Goal: Transaction & Acquisition: Obtain resource

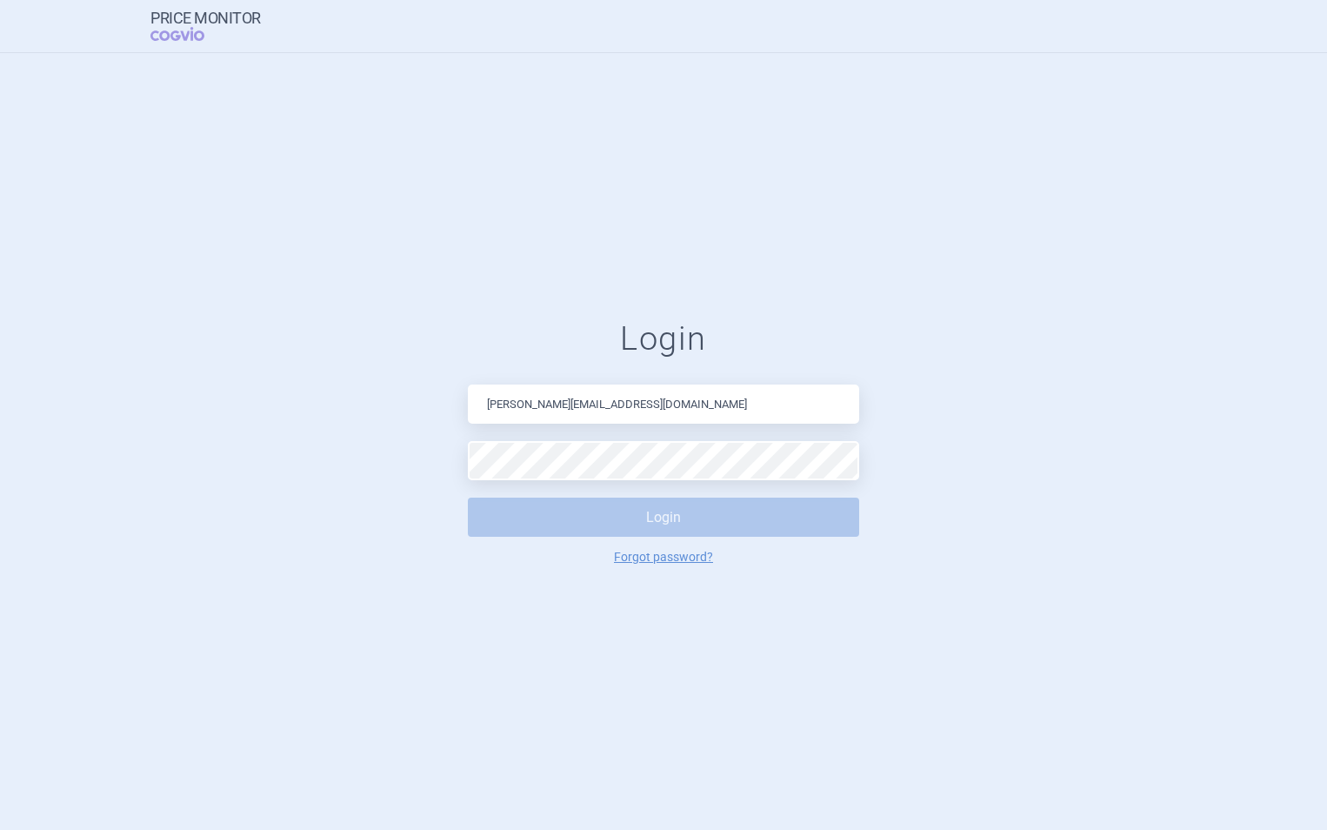
type input "[PERSON_NAME][EMAIL_ADDRESS][DOMAIN_NAME]"
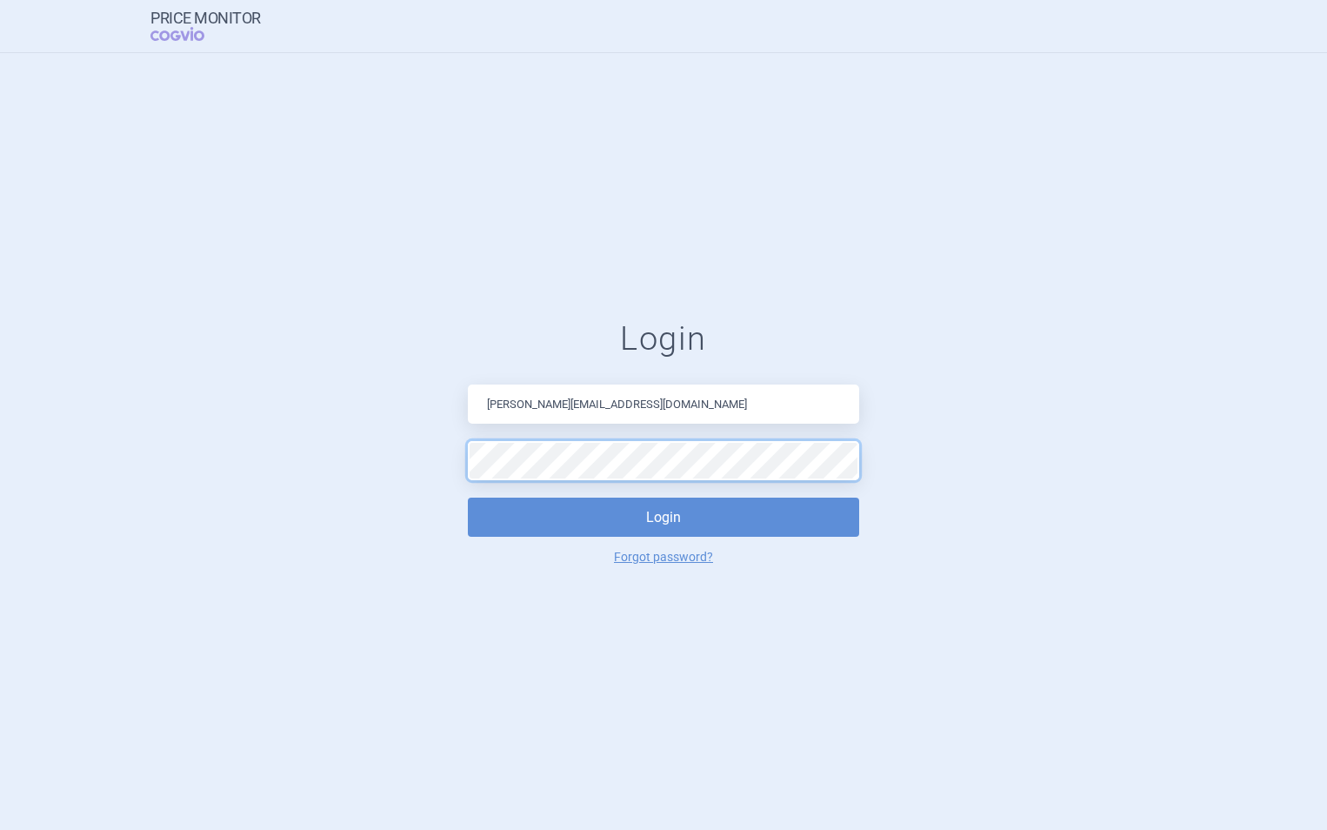
click at [468, 498] on button "Login" at bounding box center [663, 517] width 391 height 39
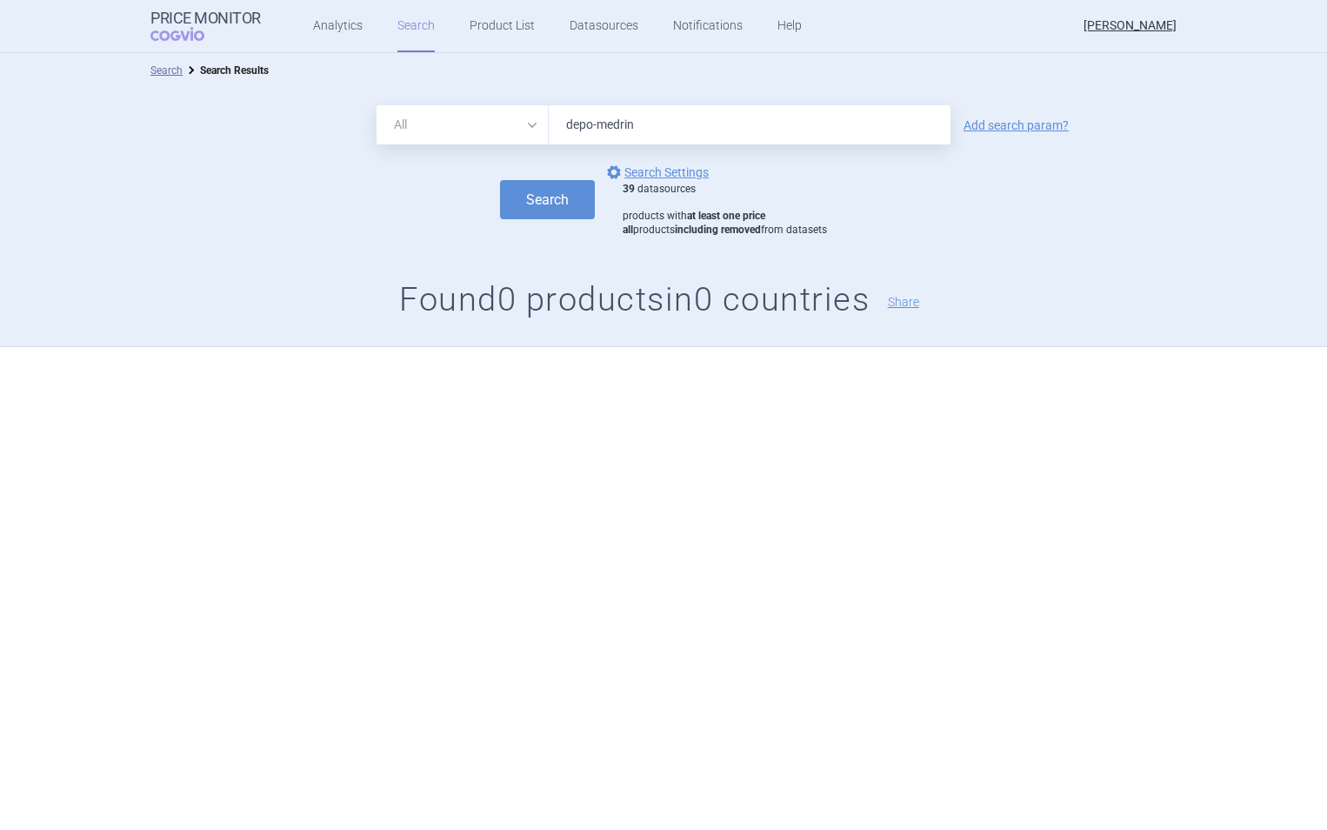
click at [654, 121] on input "depo-medrin" at bounding box center [750, 124] width 402 height 39
type input "depo-[MEDICAL_DATA]"
click at [544, 202] on button "Search" at bounding box center [547, 199] width 95 height 39
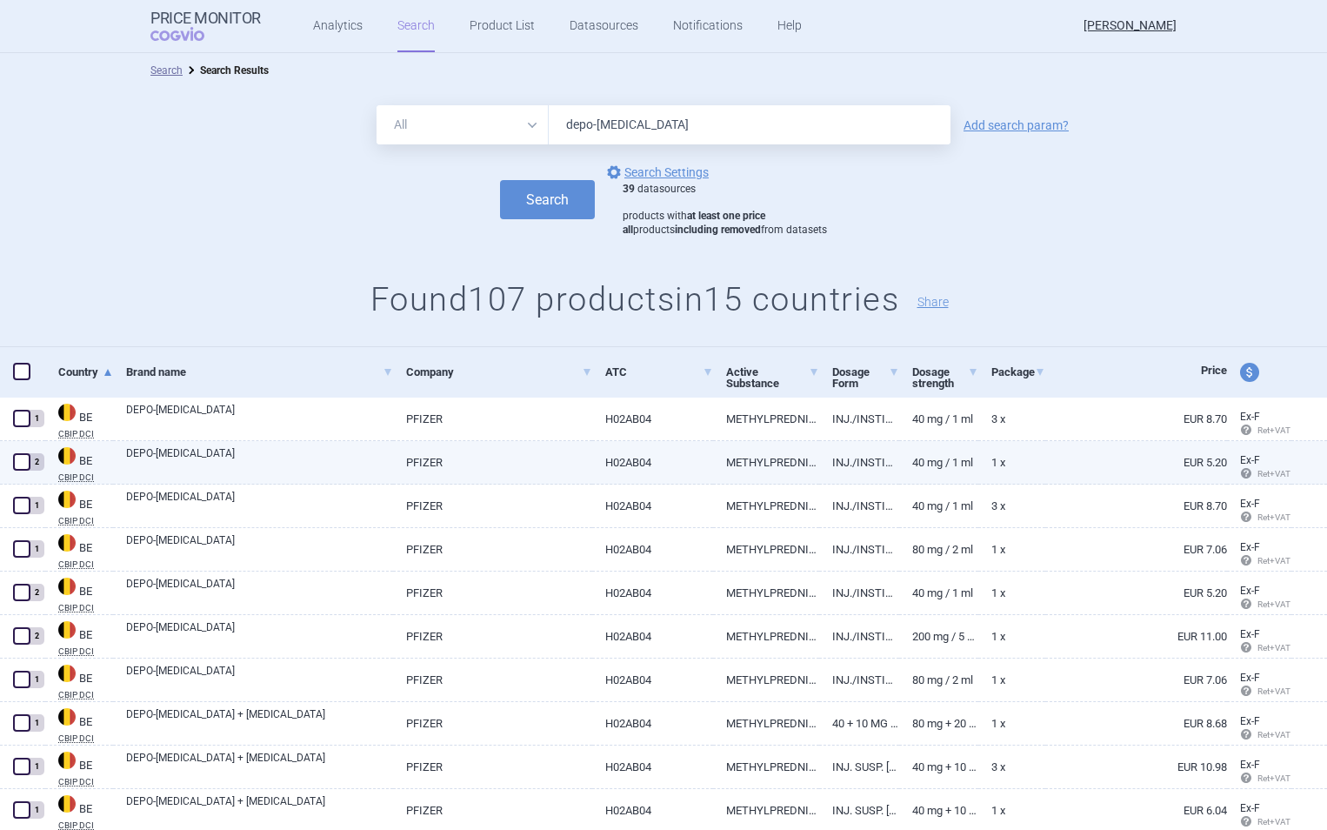
click at [23, 464] on span at bounding box center [21, 461] width 17 height 17
checkbox input "true"
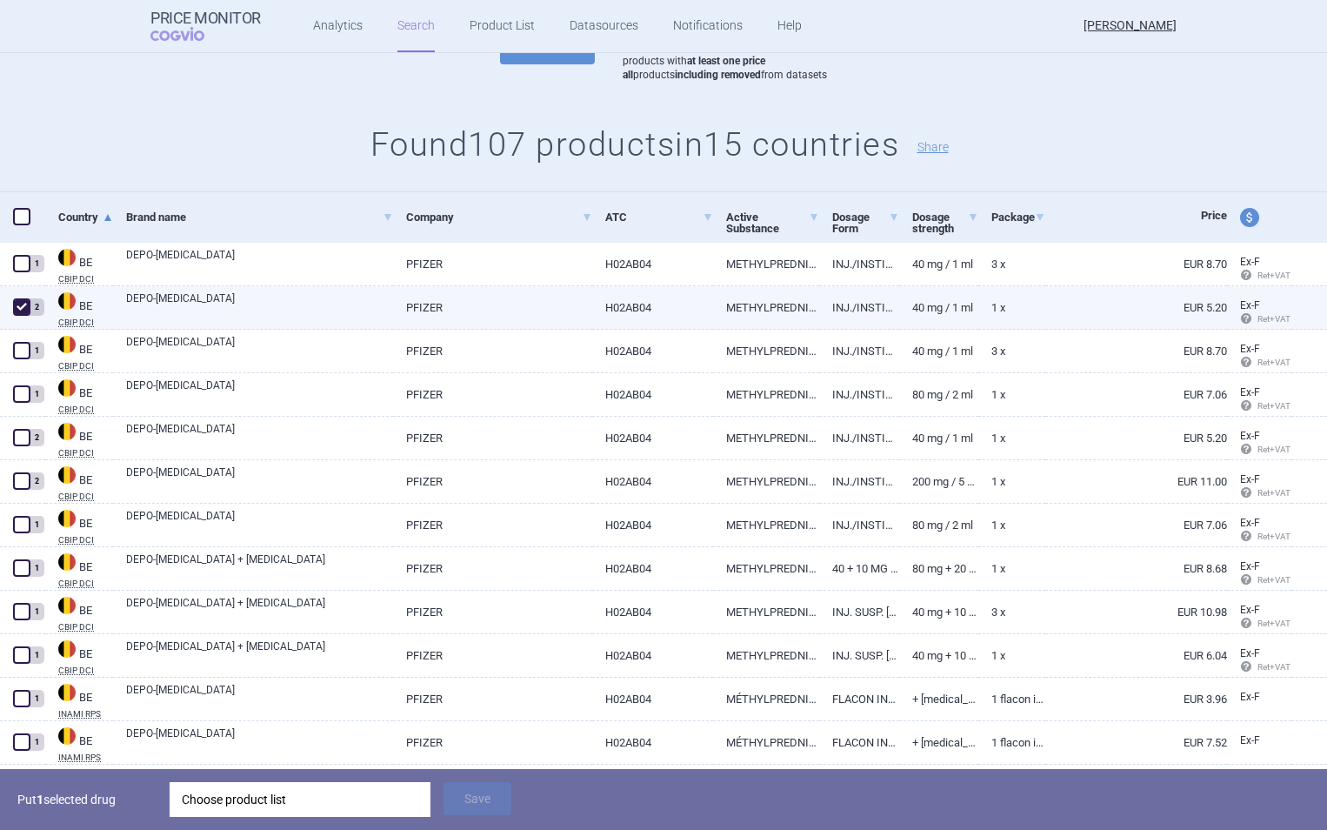
scroll to position [156, 0]
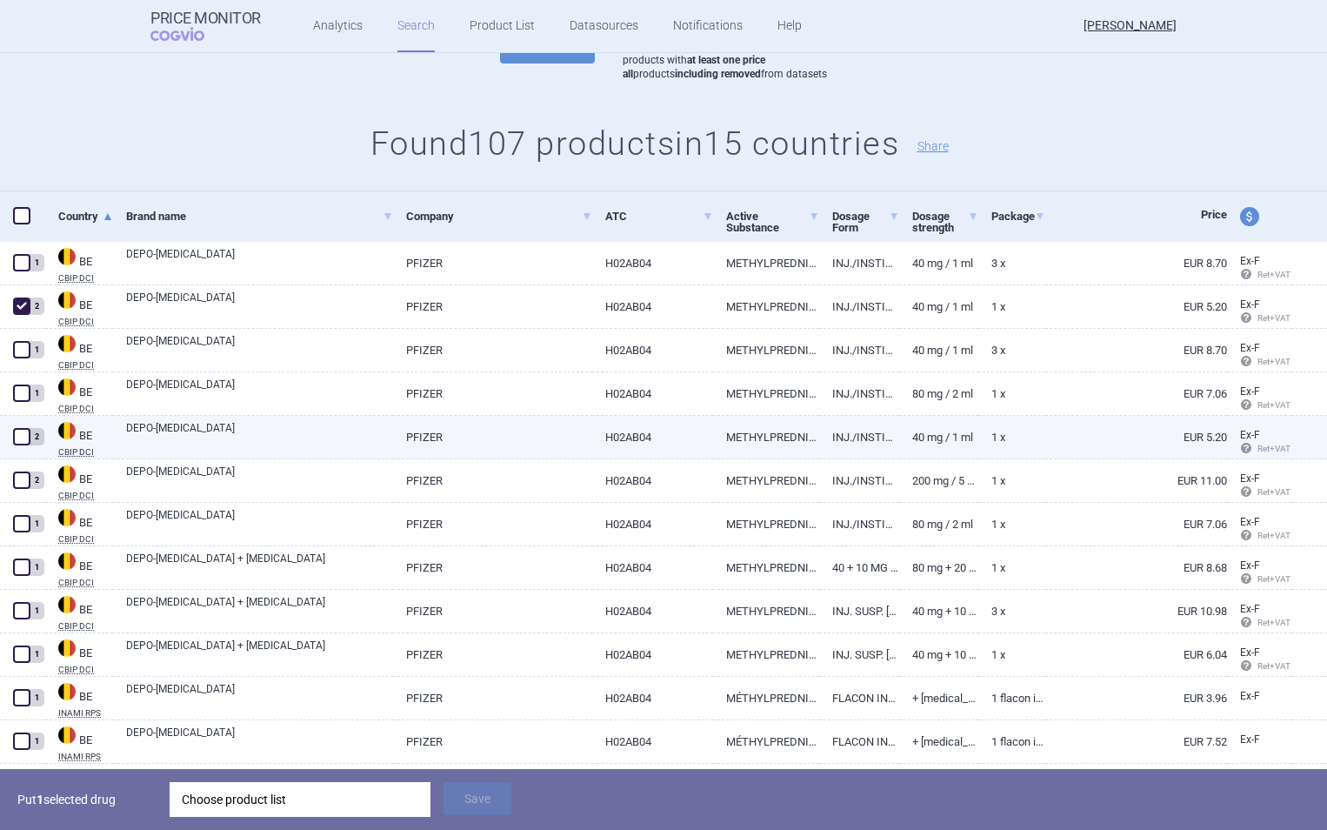
click at [19, 432] on span at bounding box center [21, 436] width 17 height 17
checkbox input "true"
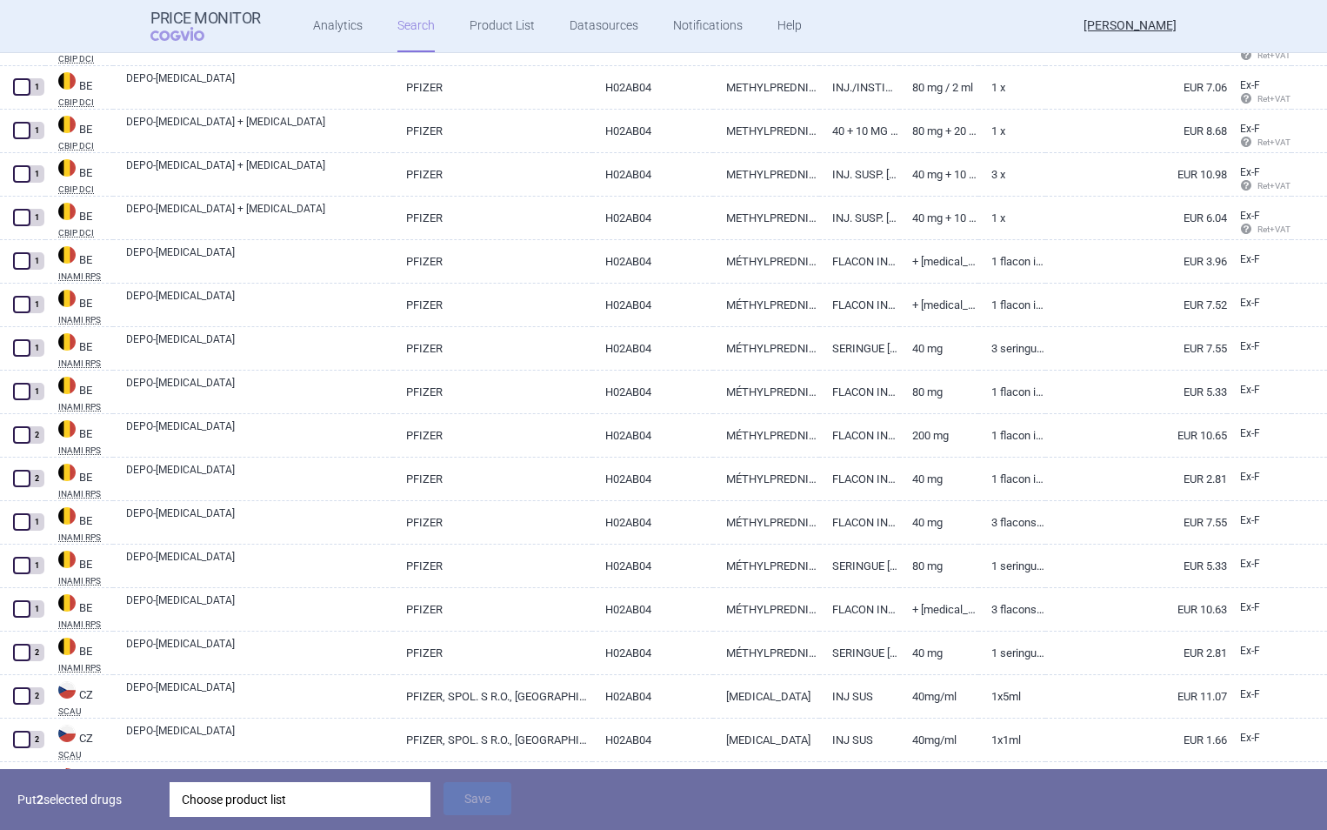
scroll to position [593, 0]
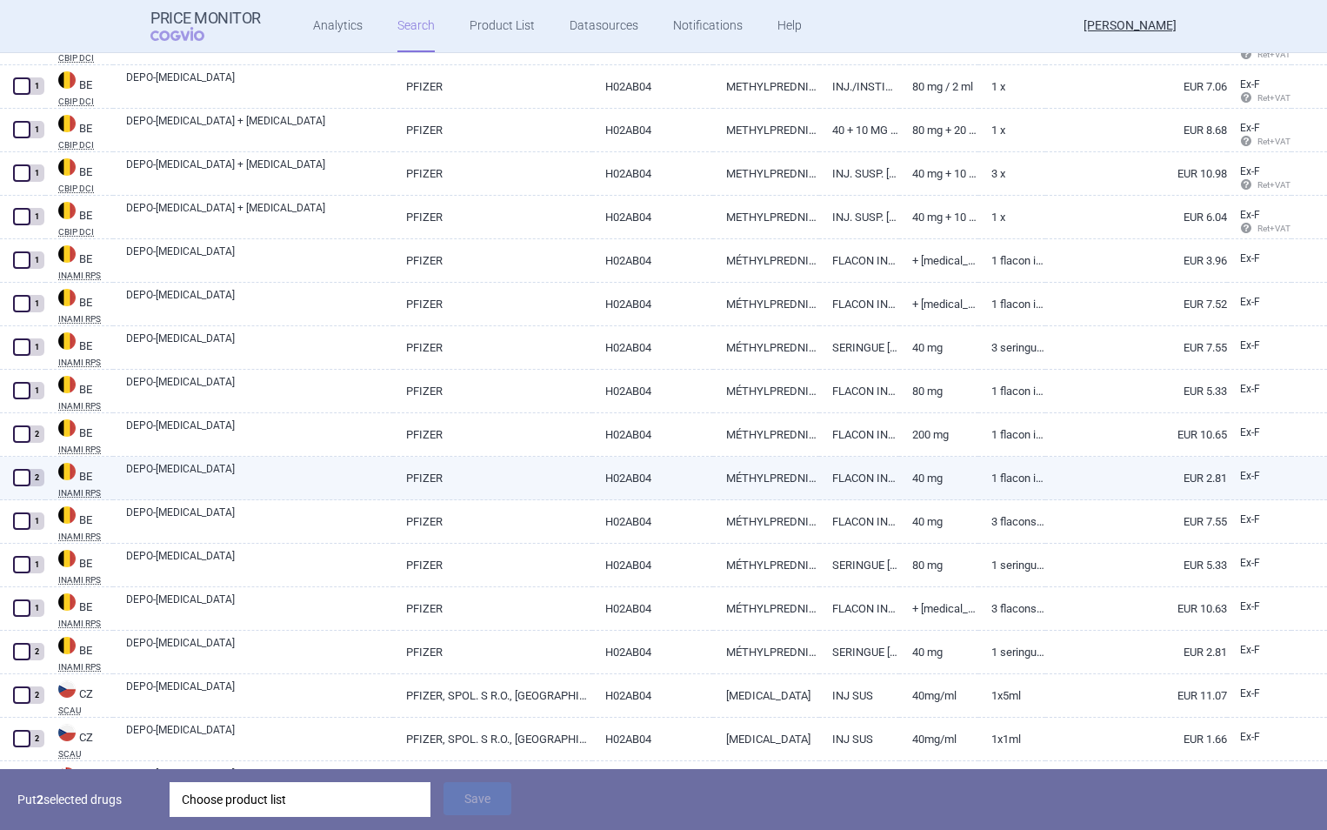
click at [317, 470] on link "DEPO-[MEDICAL_DATA]" at bounding box center [259, 476] width 267 height 31
select select "EUR"
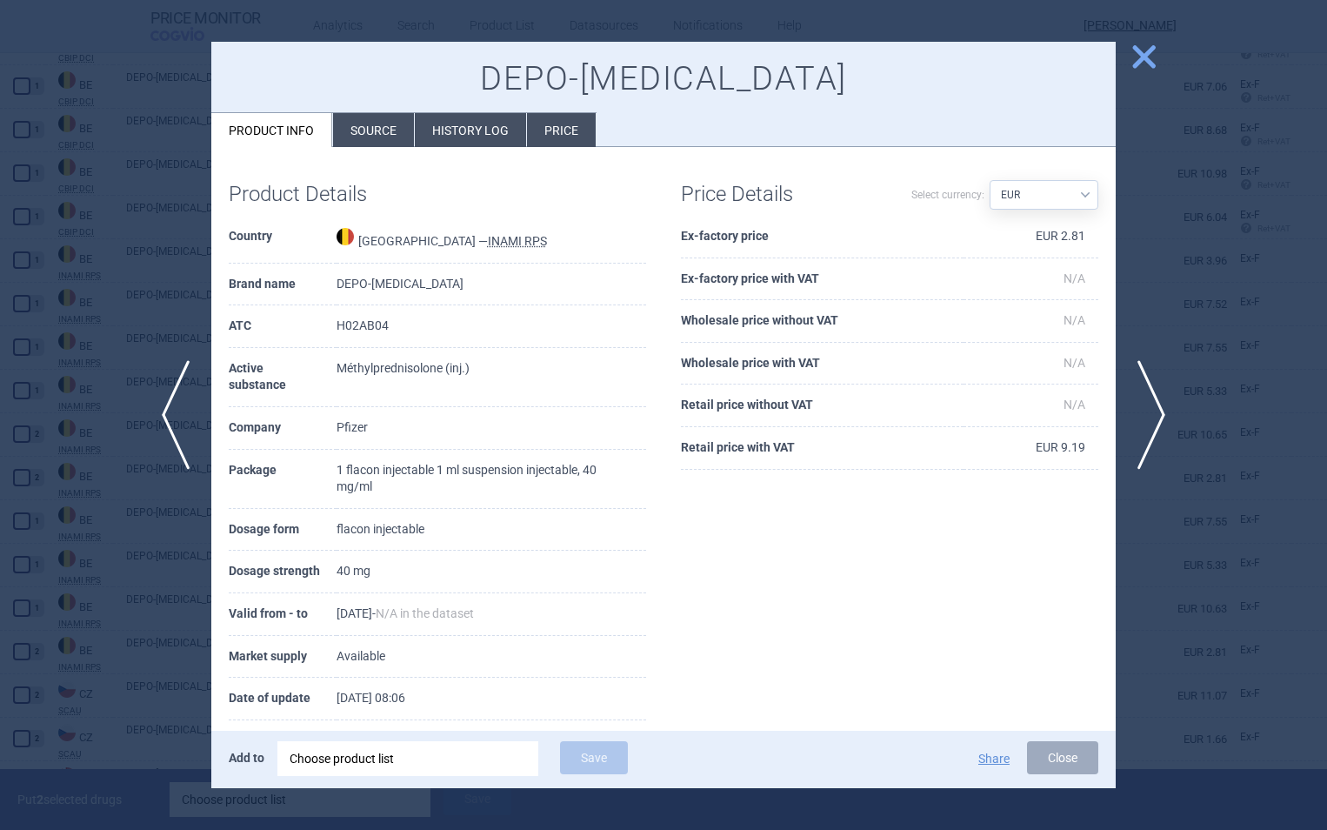
click at [1143, 65] on span "close" at bounding box center [1144, 57] width 30 height 30
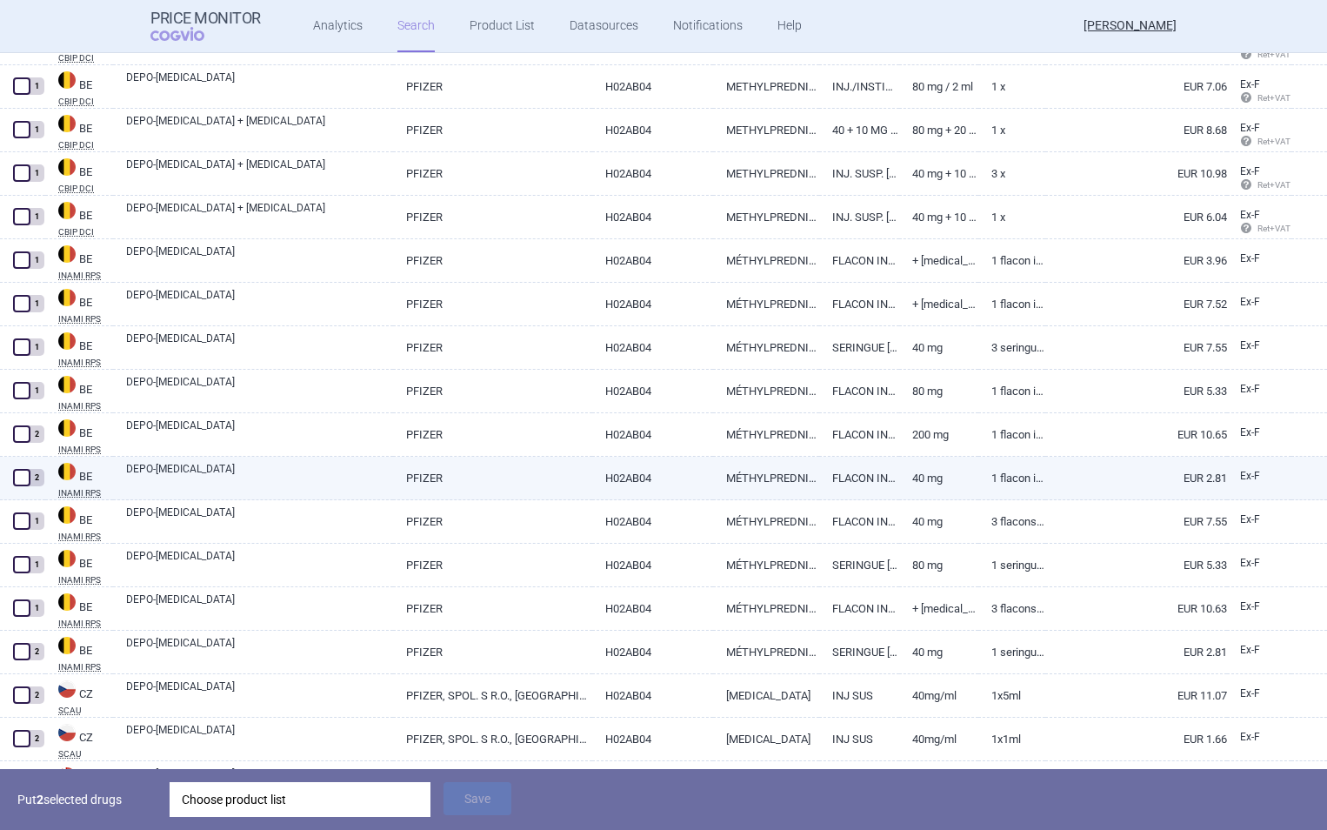
click at [24, 480] on span at bounding box center [21, 477] width 17 height 17
checkbox input "true"
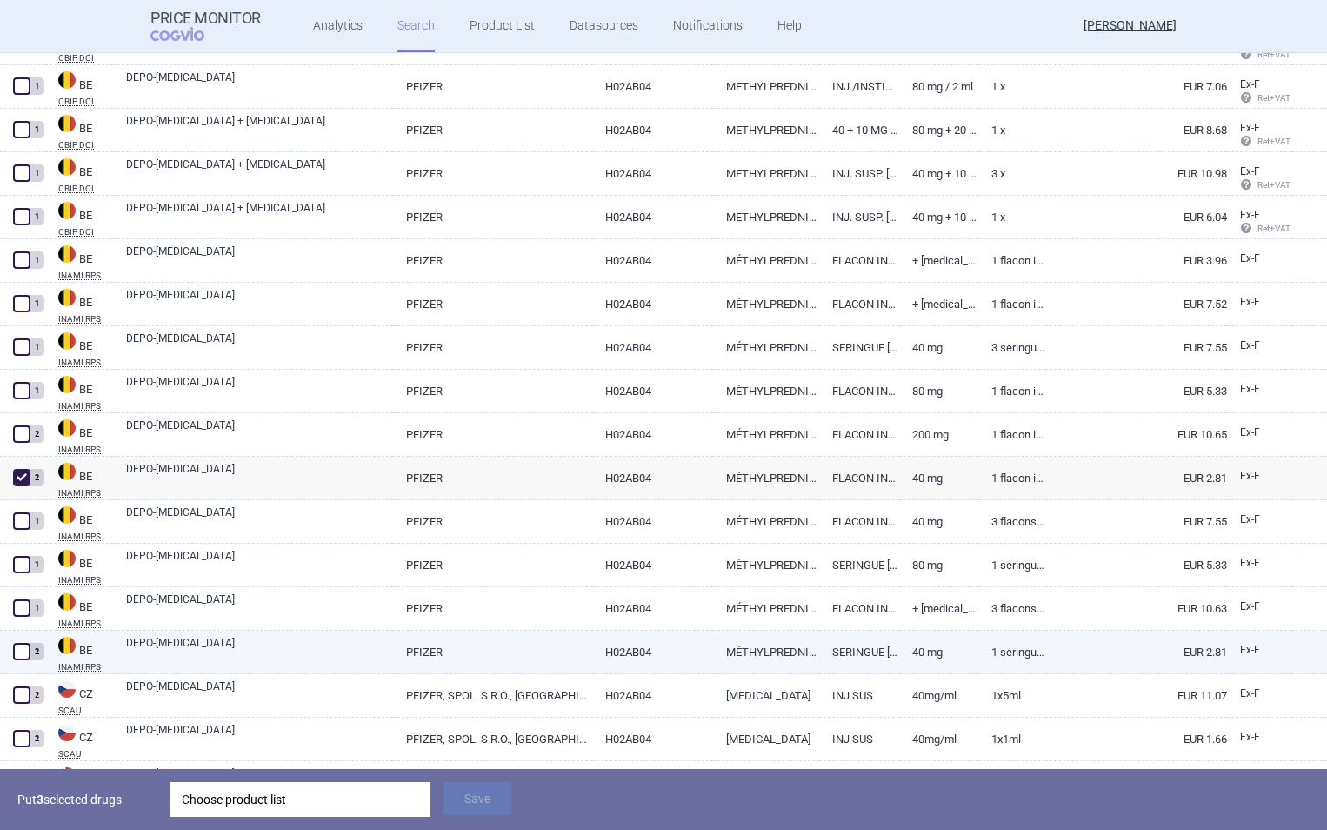
click at [19, 652] on span at bounding box center [21, 651] width 17 height 17
checkbox input "true"
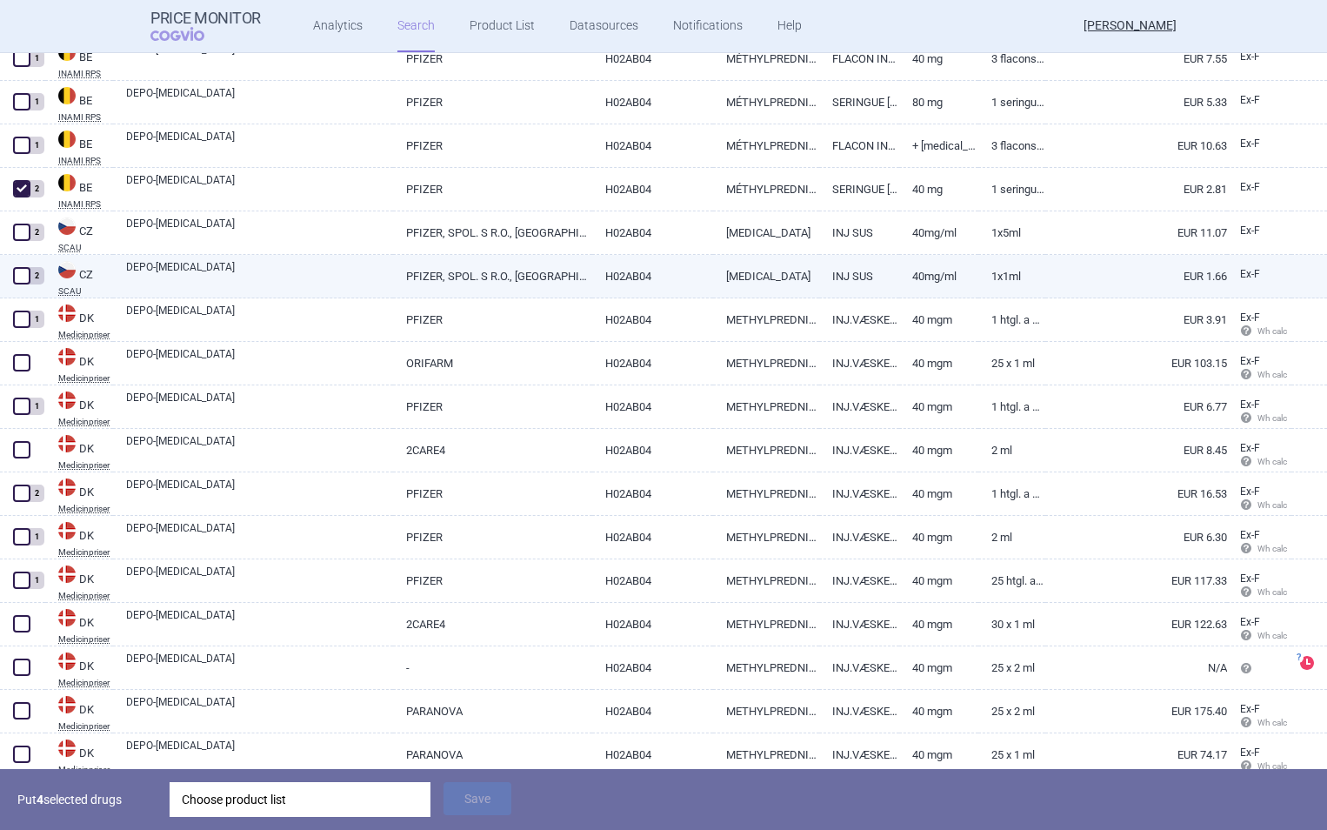
scroll to position [1057, 0]
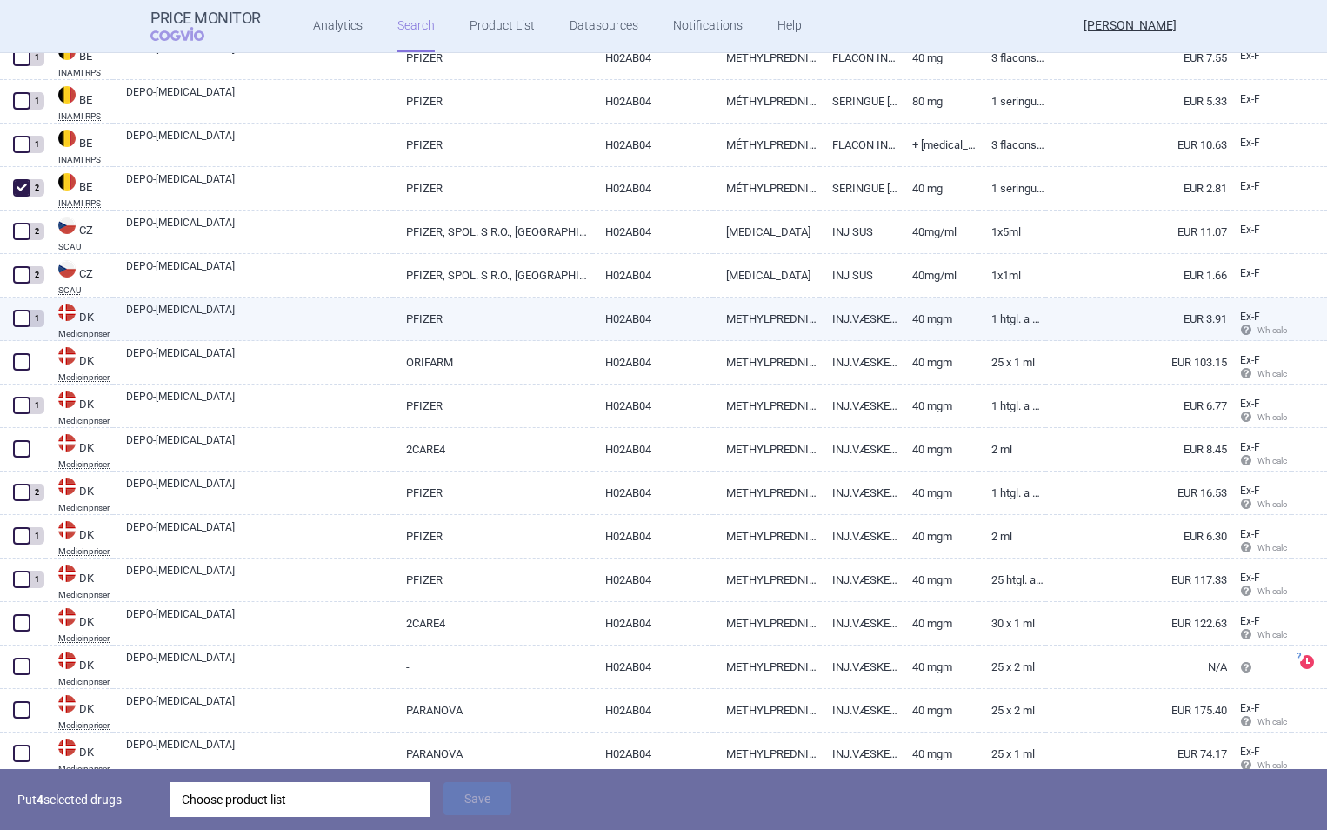
click at [19, 318] on span at bounding box center [21, 318] width 17 height 17
checkbox input "true"
click at [184, 310] on link "DEPO-[MEDICAL_DATA]" at bounding box center [259, 317] width 267 height 31
select select "EUR"
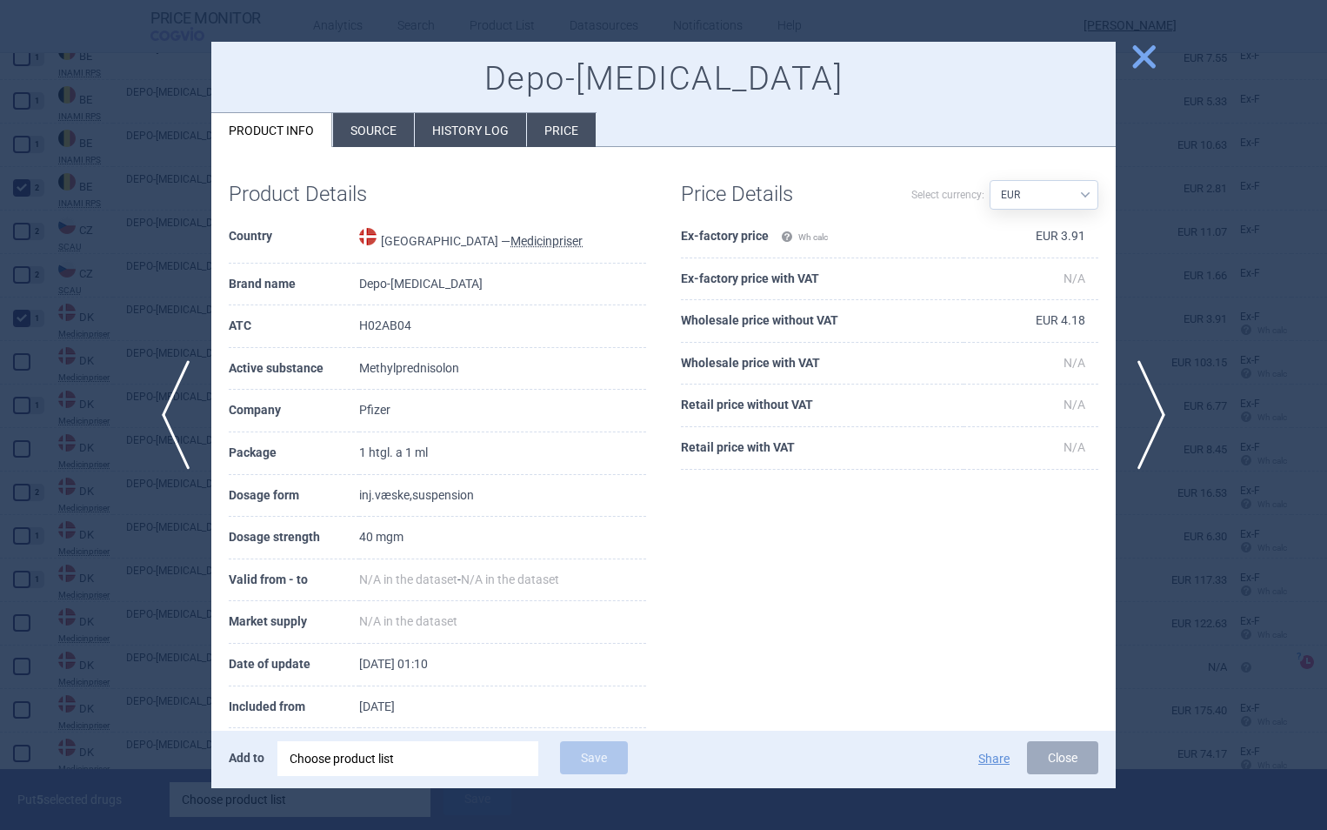
click at [1146, 57] on span "close" at bounding box center [1144, 57] width 30 height 30
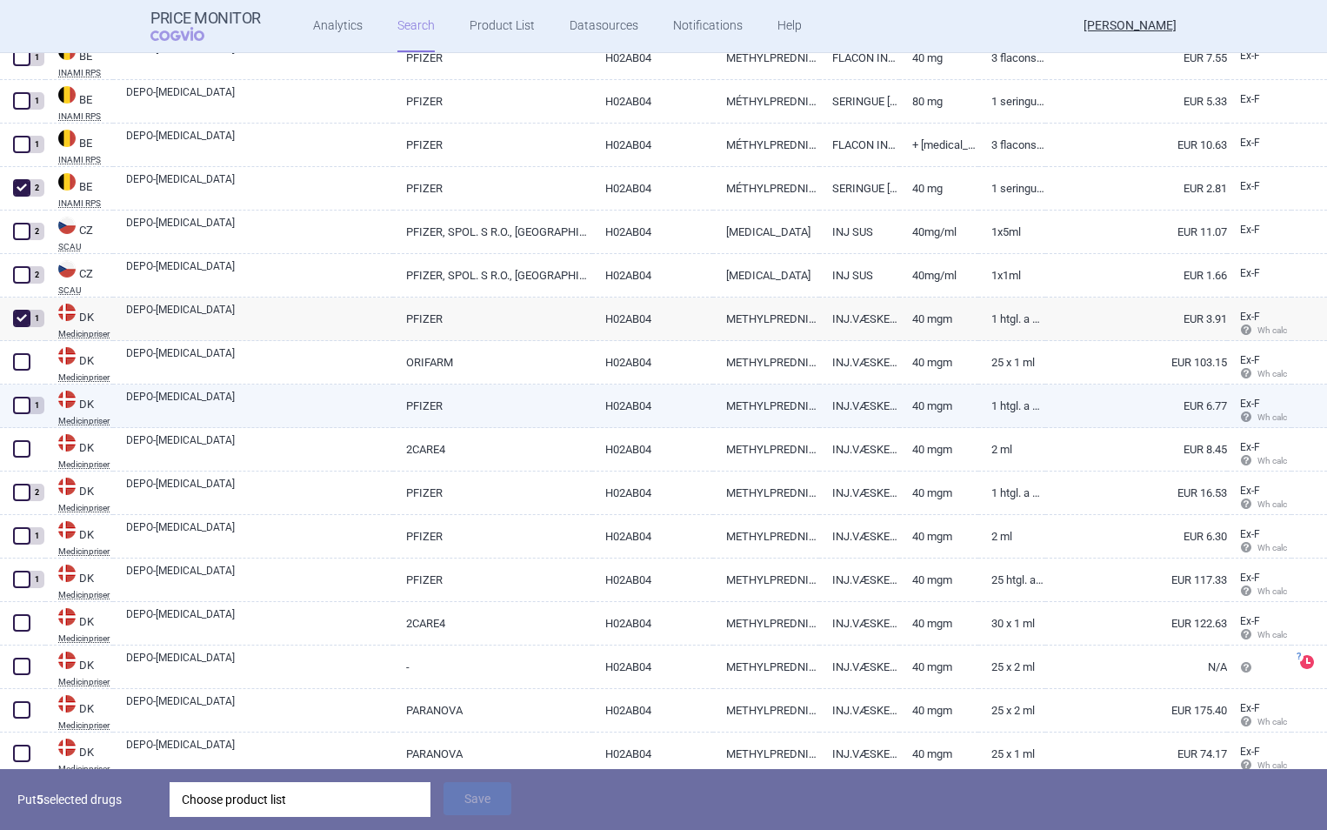
click at [209, 406] on link "DEPO-[MEDICAL_DATA]" at bounding box center [259, 404] width 267 height 31
select select "EUR"
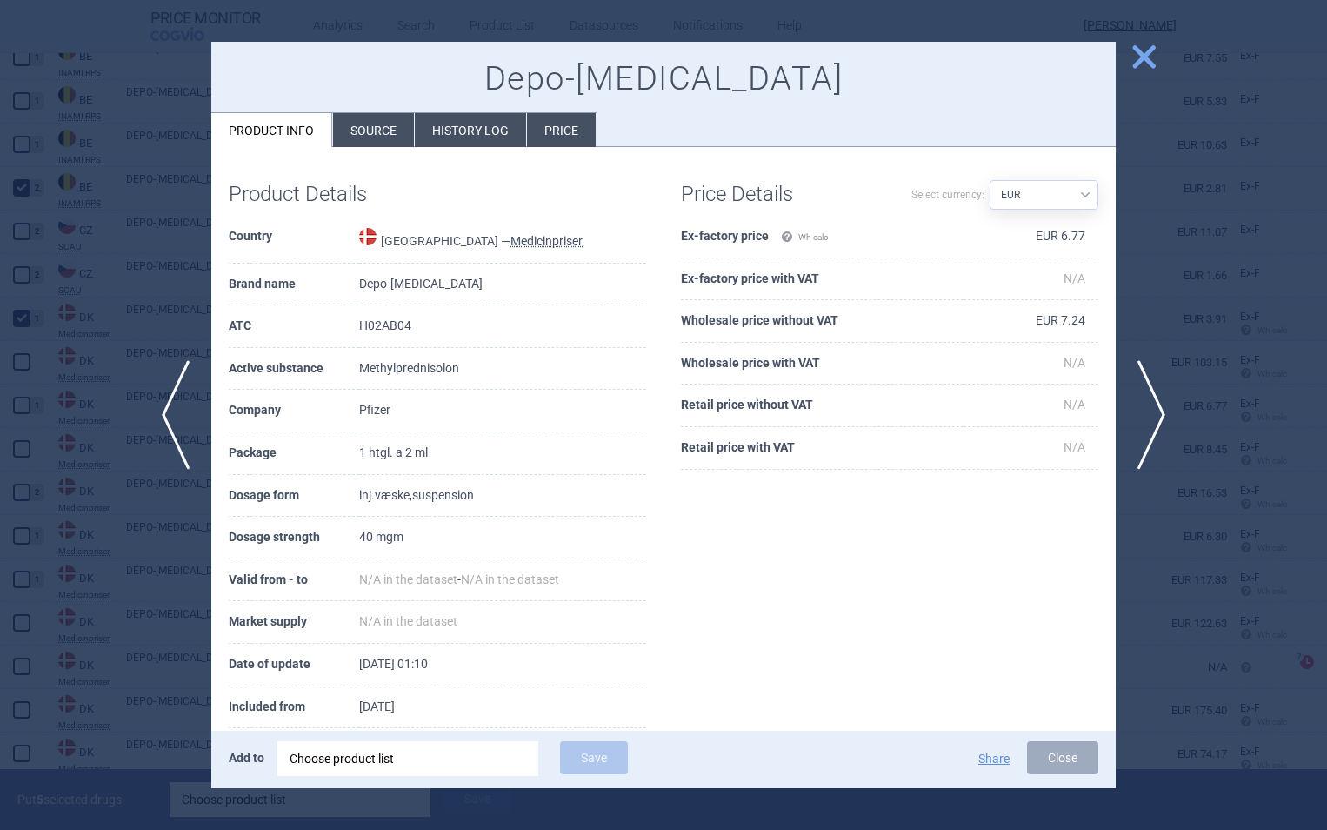
click at [1146, 69] on span "close" at bounding box center [1144, 57] width 30 height 30
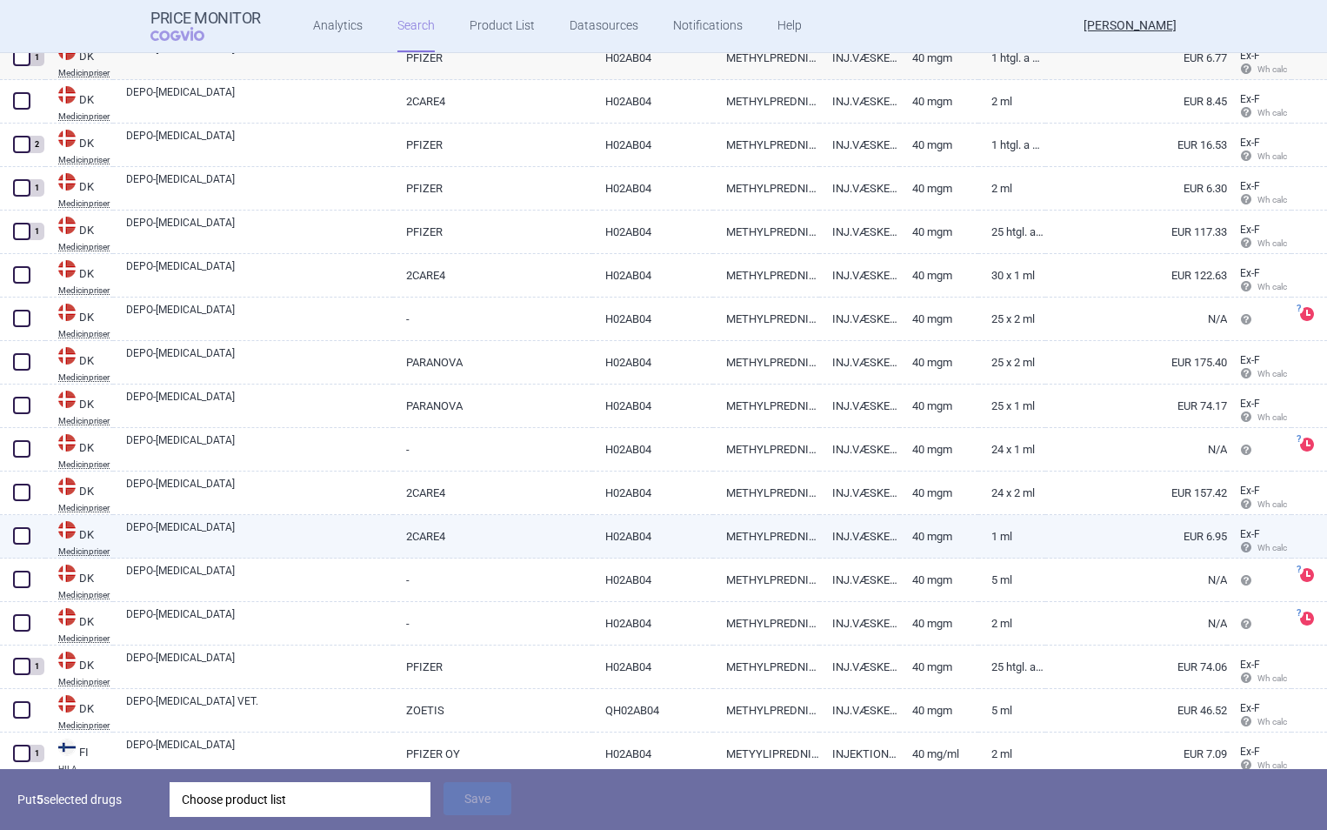
scroll to position [1422, 0]
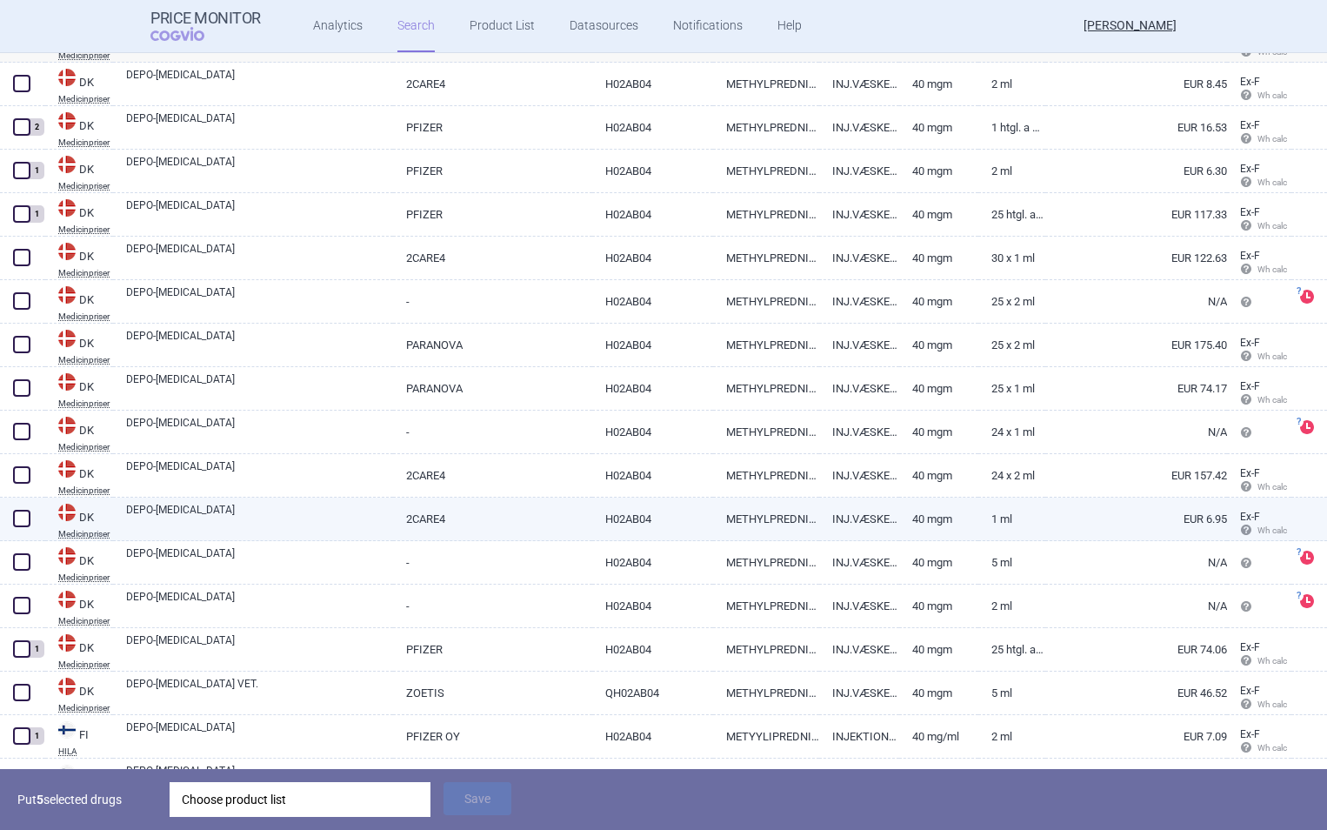
click at [18, 524] on span at bounding box center [21, 518] width 17 height 17
checkbox input "true"
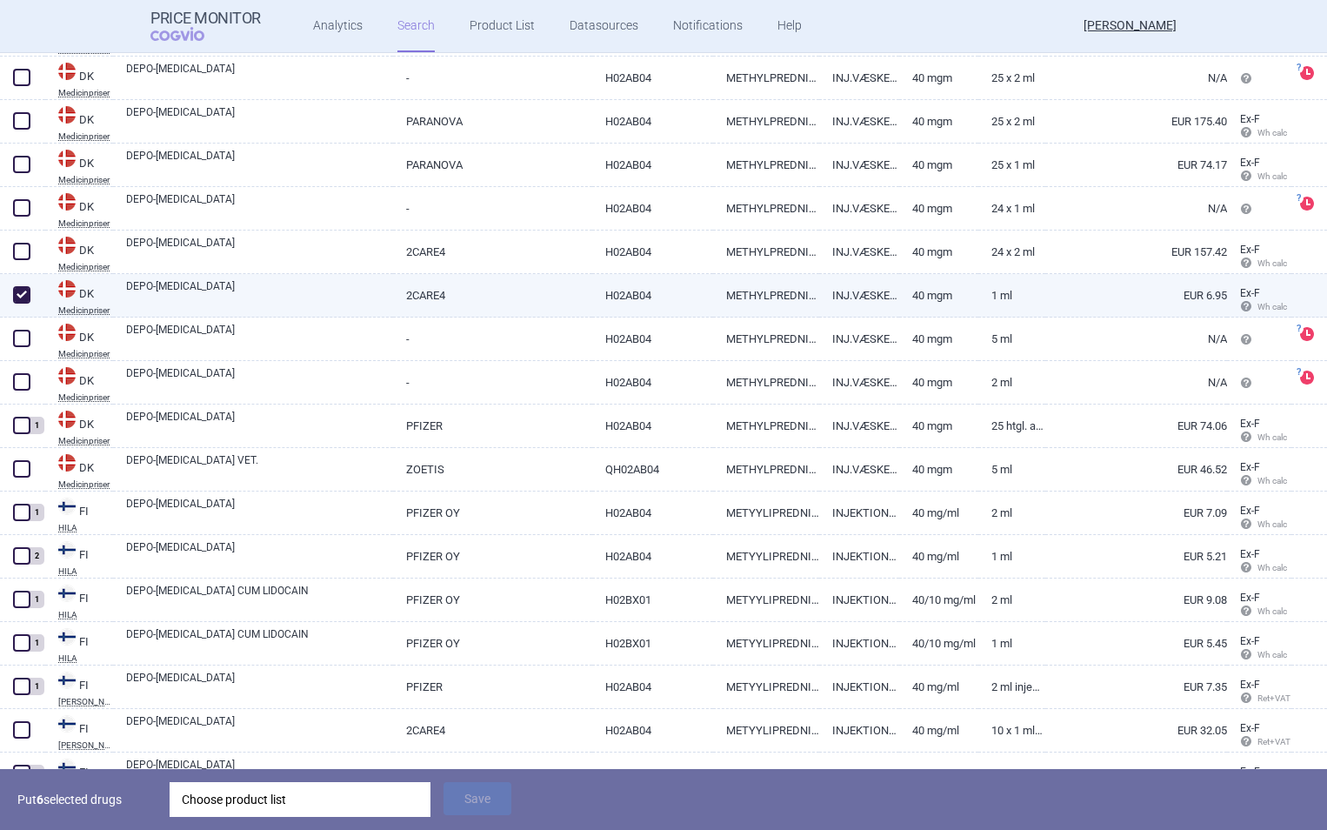
scroll to position [1647, 0]
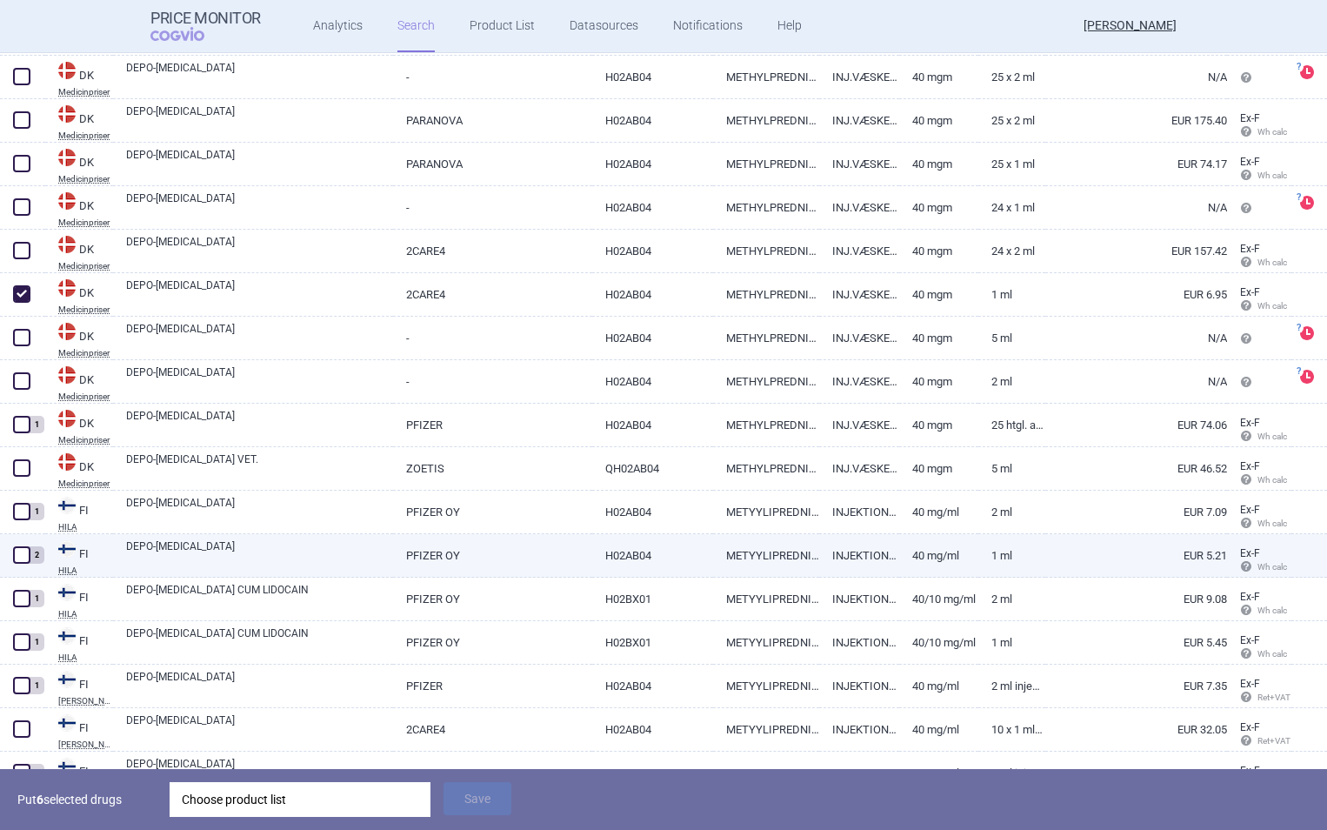
click at [20, 551] on span at bounding box center [21, 554] width 17 height 17
checkbox input "true"
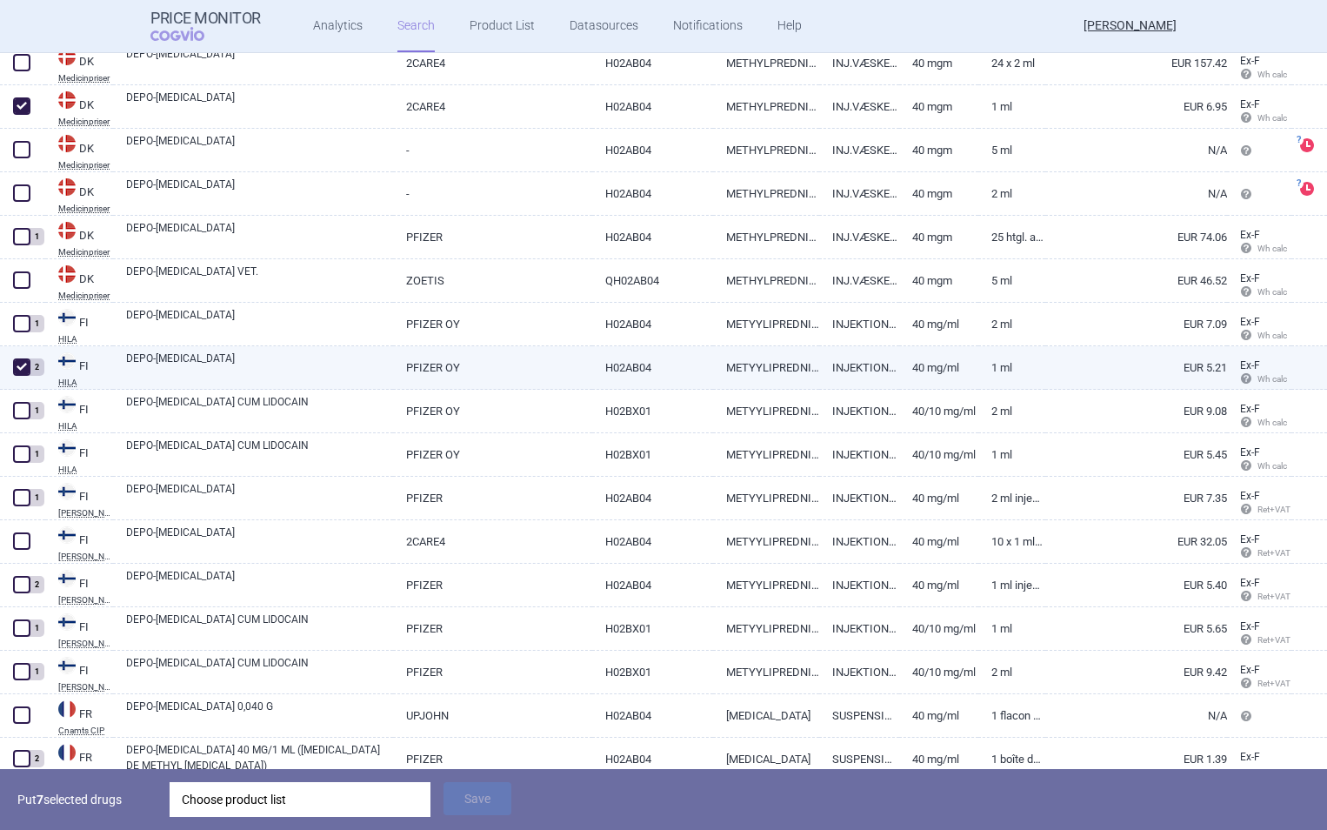
scroll to position [1835, 0]
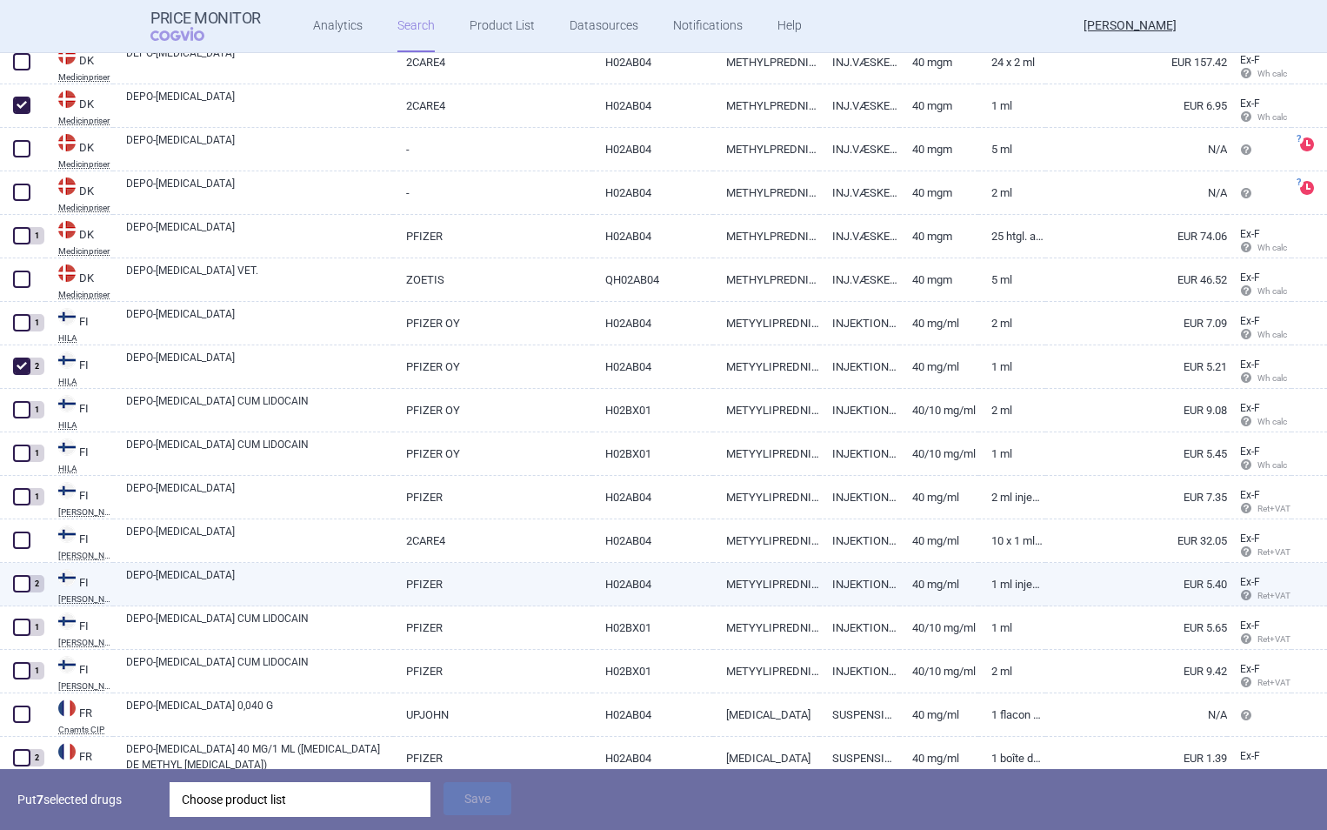
click at [21, 586] on span at bounding box center [21, 583] width 17 height 17
checkbox input "true"
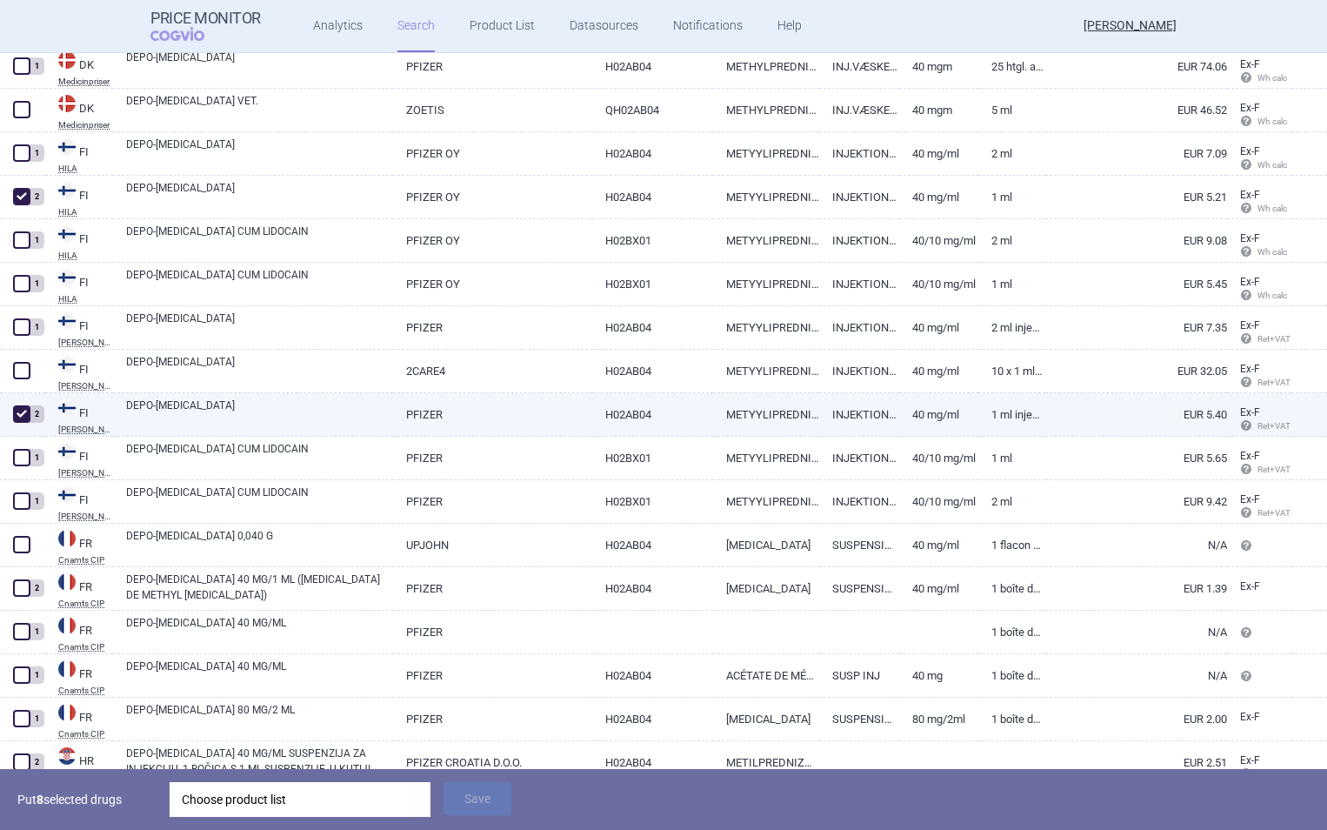
scroll to position [2006, 0]
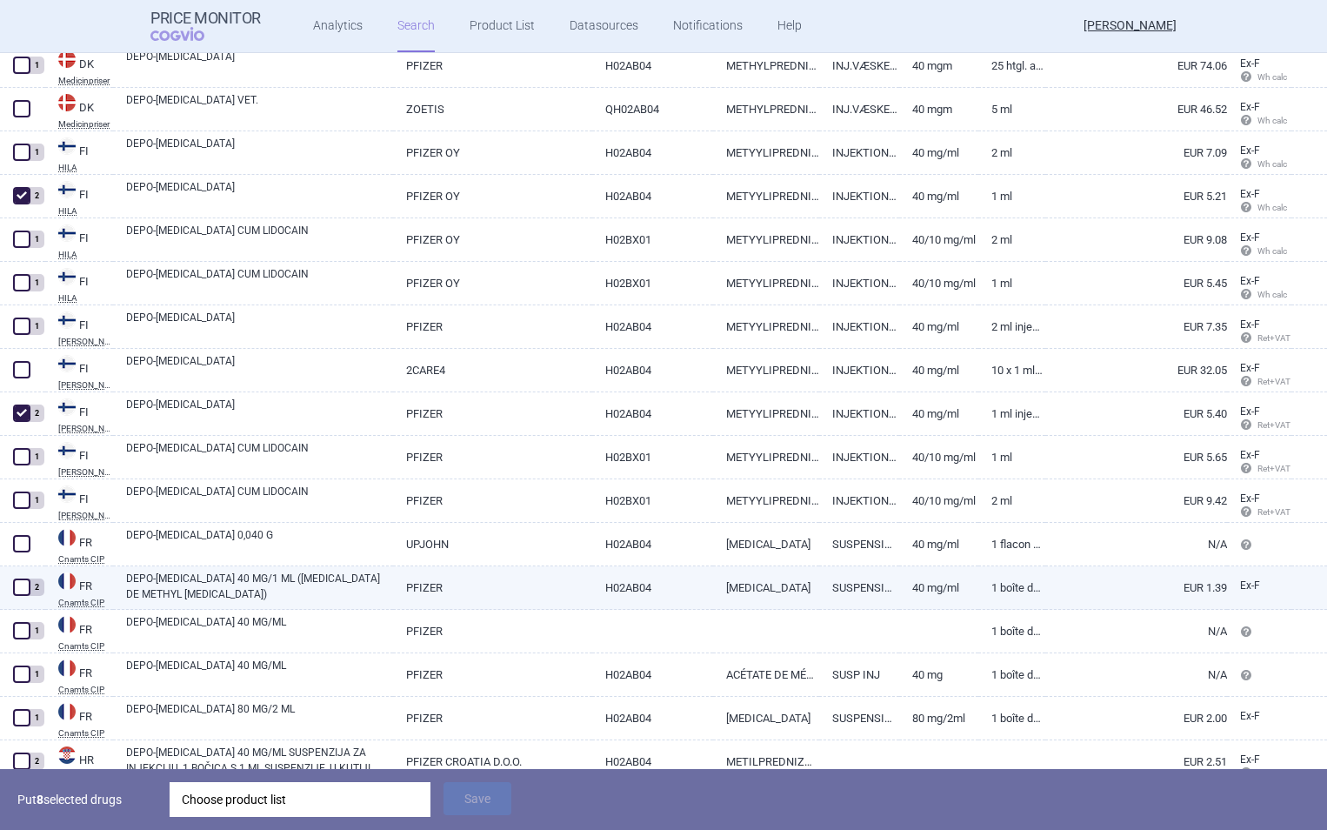
click at [21, 591] on span at bounding box center [21, 586] width 17 height 17
checkbox input "true"
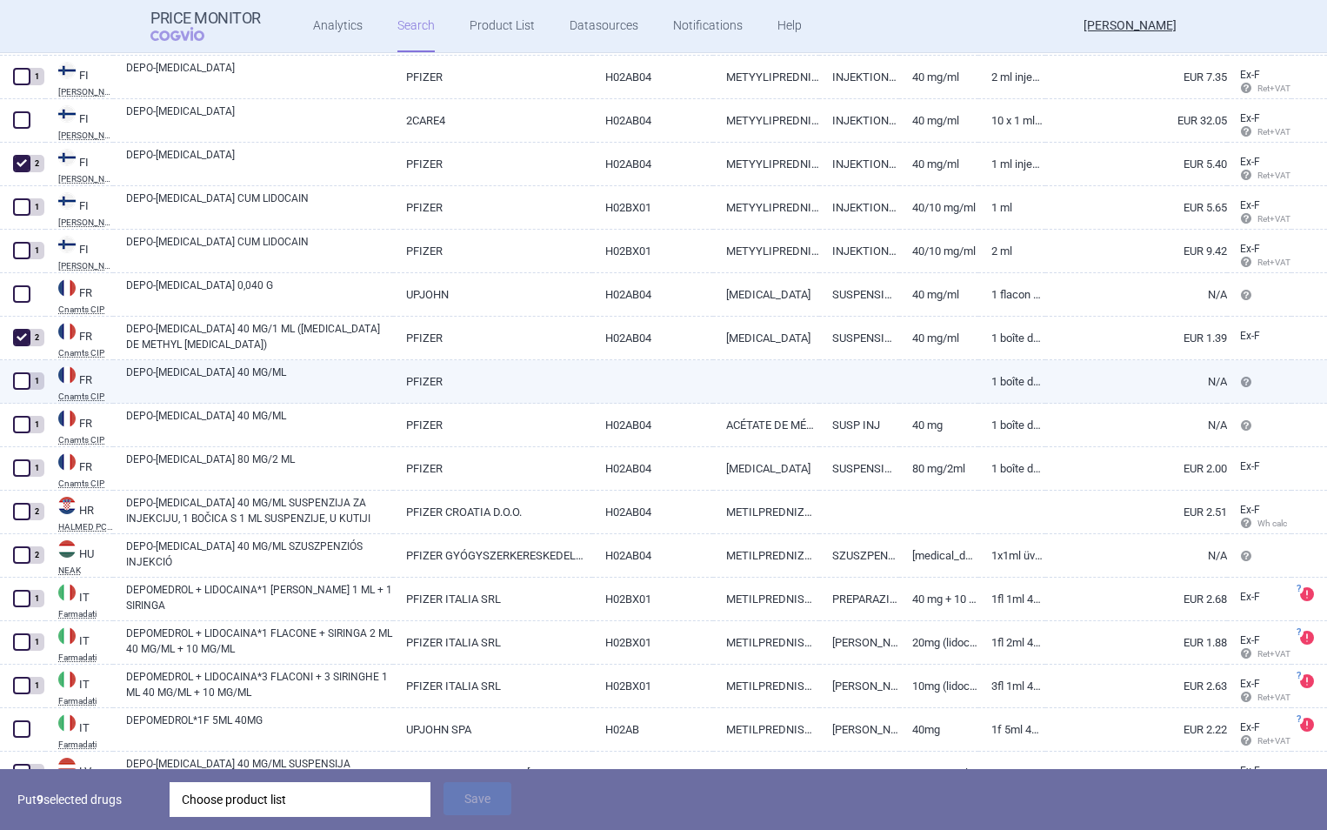
scroll to position [2257, 0]
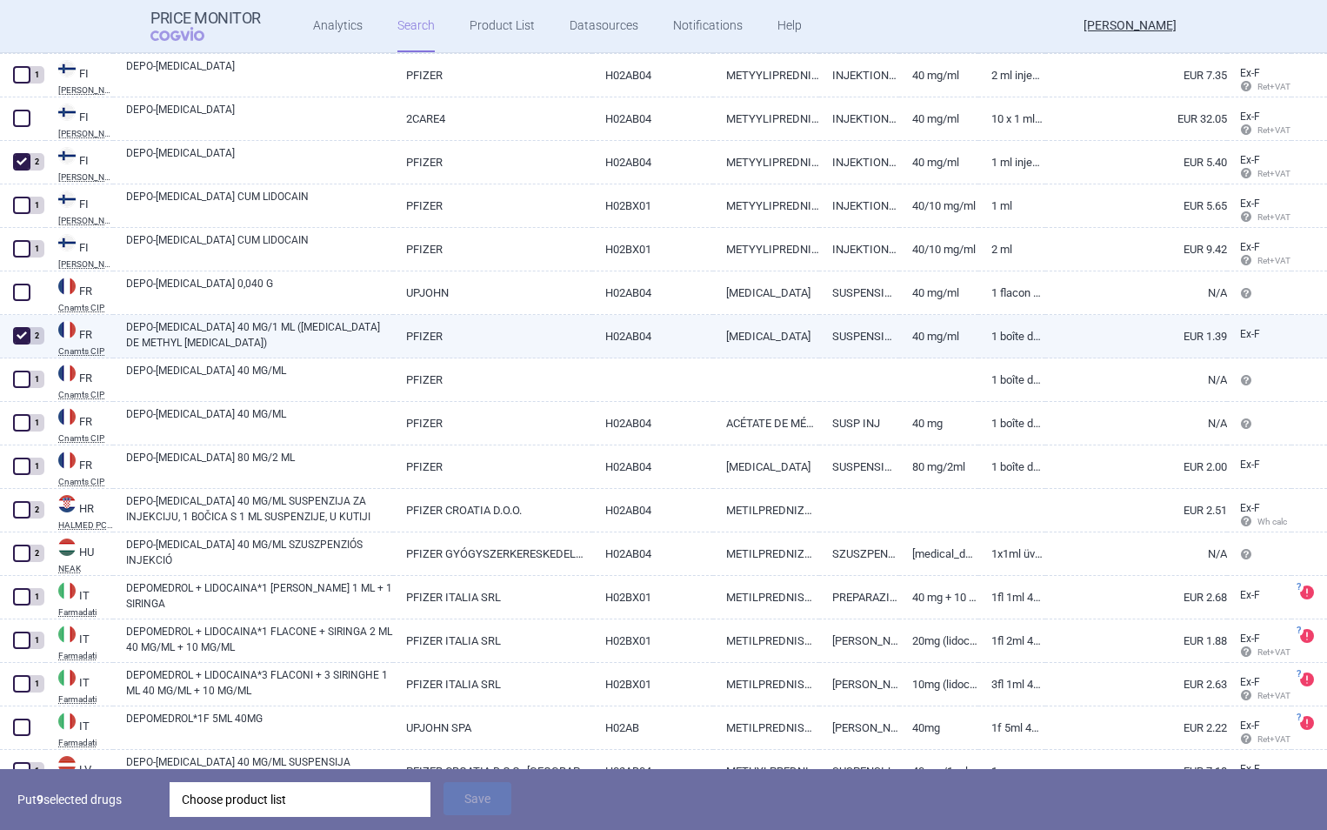
click at [264, 332] on link "DEPO-[MEDICAL_DATA] 40 MG/1 ML ([MEDICAL_DATA] DE METHYL [MEDICAL_DATA])" at bounding box center [259, 334] width 267 height 31
select select "EUR"
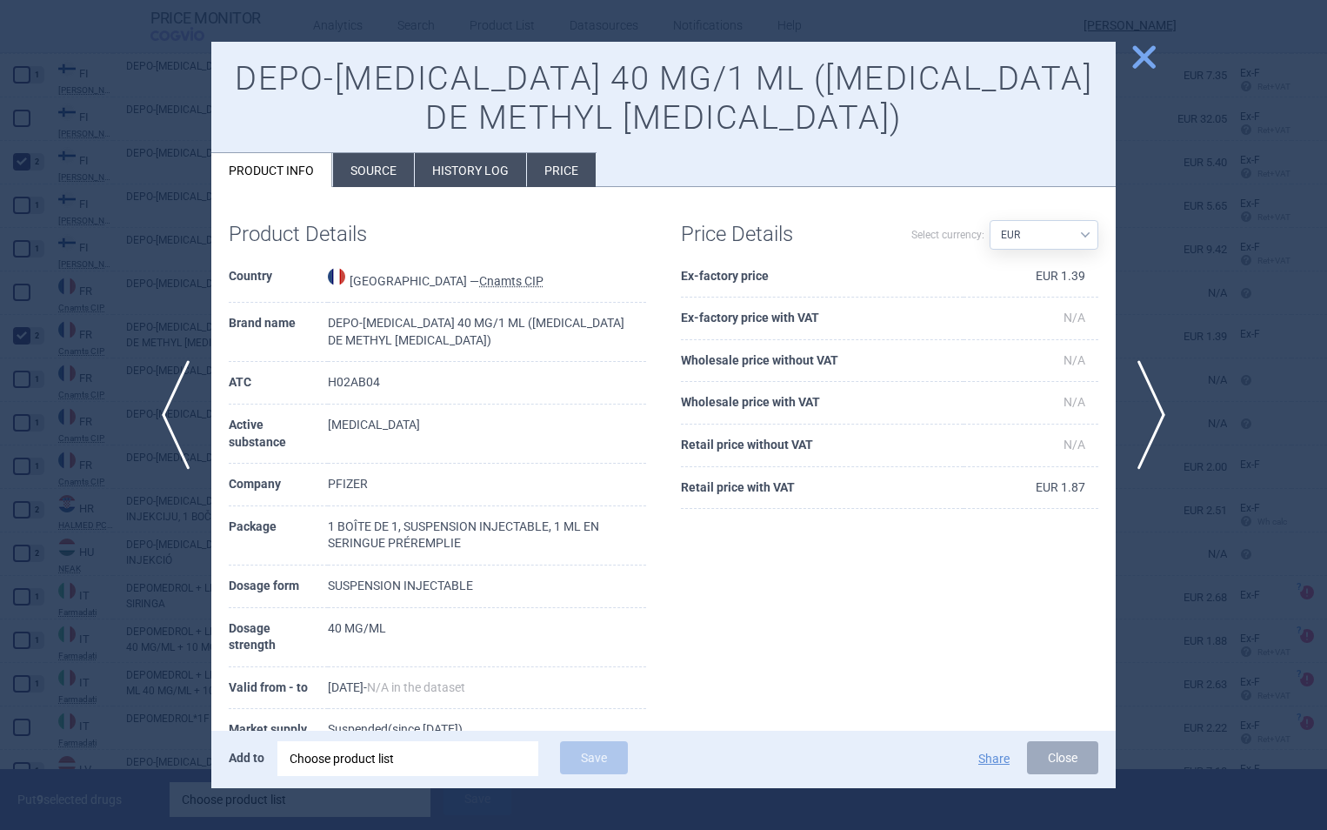
click at [471, 177] on li "History log" at bounding box center [470, 170] width 111 height 34
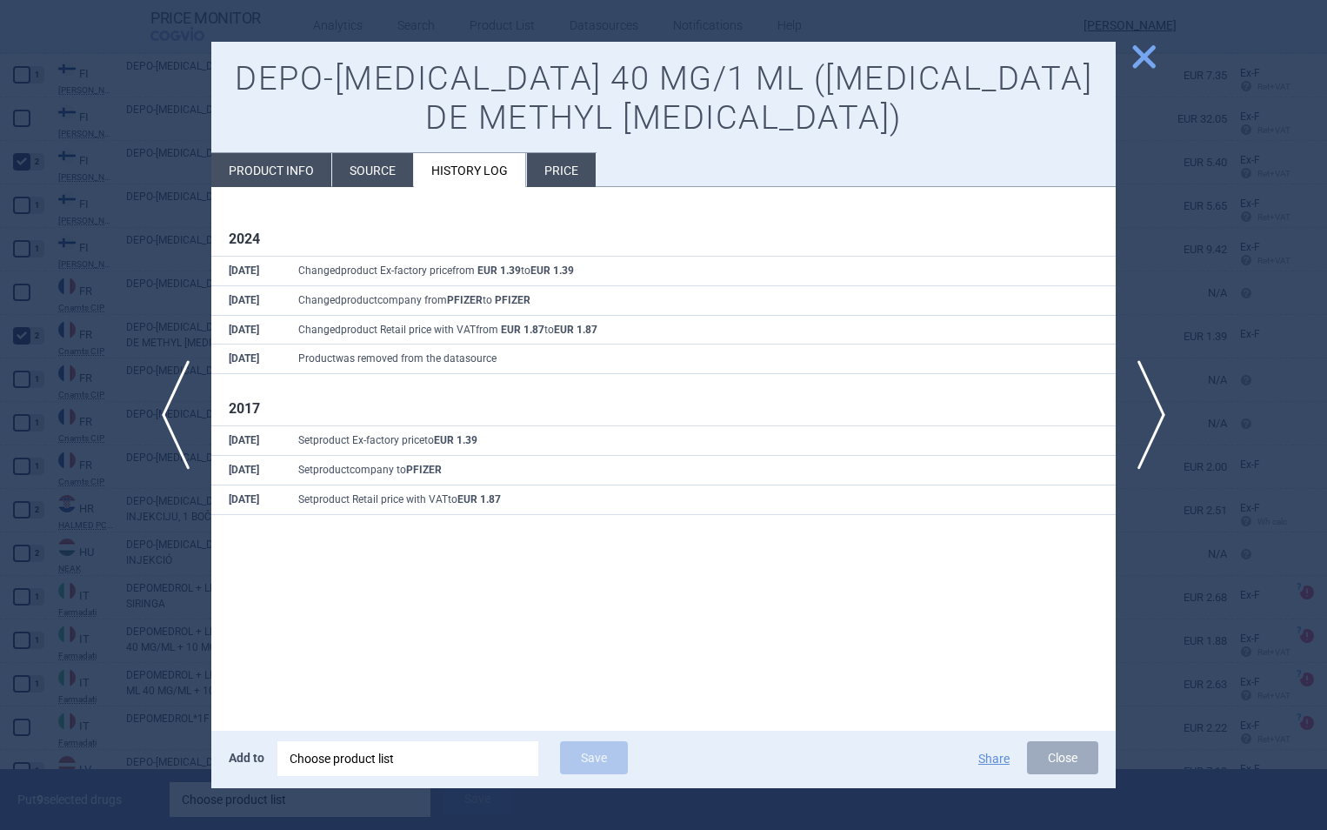
click at [1146, 58] on span "close" at bounding box center [1144, 57] width 30 height 30
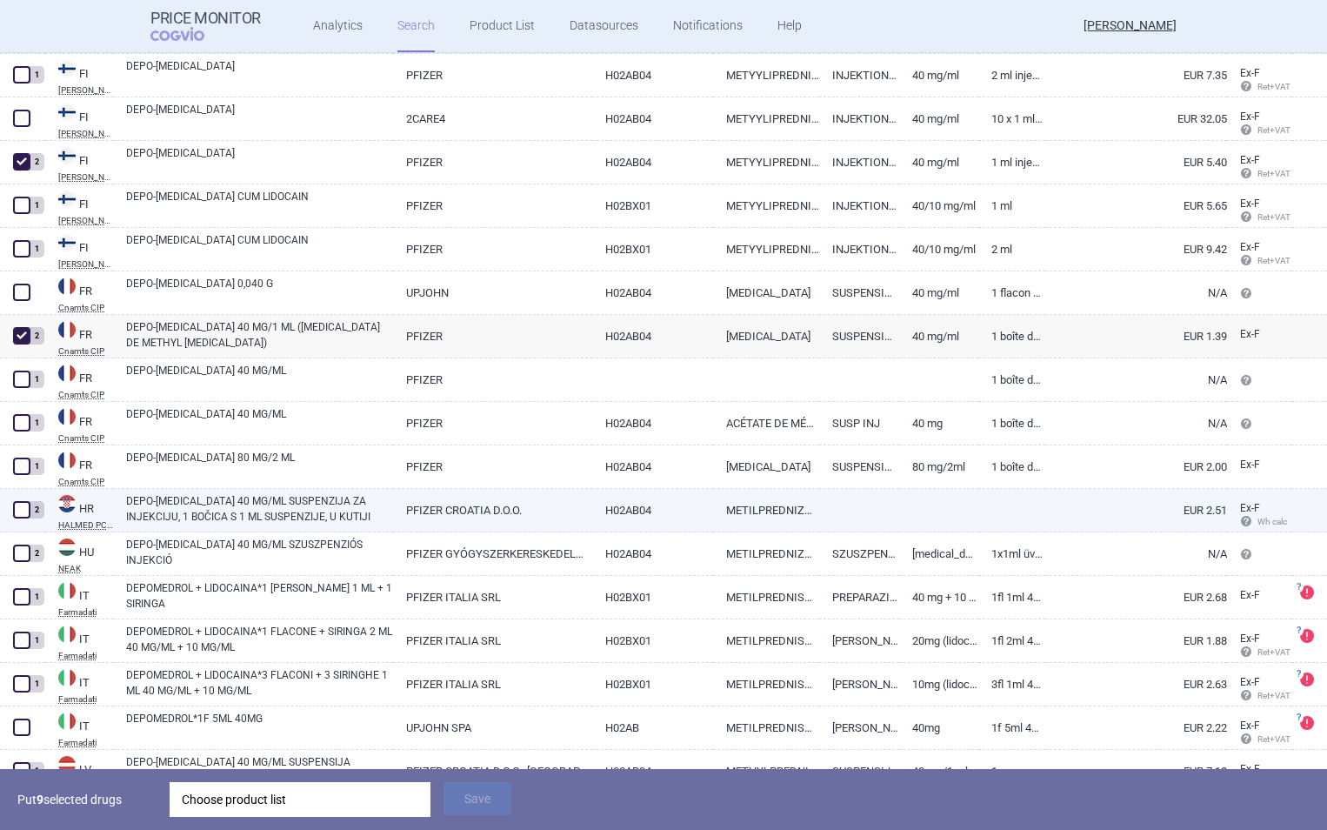
click at [20, 511] on span at bounding box center [21, 509] width 17 height 17
checkbox input "true"
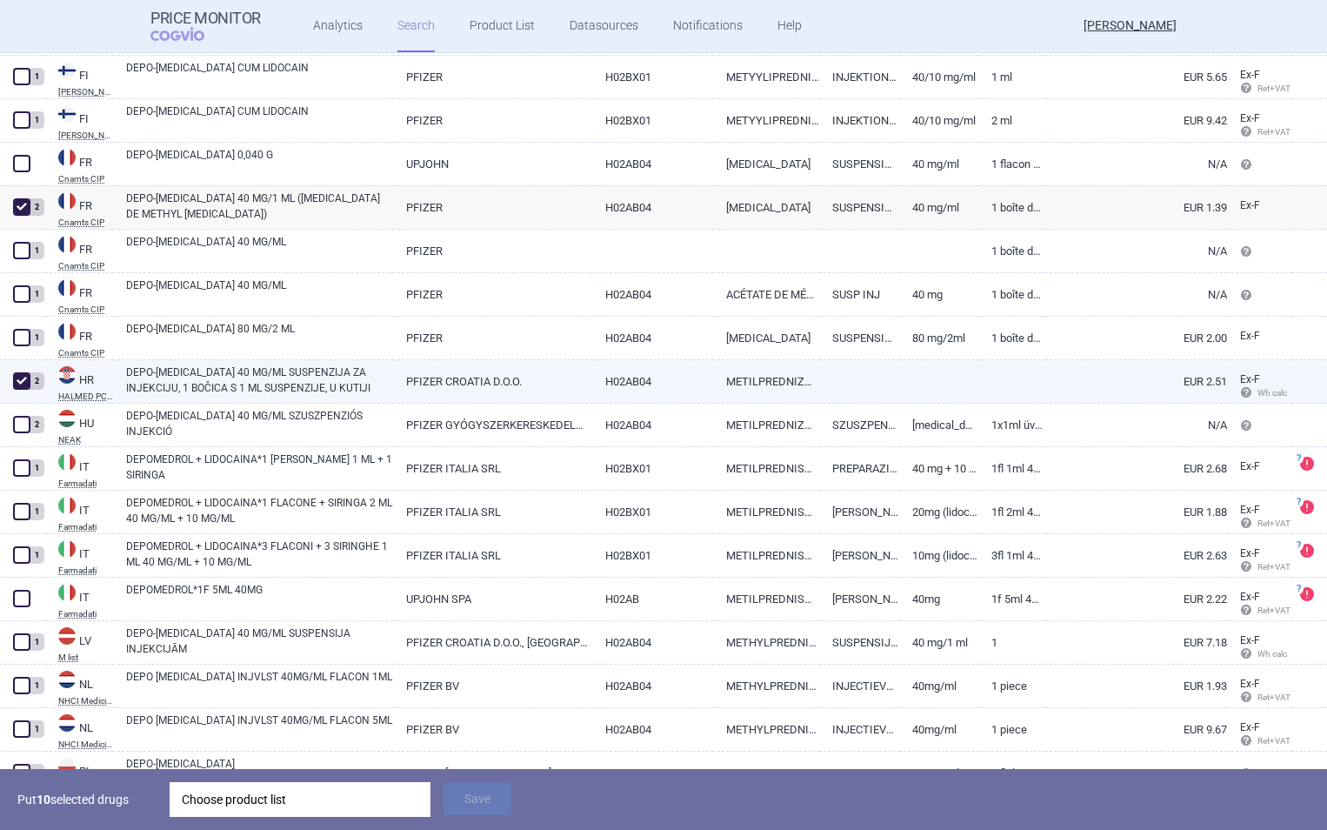
scroll to position [2387, 0]
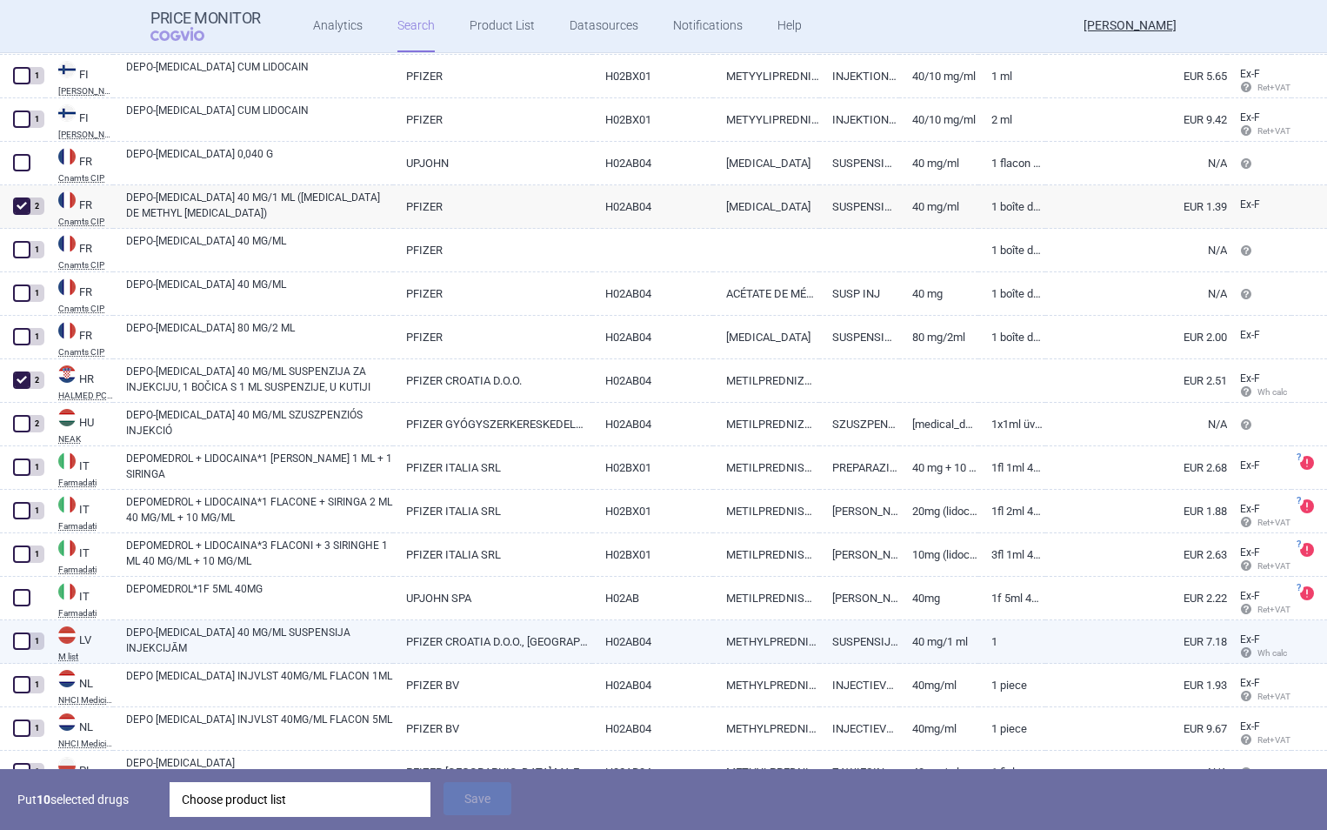
click at [23, 641] on span at bounding box center [21, 640] width 17 height 17
checkbox input "true"
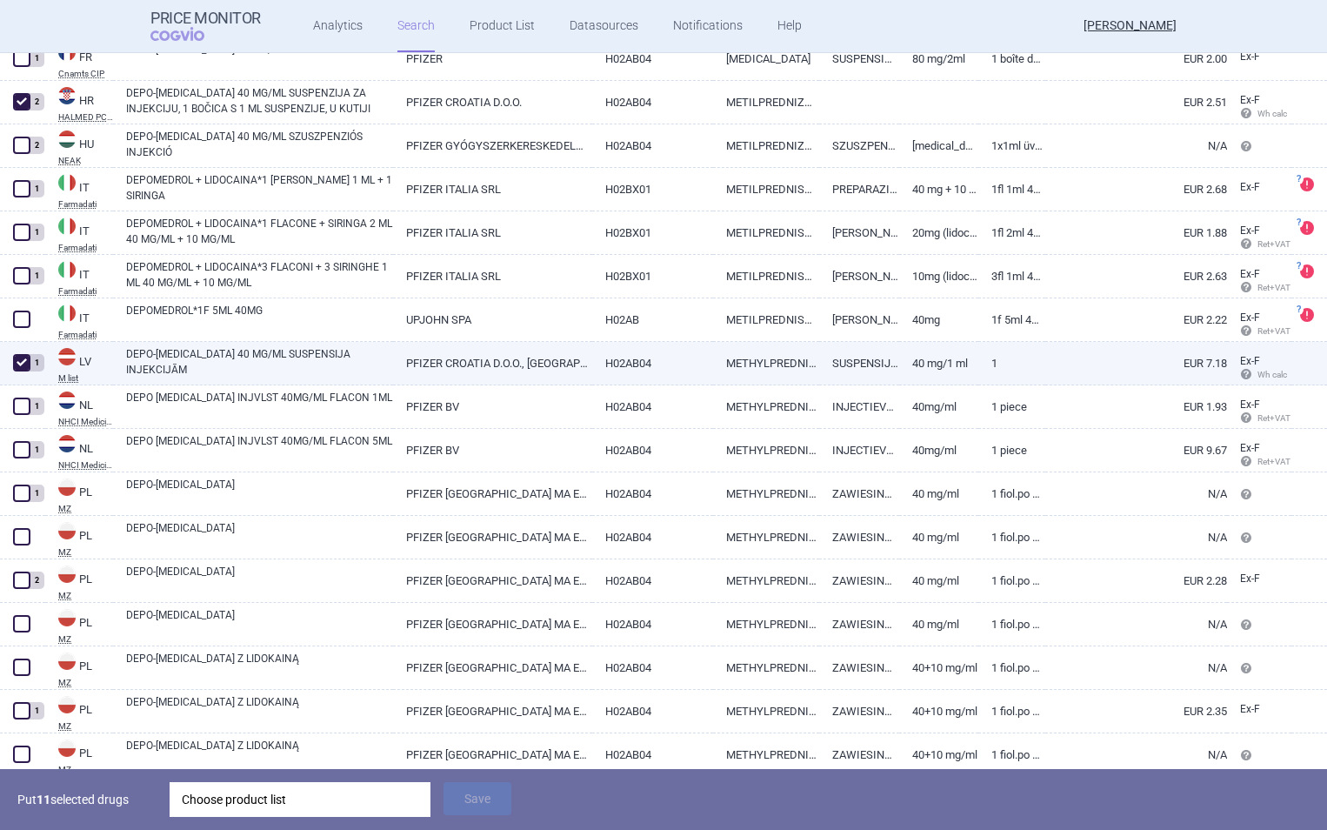
scroll to position [2666, 0]
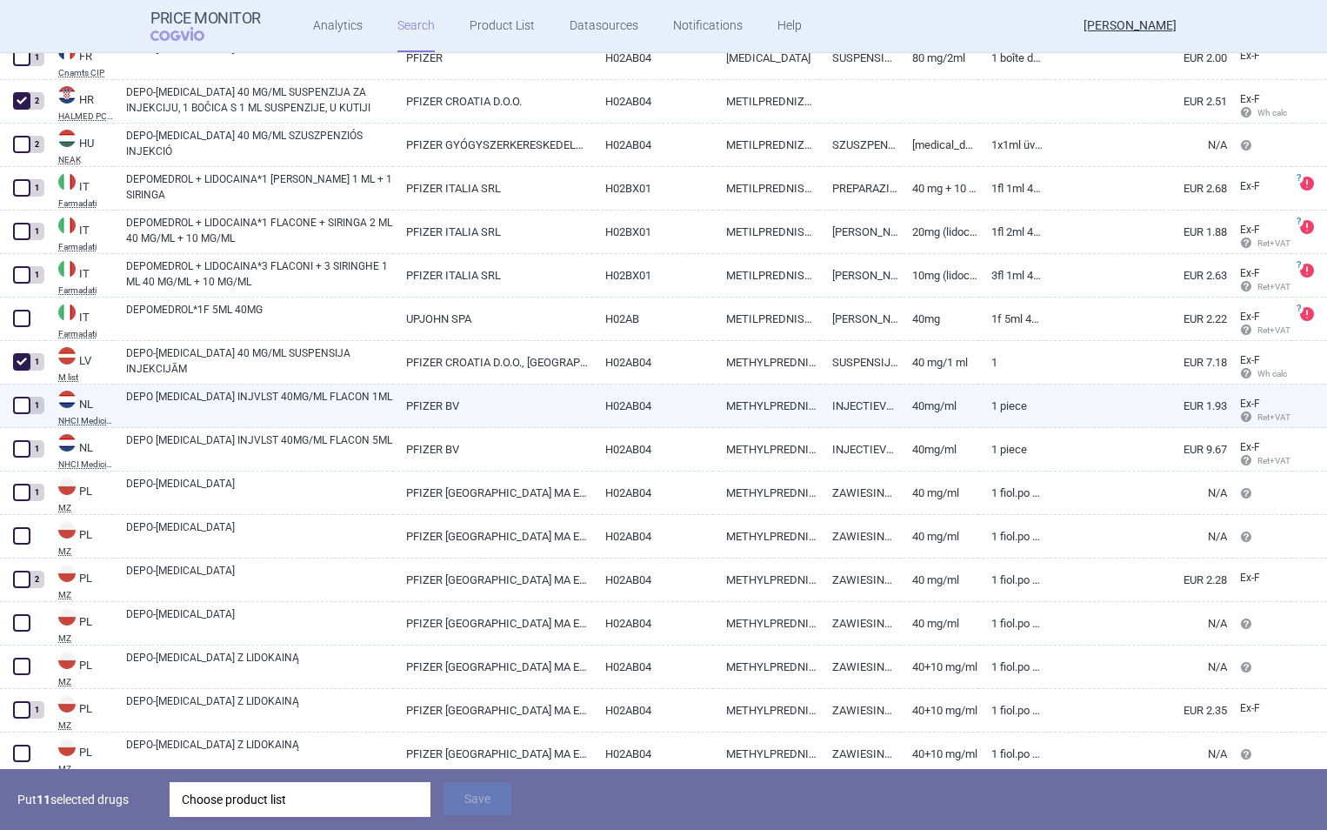
click at [19, 409] on span at bounding box center [21, 405] width 17 height 17
checkbox input "true"
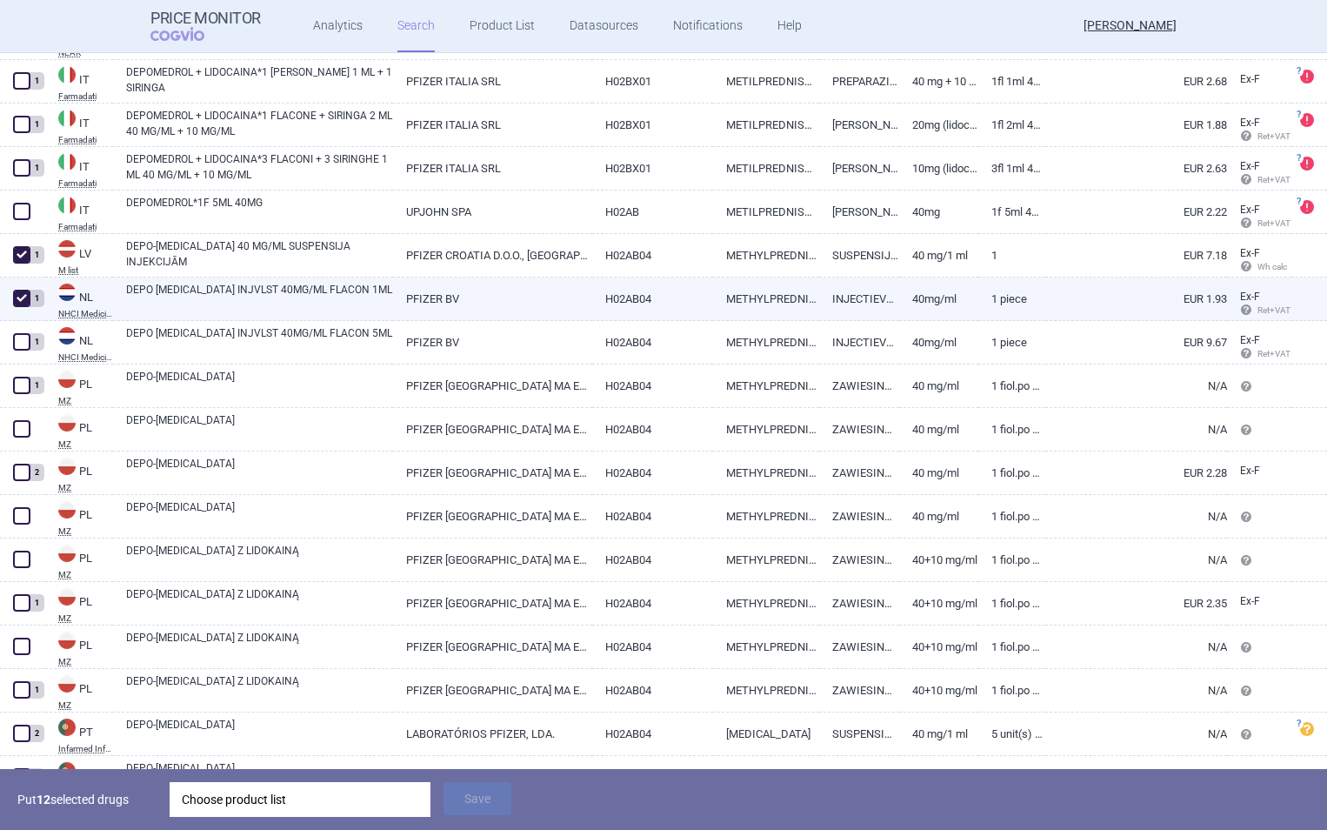
scroll to position [2774, 0]
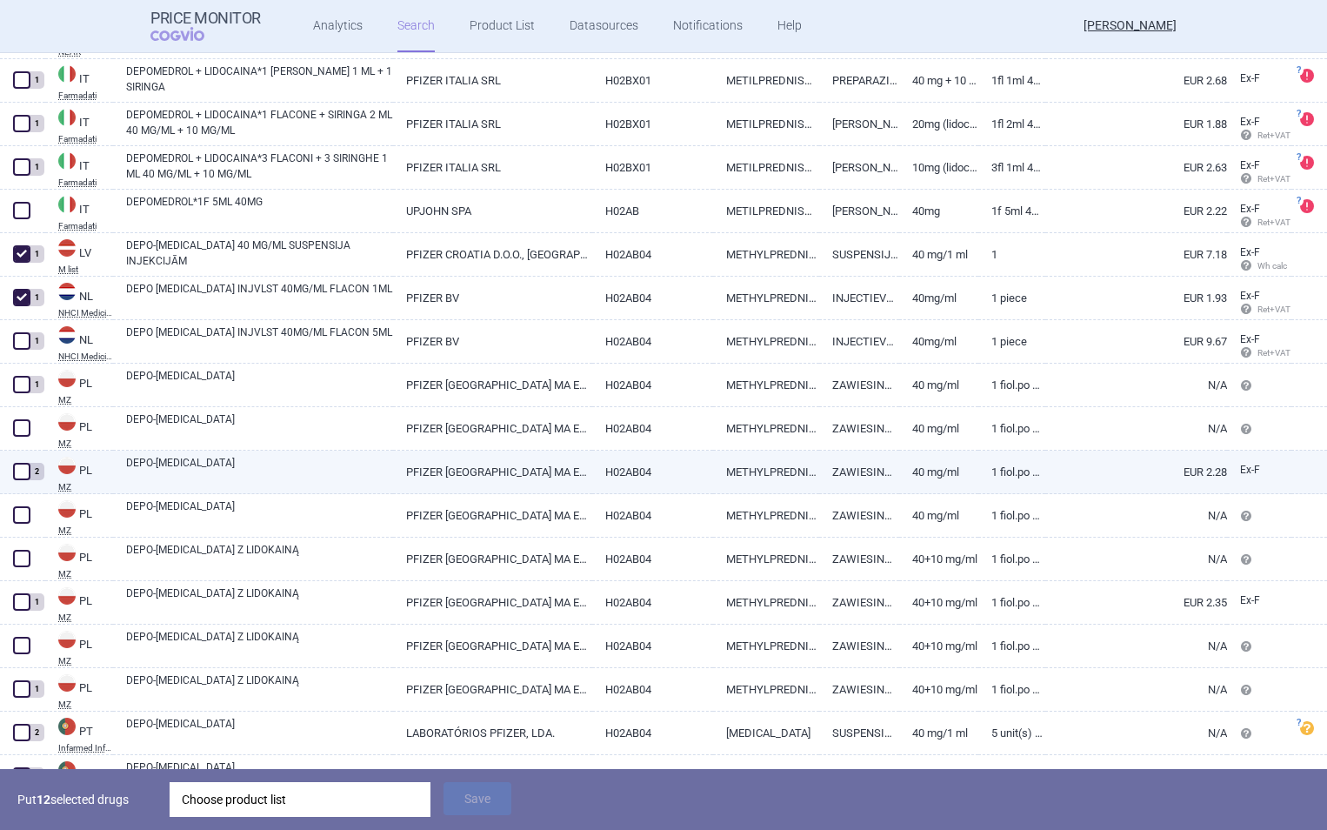
click at [17, 469] on span at bounding box center [21, 471] width 17 height 17
checkbox input "true"
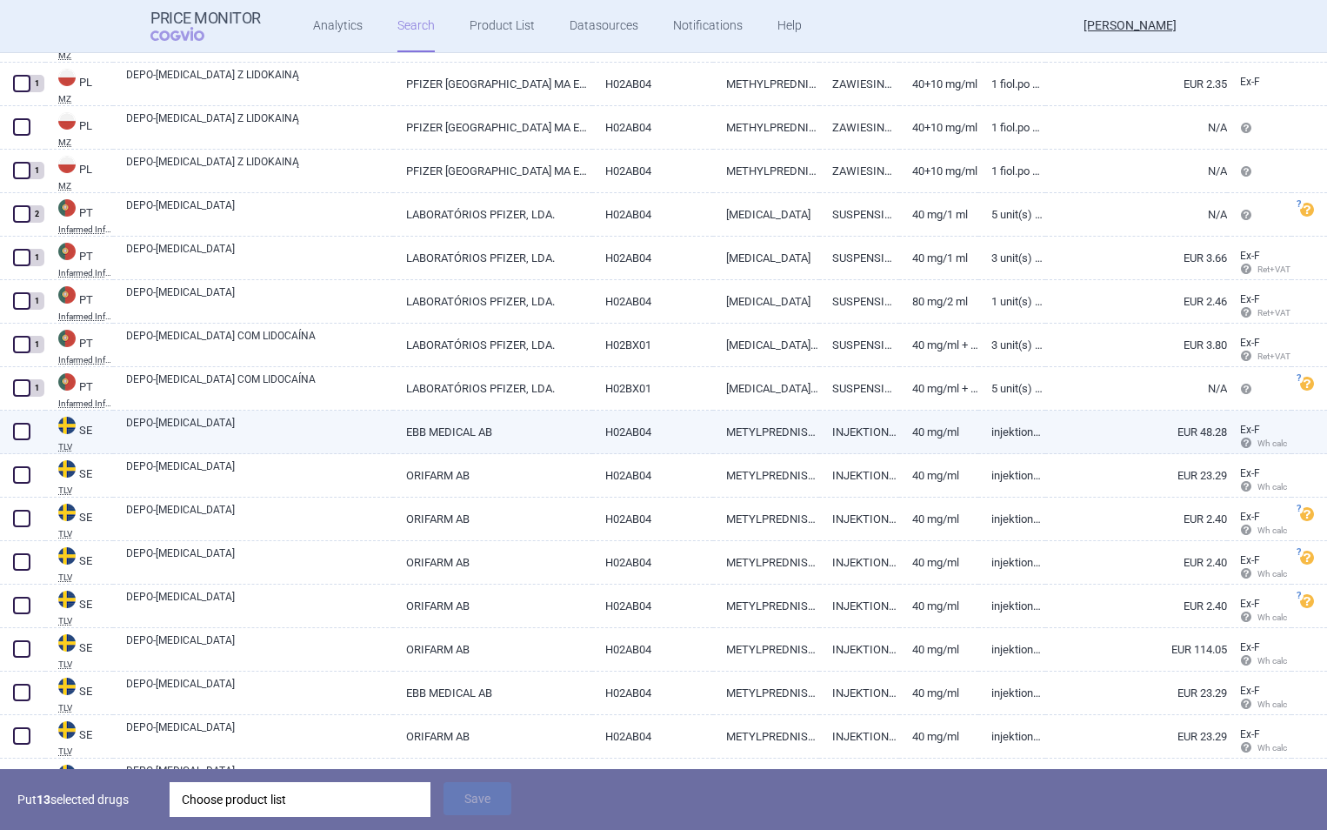
scroll to position [3293, 0]
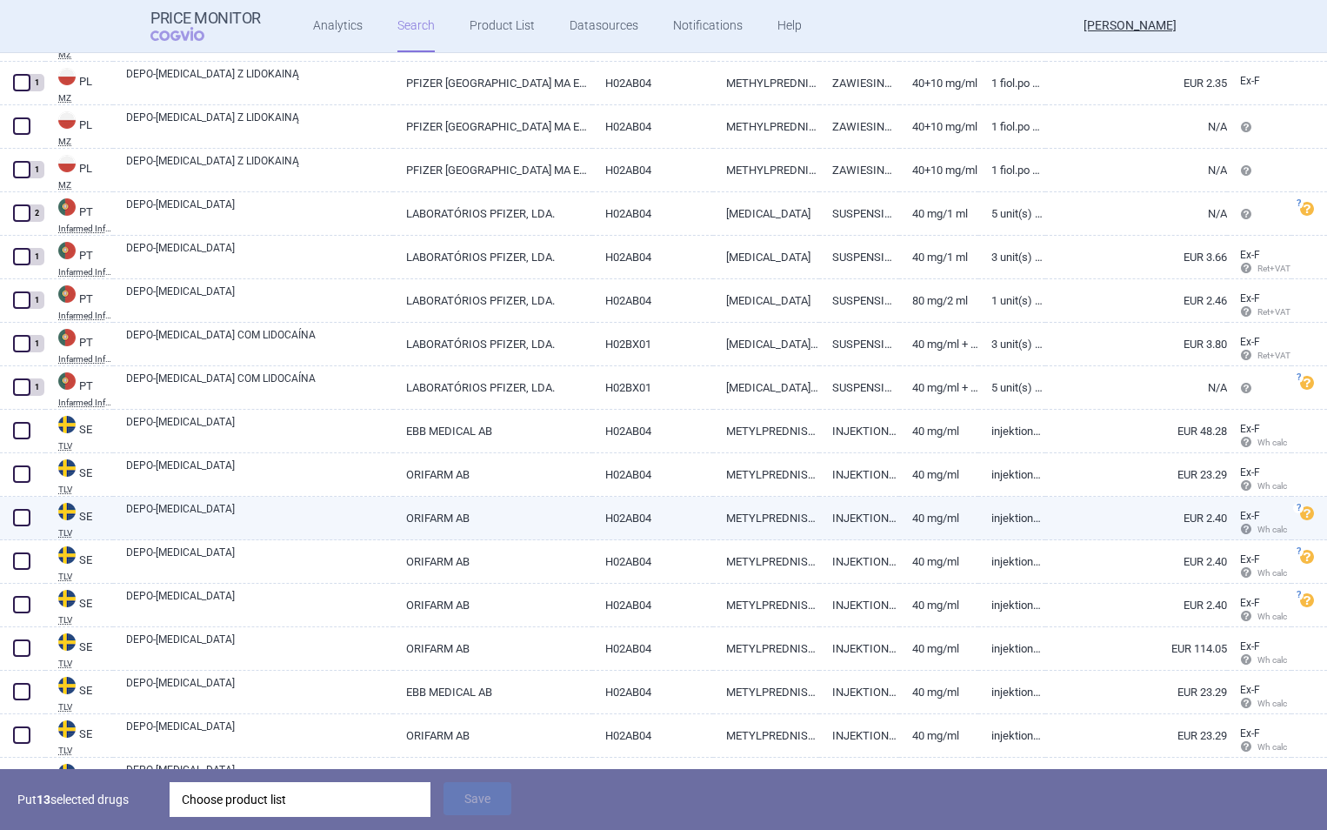
click at [231, 511] on link "DEPO-[MEDICAL_DATA]" at bounding box center [259, 516] width 267 height 31
select select "EUR"
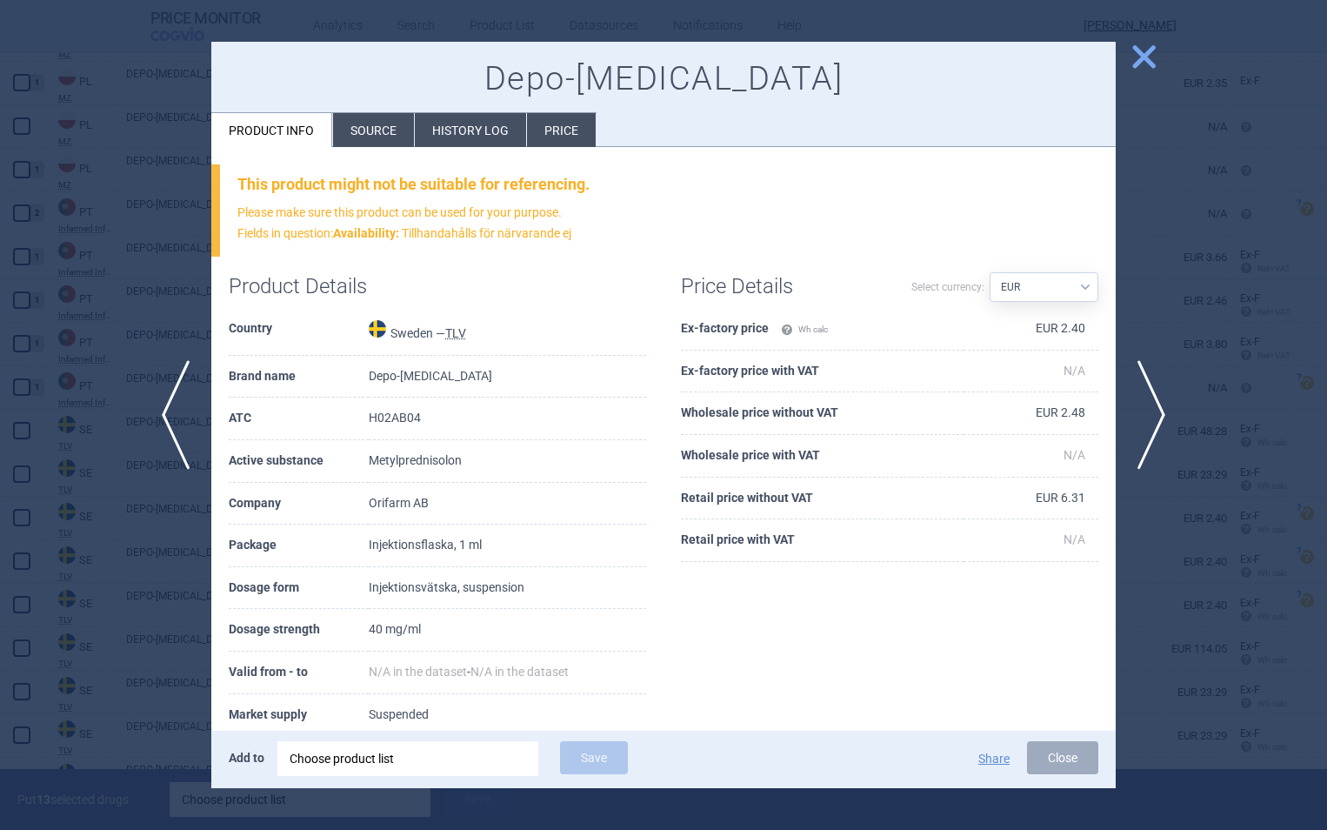
click at [1147, 52] on span "close" at bounding box center [1144, 57] width 30 height 30
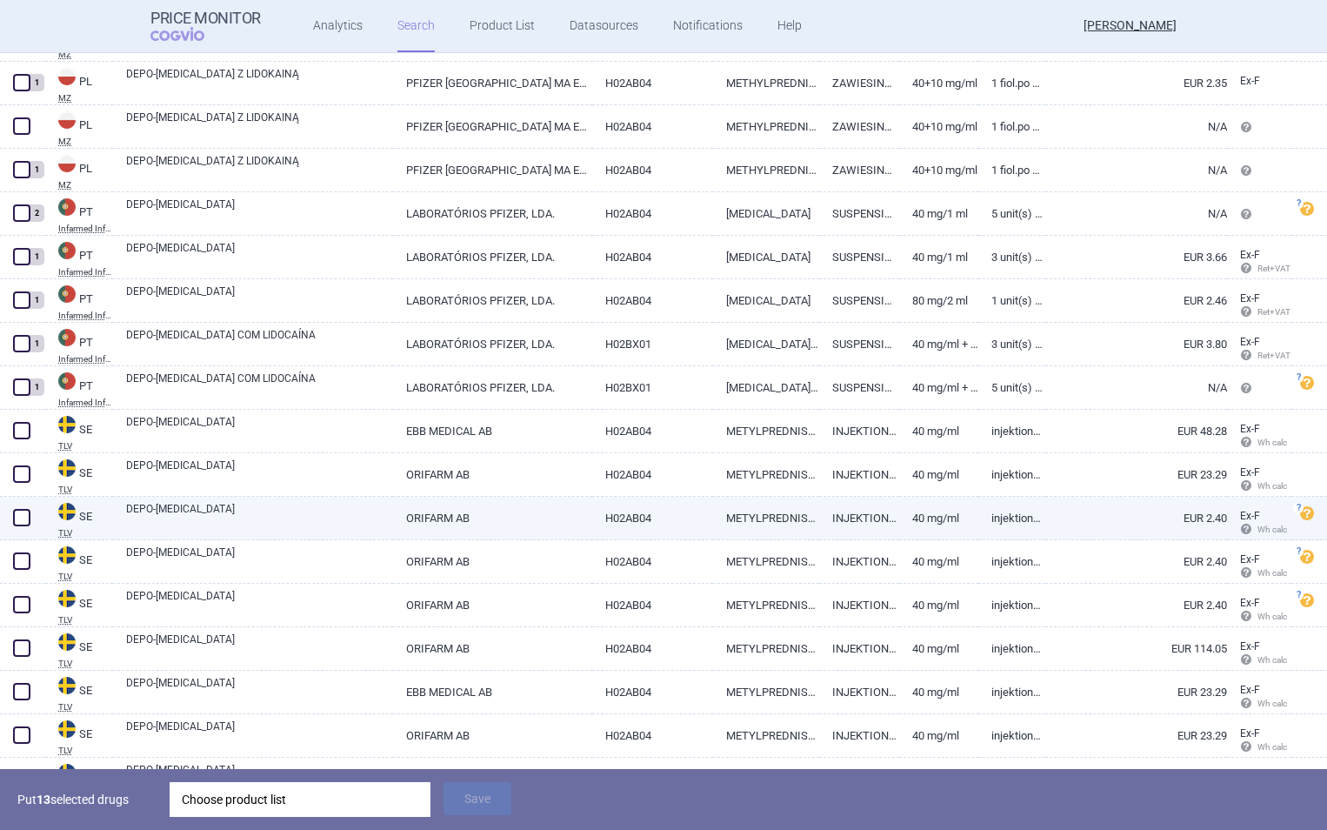
click at [23, 518] on span at bounding box center [21, 517] width 17 height 17
checkbox input "true"
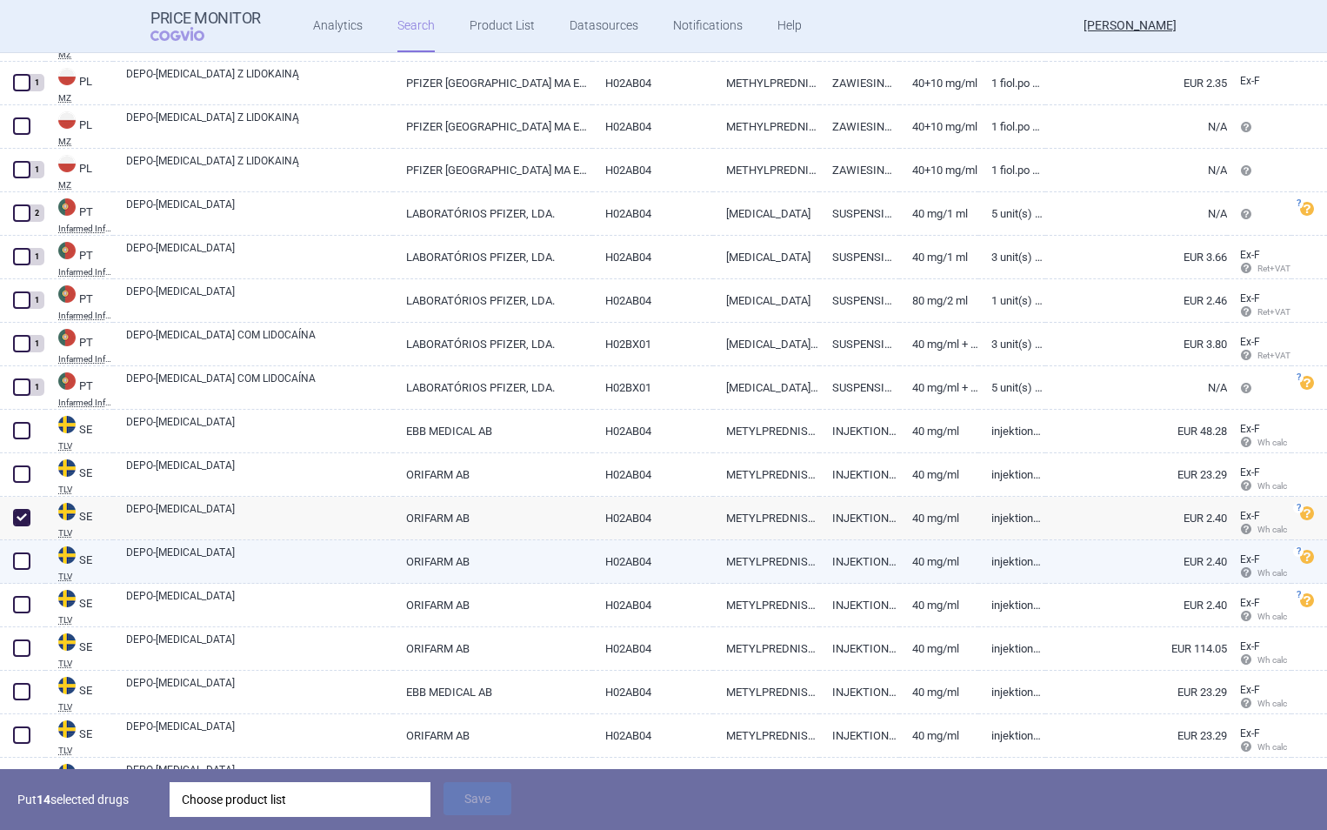
click at [23, 564] on span at bounding box center [21, 560] width 17 height 17
checkbox input "true"
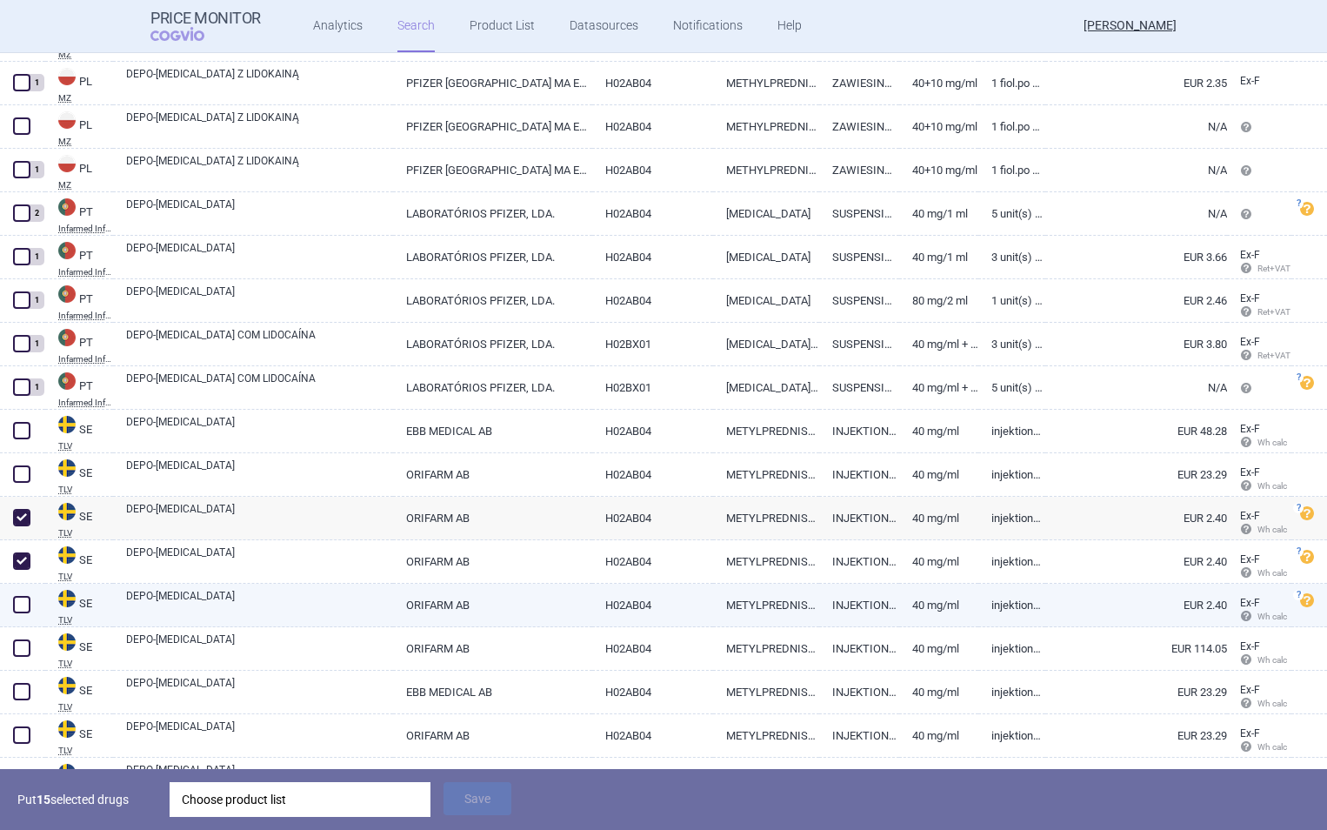
click at [23, 605] on span at bounding box center [21, 604] width 17 height 17
checkbox input "true"
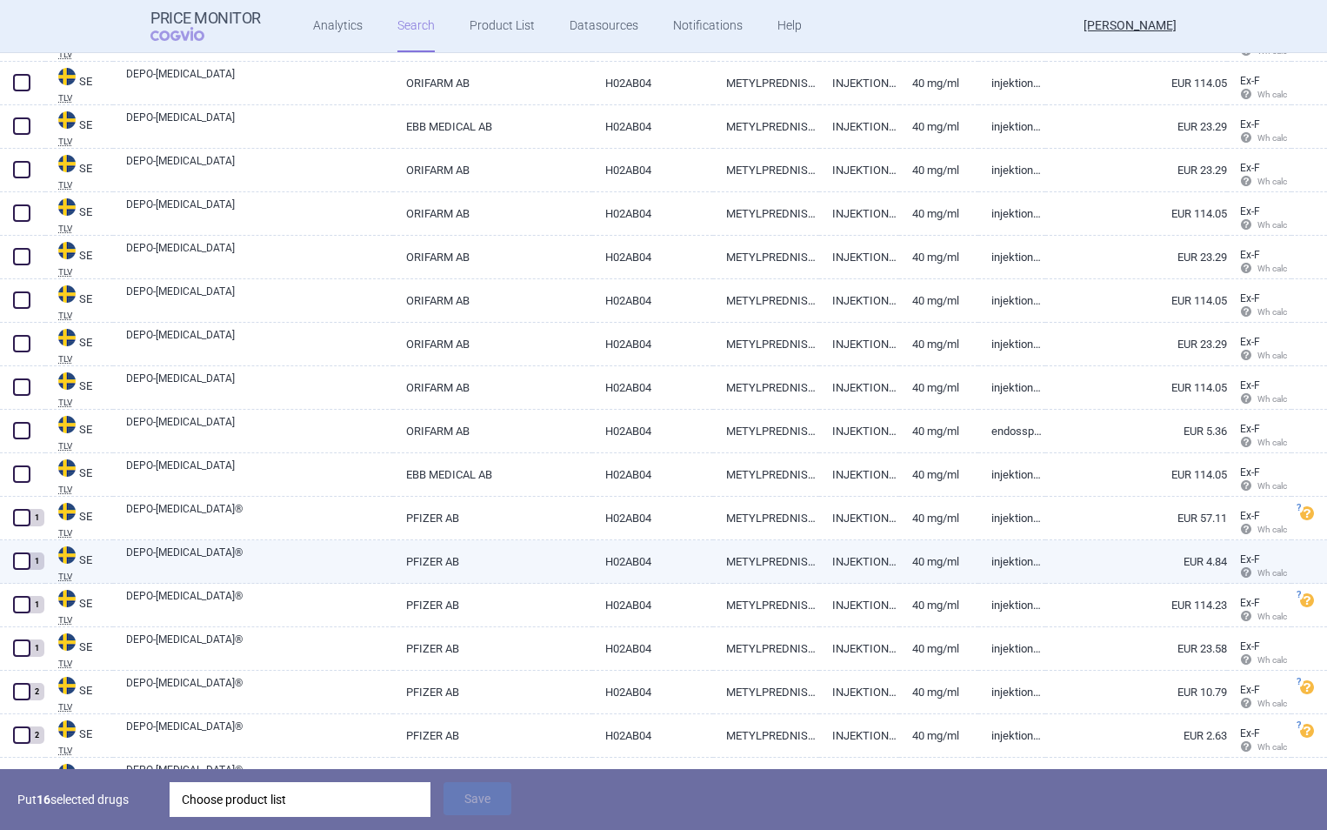
scroll to position [3860, 0]
click at [162, 565] on link "DEPO-[MEDICAL_DATA]®" at bounding box center [259, 559] width 267 height 31
select select "EUR"
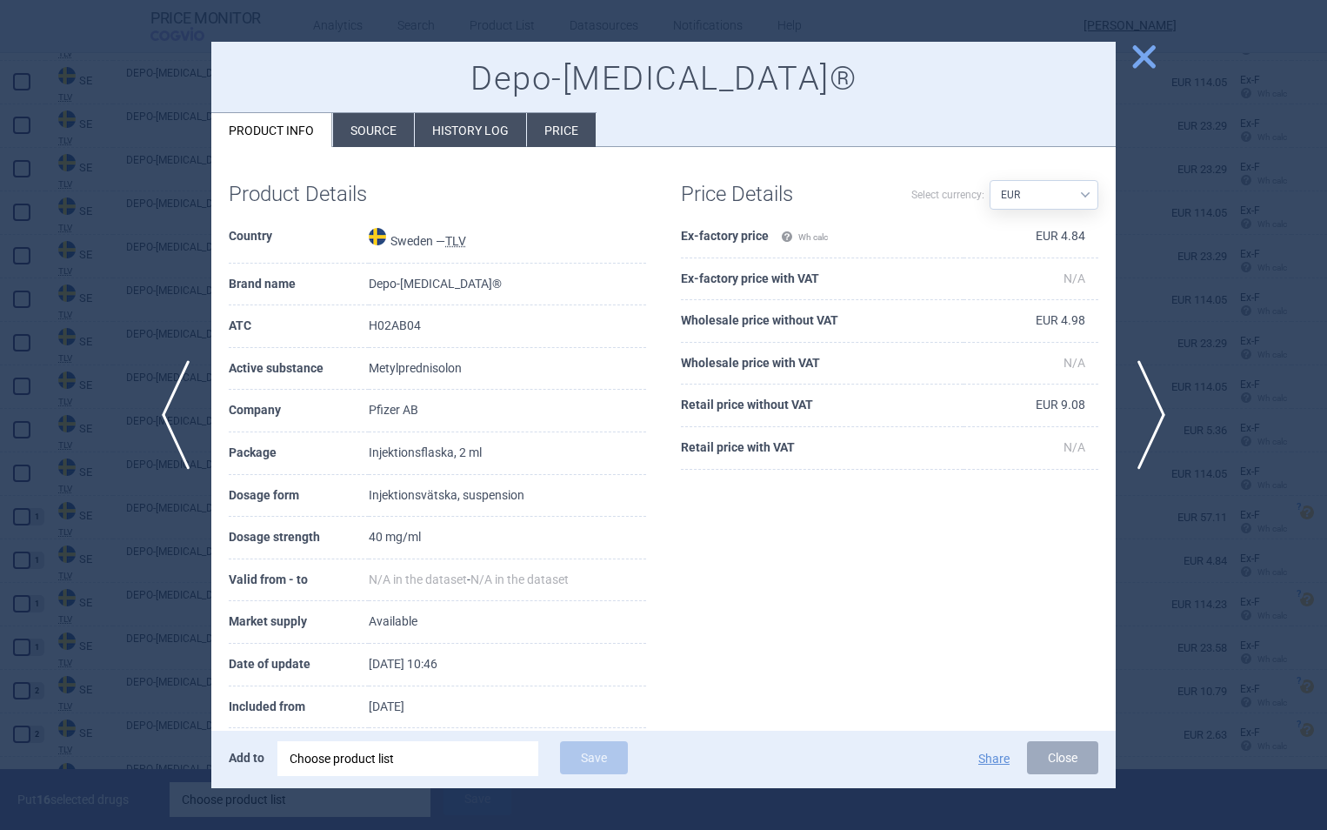
click at [1149, 67] on span "close" at bounding box center [1144, 57] width 30 height 30
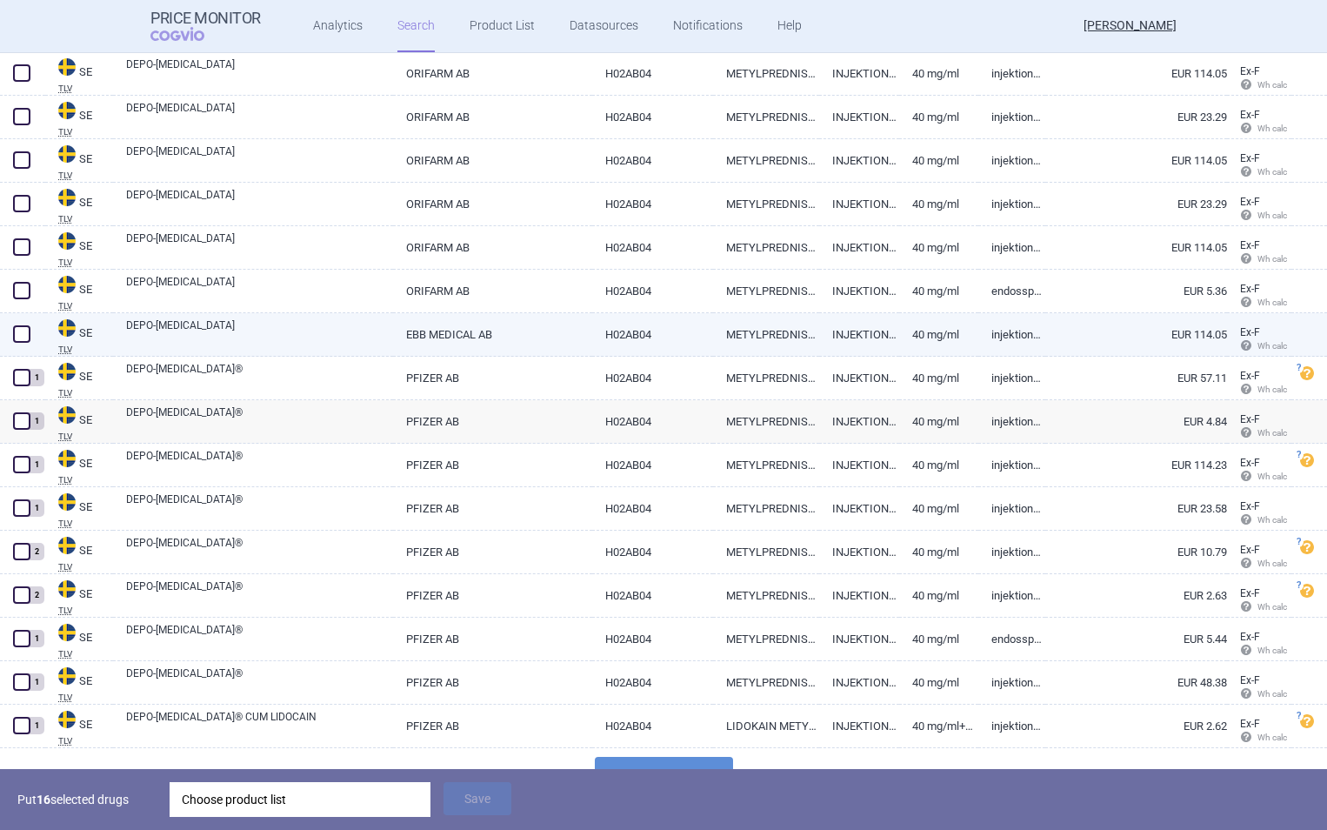
scroll to position [4014, 0]
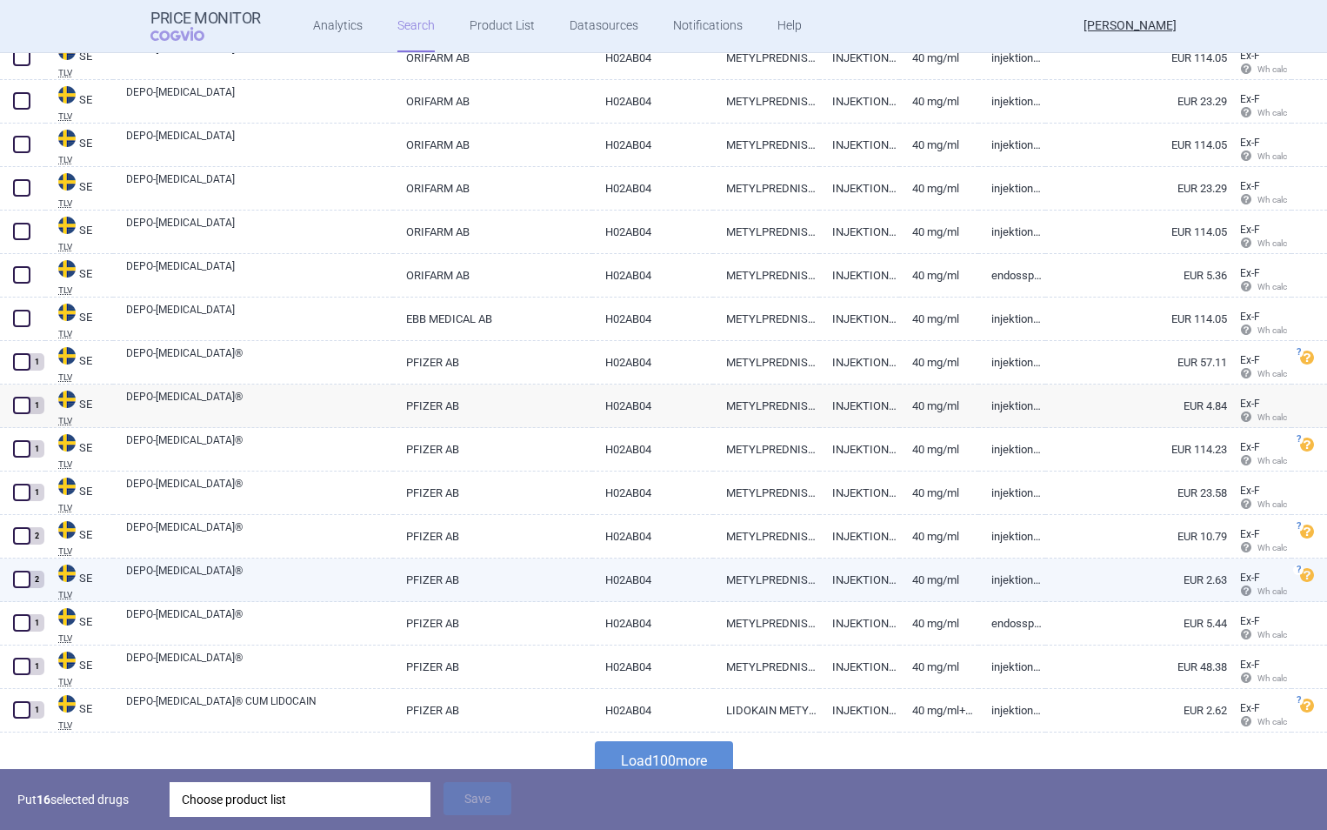
click at [23, 576] on span at bounding box center [21, 579] width 17 height 17
checkbox input "true"
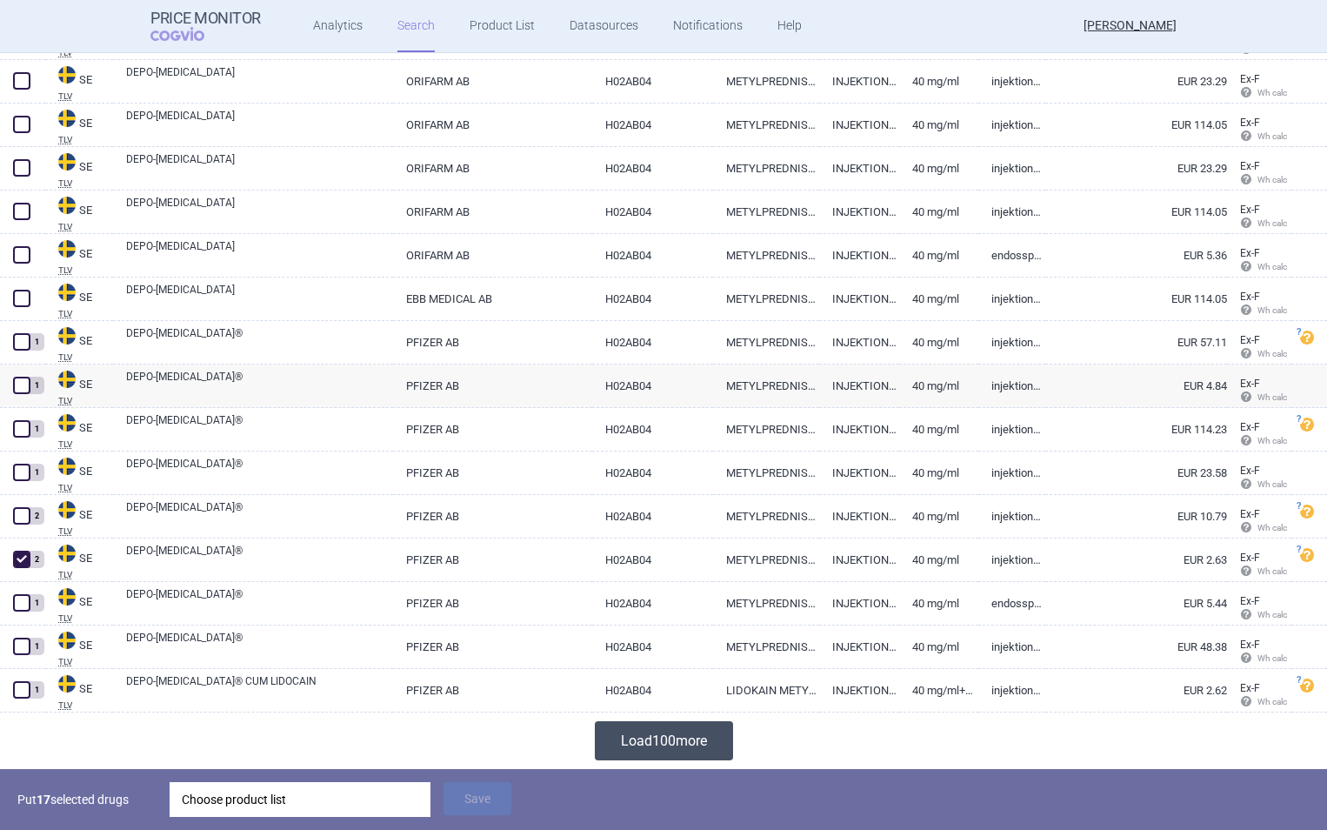
click at [613, 742] on button "Load 100 more" at bounding box center [664, 740] width 138 height 39
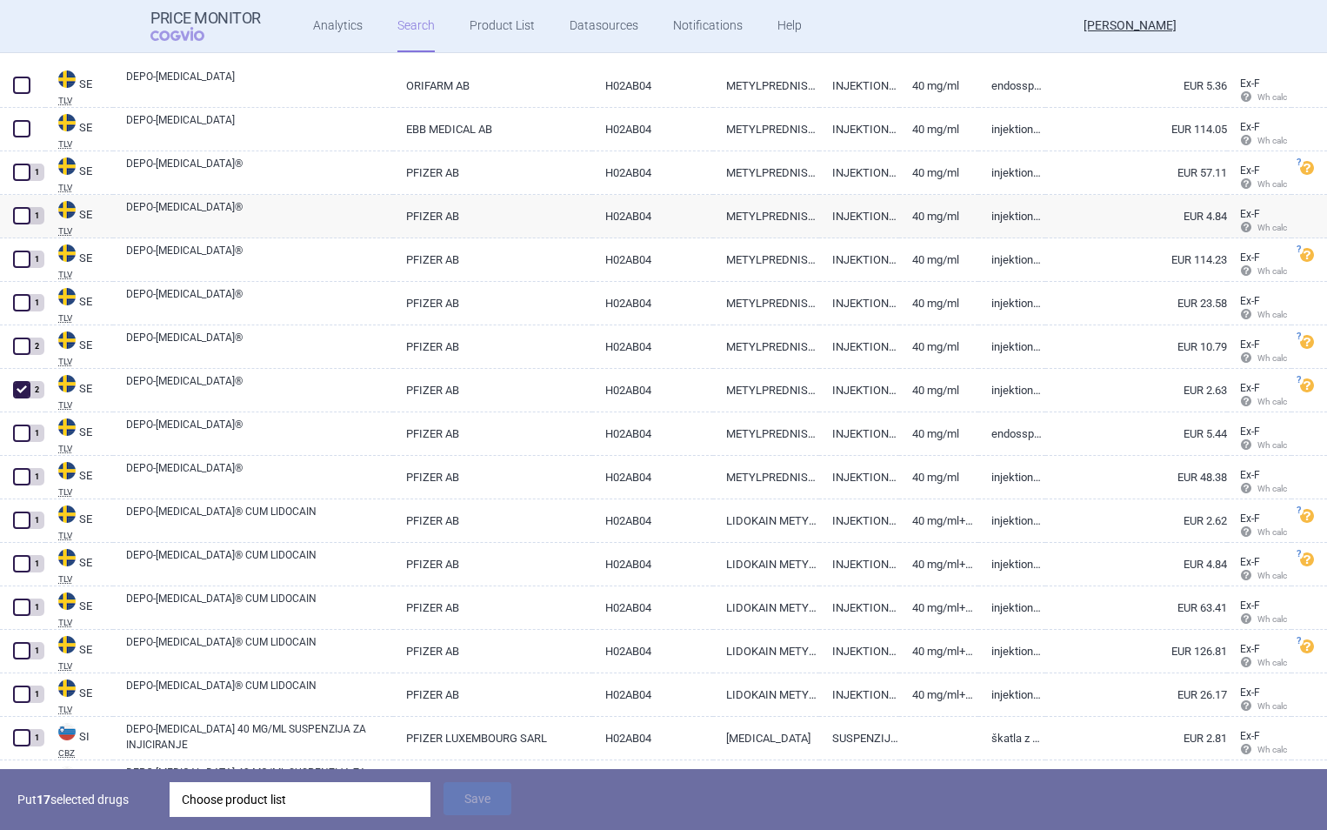
scroll to position [4339, 0]
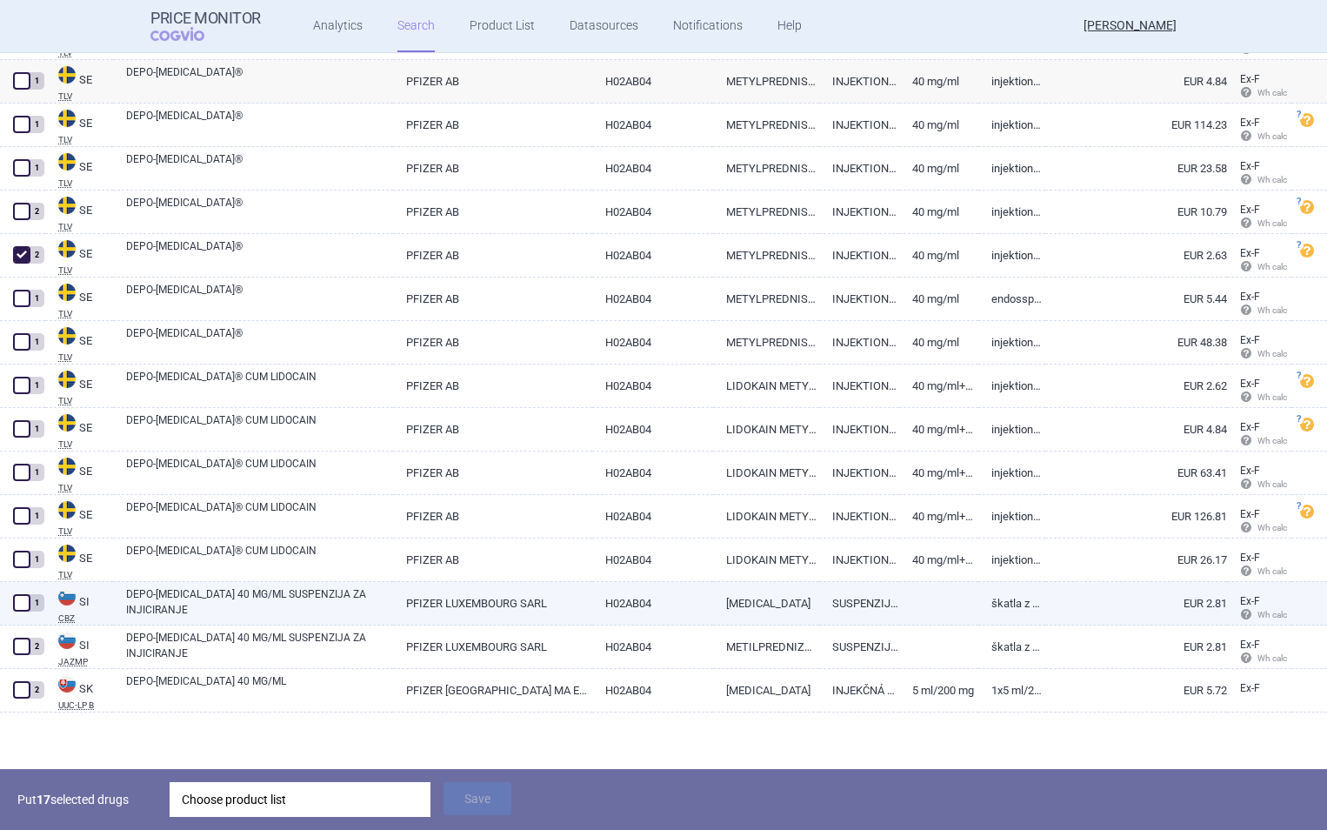
click at [19, 602] on span at bounding box center [21, 602] width 17 height 17
checkbox input "true"
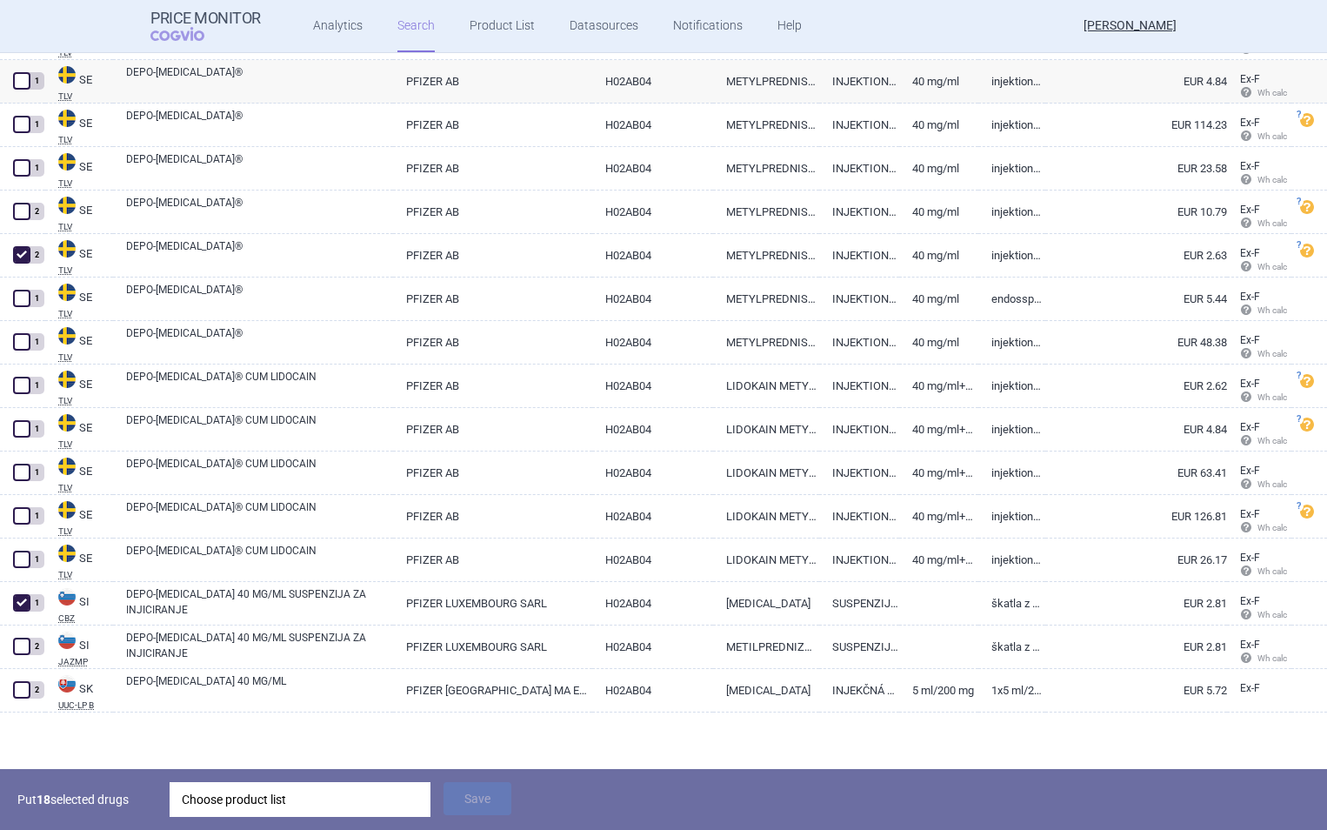
click at [276, 801] on div "Choose product list" at bounding box center [300, 799] width 237 height 35
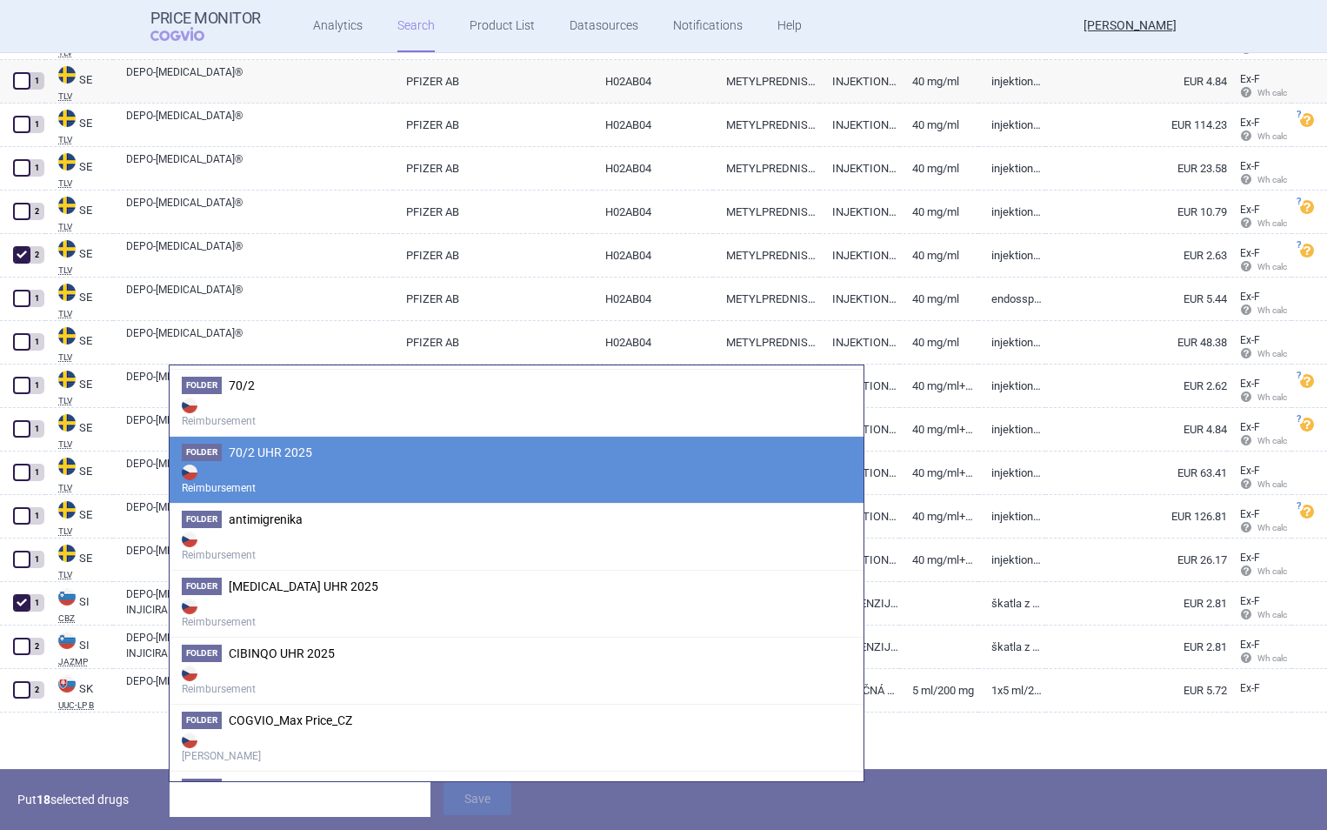
scroll to position [125, 0]
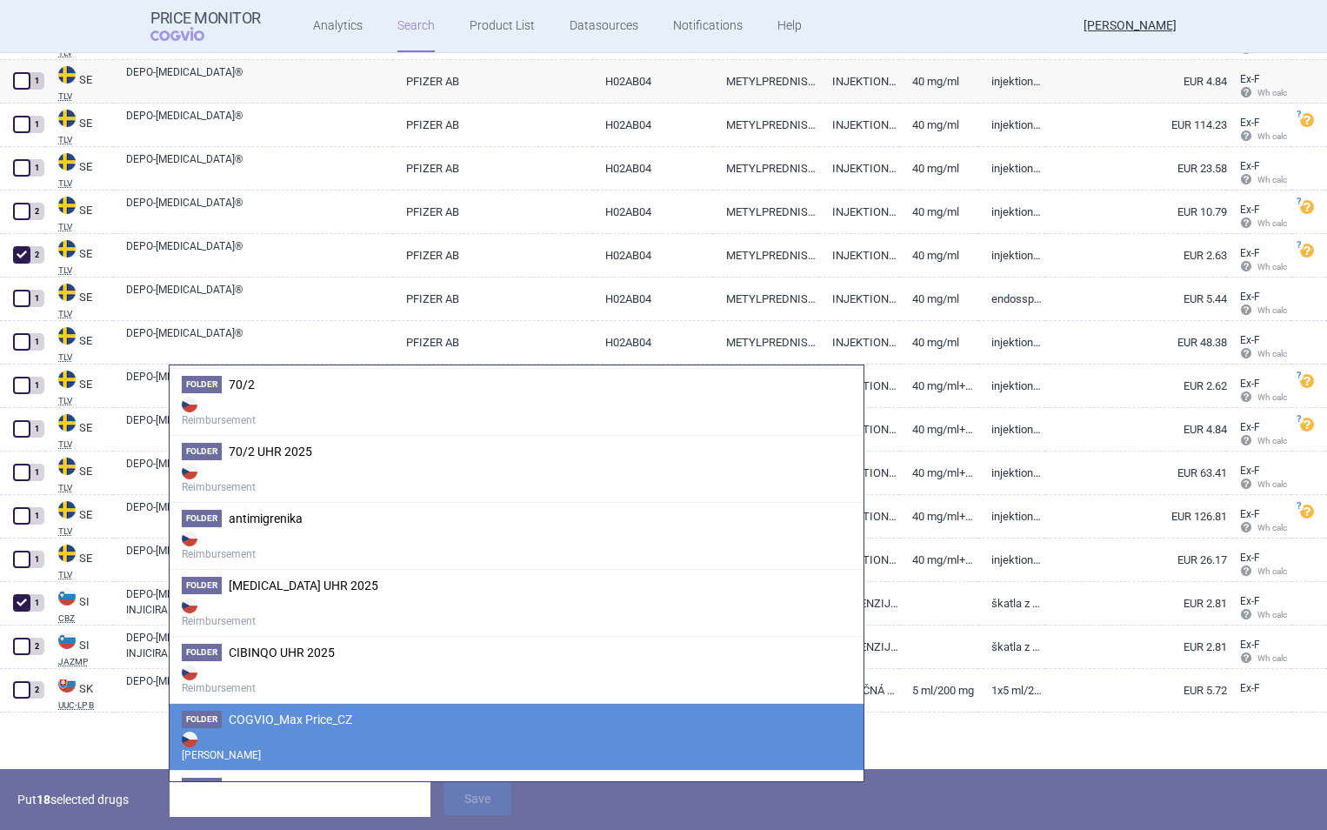
click at [349, 725] on span "COGVIO_Max Price_CZ" at bounding box center [291, 719] width 124 height 14
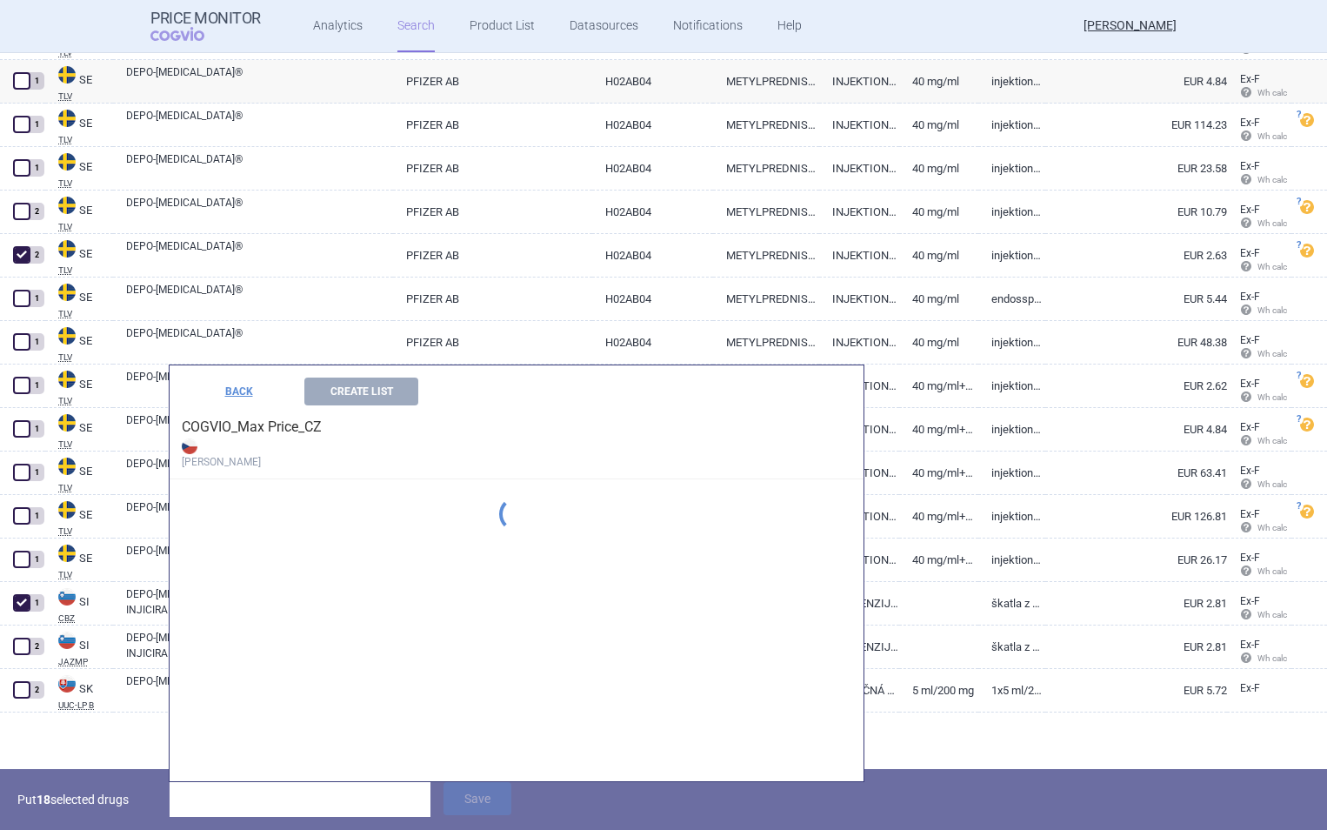
scroll to position [114, 0]
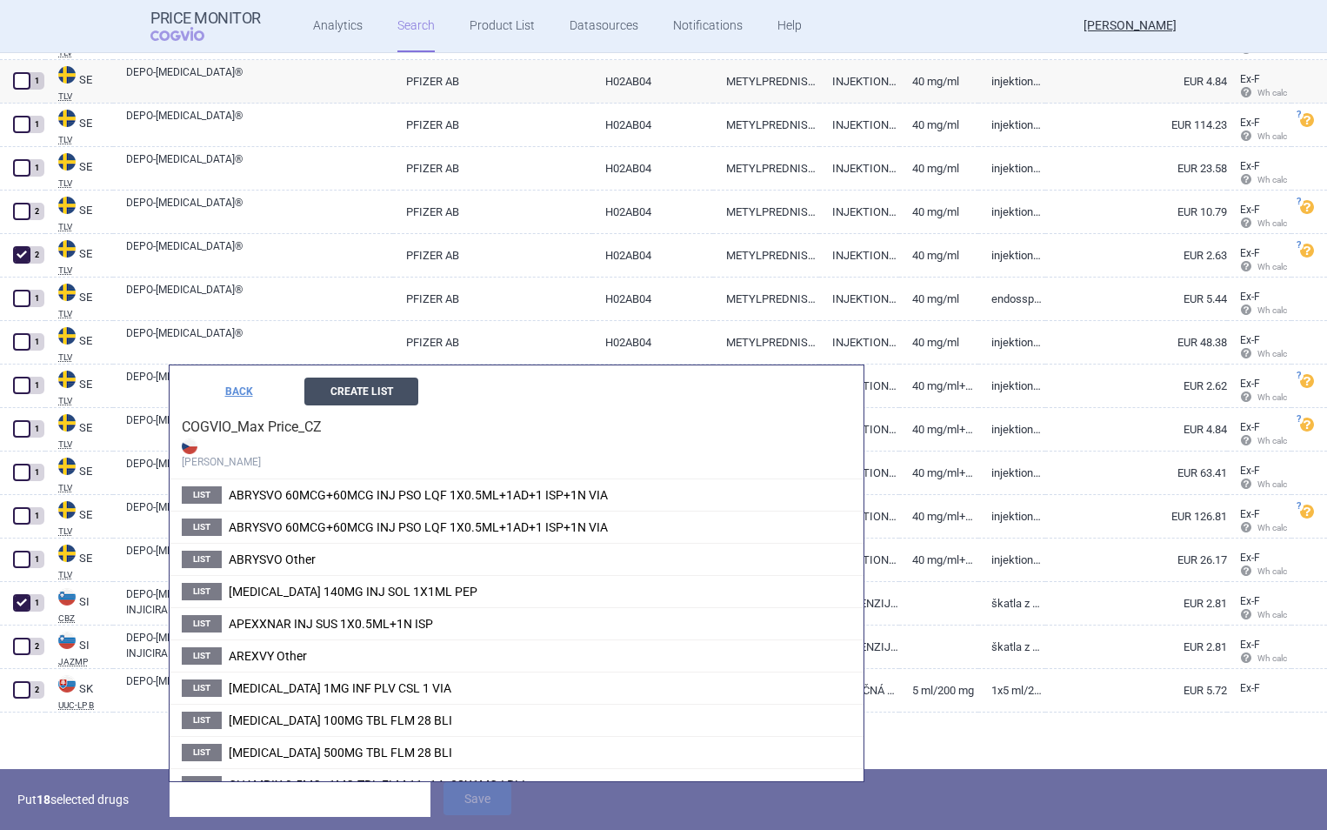
click at [391, 397] on button "Create List" at bounding box center [361, 392] width 114 height 28
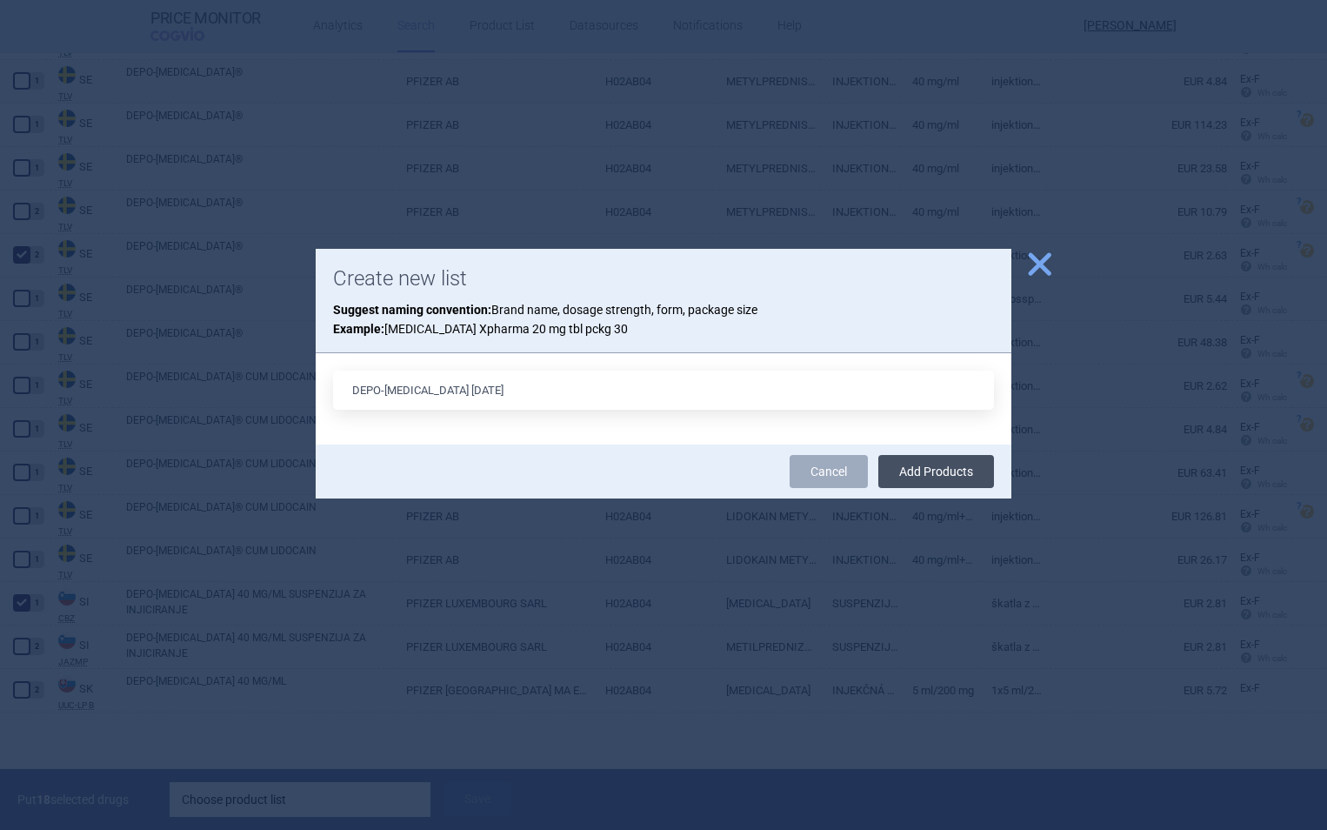
type input "DEPO-[MEDICAL_DATA] [DATE]"
click at [959, 473] on button "Add Products" at bounding box center [937, 471] width 116 height 33
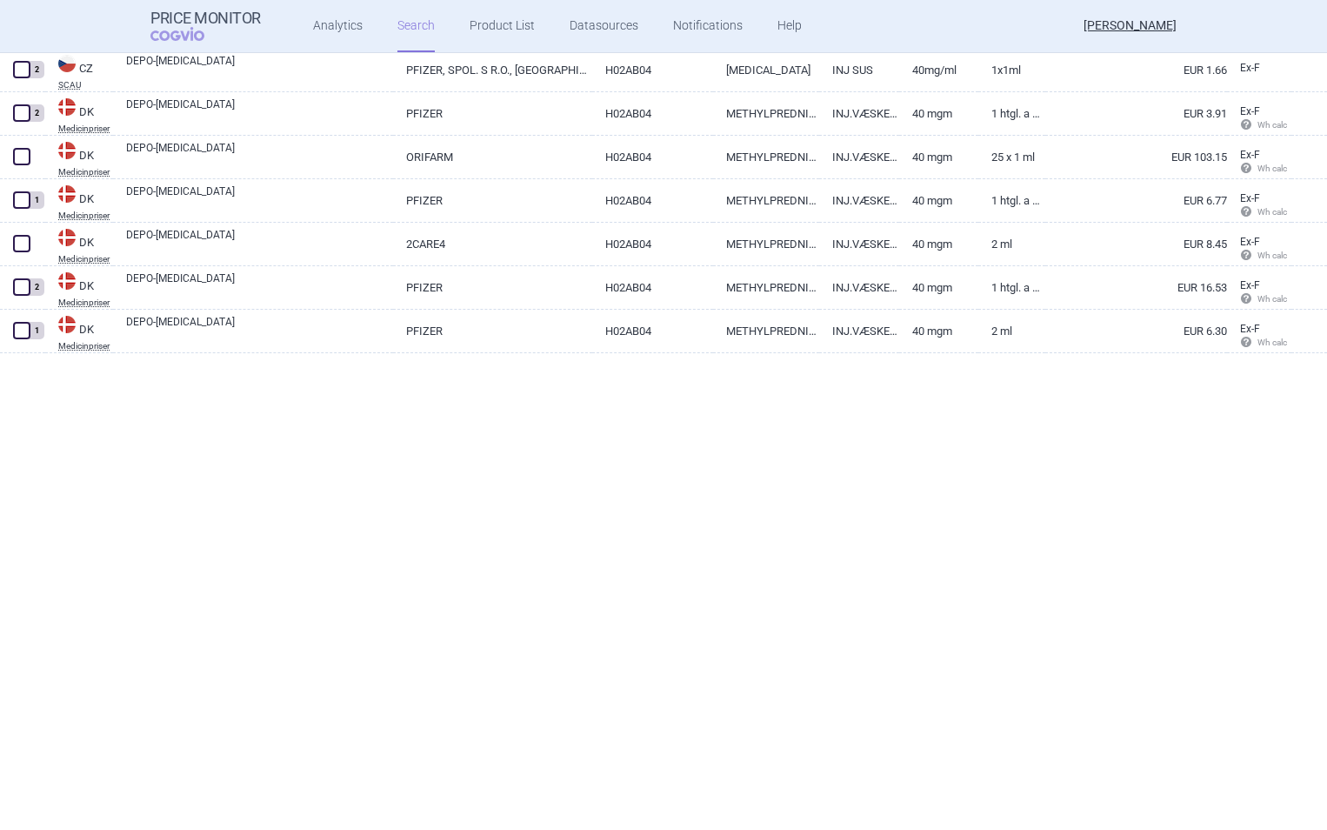
scroll to position [0, 0]
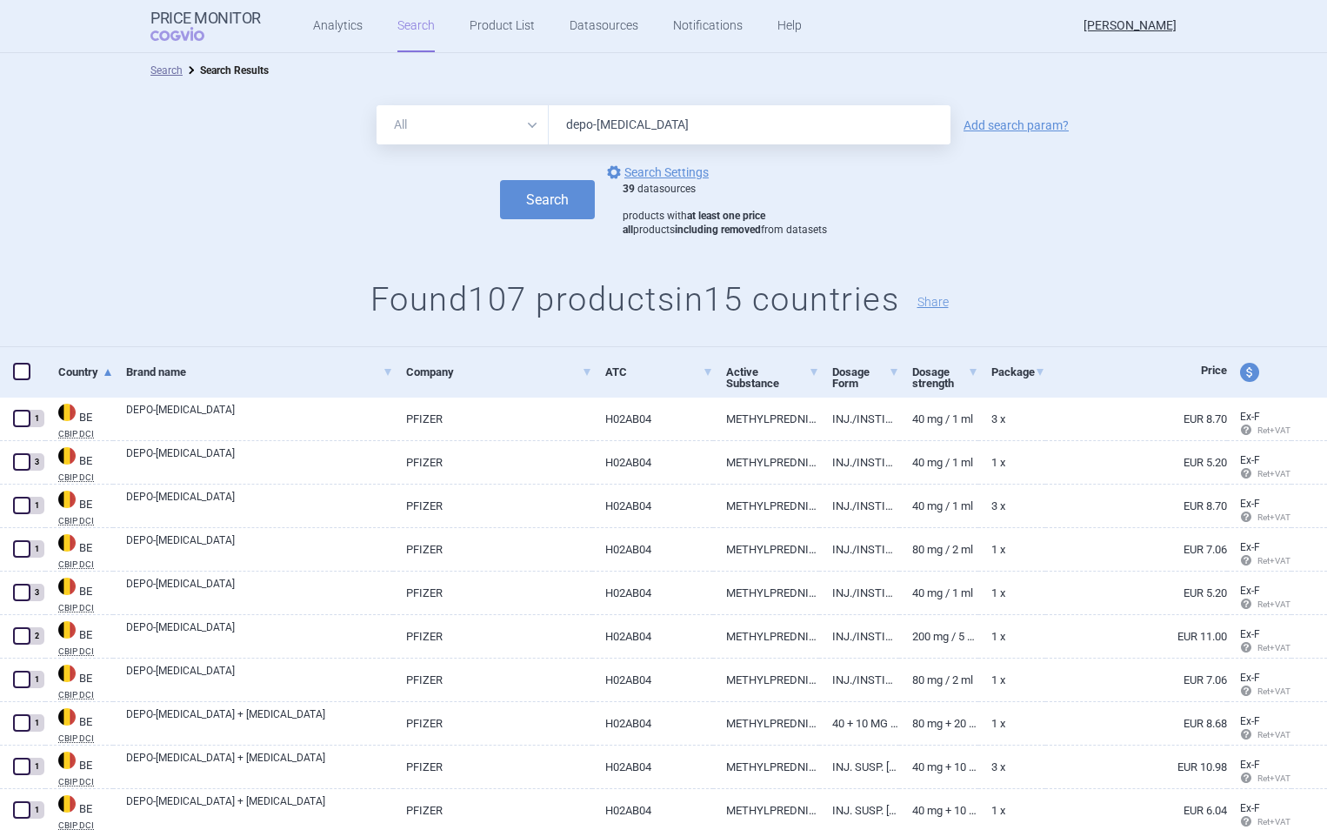
click at [667, 126] on input "depo-[MEDICAL_DATA]" at bounding box center [750, 124] width 402 height 39
type input "depo-medrone"
click at [500, 180] on button "Search" at bounding box center [547, 199] width 95 height 39
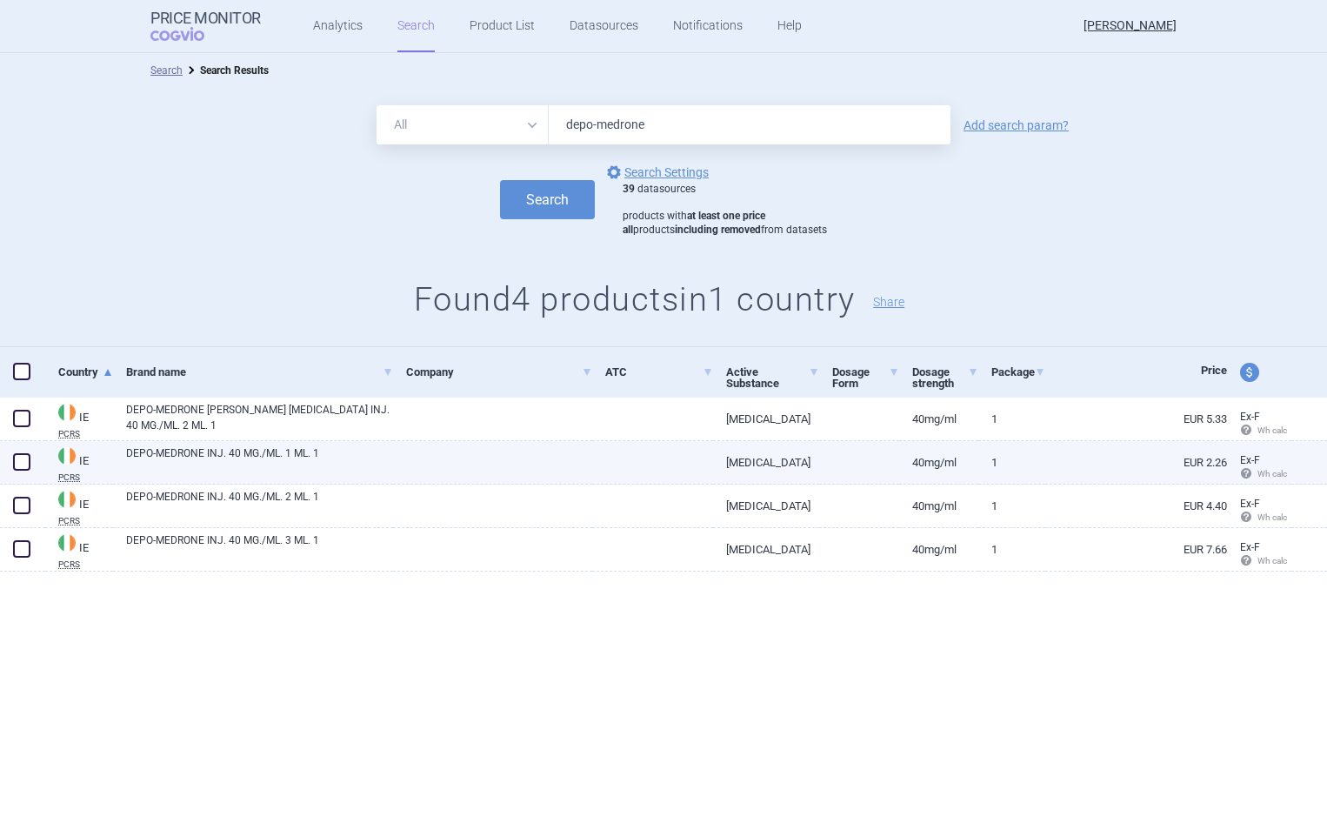
click at [24, 459] on span at bounding box center [21, 461] width 17 height 17
checkbox input "true"
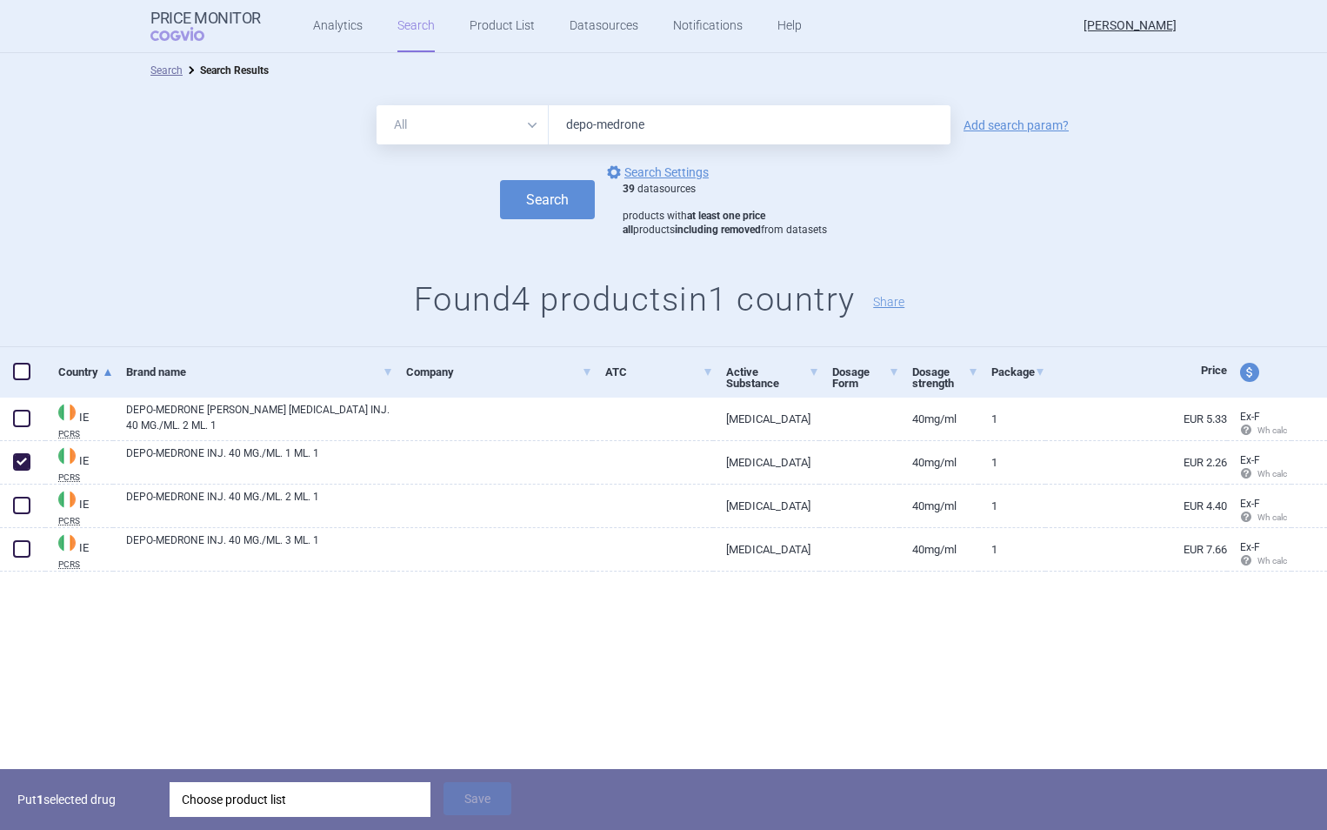
click at [283, 799] on div "Choose product list" at bounding box center [300, 799] width 237 height 35
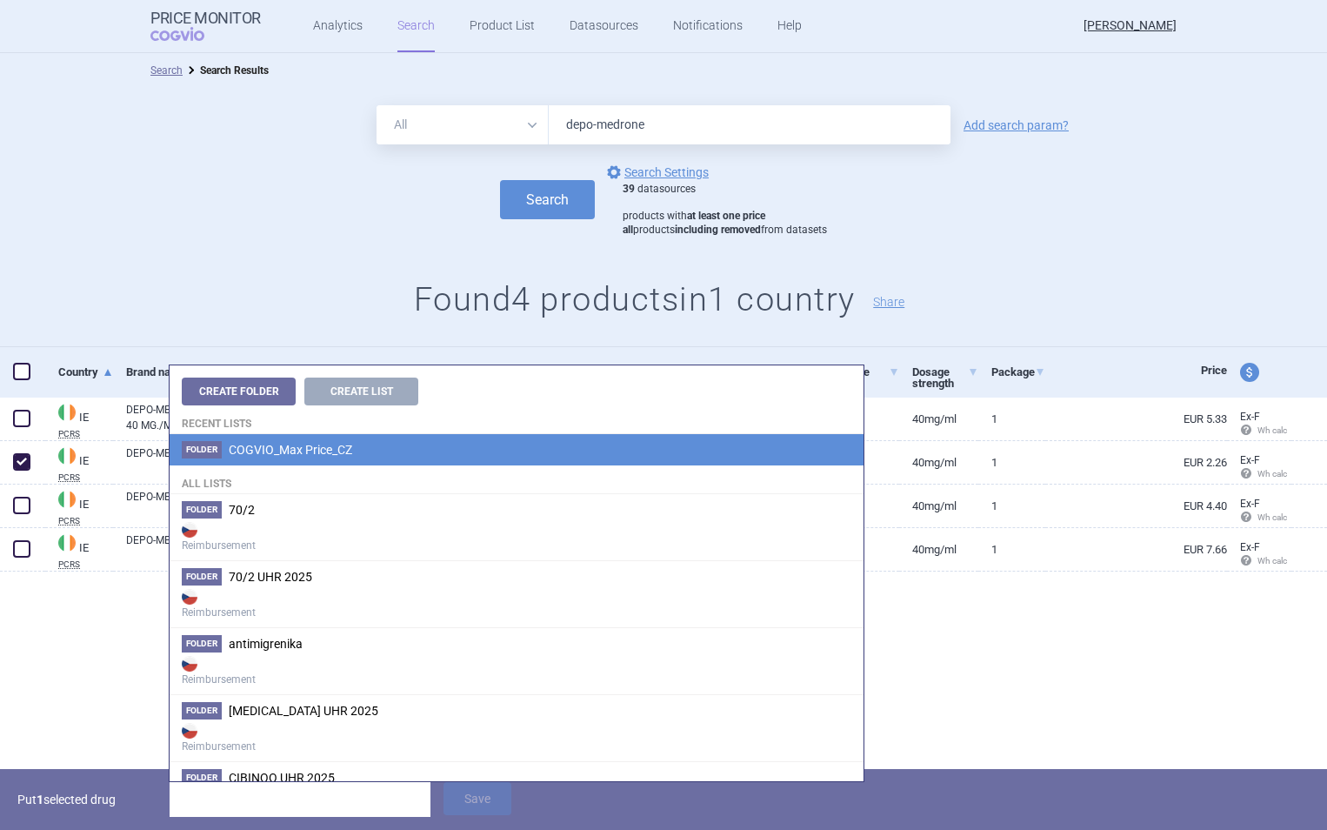
click at [324, 449] on span "COGVIO_Max Price_CZ" at bounding box center [291, 450] width 124 height 14
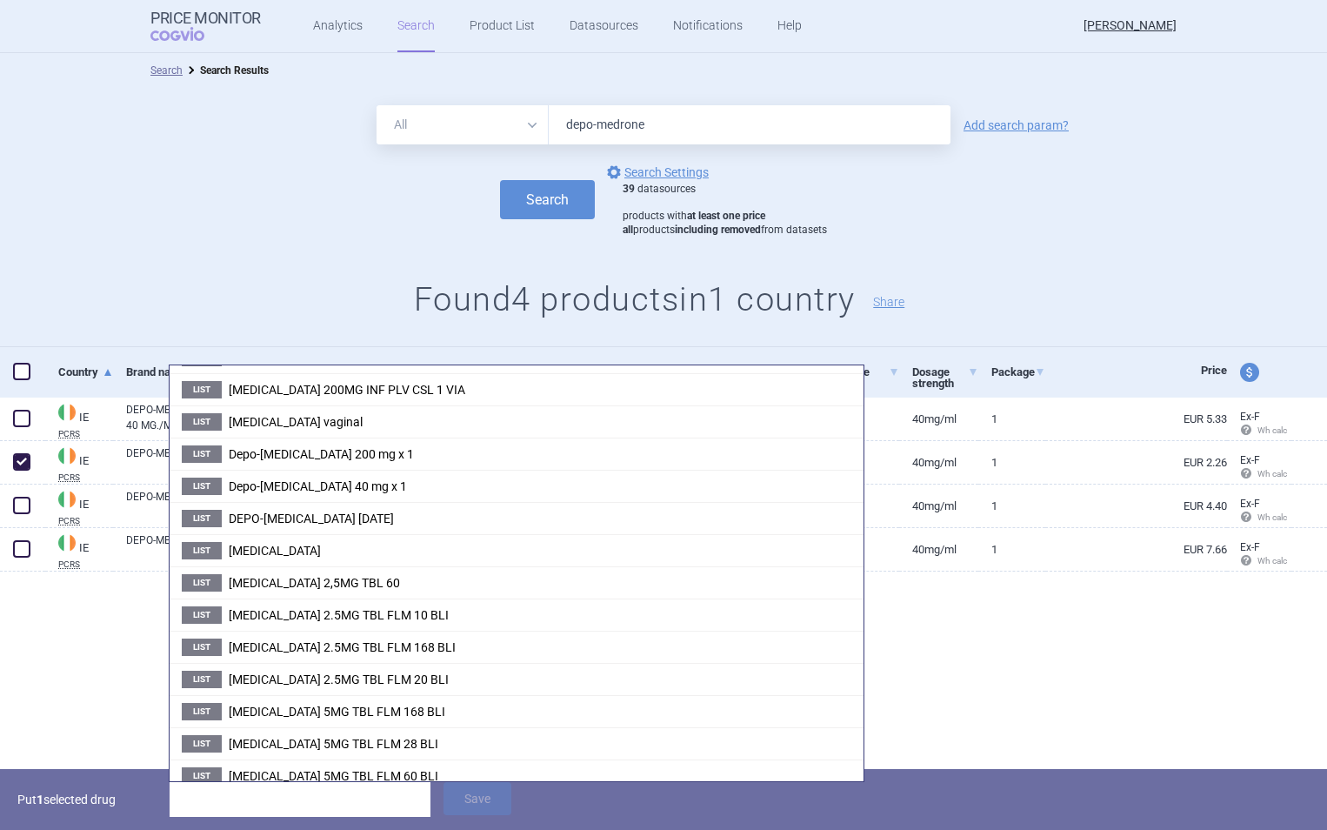
scroll to position [647, 0]
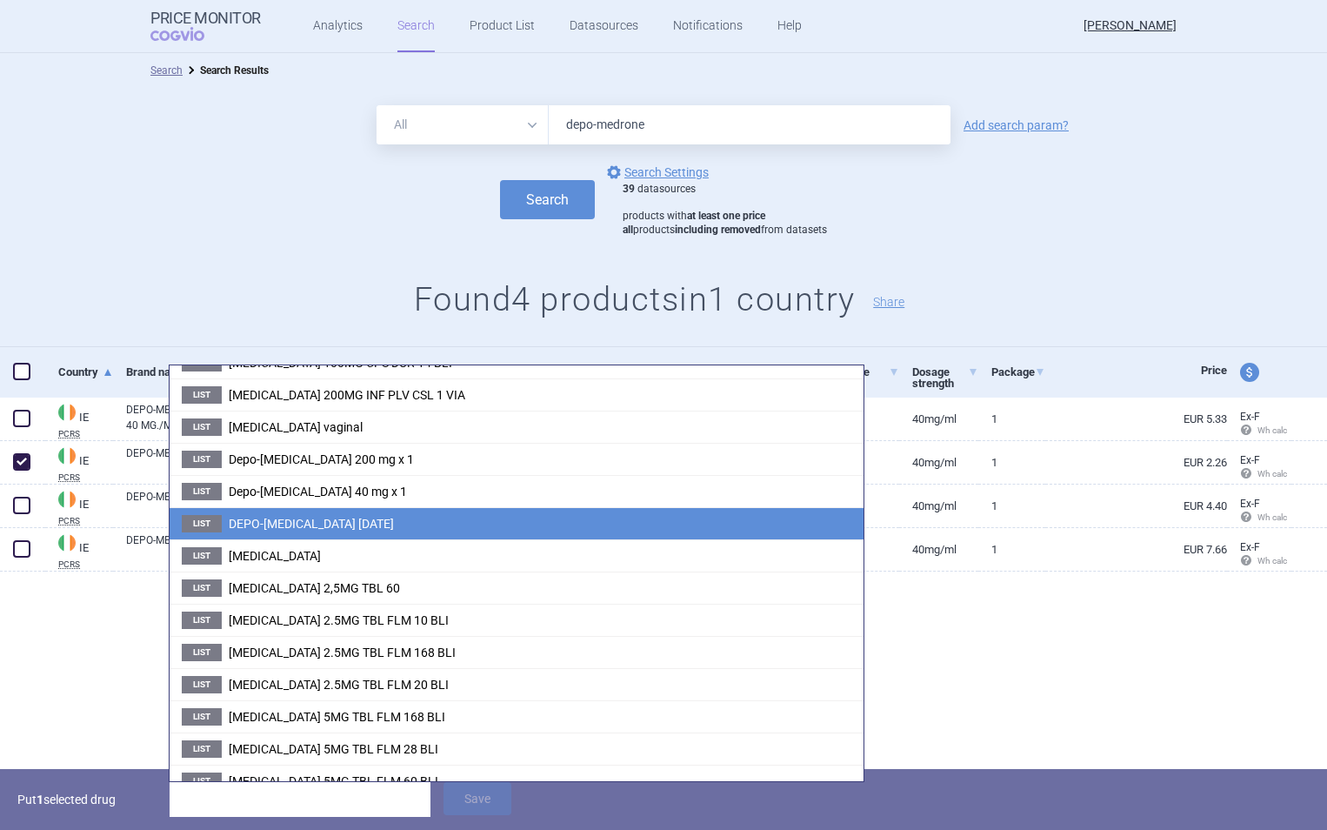
click at [335, 528] on span "DEPO-[MEDICAL_DATA] [DATE]" at bounding box center [311, 524] width 165 height 14
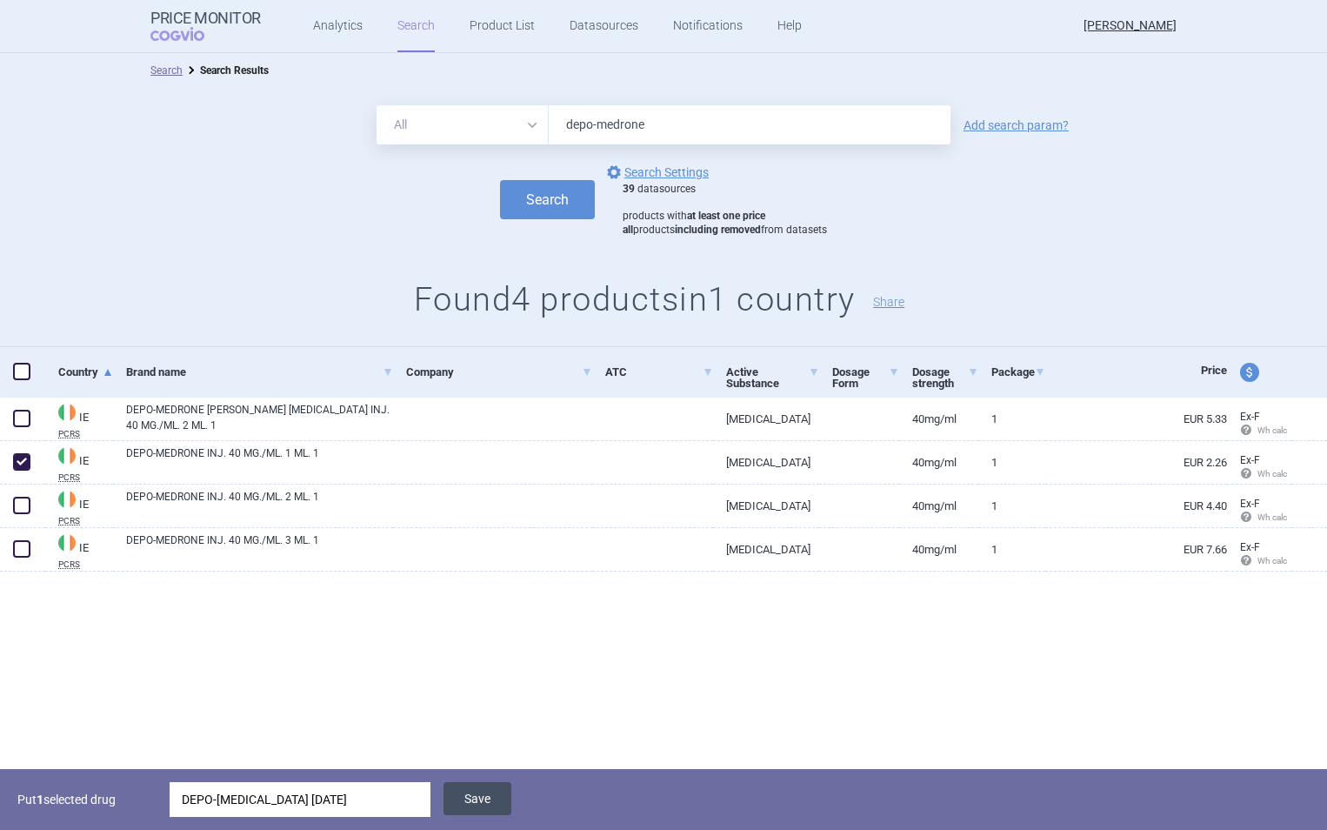
click at [477, 795] on button "Save" at bounding box center [478, 798] width 68 height 33
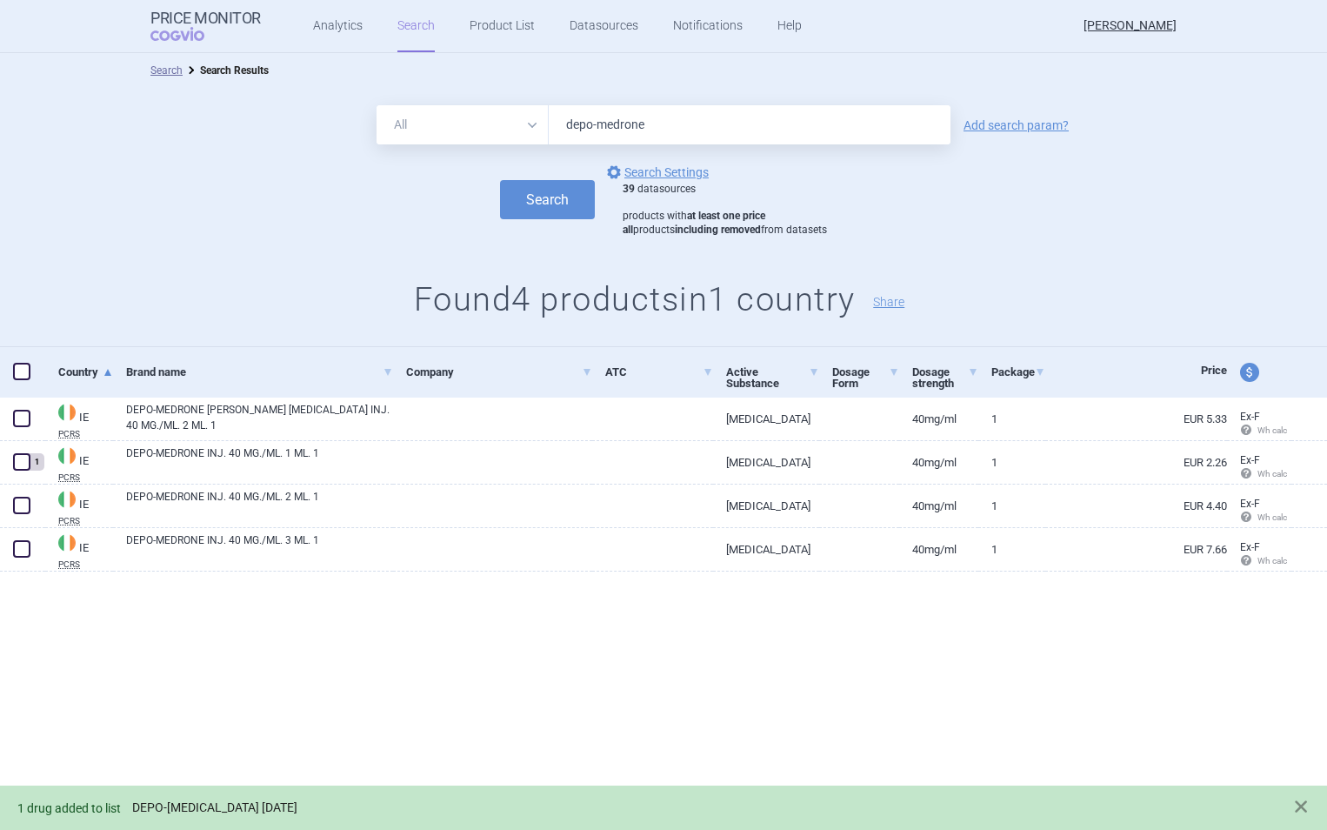
click at [197, 805] on link "DEPO-[MEDICAL_DATA] [DATE]" at bounding box center [214, 807] width 165 height 15
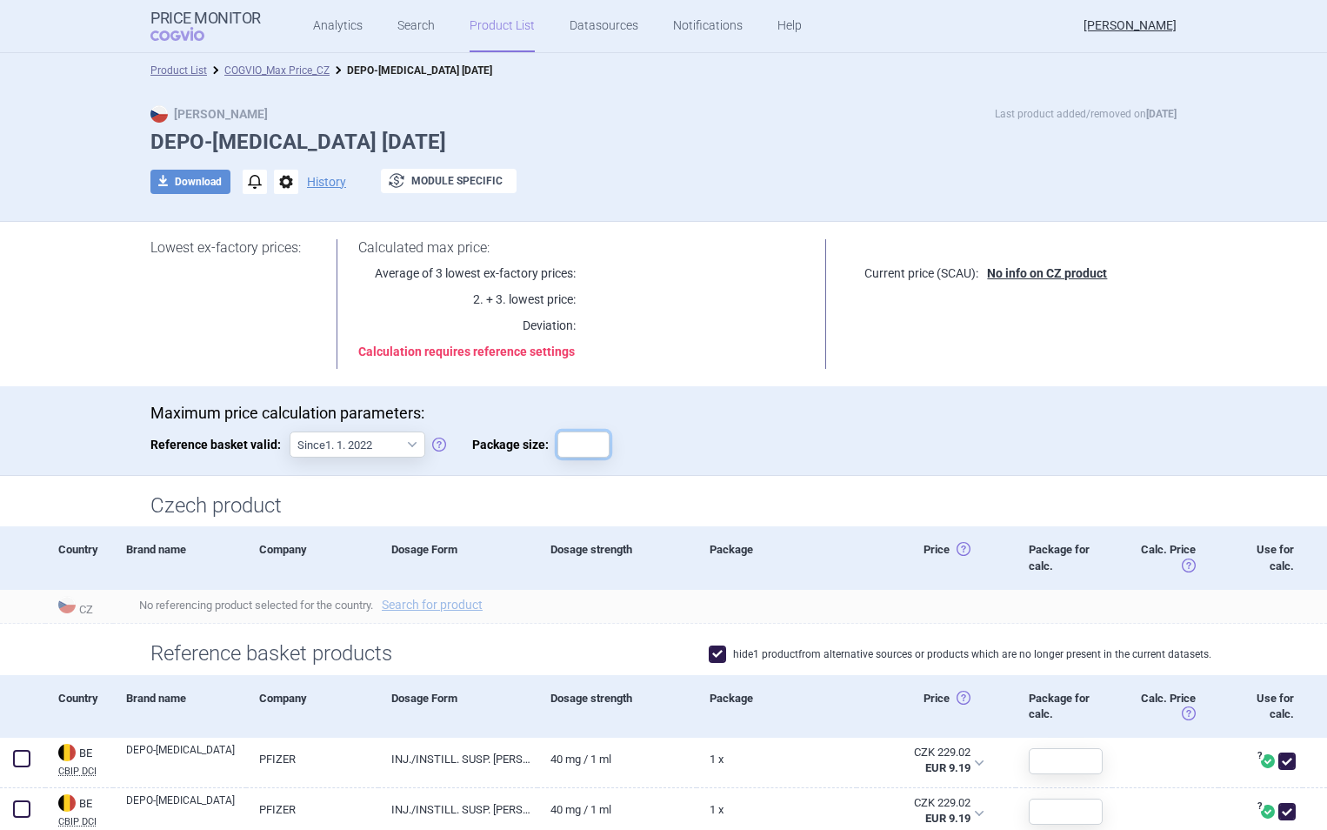
click at [580, 451] on input "Package size:" at bounding box center [584, 444] width 52 height 26
click at [599, 454] on input "1" at bounding box center [584, 444] width 52 height 26
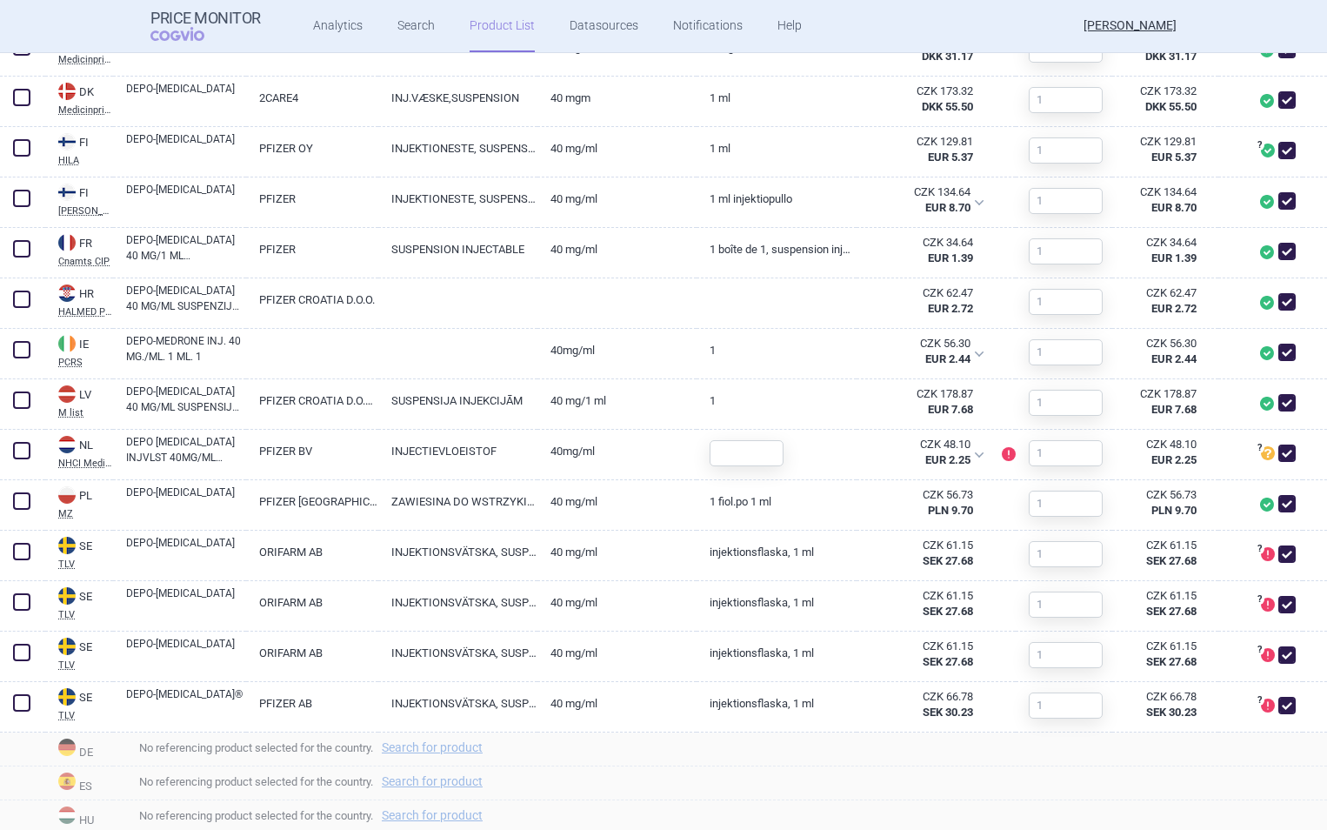
scroll to position [915, 0]
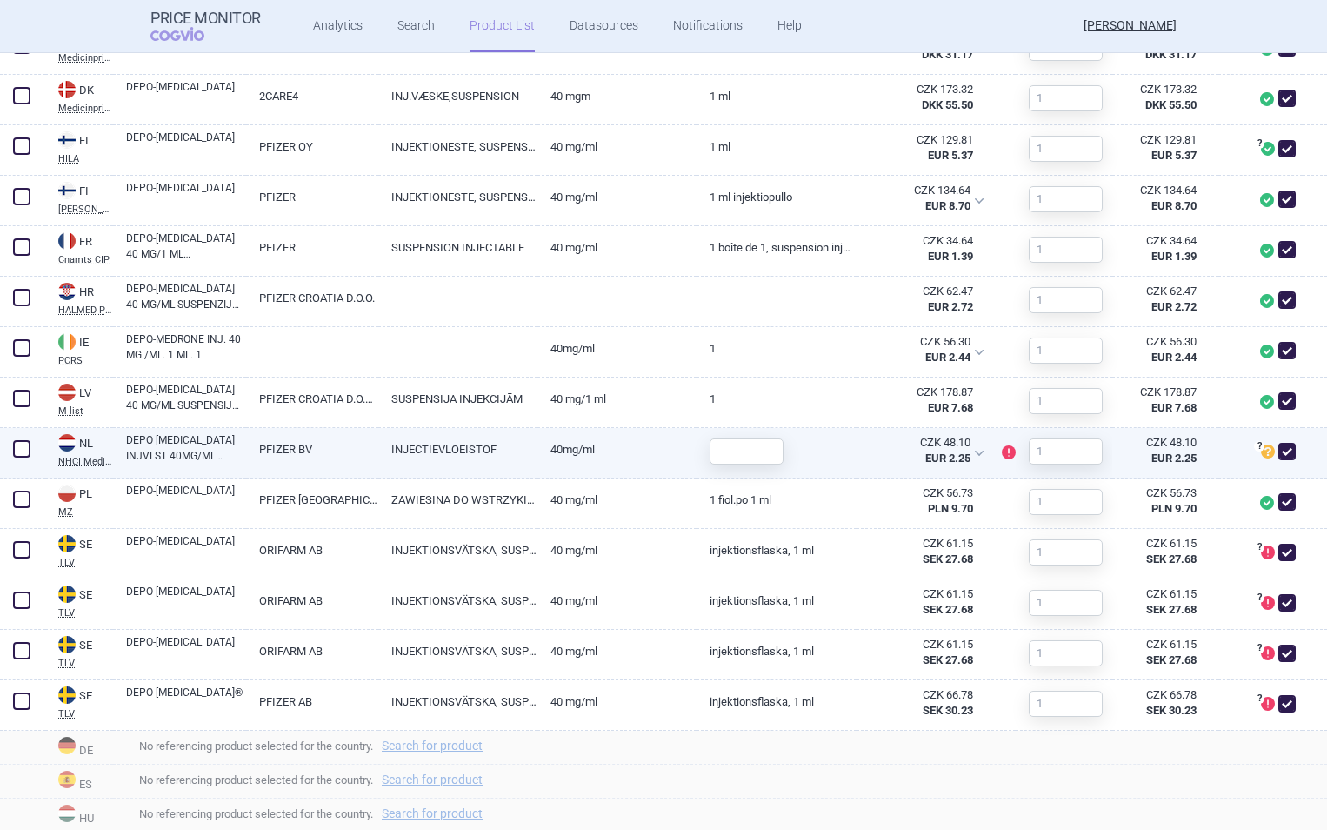
type input "1"
click at [753, 451] on input "text" at bounding box center [747, 451] width 74 height 26
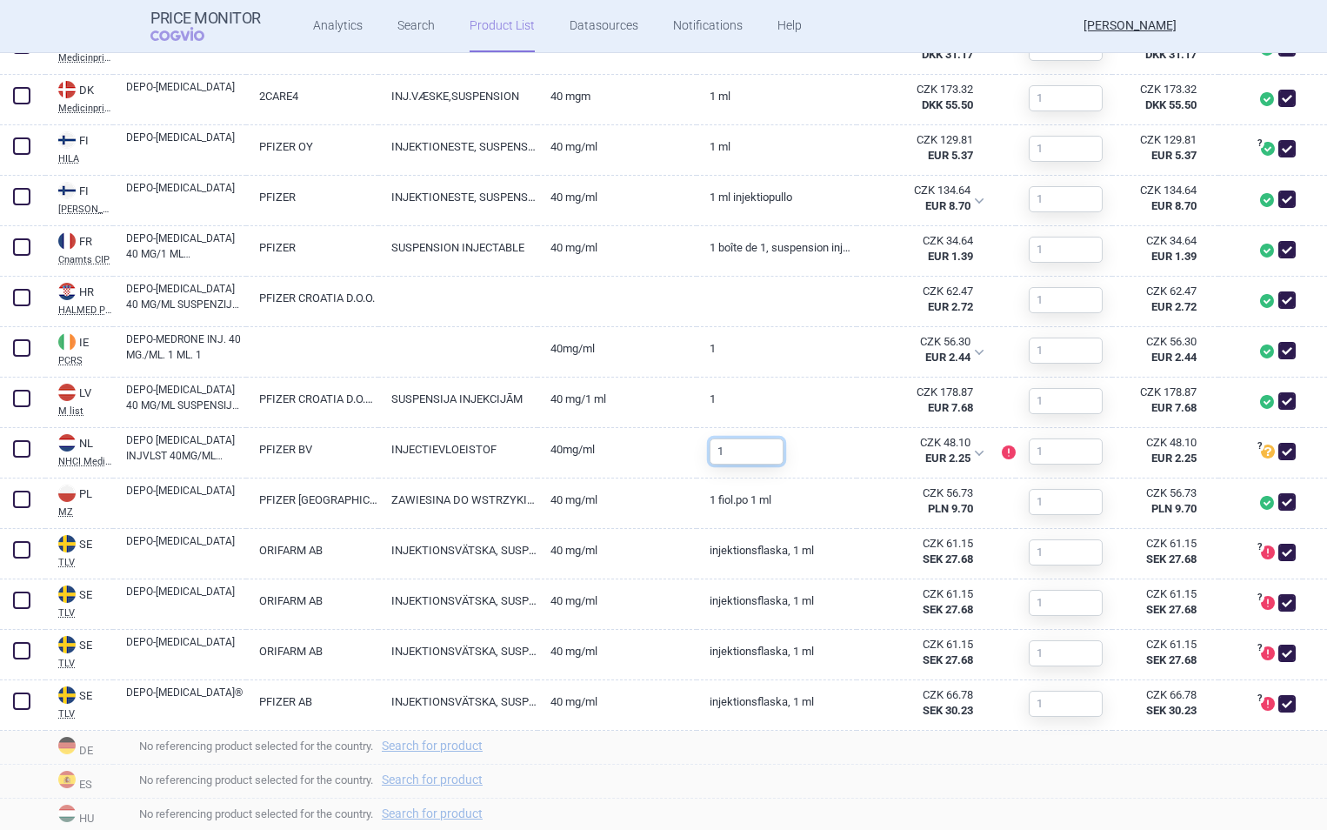
type input "1"
click at [894, 20] on div "Price Monitor COGVIO Analytics Search Product List Datasources Notifications He…" at bounding box center [663, 26] width 1026 height 52
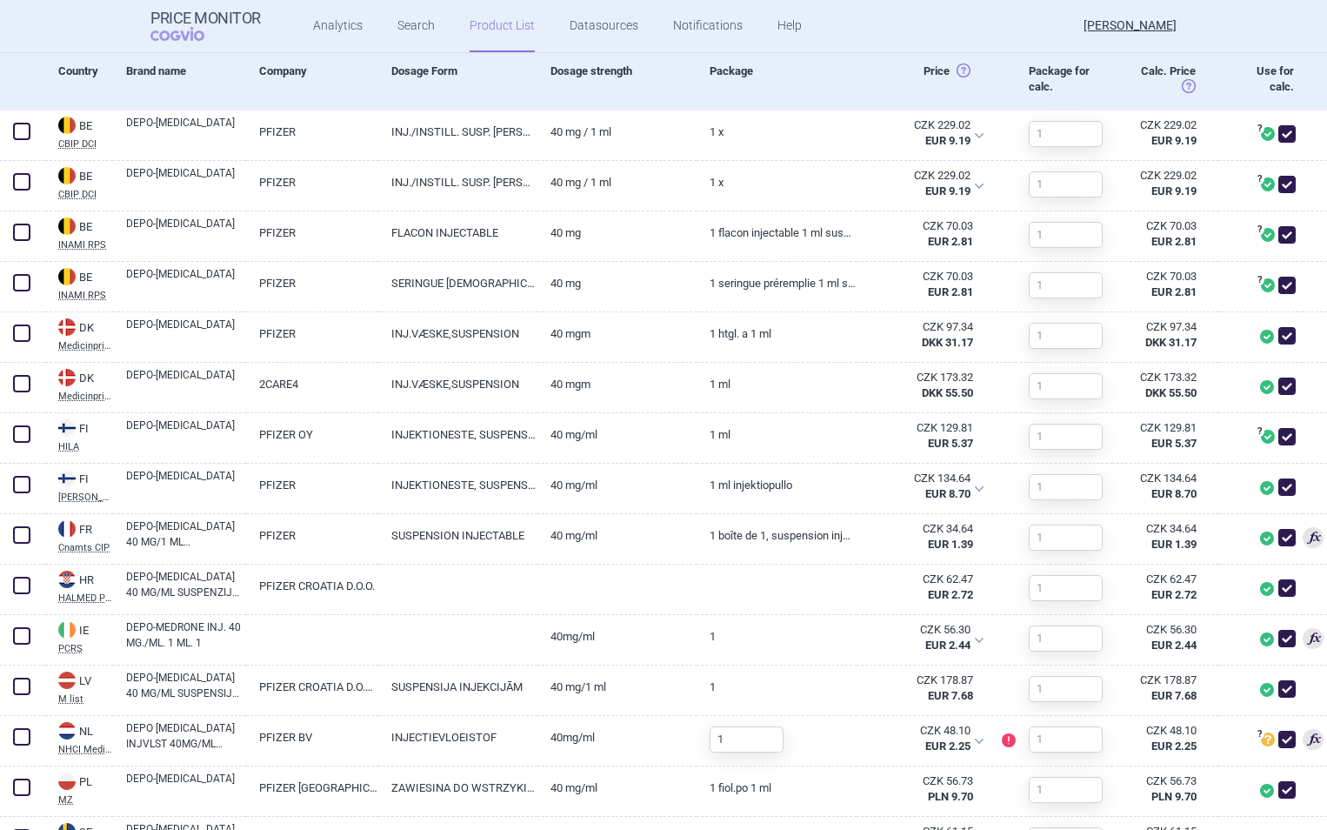
scroll to position [613, 0]
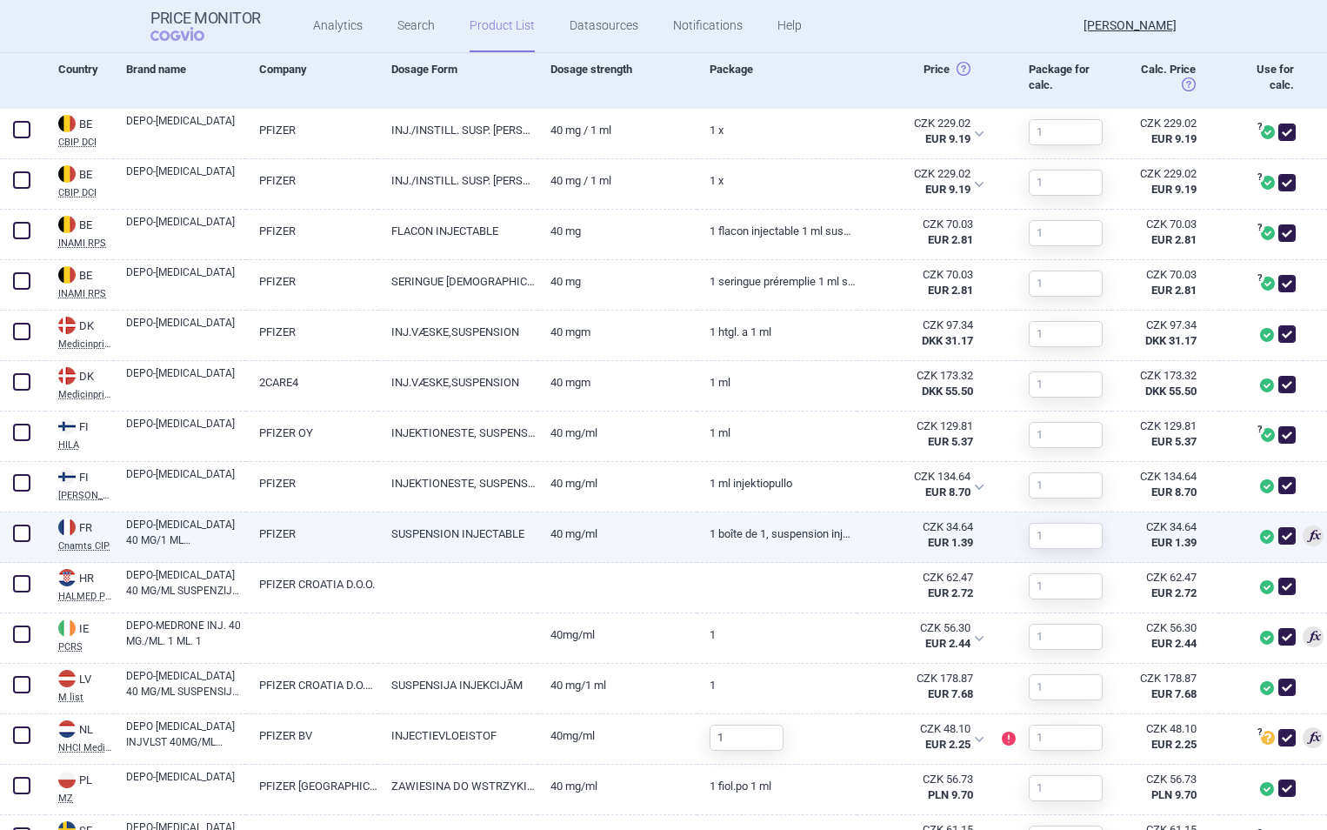
click at [226, 539] on link "DEPO-[MEDICAL_DATA] 40 MG/1 ML ([MEDICAL_DATA] DE METHYL [MEDICAL_DATA])" at bounding box center [186, 532] width 120 height 31
select select "EUR"
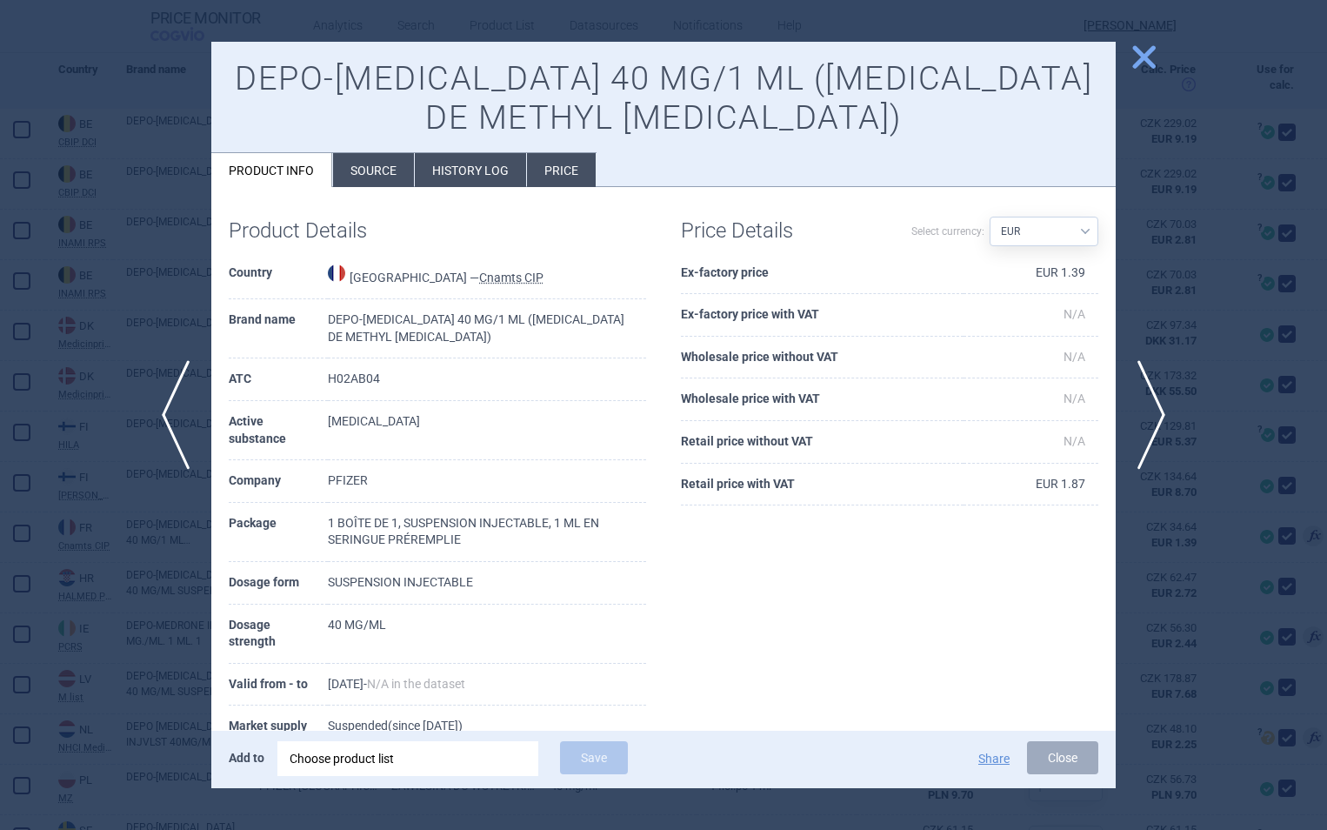
scroll to position [3, 0]
click at [468, 170] on li "History log" at bounding box center [470, 170] width 111 height 34
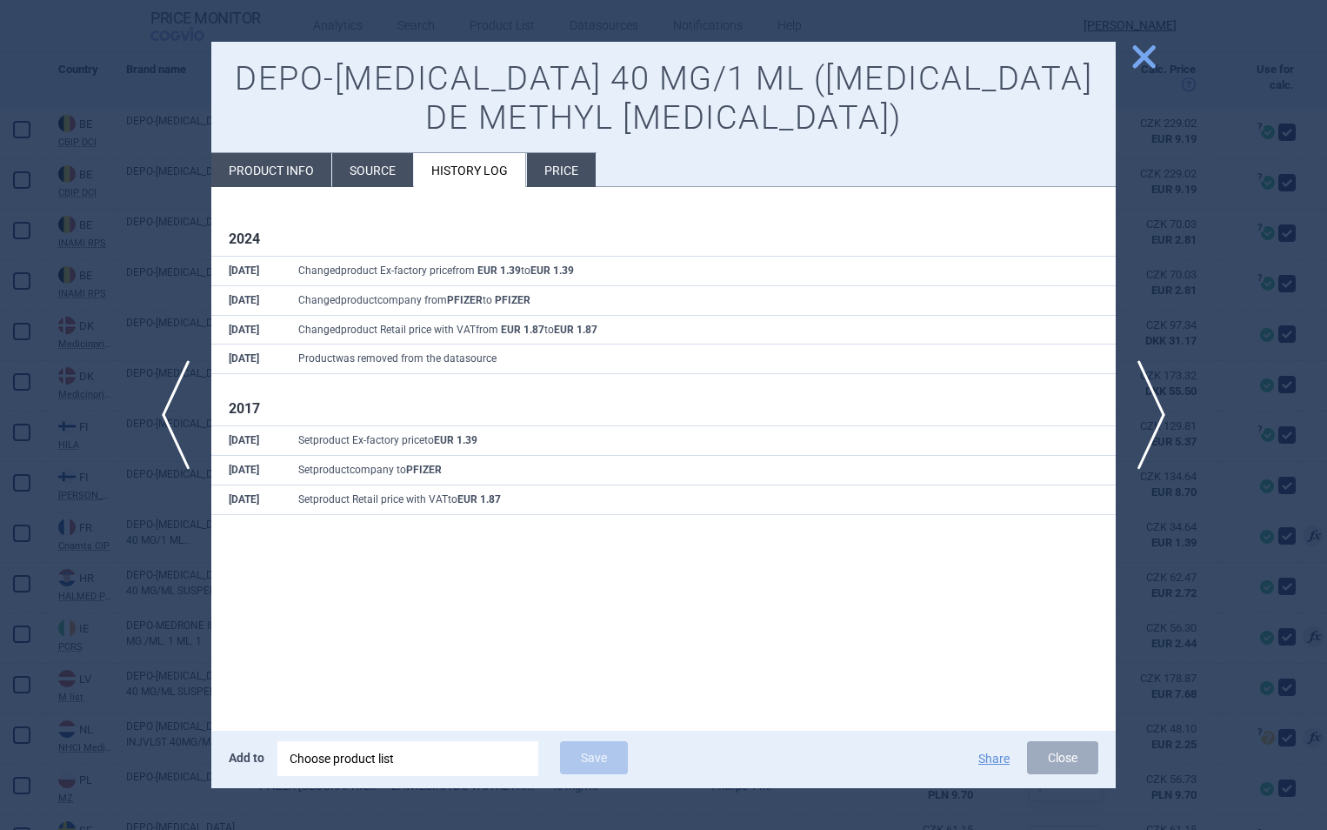
click at [1141, 56] on span "close" at bounding box center [1144, 57] width 30 height 30
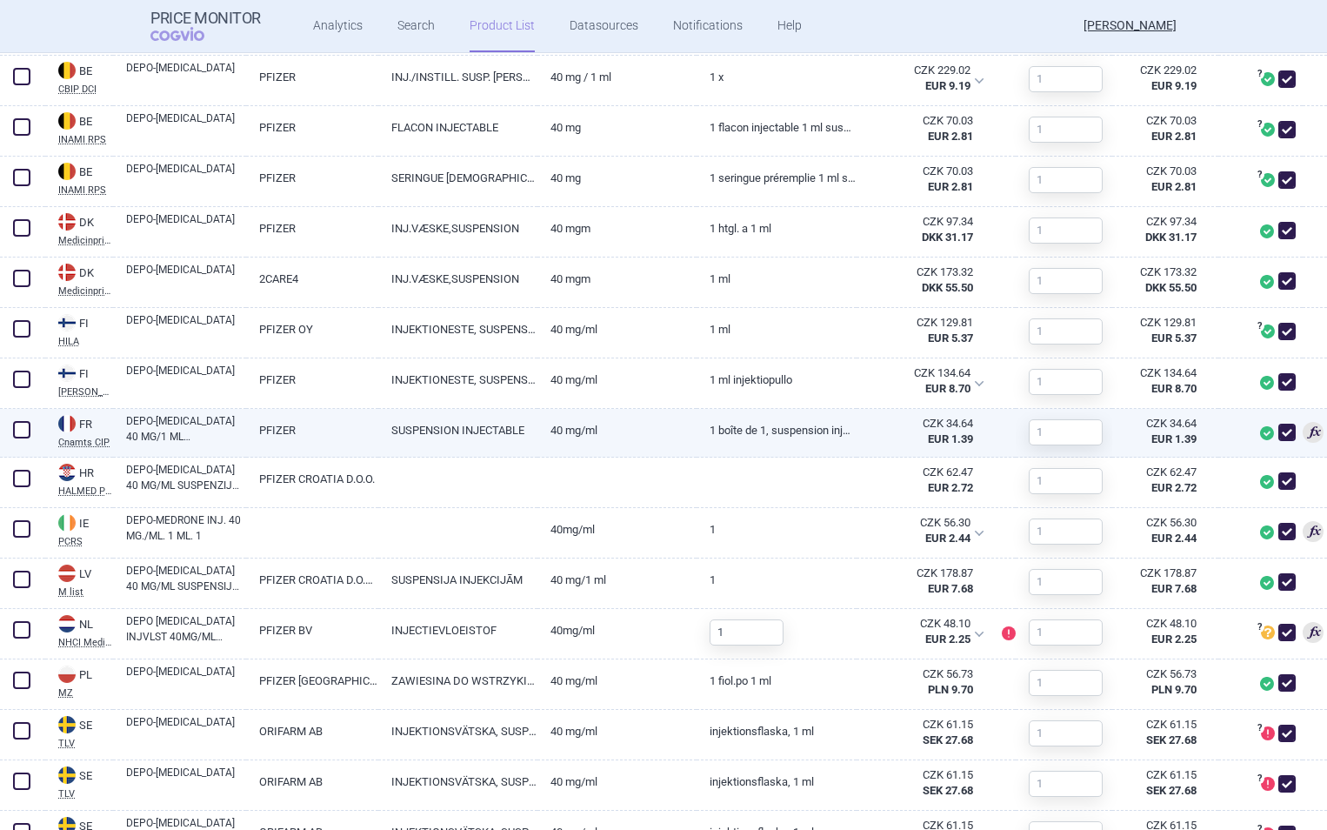
scroll to position [728, 0]
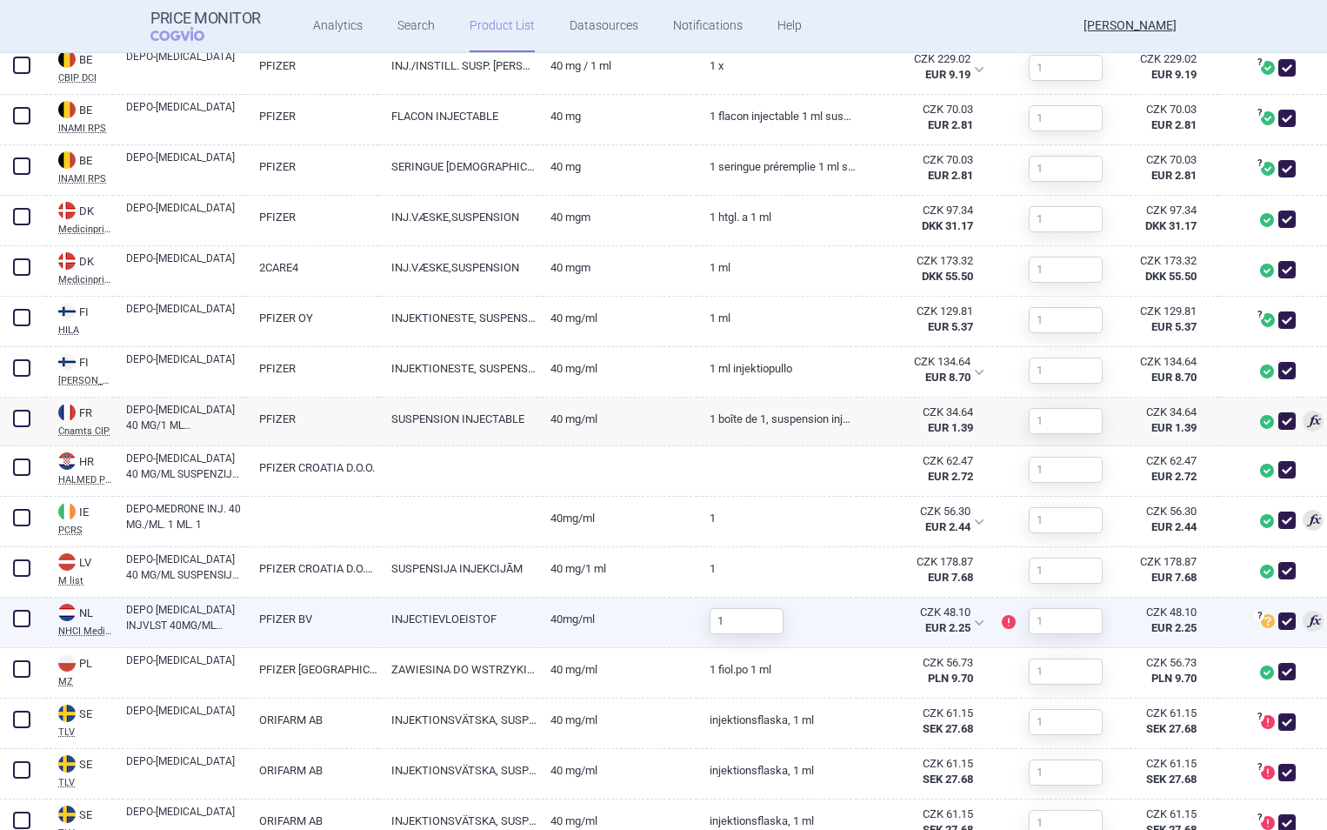
click at [197, 613] on link "DEPO [MEDICAL_DATA] INJVLST 40MG/ML FLACON 1ML" at bounding box center [186, 617] width 120 height 31
select select "EUR"
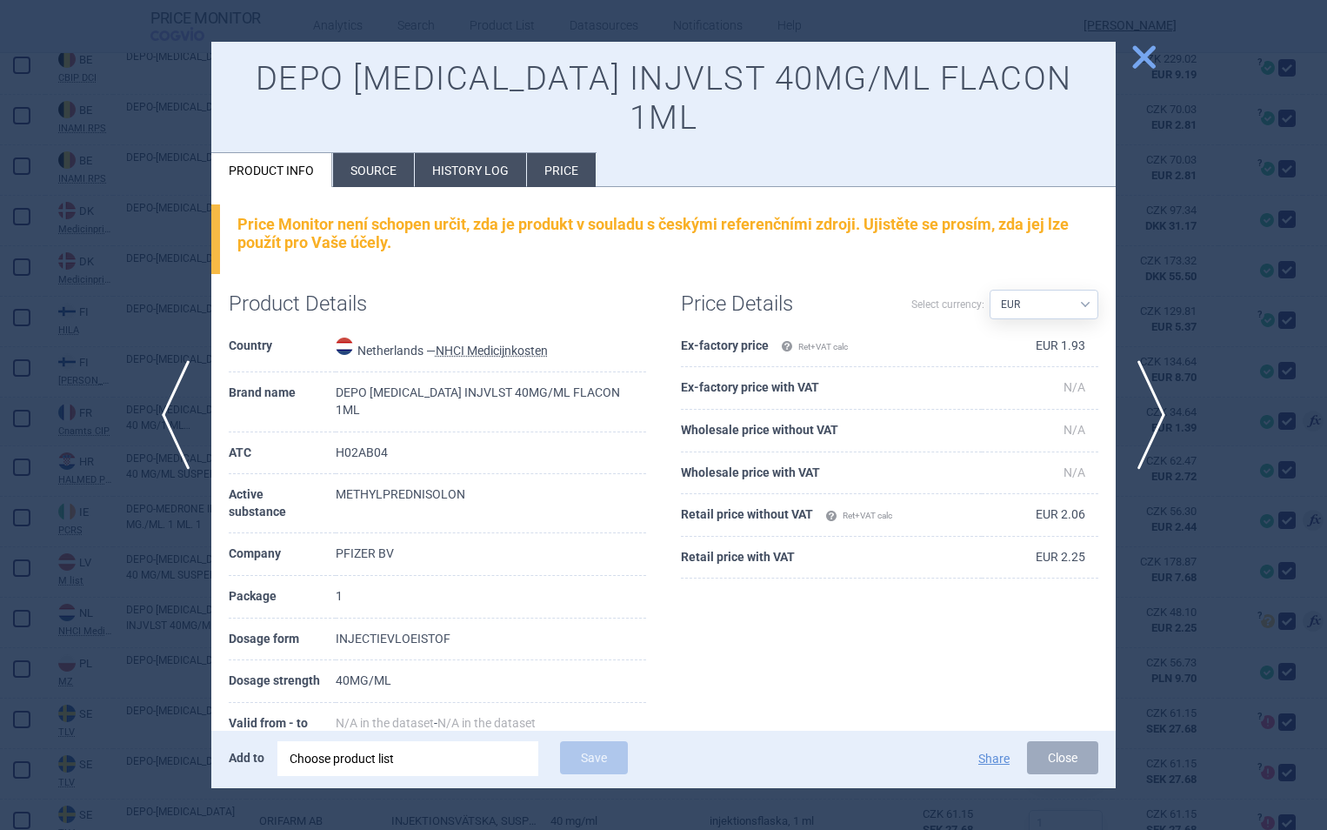
click at [484, 153] on li "History log" at bounding box center [470, 170] width 111 height 34
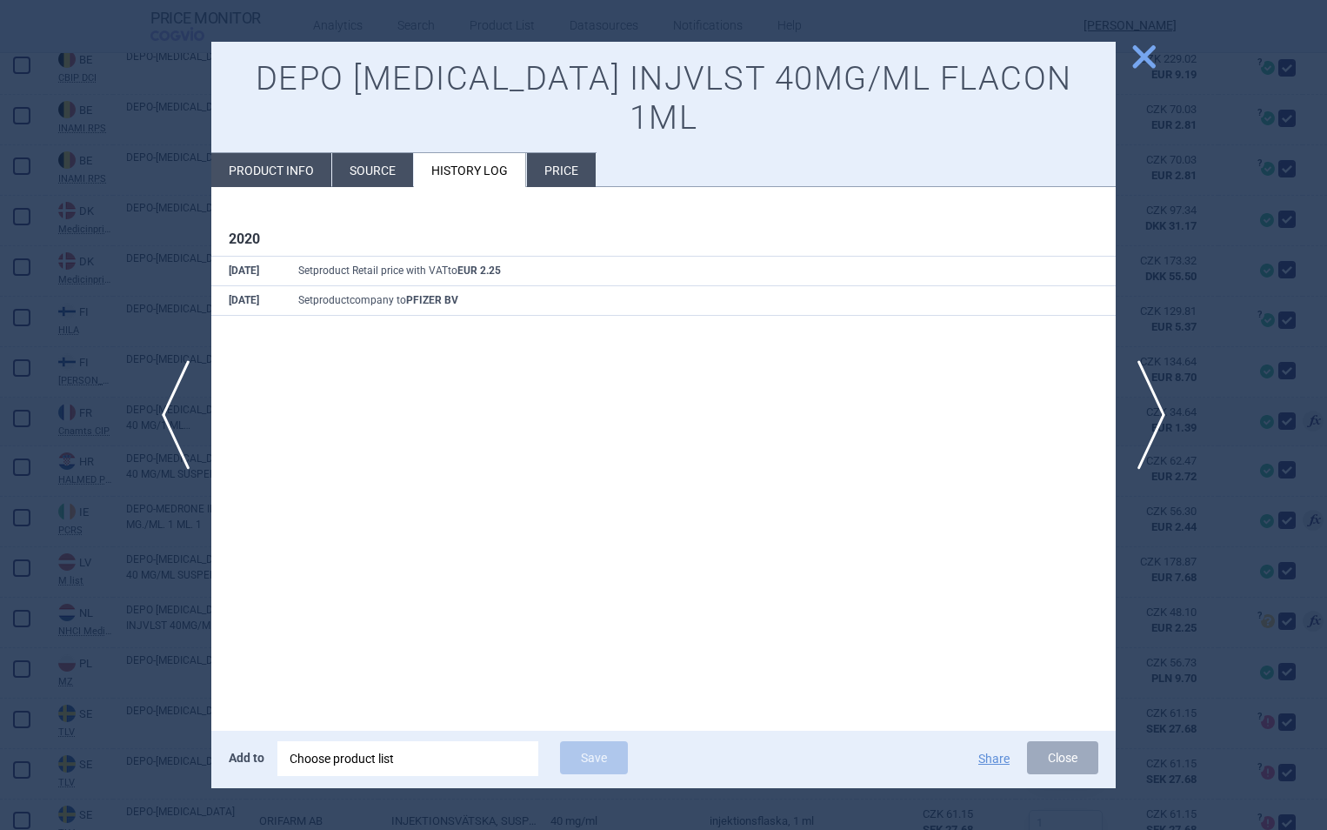
click at [1137, 48] on span "close" at bounding box center [1144, 57] width 30 height 30
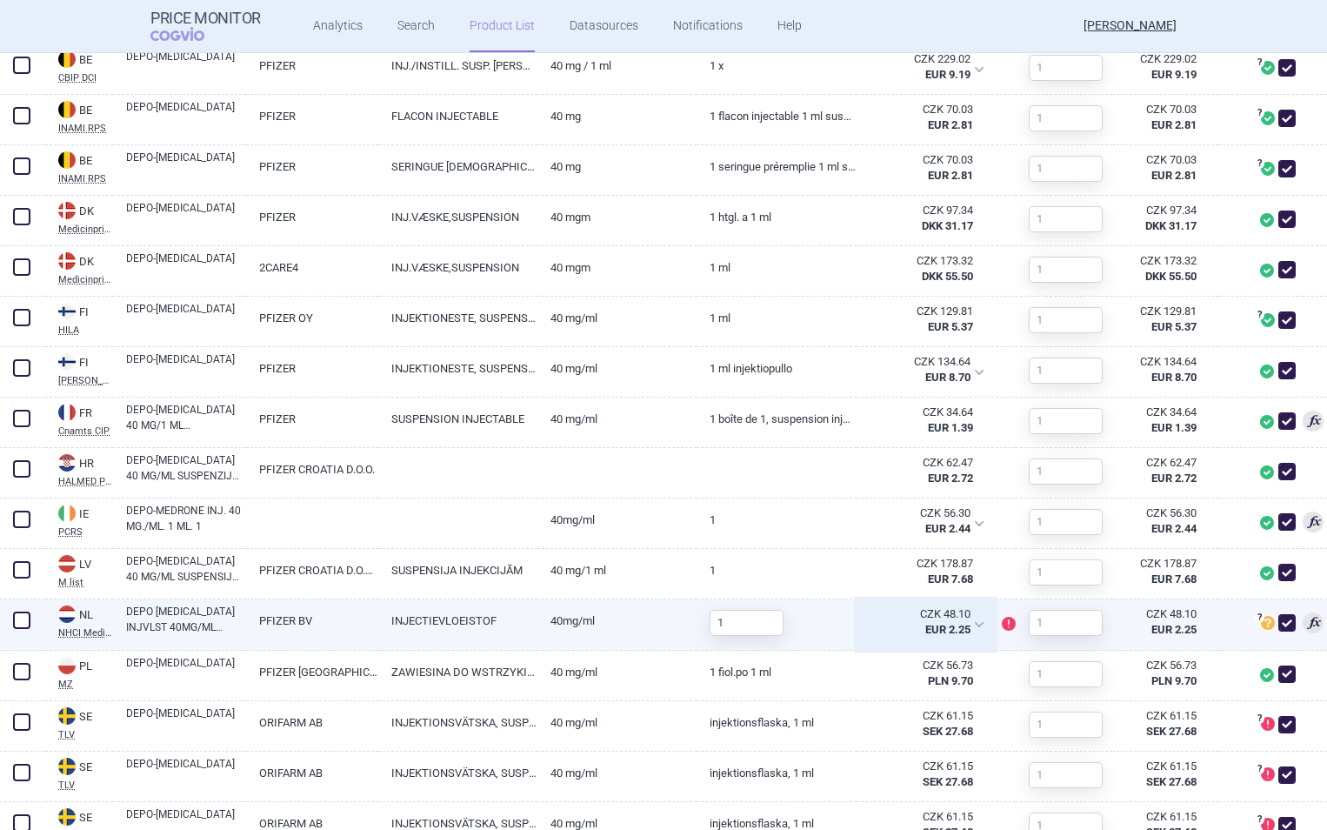
click at [972, 629] on div "CZK 48.10 EUR 2.25" at bounding box center [926, 624] width 138 height 50
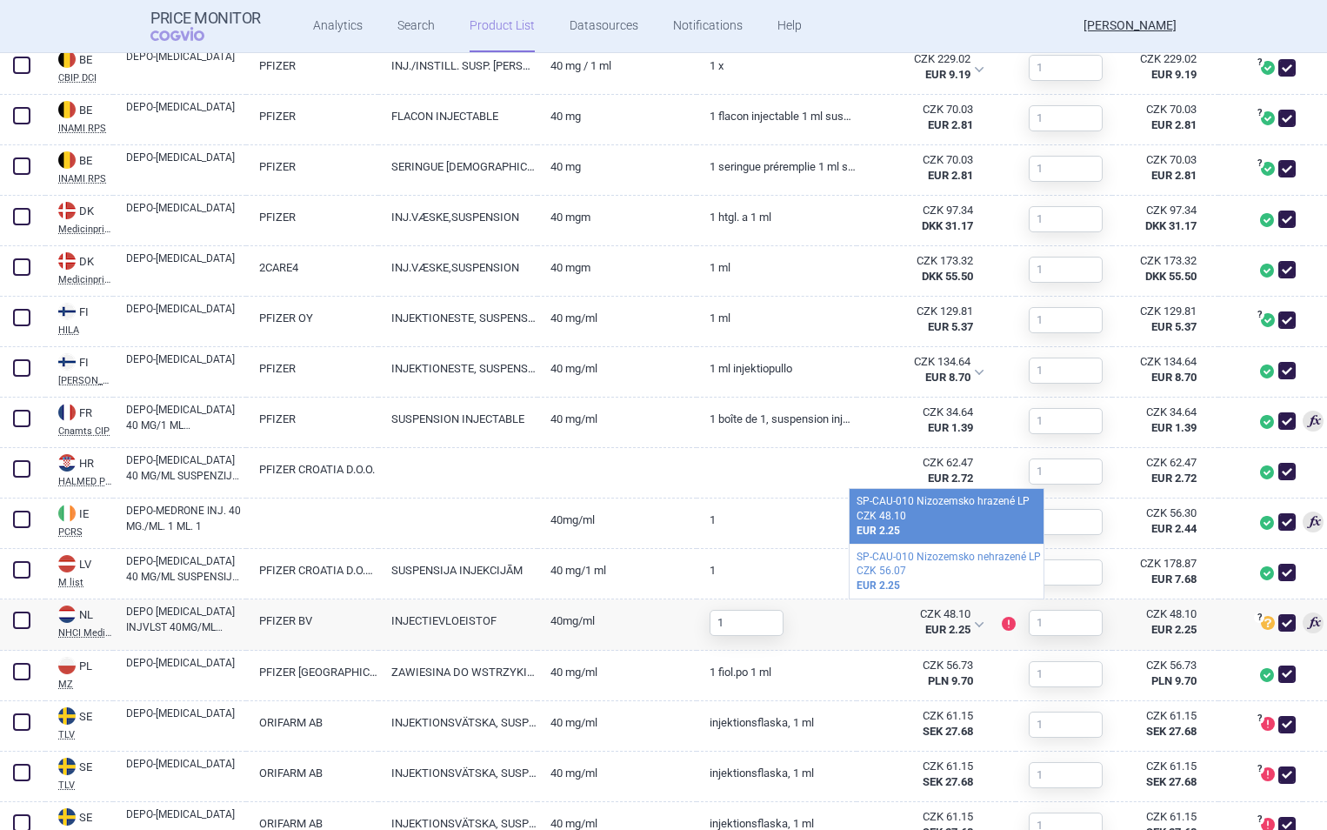
click at [919, 512] on div "CZK 48.10" at bounding box center [947, 516] width 180 height 15
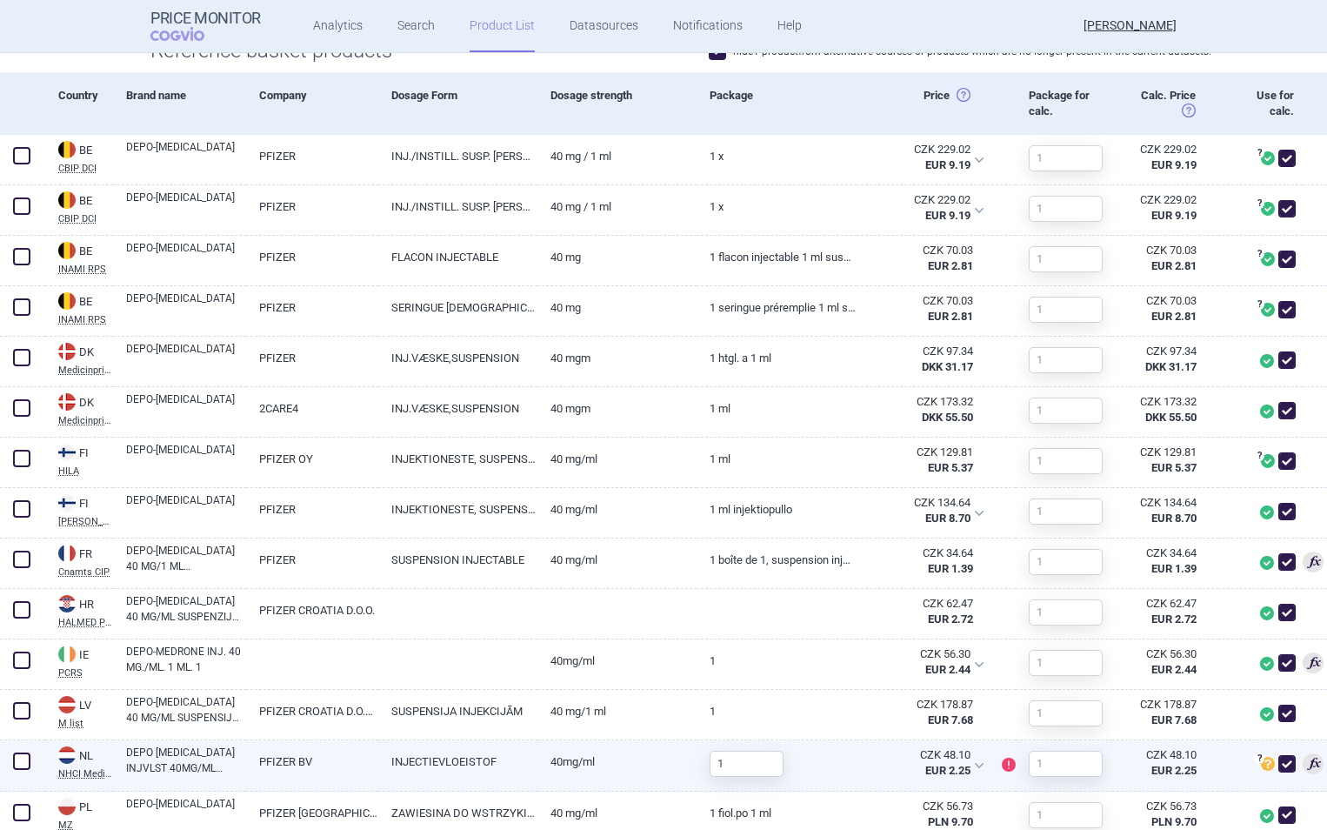
scroll to position [586, 0]
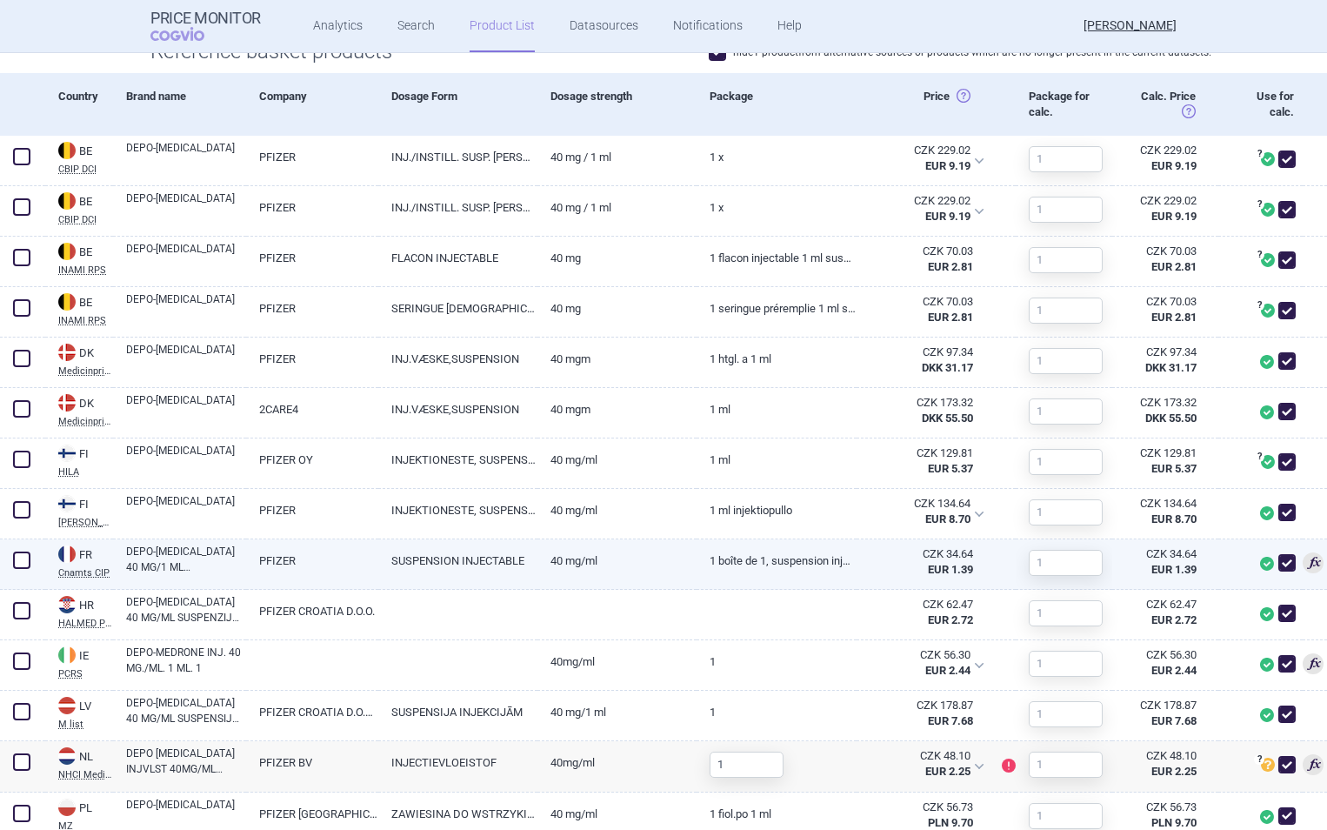
click at [1279, 565] on span at bounding box center [1287, 562] width 17 height 17
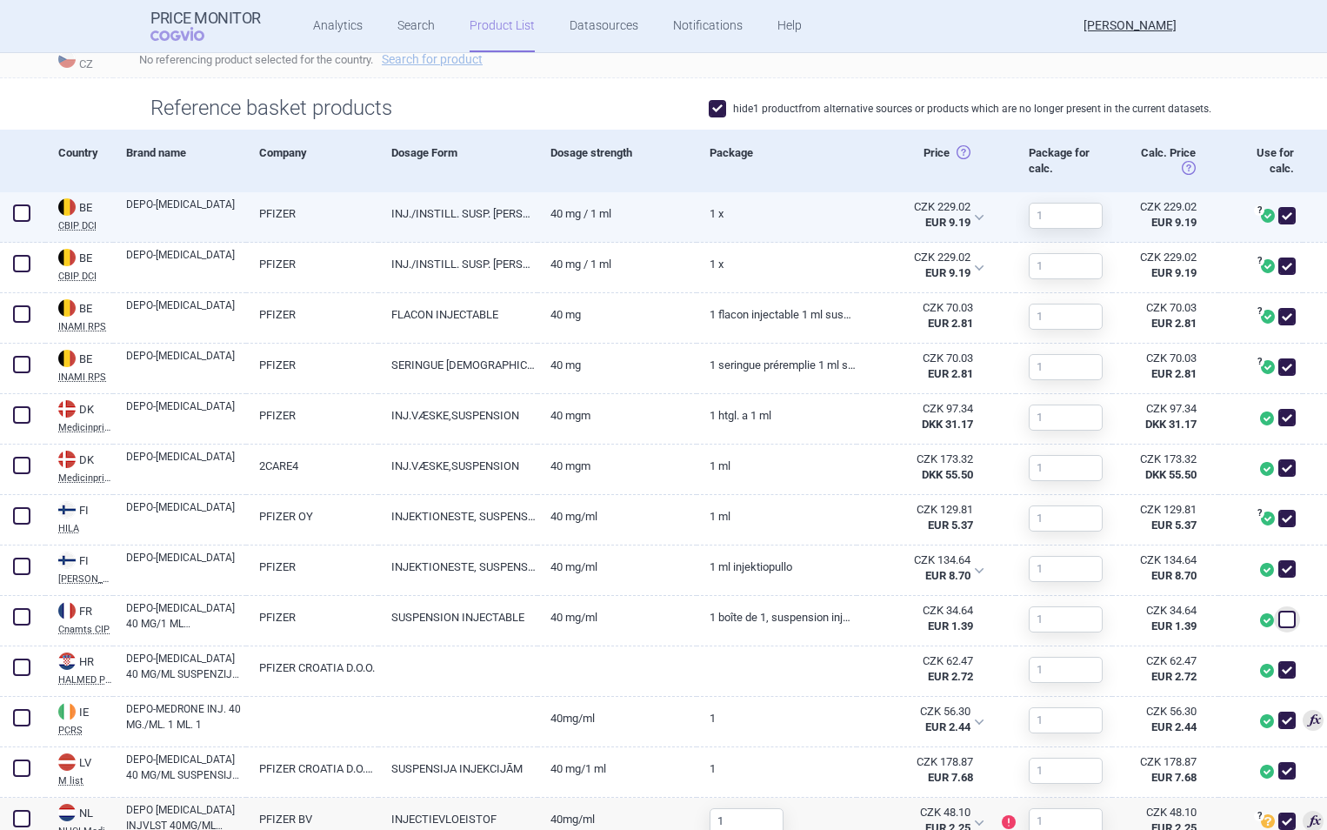
scroll to position [531, 0]
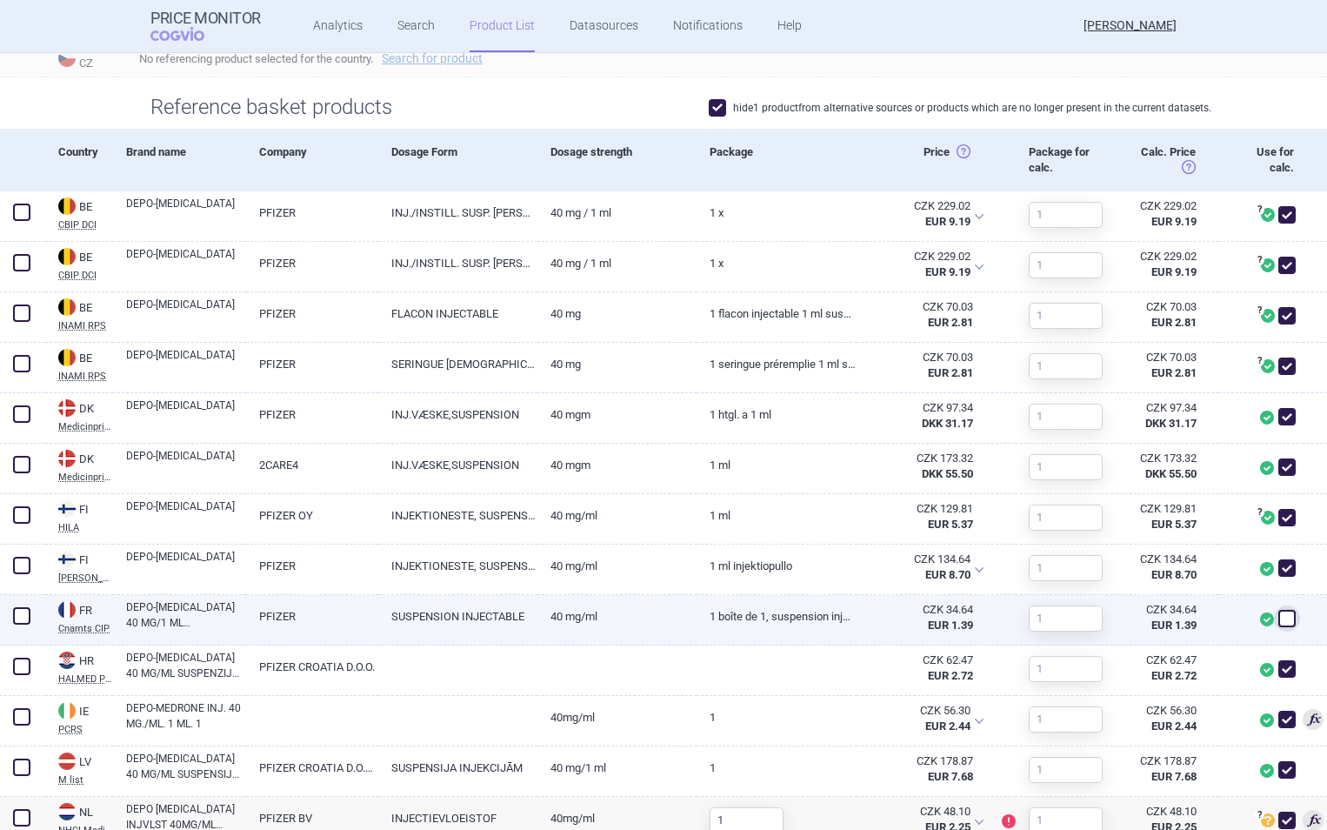
click at [1279, 615] on span at bounding box center [1287, 618] width 17 height 17
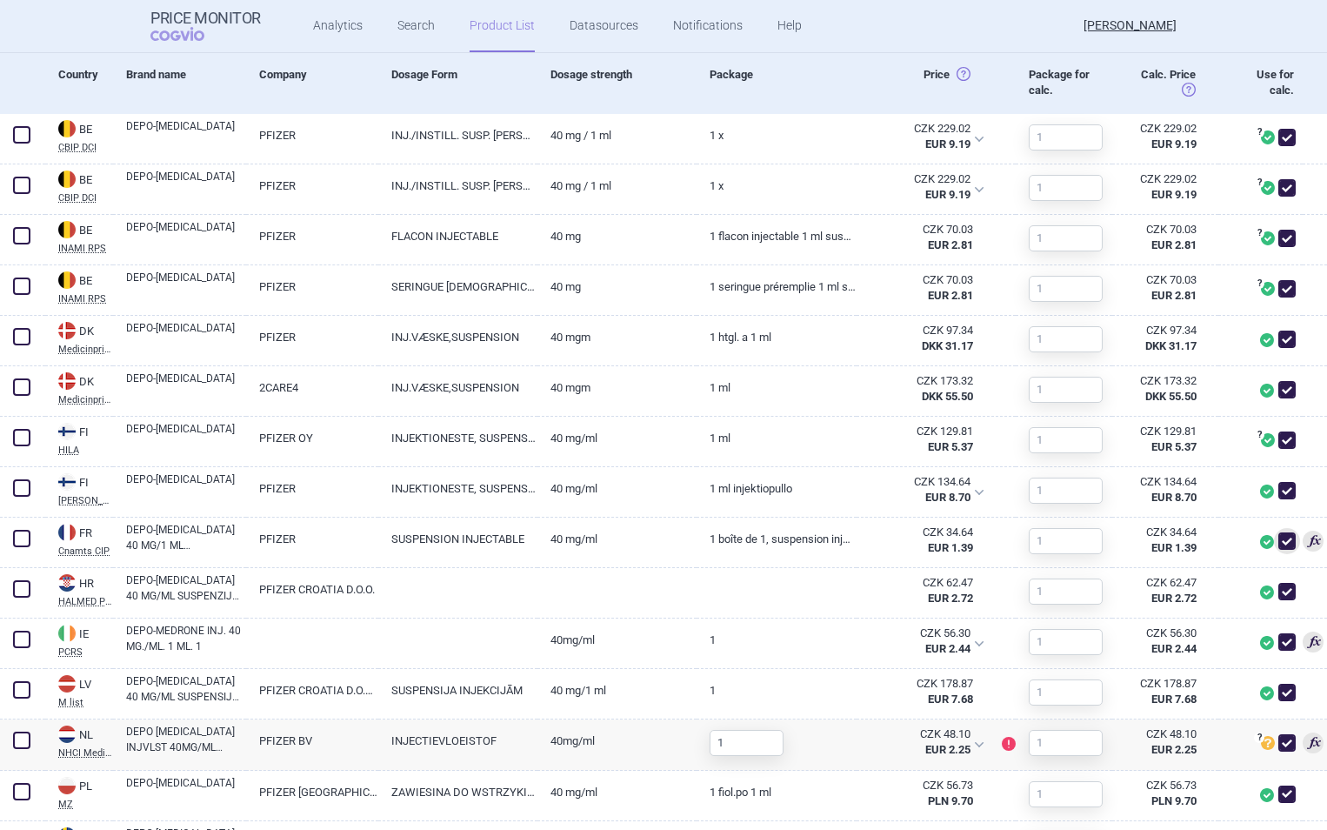
scroll to position [610, 0]
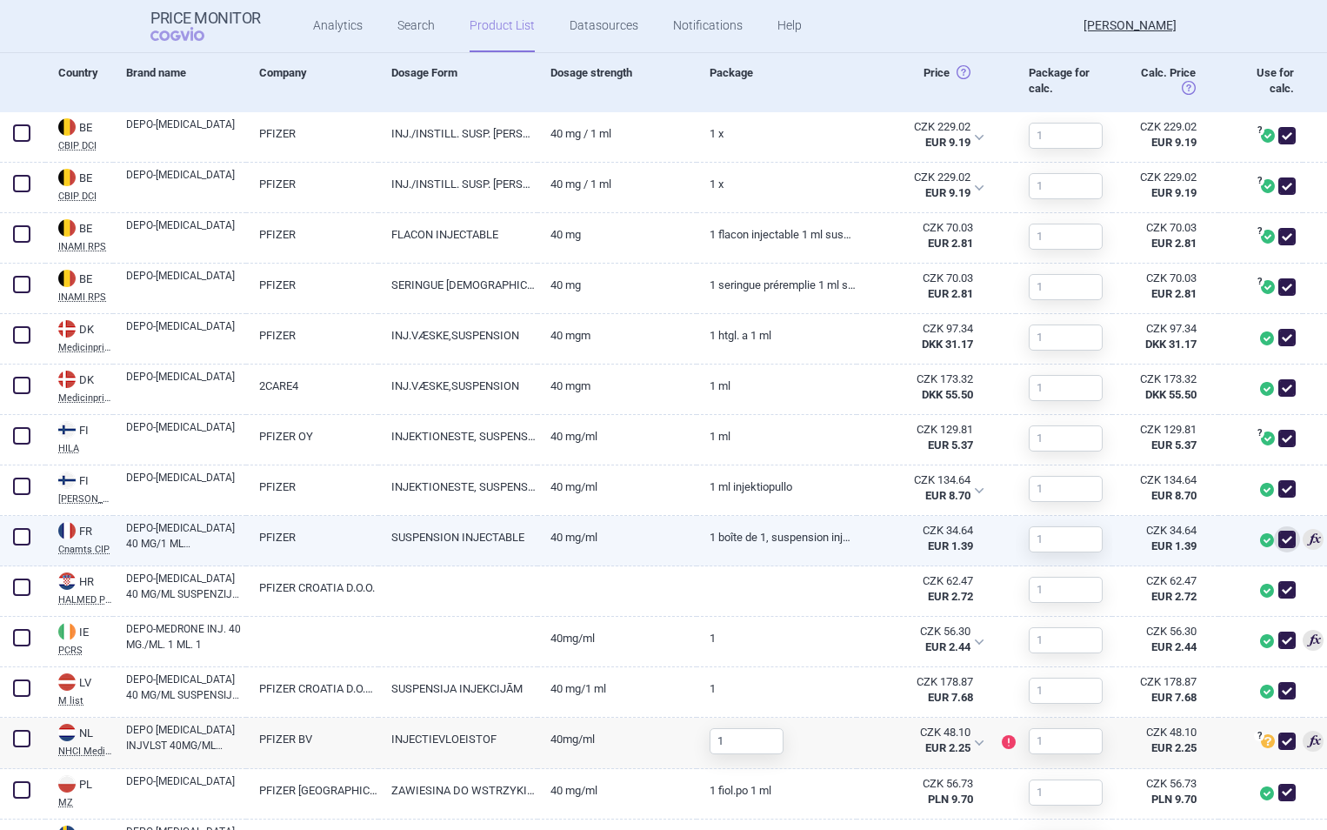
click at [1279, 544] on span at bounding box center [1287, 539] width 17 height 17
checkbox input "false"
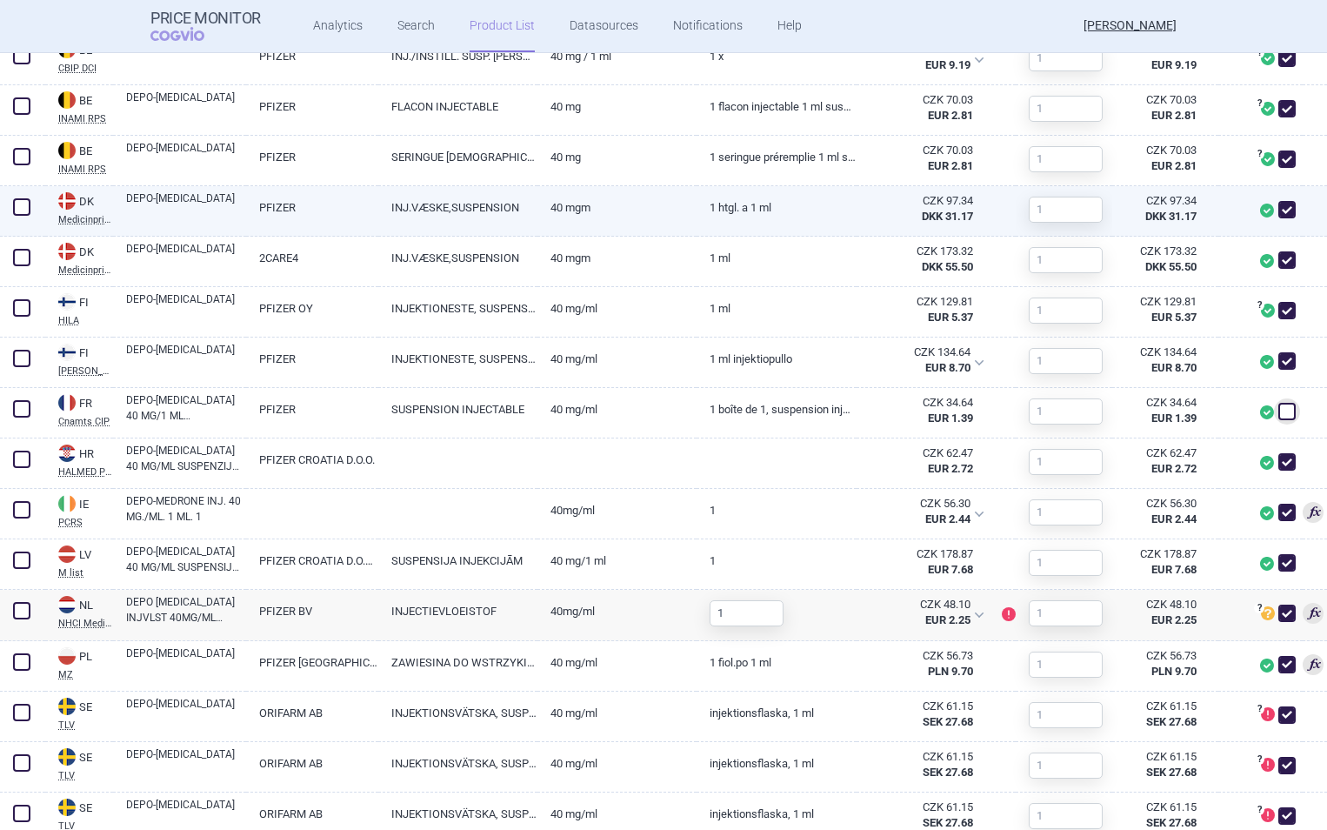
scroll to position [739, 0]
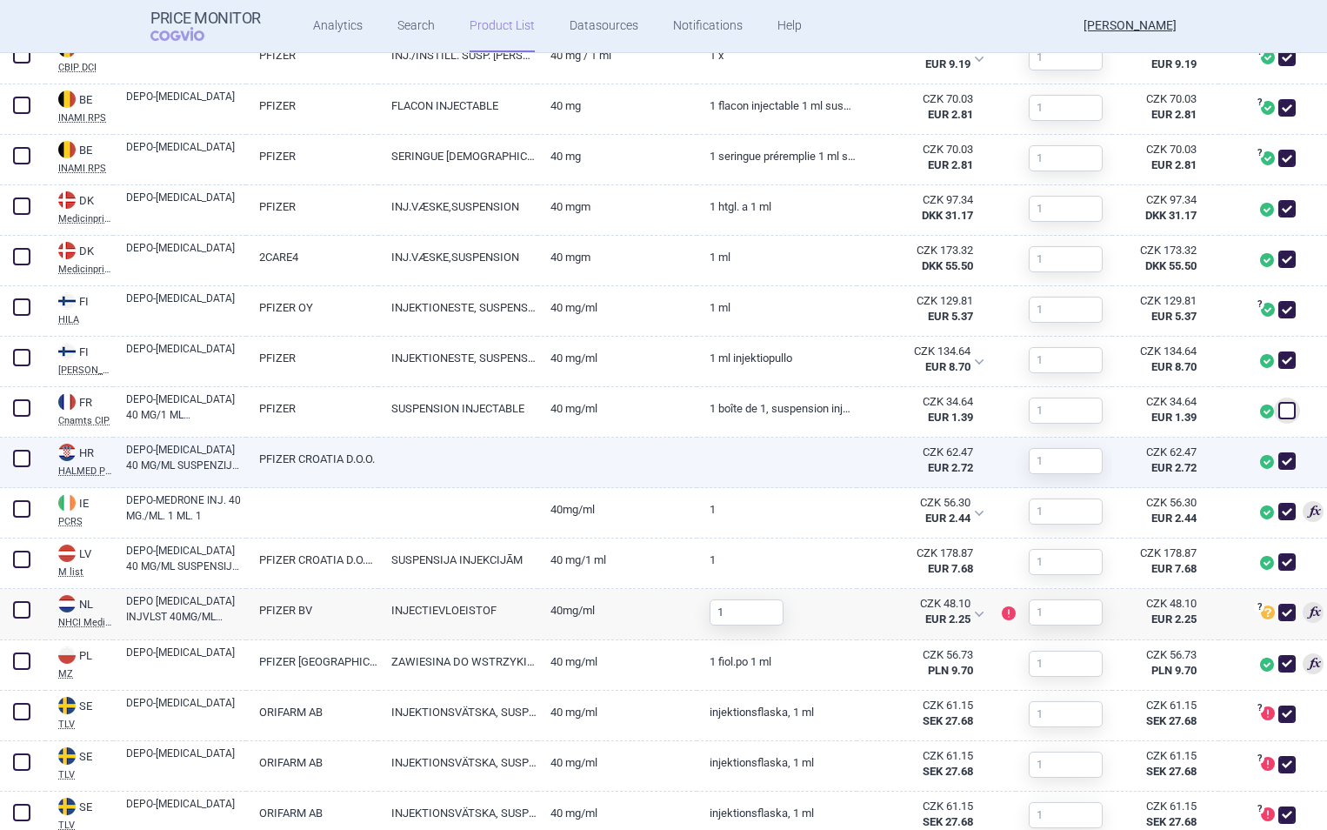
click at [254, 474] on link "PFIZER CROATIA D.O.O." at bounding box center [312, 459] width 133 height 43
select select "EUR"
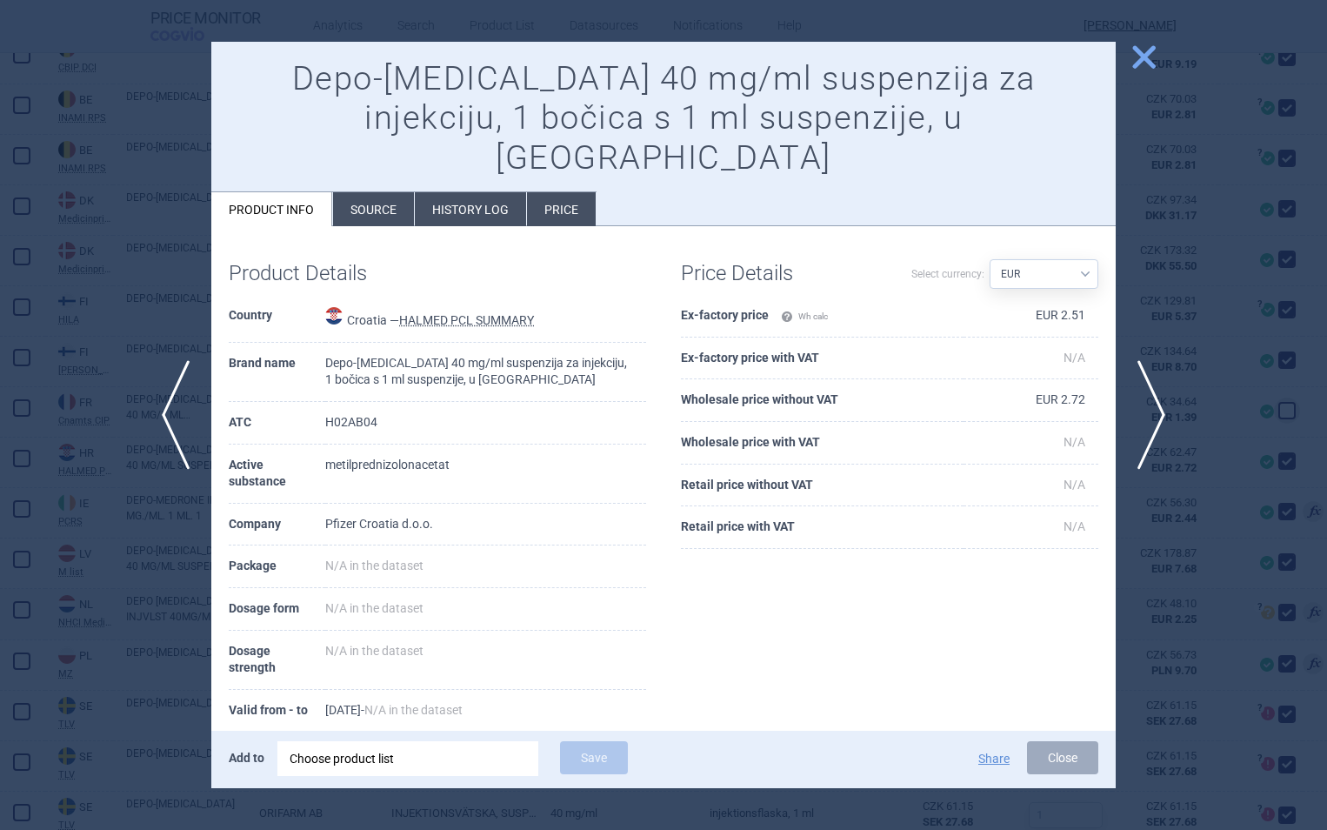
click at [475, 192] on li "History log" at bounding box center [470, 209] width 111 height 34
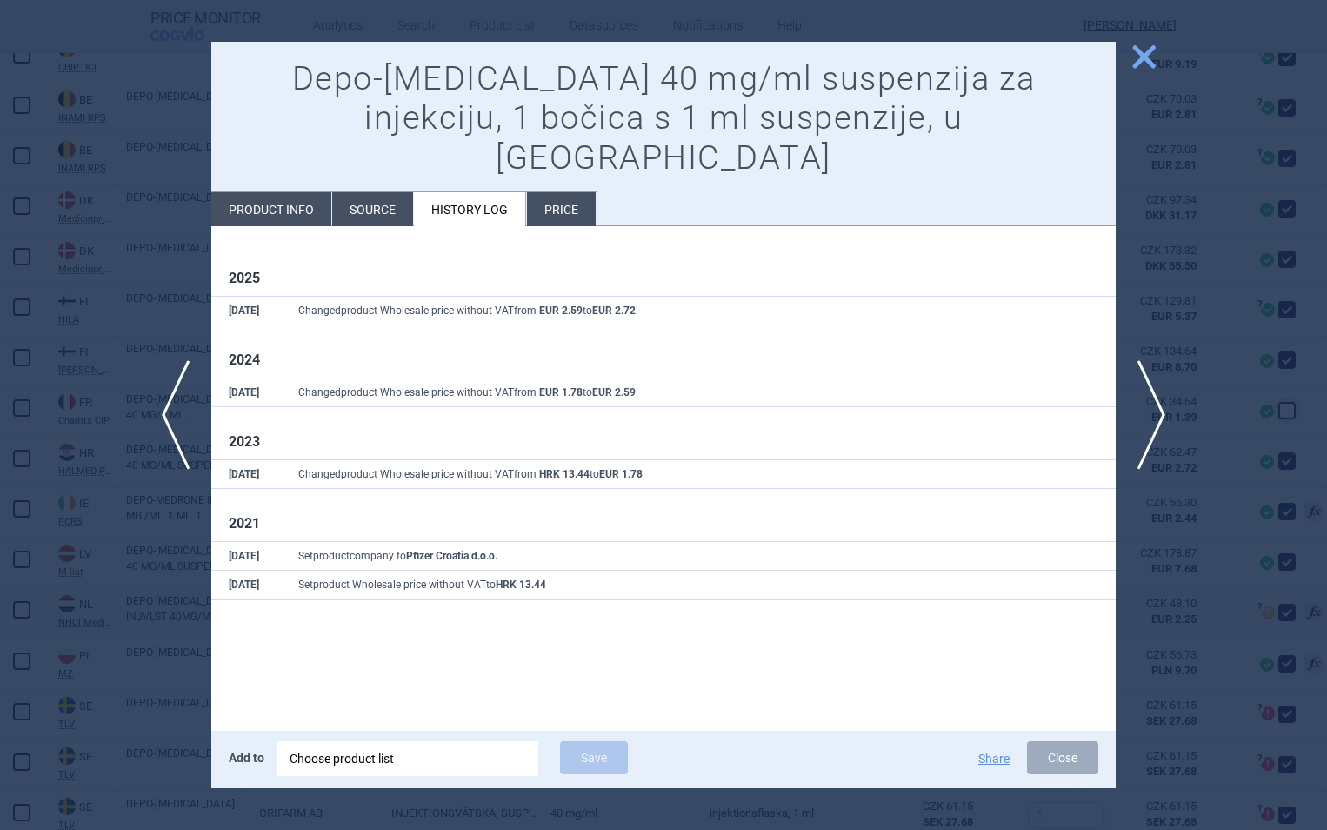
click at [1153, 52] on span "close" at bounding box center [1144, 57] width 30 height 30
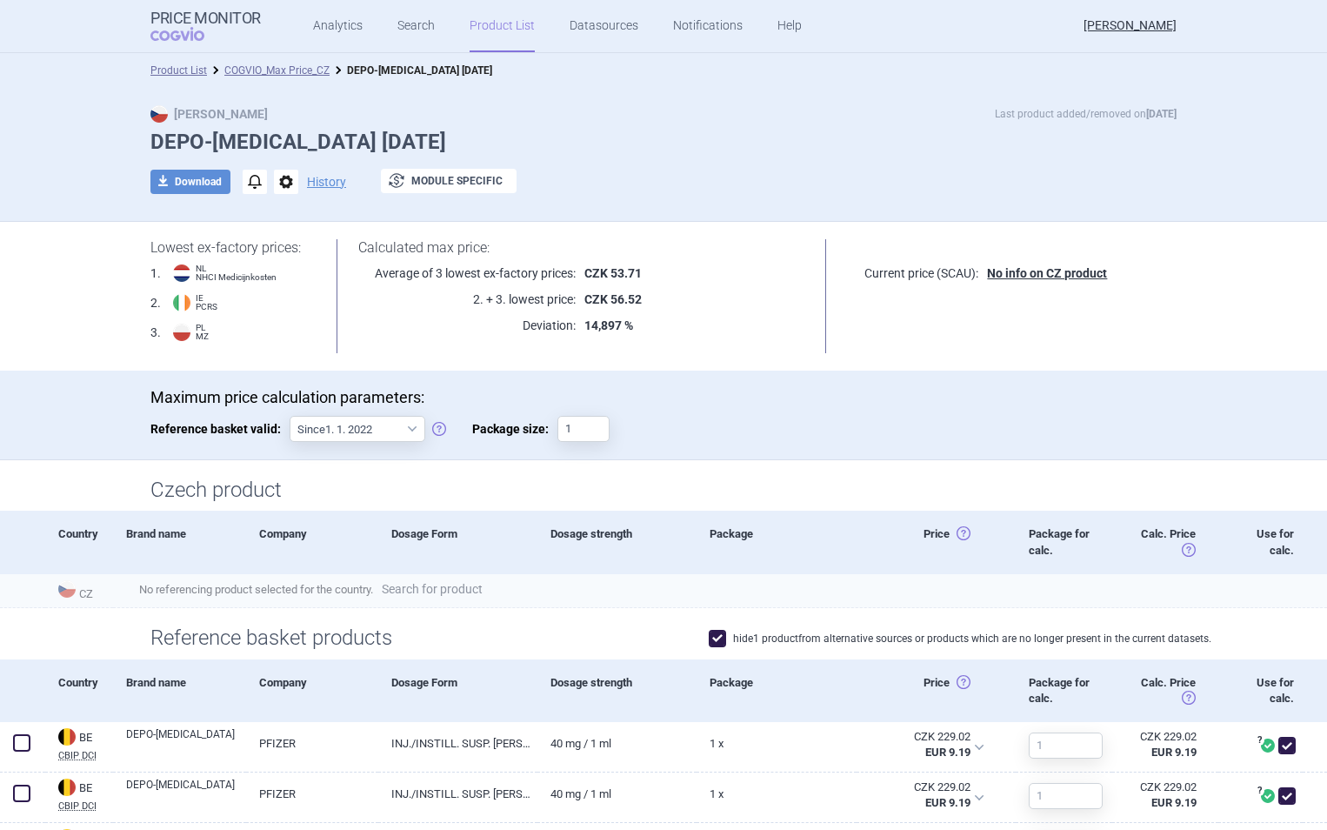
click at [452, 585] on link "Search for product" at bounding box center [432, 589] width 101 height 12
select select "country"
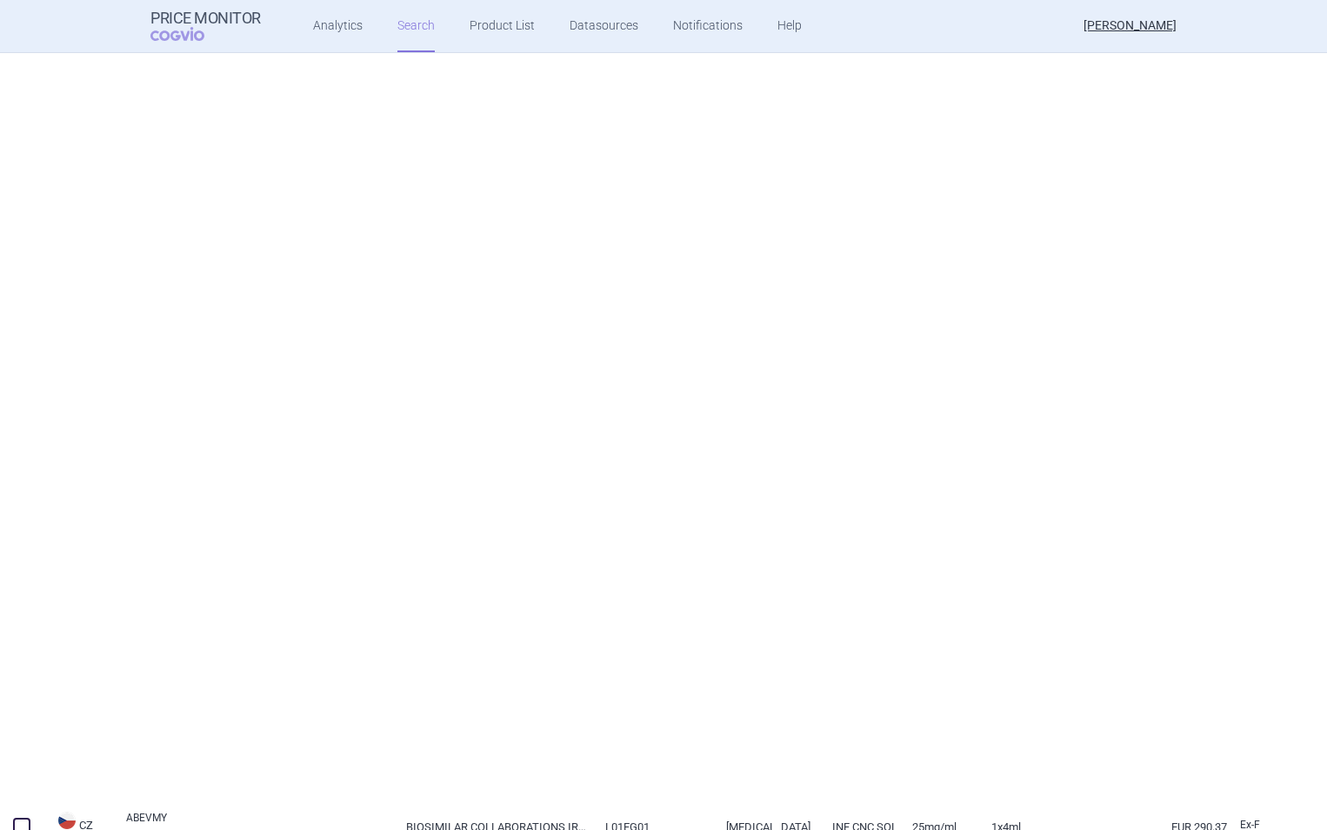
select select "country"
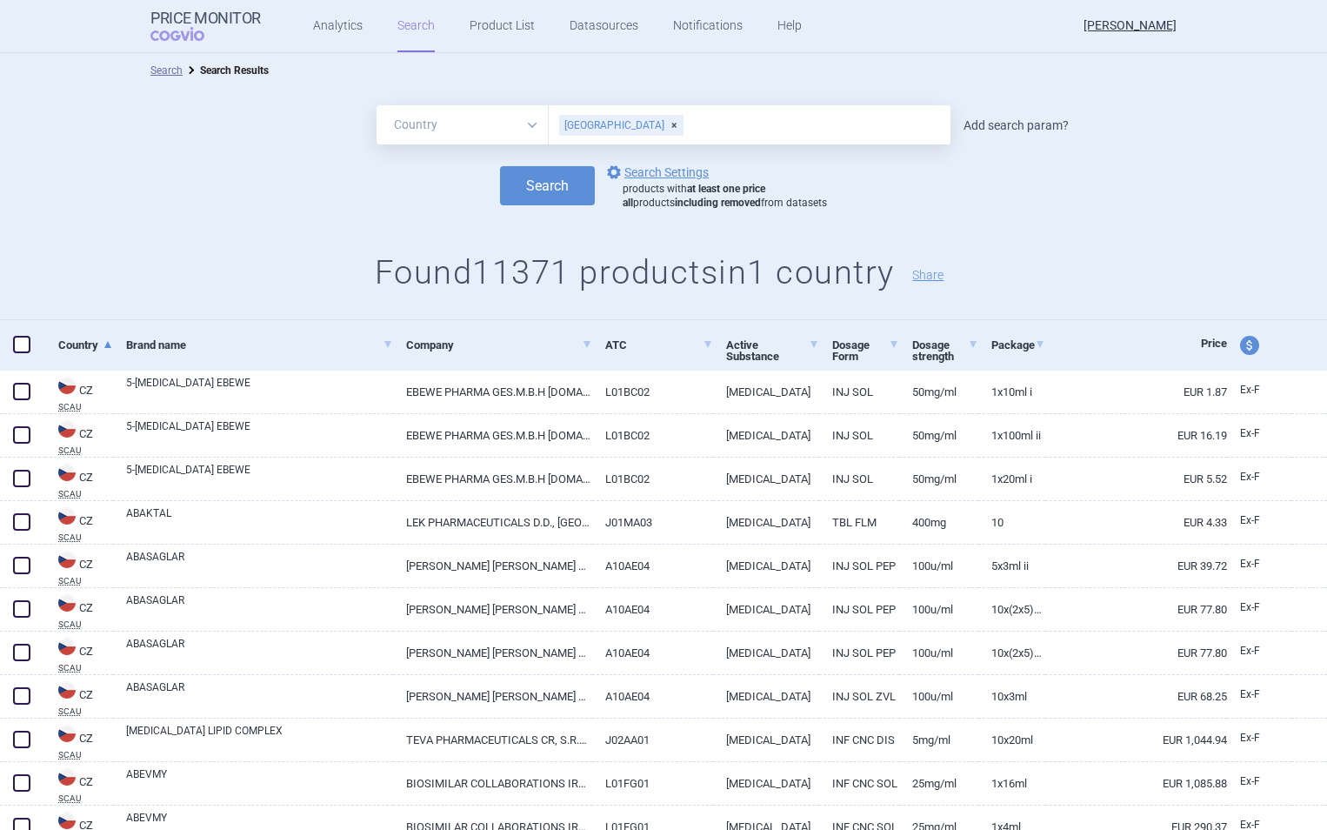
click at [1016, 122] on link "Add search param?" at bounding box center [1016, 125] width 105 height 12
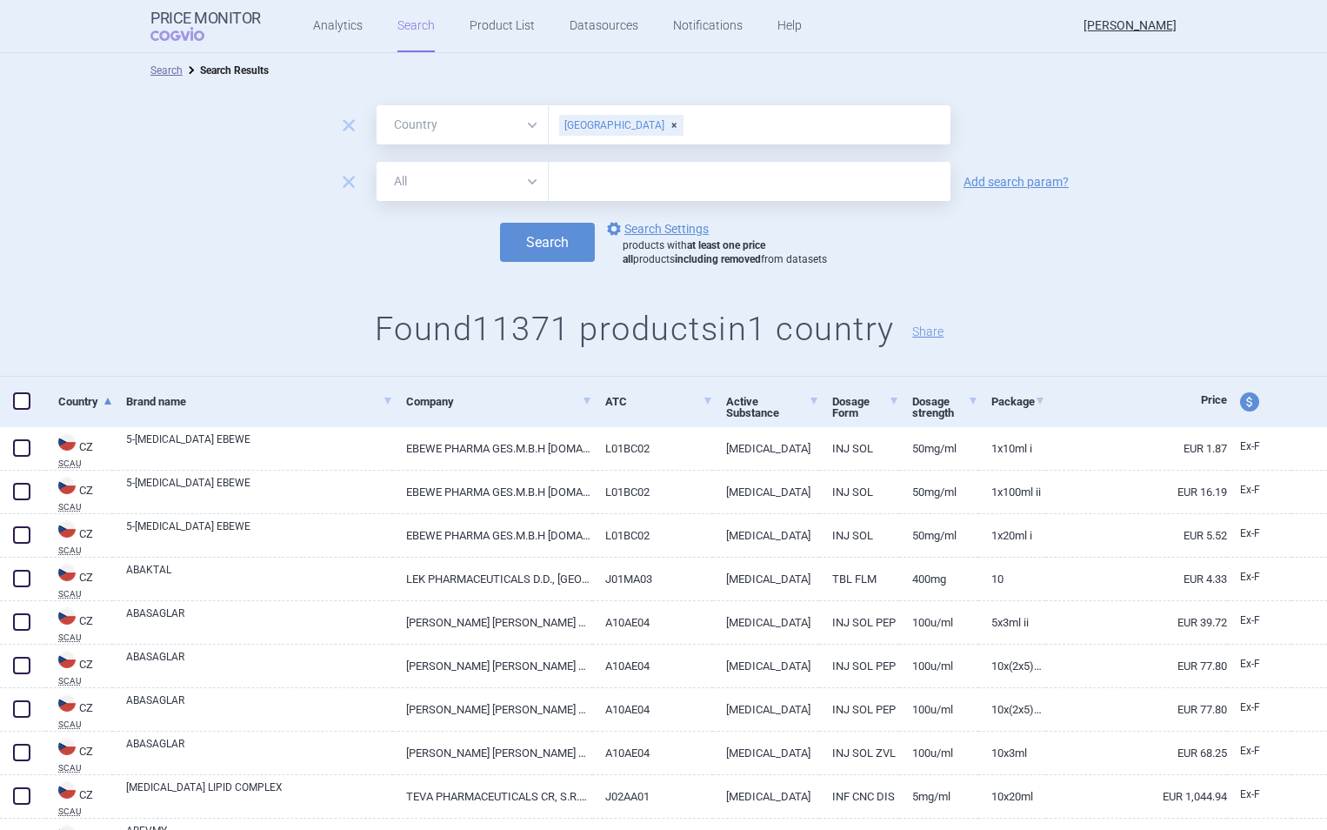
click at [569, 181] on input "text" at bounding box center [750, 181] width 402 height 39
type input "depo-[MEDICAL_DATA]"
click at [500, 223] on button "Search" at bounding box center [547, 242] width 95 height 39
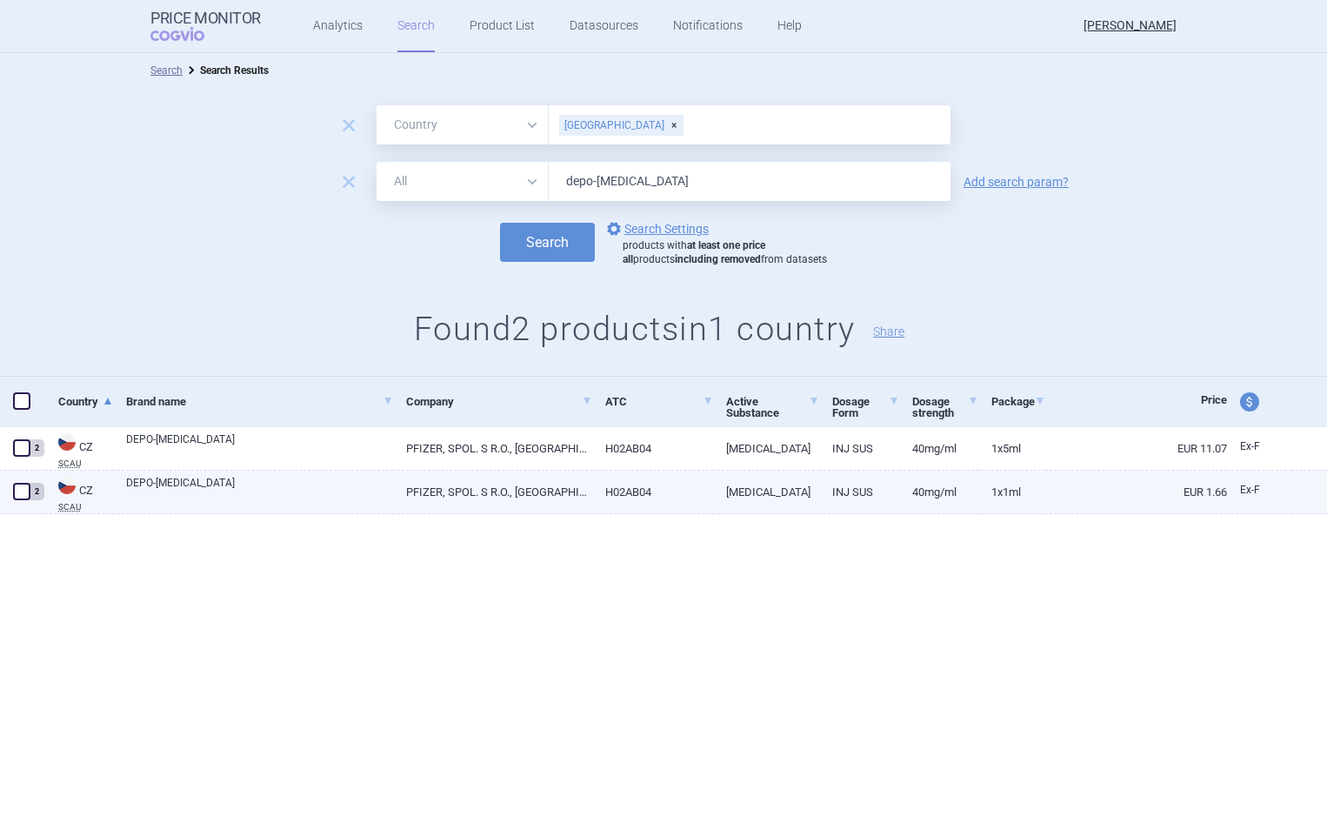
click at [21, 489] on span at bounding box center [21, 491] width 17 height 17
checkbox input "true"
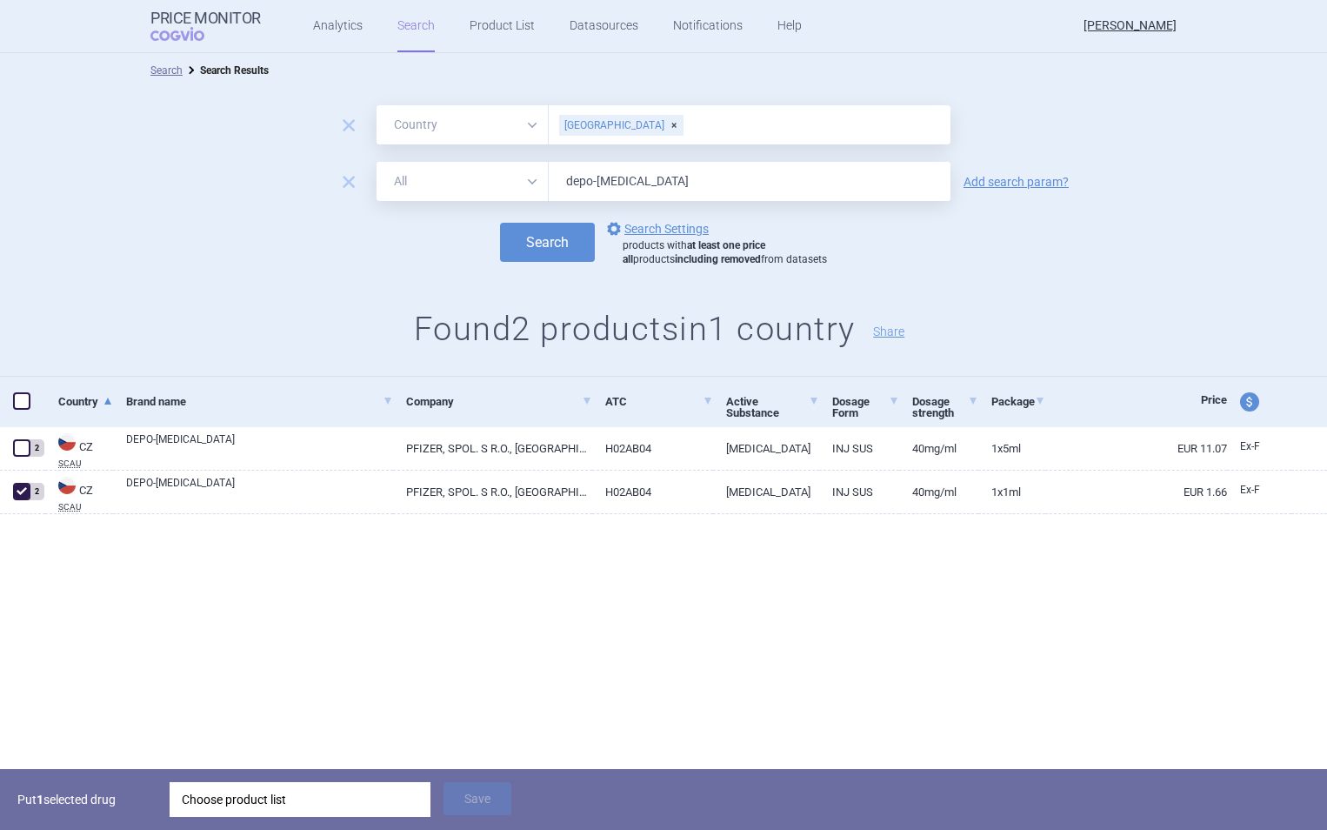
click at [266, 785] on div "Choose product list" at bounding box center [300, 799] width 237 height 35
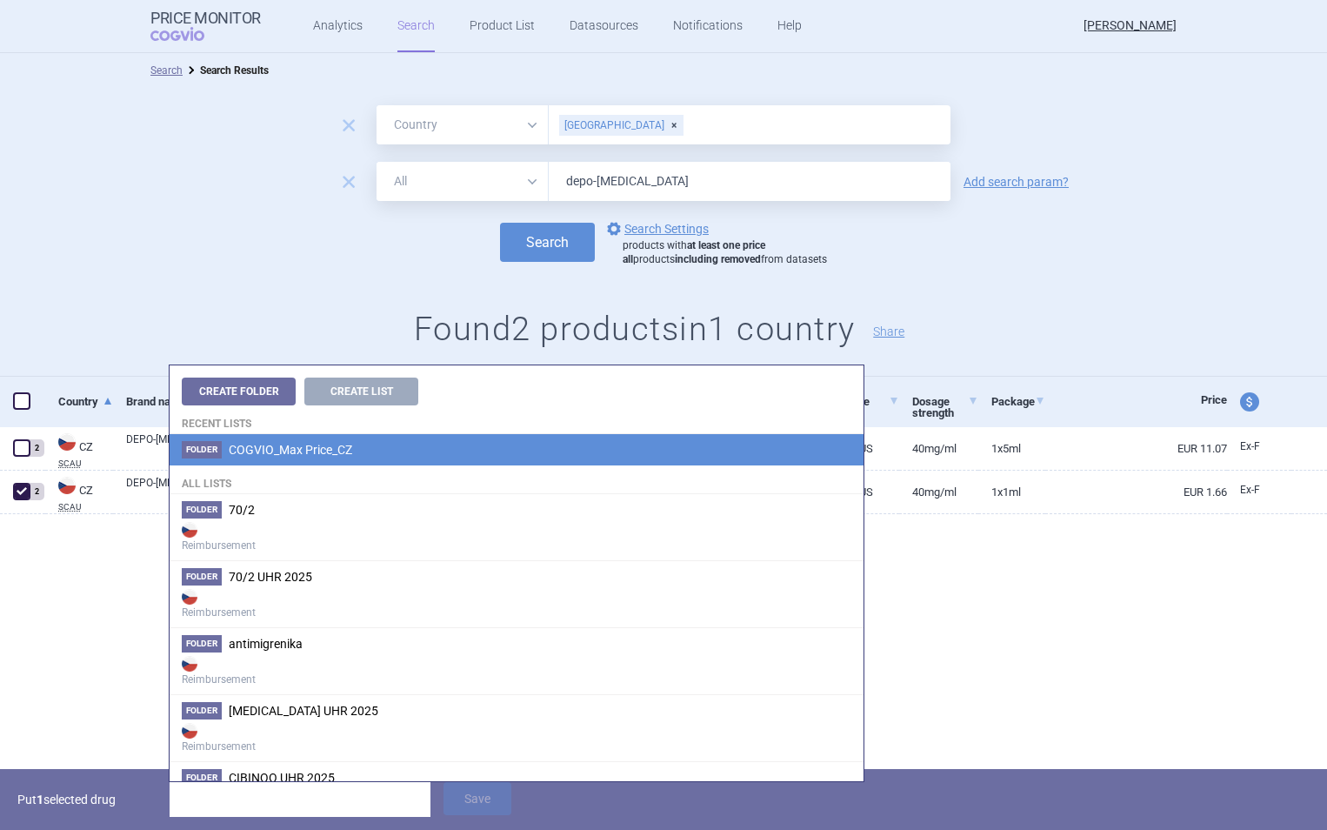
click at [381, 455] on li "Folder COGVIO_Max Price_CZ" at bounding box center [517, 449] width 694 height 31
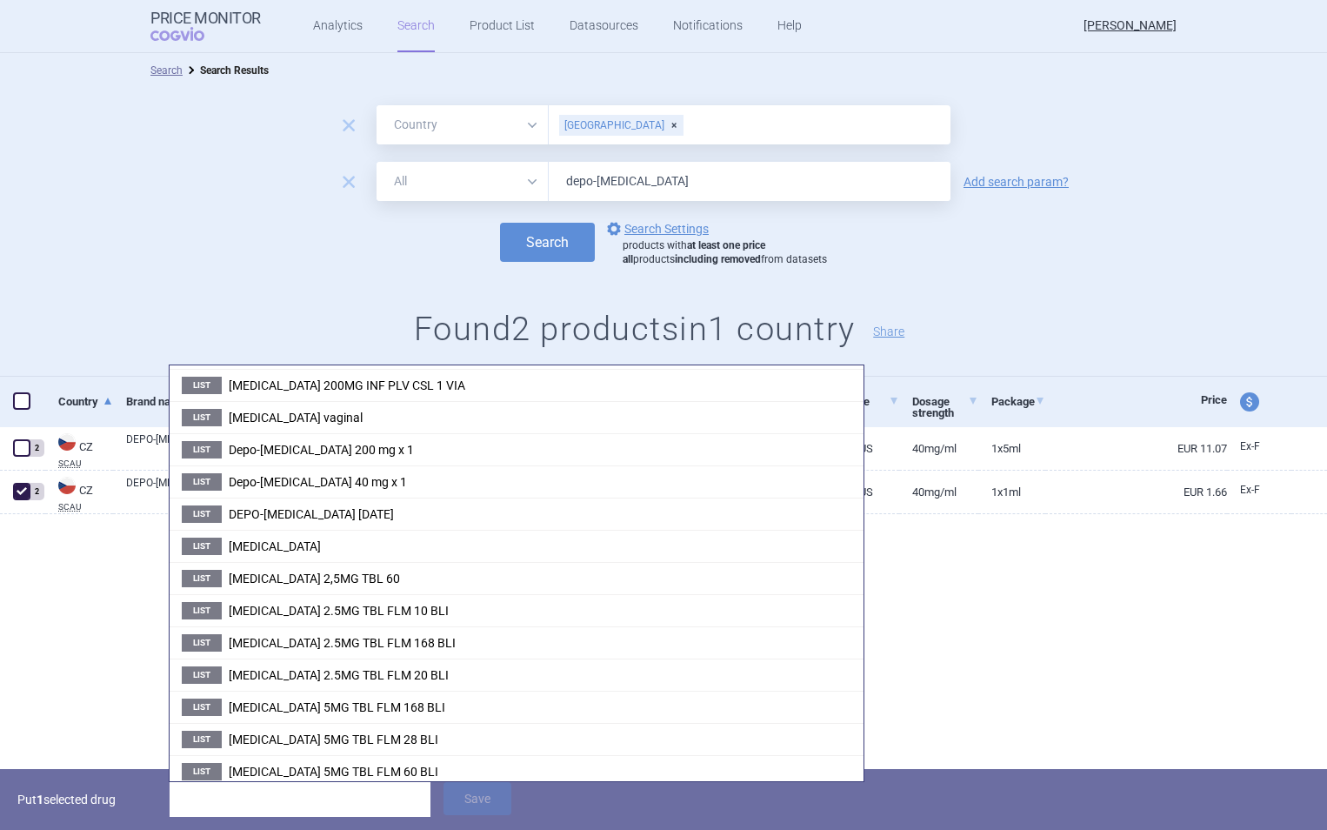
scroll to position [658, 0]
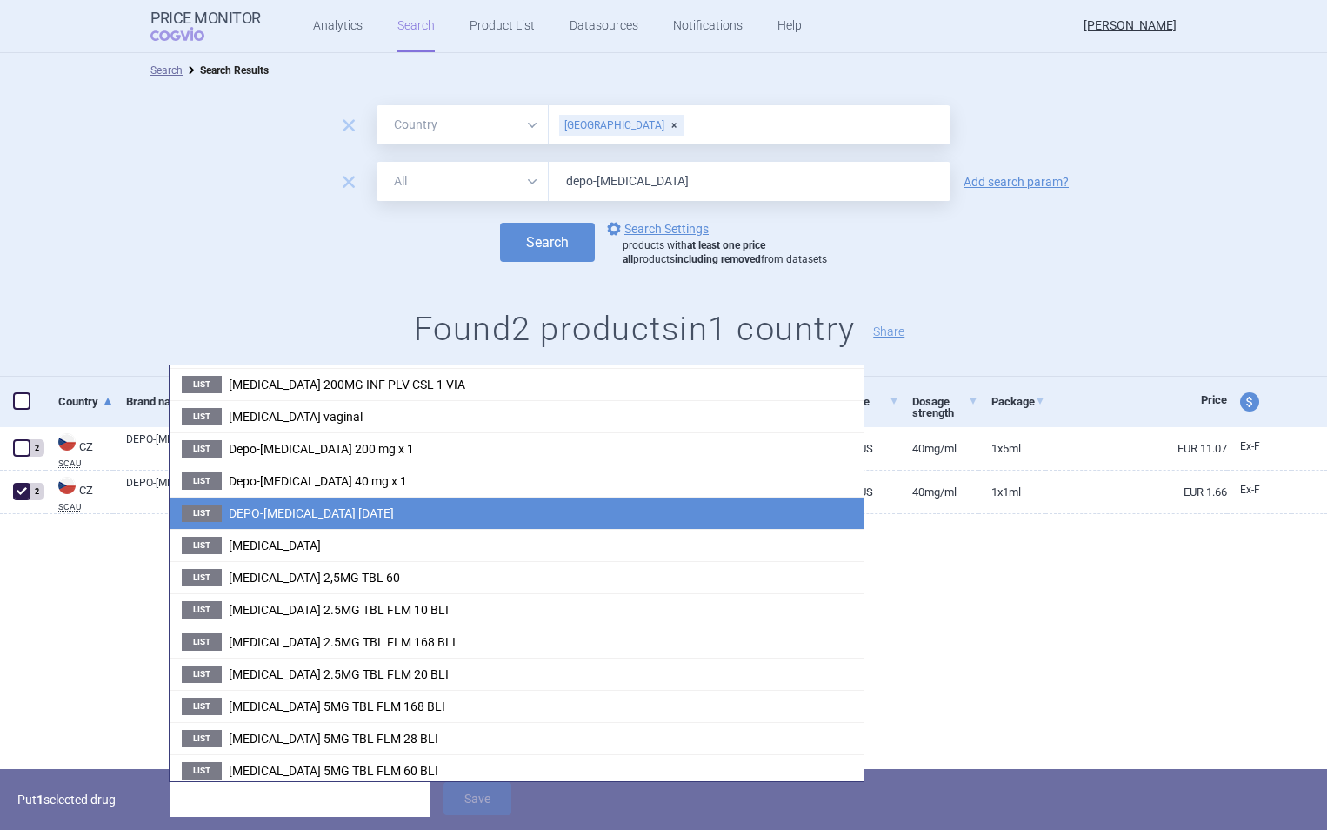
click at [357, 513] on span "DEPO-[MEDICAL_DATA] [DATE]" at bounding box center [311, 513] width 165 height 14
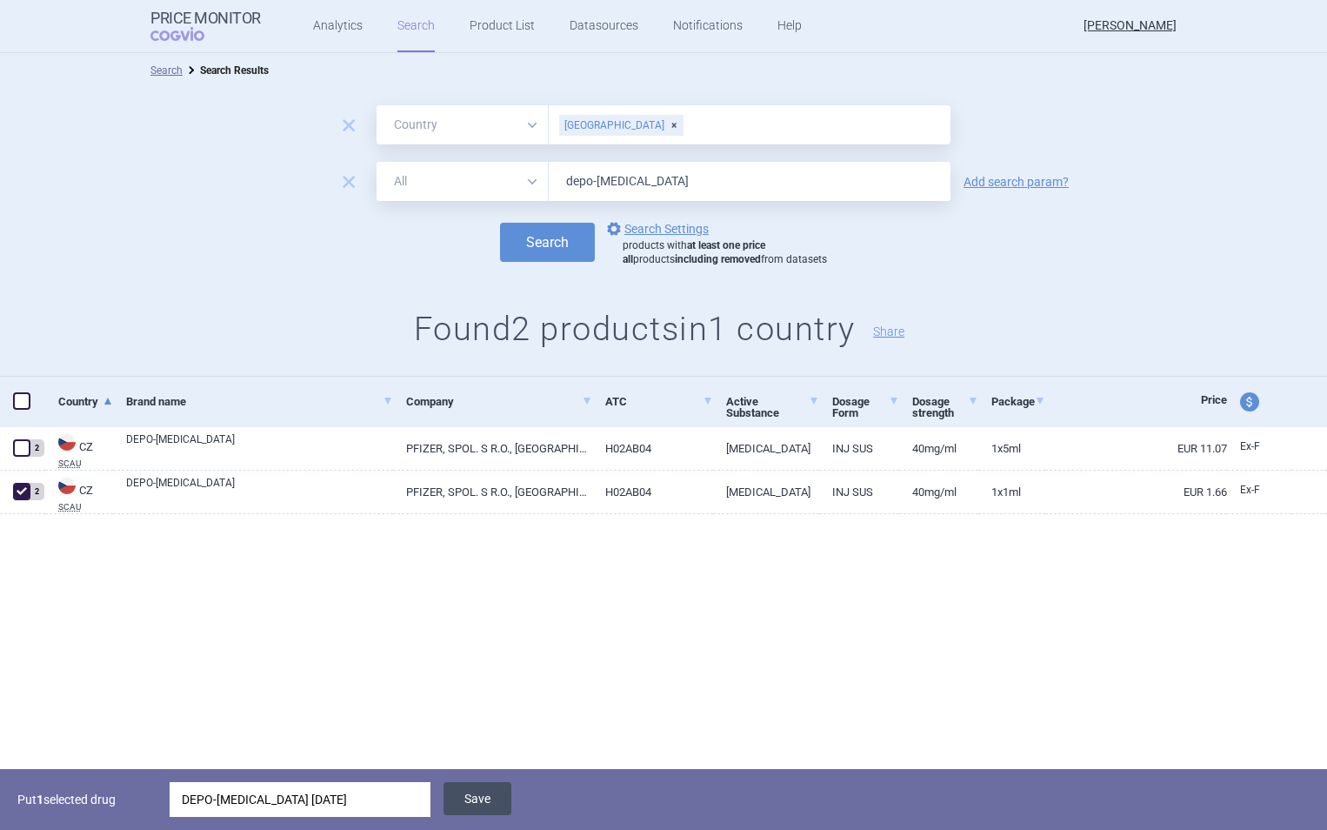
click at [472, 789] on button "Save" at bounding box center [478, 798] width 68 height 33
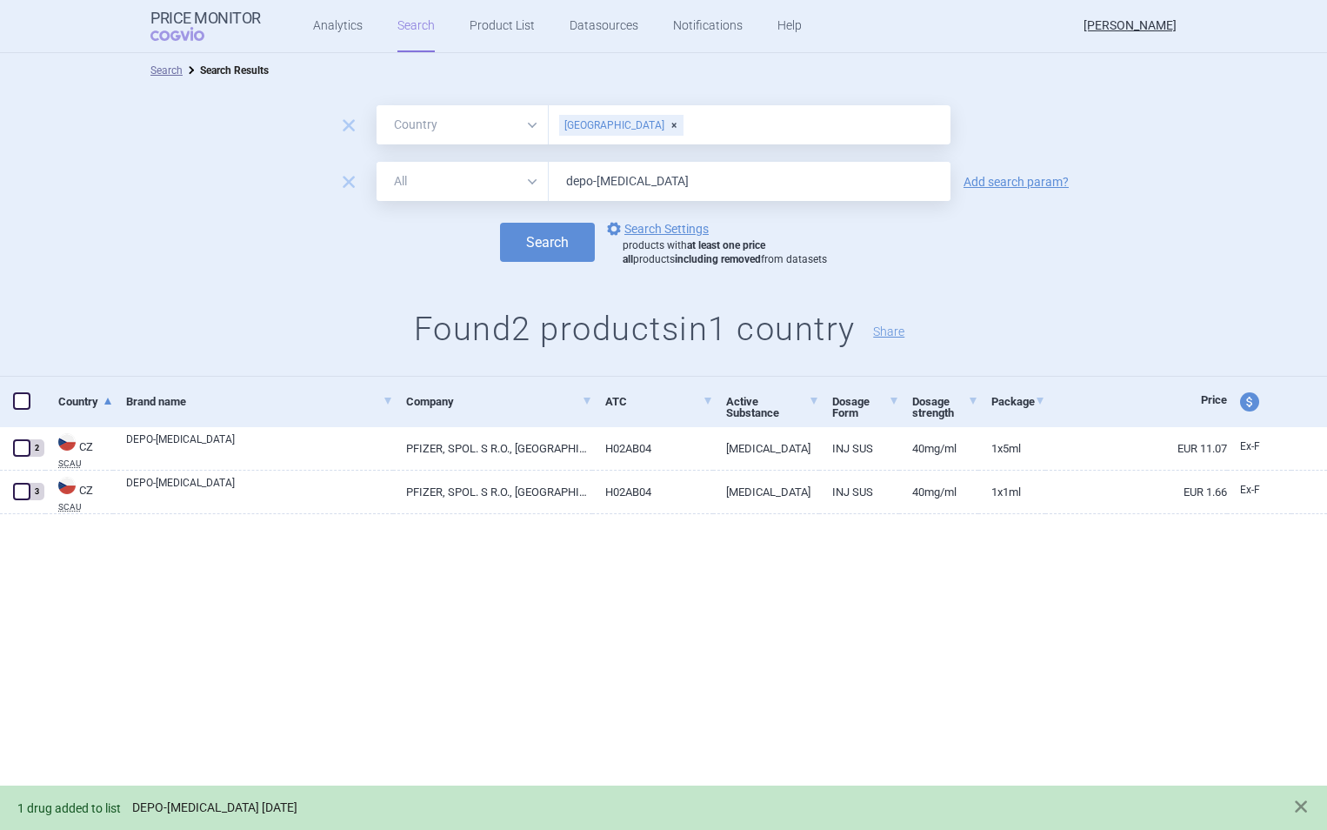
click at [271, 805] on link "DEPO-[MEDICAL_DATA] [DATE]" at bounding box center [214, 807] width 165 height 15
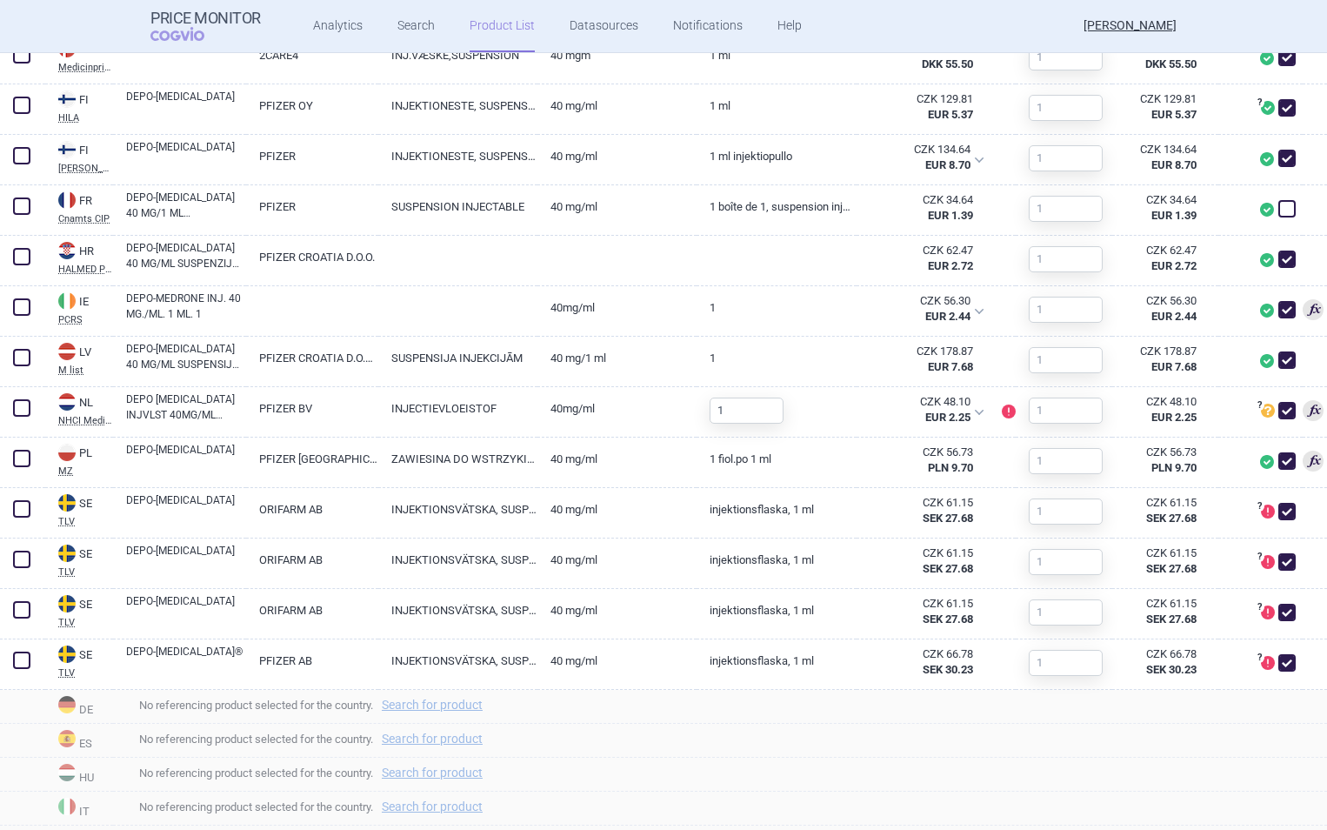
scroll to position [895, 0]
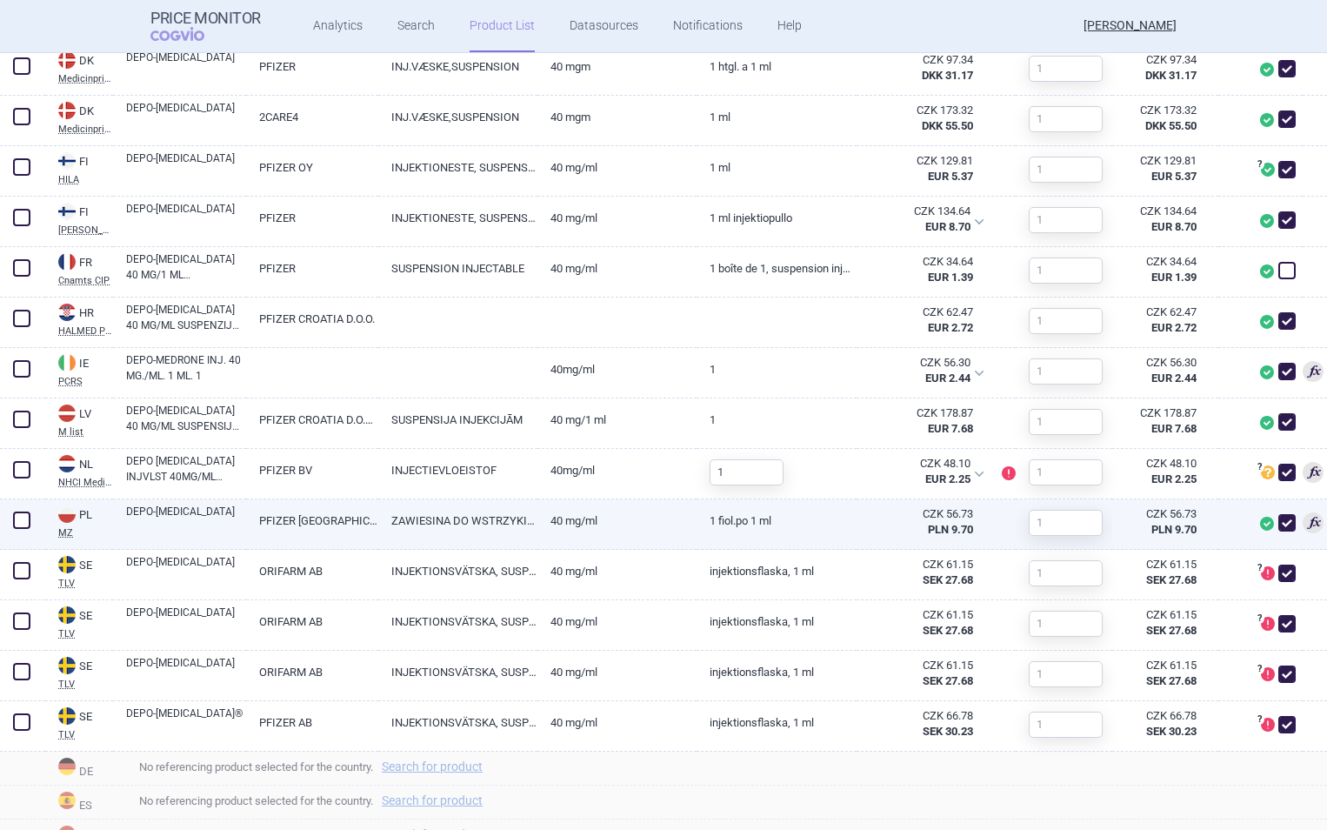
click at [471, 522] on link "ZAWIESINA DO WSTRZYKIWAŃ" at bounding box center [457, 520] width 159 height 43
select select "EUR"
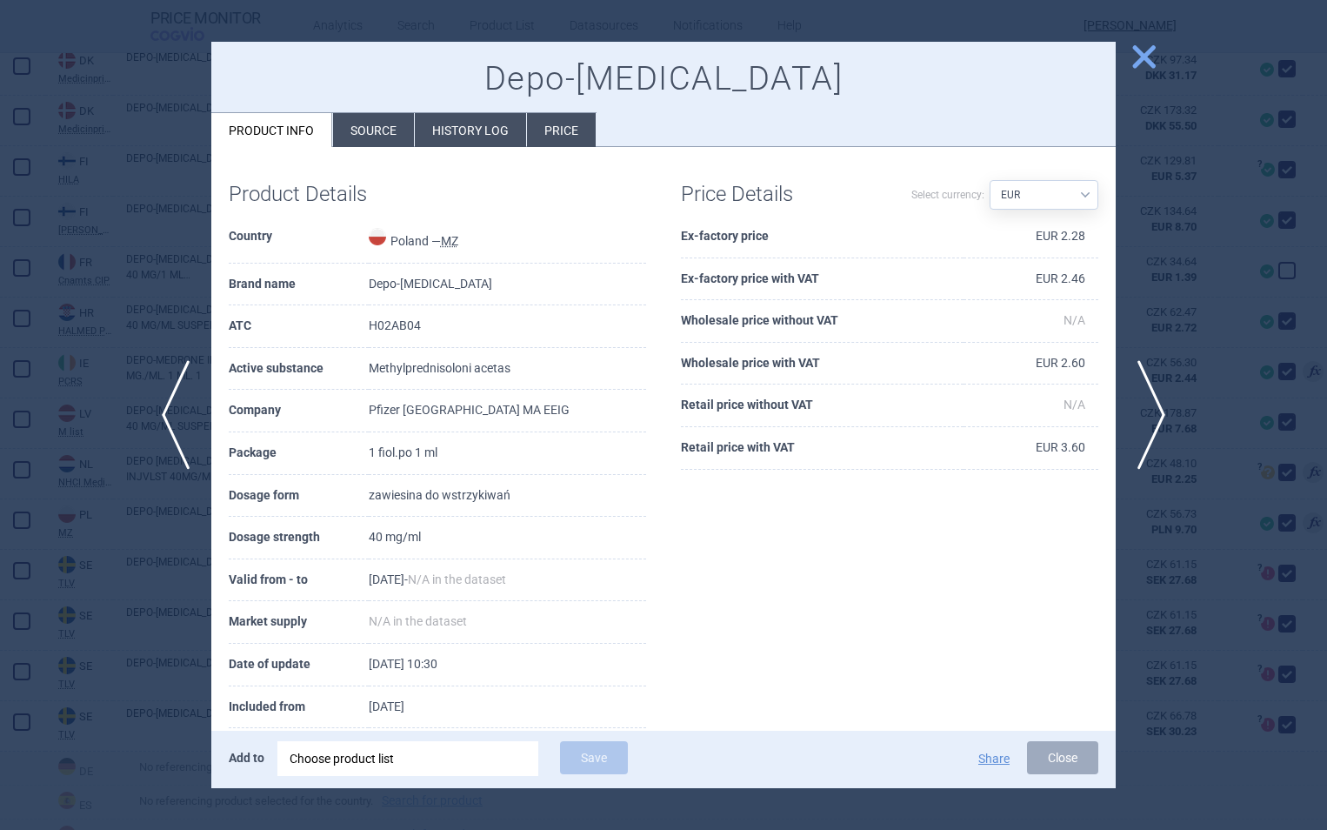
click at [1146, 54] on span "close" at bounding box center [1144, 57] width 30 height 30
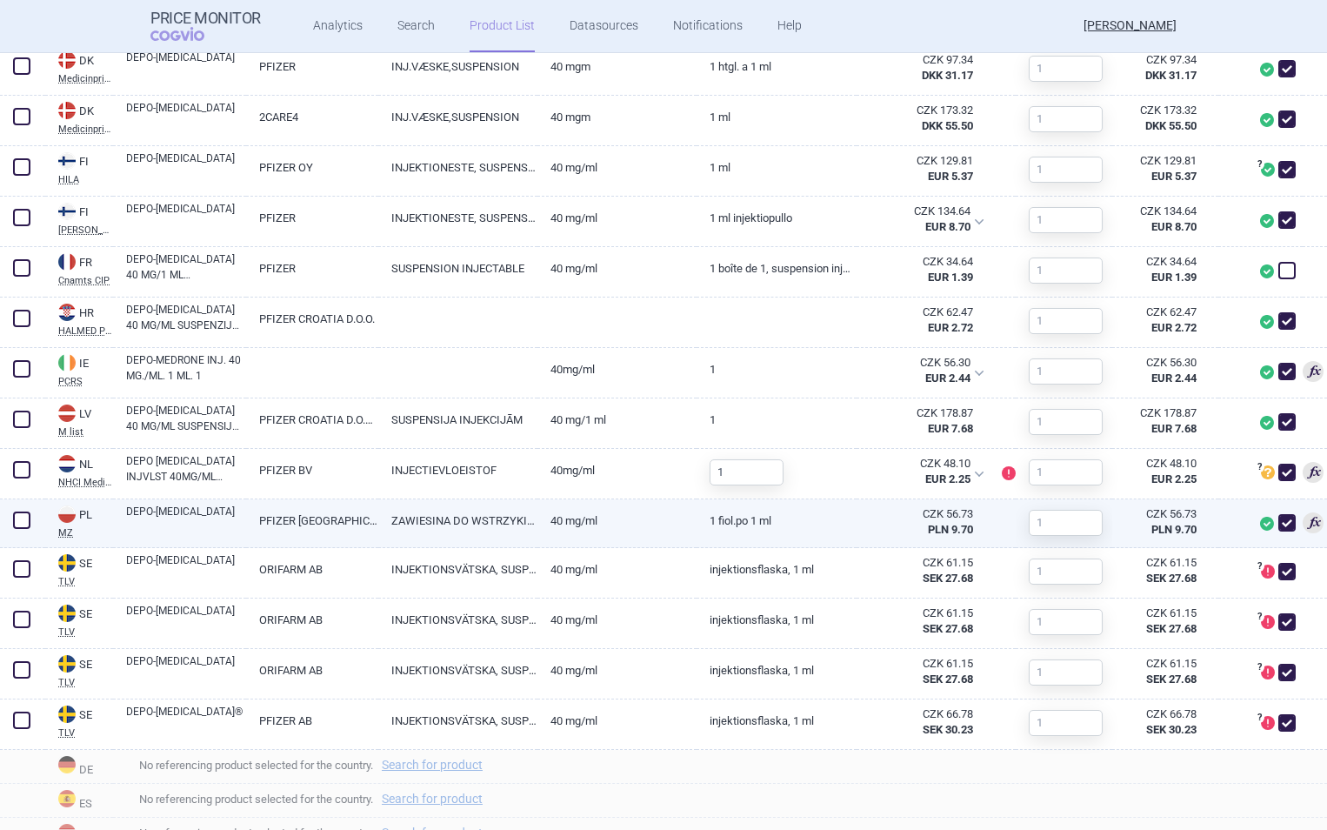
click at [945, 531] on strong "PLN 9.70" at bounding box center [950, 529] width 45 height 13
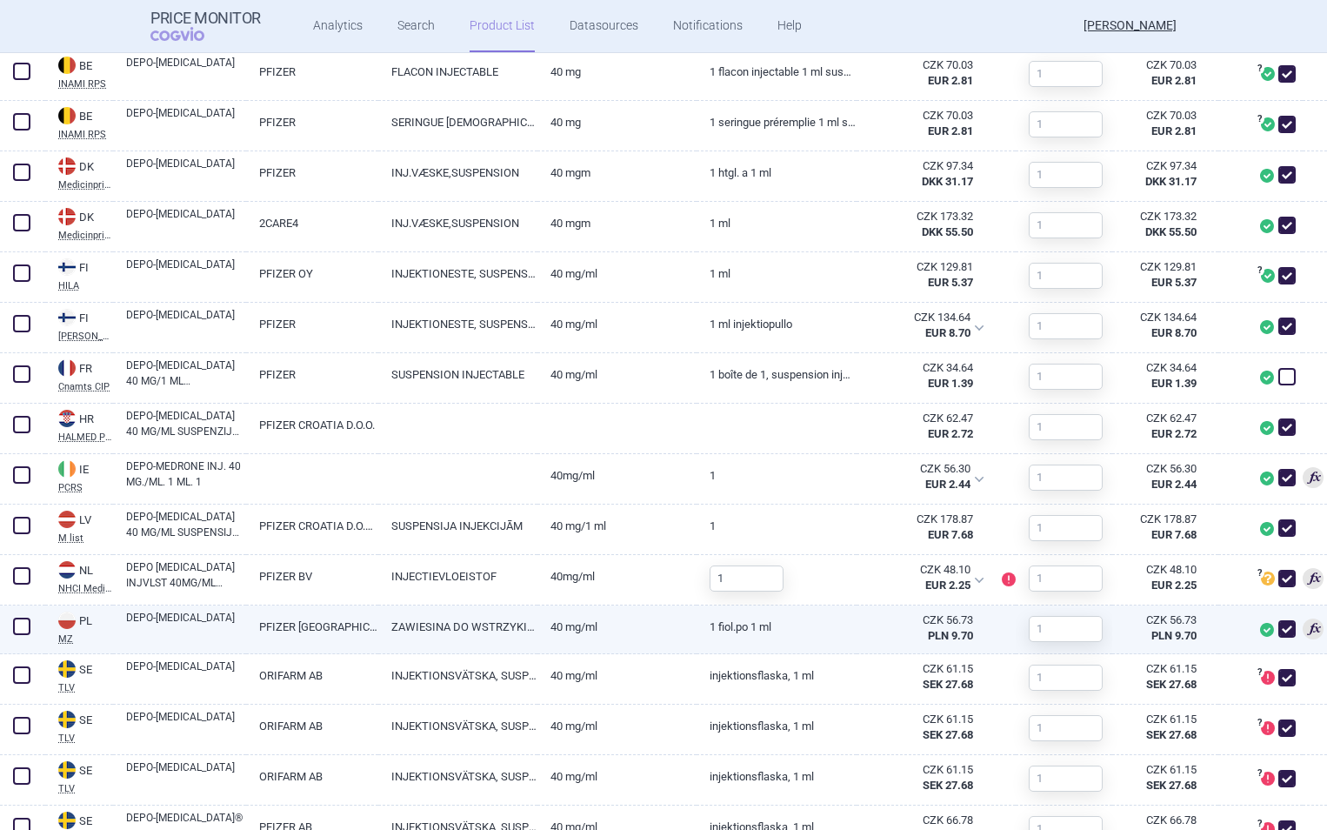
scroll to position [781, 0]
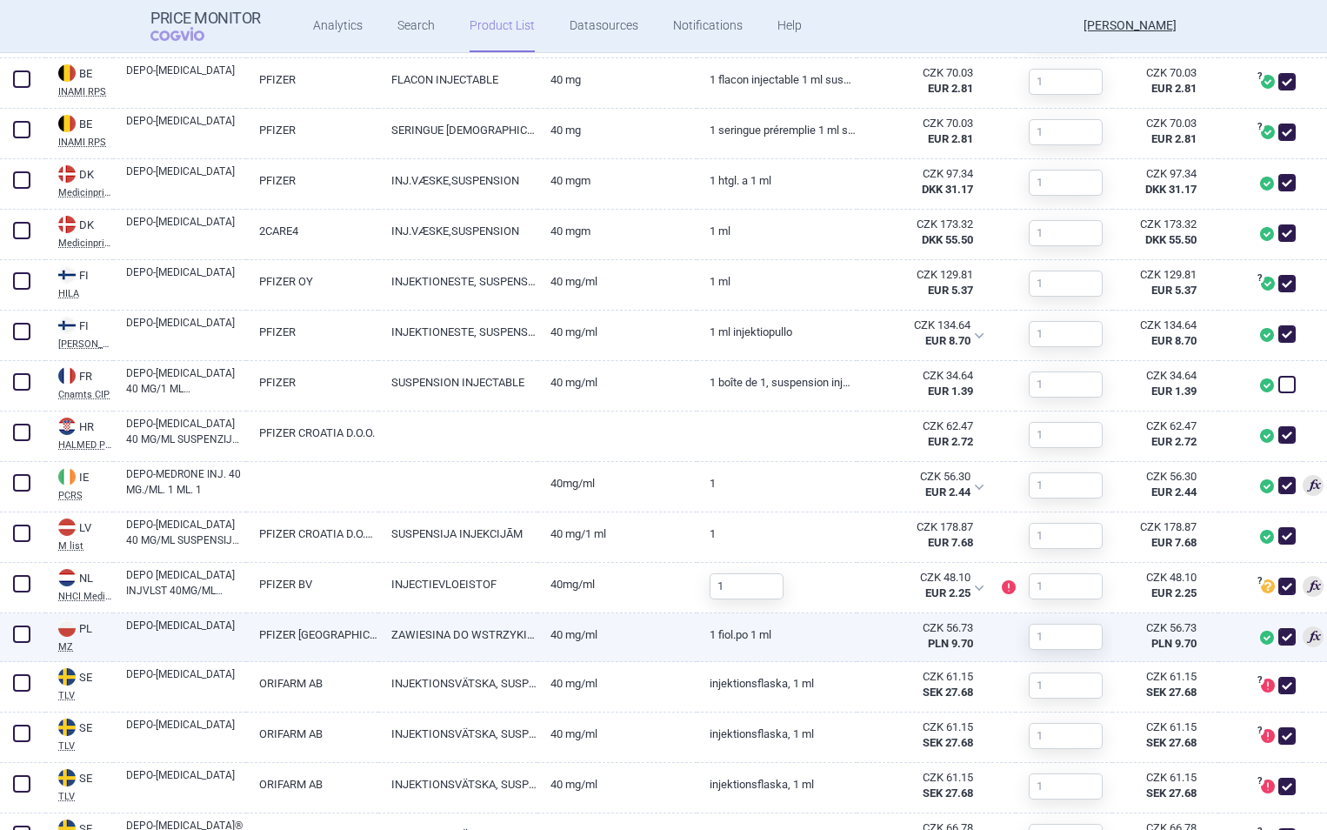
click at [384, 636] on link "ZAWIESINA DO WSTRZYKIWAŃ" at bounding box center [457, 634] width 159 height 43
select select "EUR"
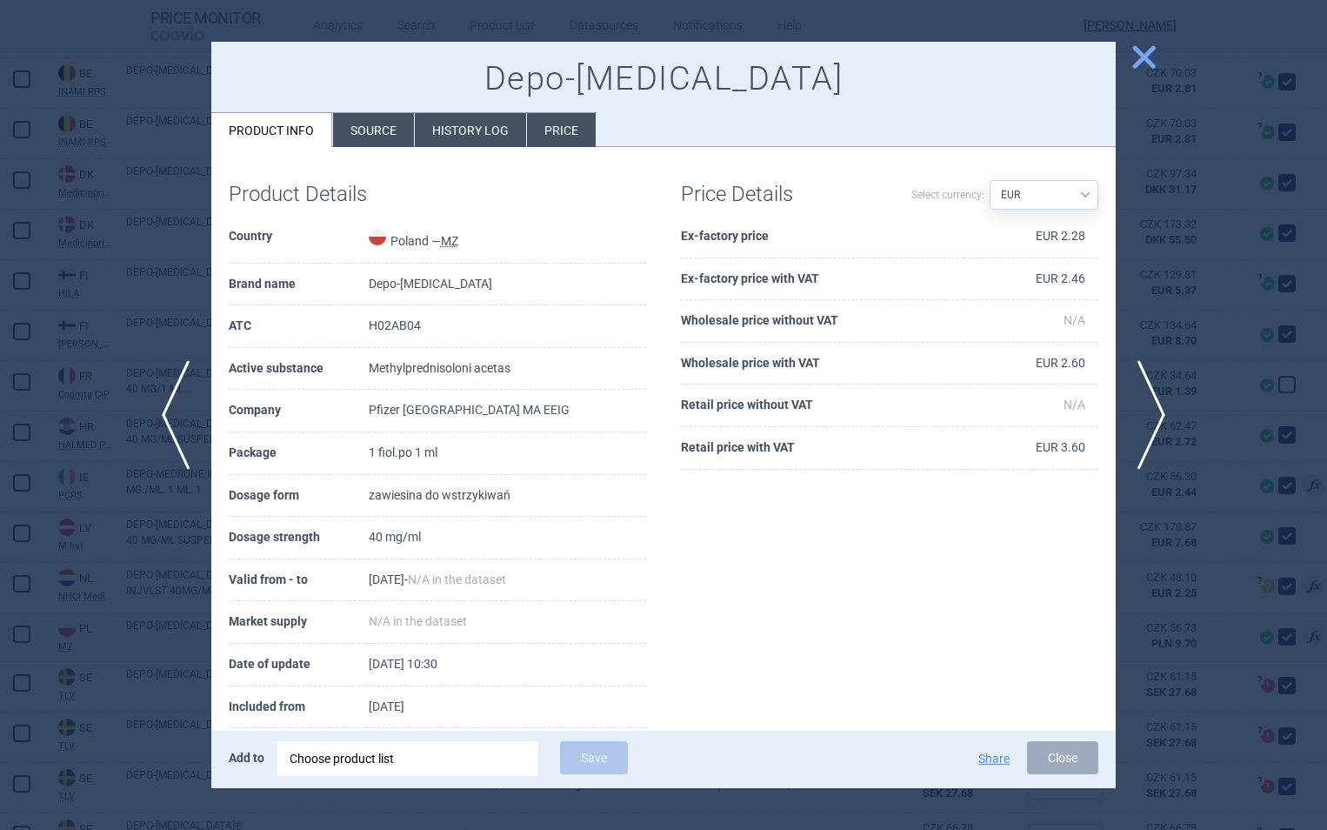
click at [471, 126] on li "History log" at bounding box center [470, 130] width 111 height 34
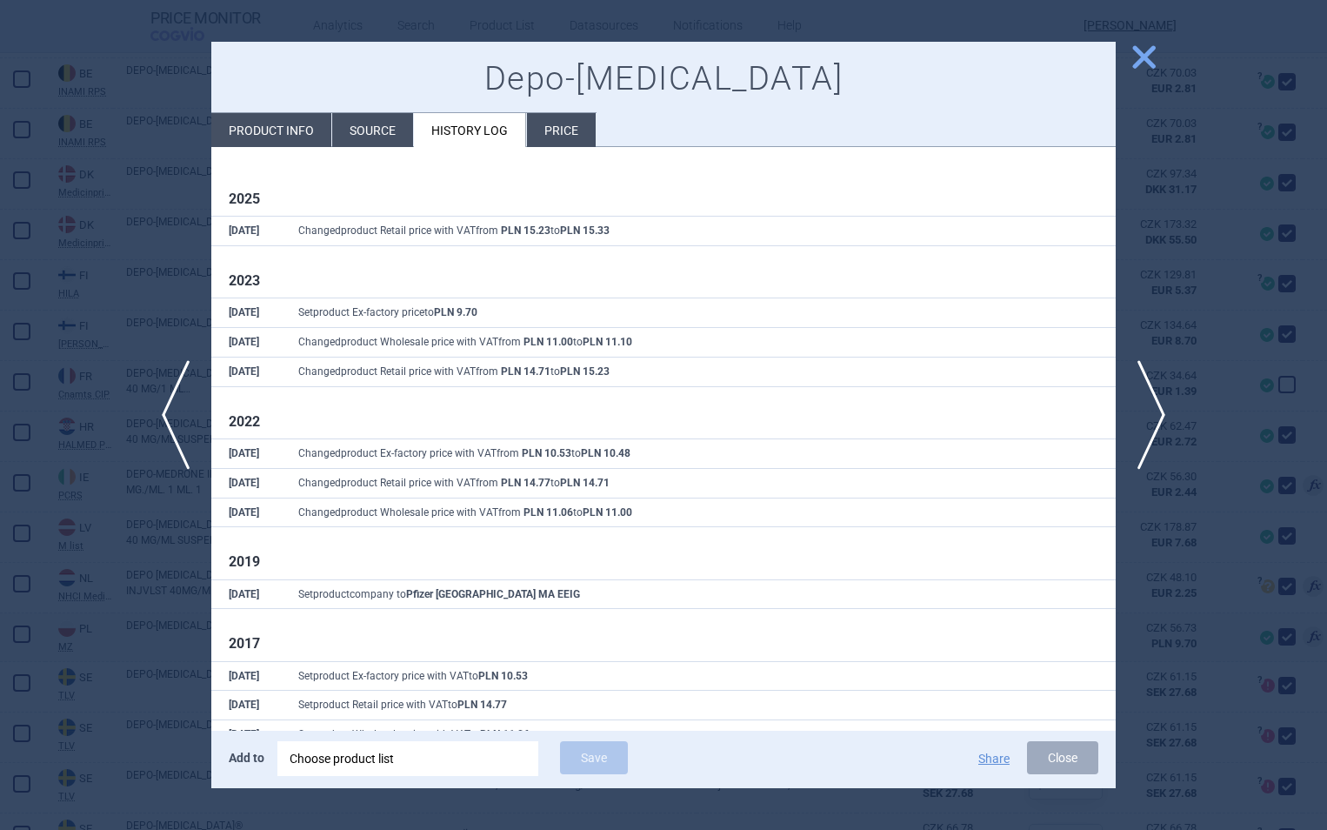
click at [291, 144] on li "Product info" at bounding box center [271, 130] width 120 height 34
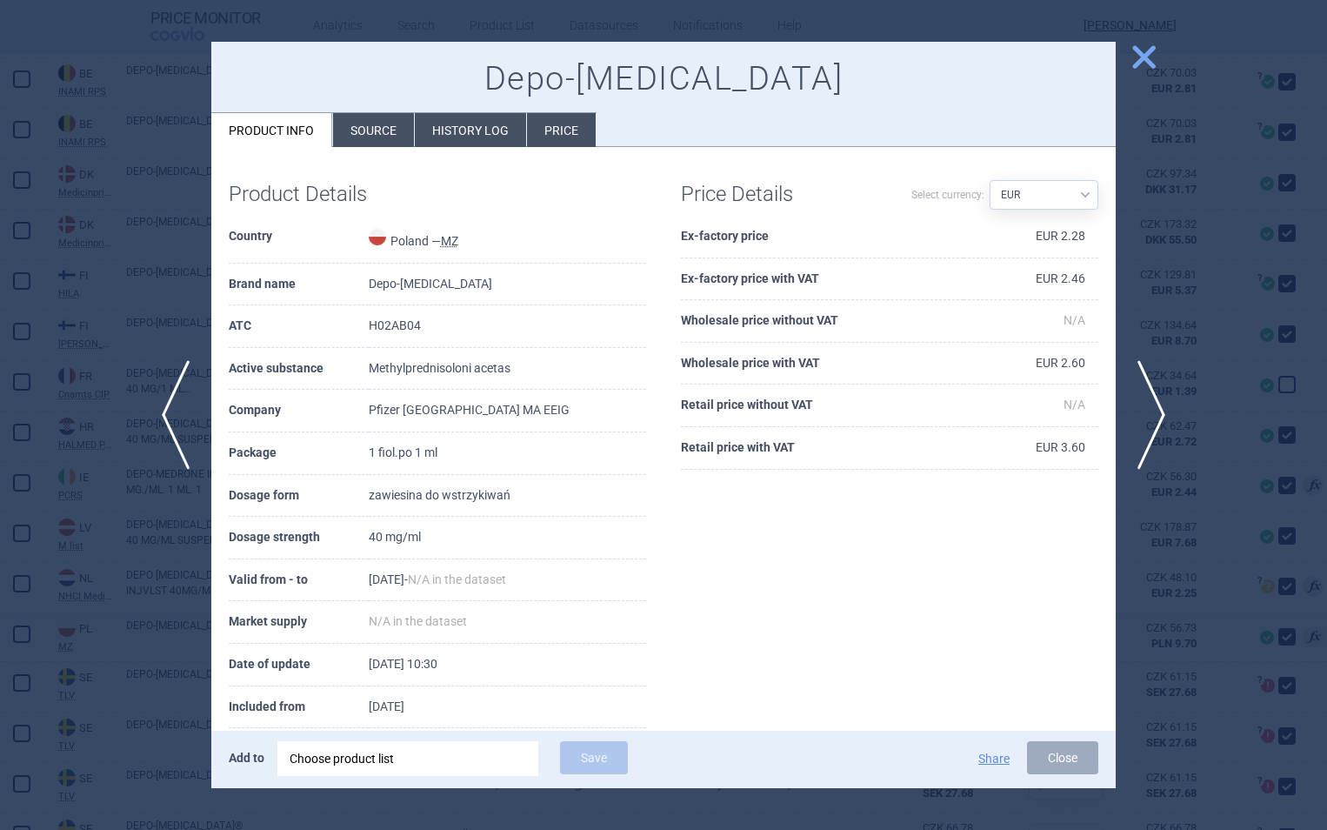
click at [1039, 203] on select "Source AED AUD BGN BHD [PERSON_NAME] BRL CAD CHF CNY COP CZK DKK DZD EUR GBP HU…" at bounding box center [1044, 195] width 109 height 30
select select "PLN"
click at [990, 180] on select "Source AED AUD BGN BHD [PERSON_NAME] BRL CAD CHF CNY COP CZK DKK DZD EUR GBP HU…" at bounding box center [1044, 195] width 109 height 30
click at [1150, 57] on span "close" at bounding box center [1144, 57] width 30 height 30
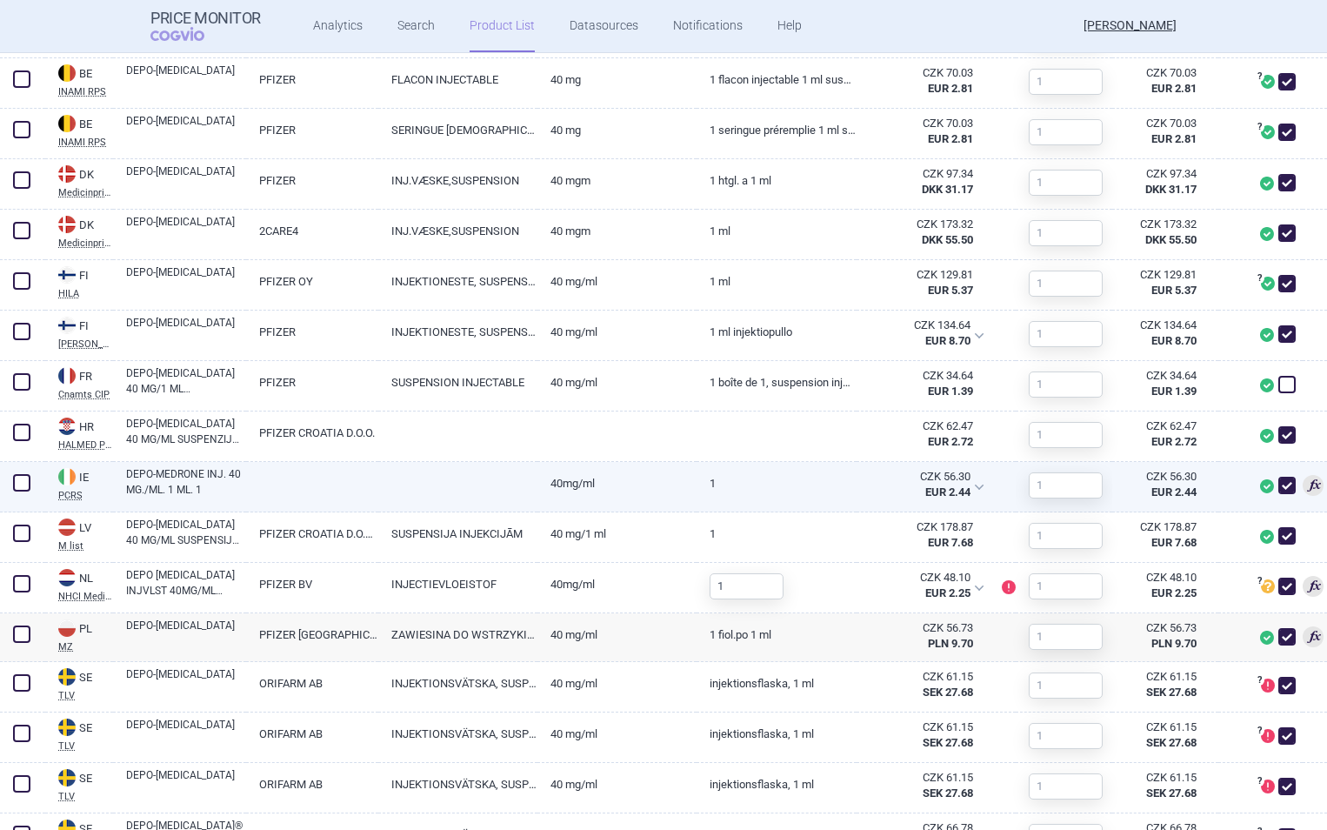
scroll to position [1130, 0]
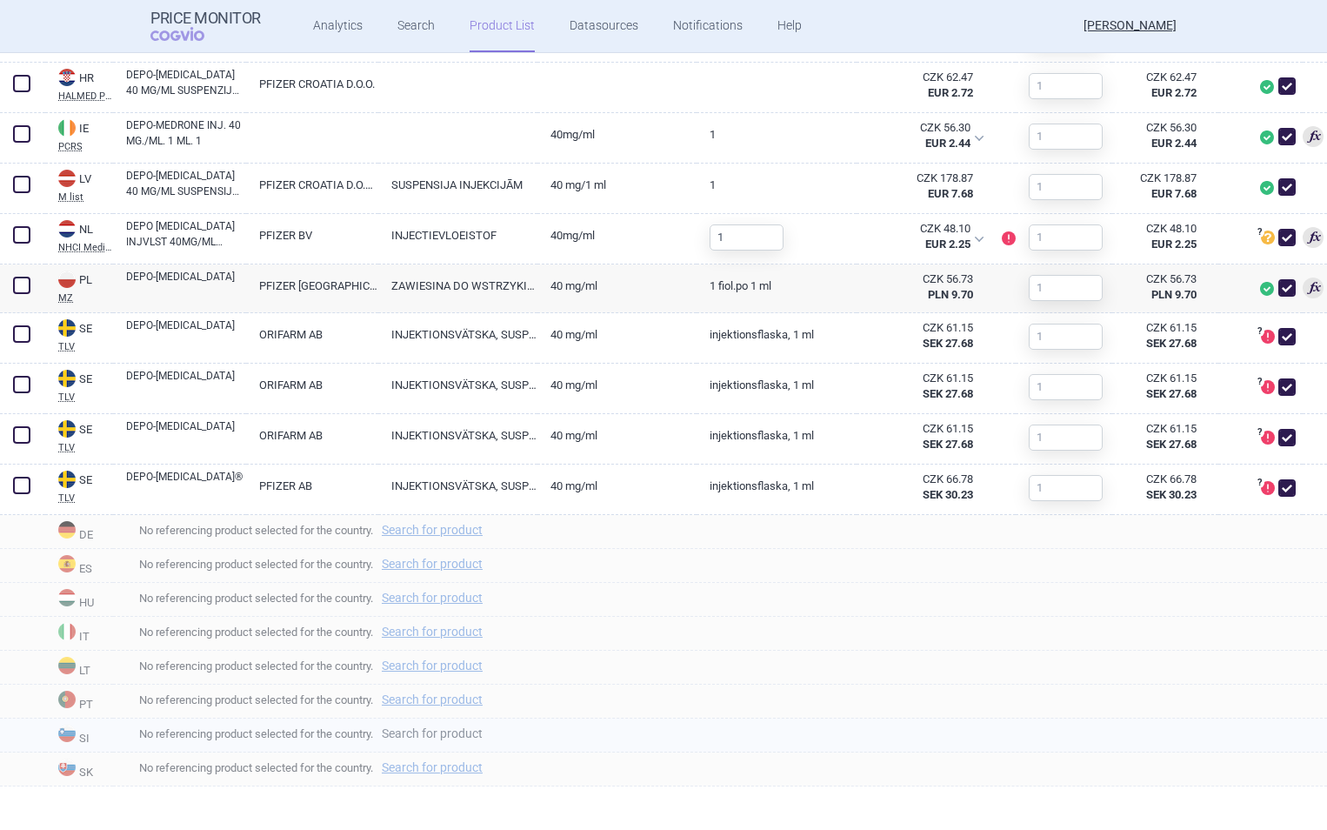
click at [454, 735] on link "Search for product" at bounding box center [432, 733] width 101 height 12
select select "country"
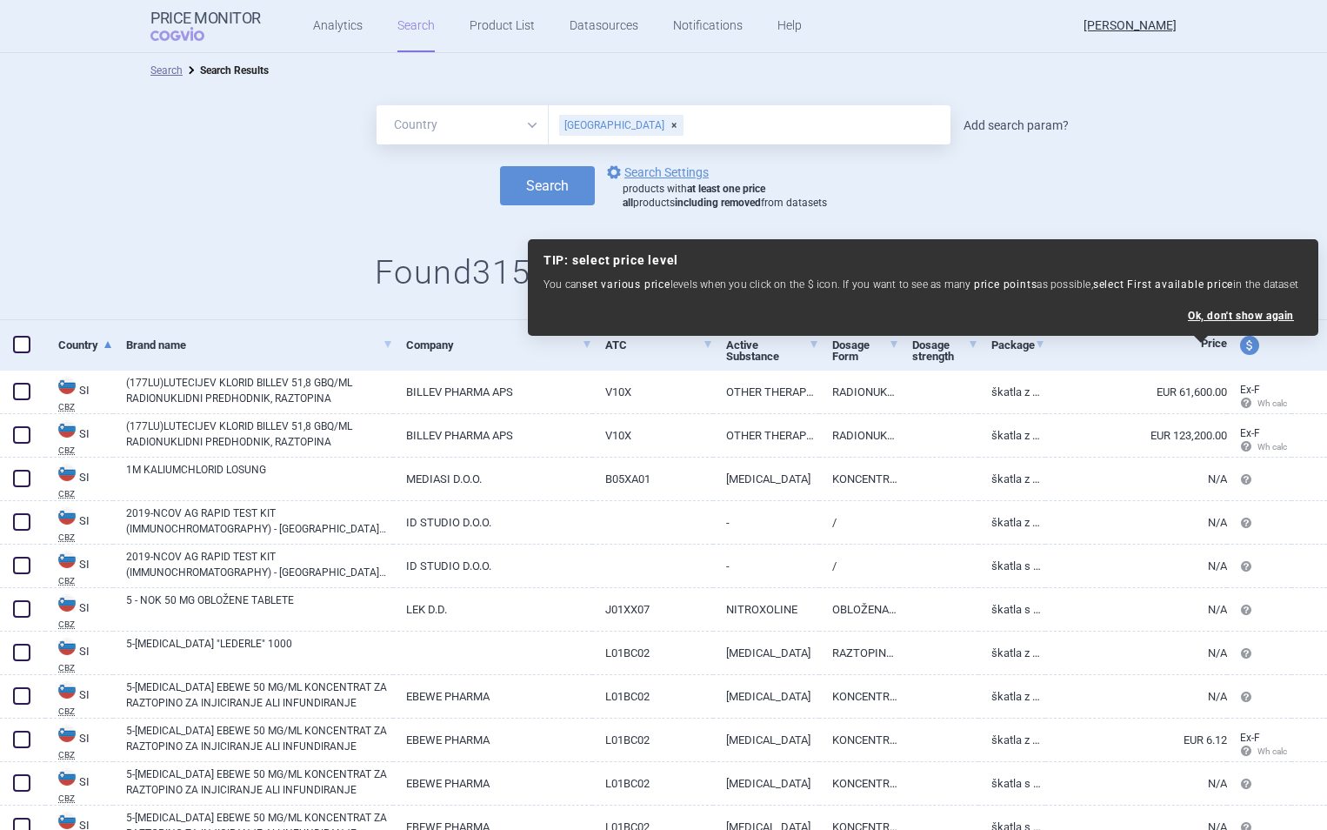
click at [1025, 130] on link "Add search param?" at bounding box center [1016, 125] width 105 height 12
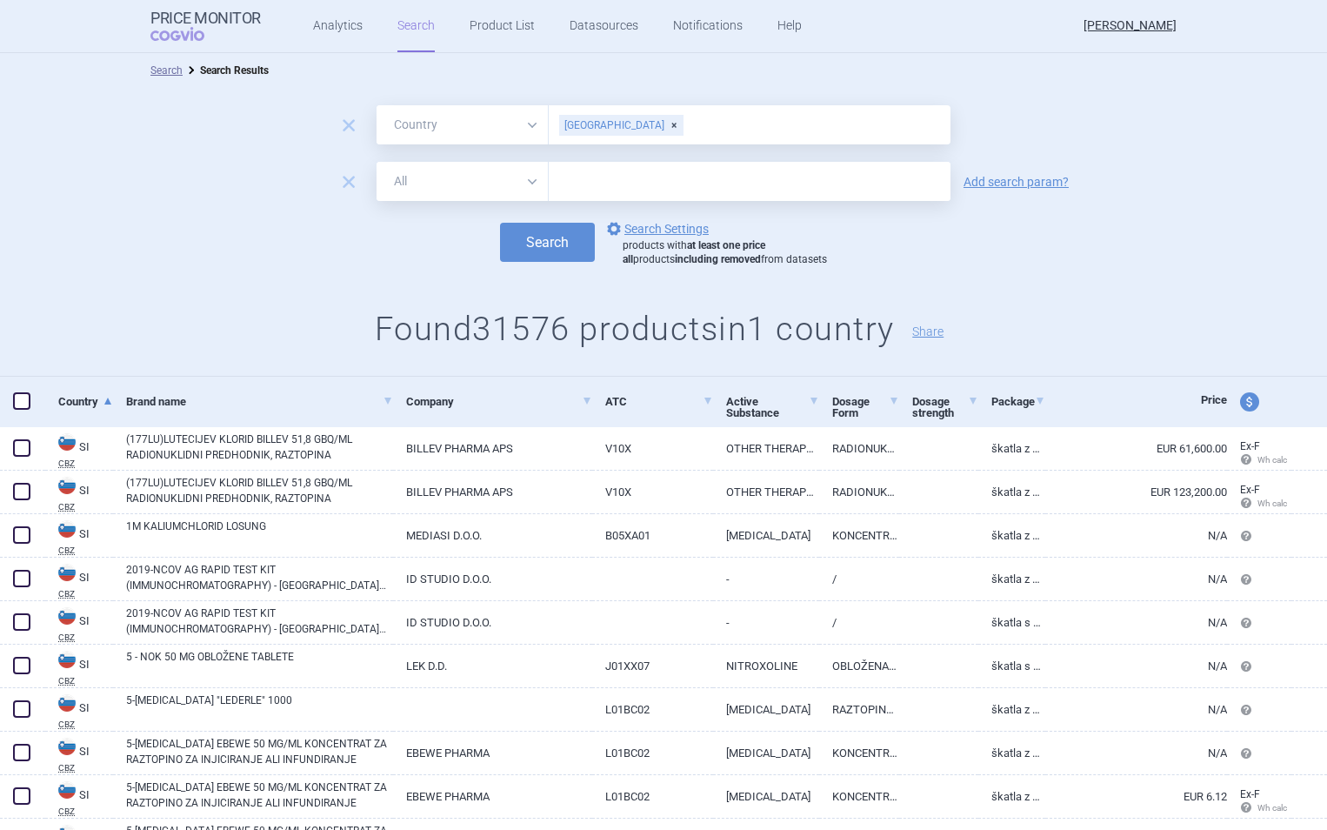
click at [736, 182] on input "text" at bounding box center [750, 181] width 402 height 39
type input "depo-[MEDICAL_DATA]"
click at [500, 223] on button "Search" at bounding box center [547, 242] width 95 height 39
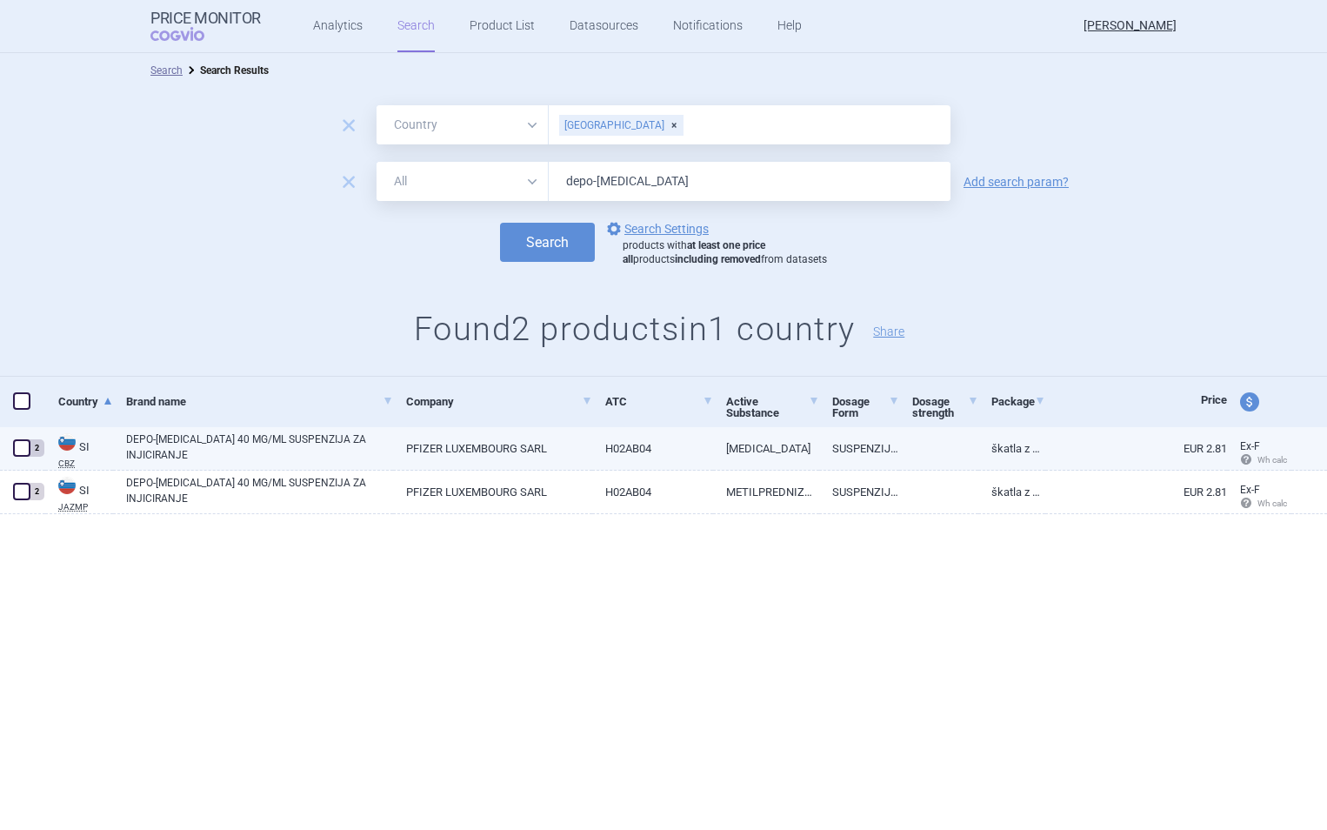
click at [250, 443] on link "DEPO-[MEDICAL_DATA] 40 MG/ML SUSPENZIJA ZA INJICIRANJE" at bounding box center [259, 446] width 267 height 31
select select "EUR"
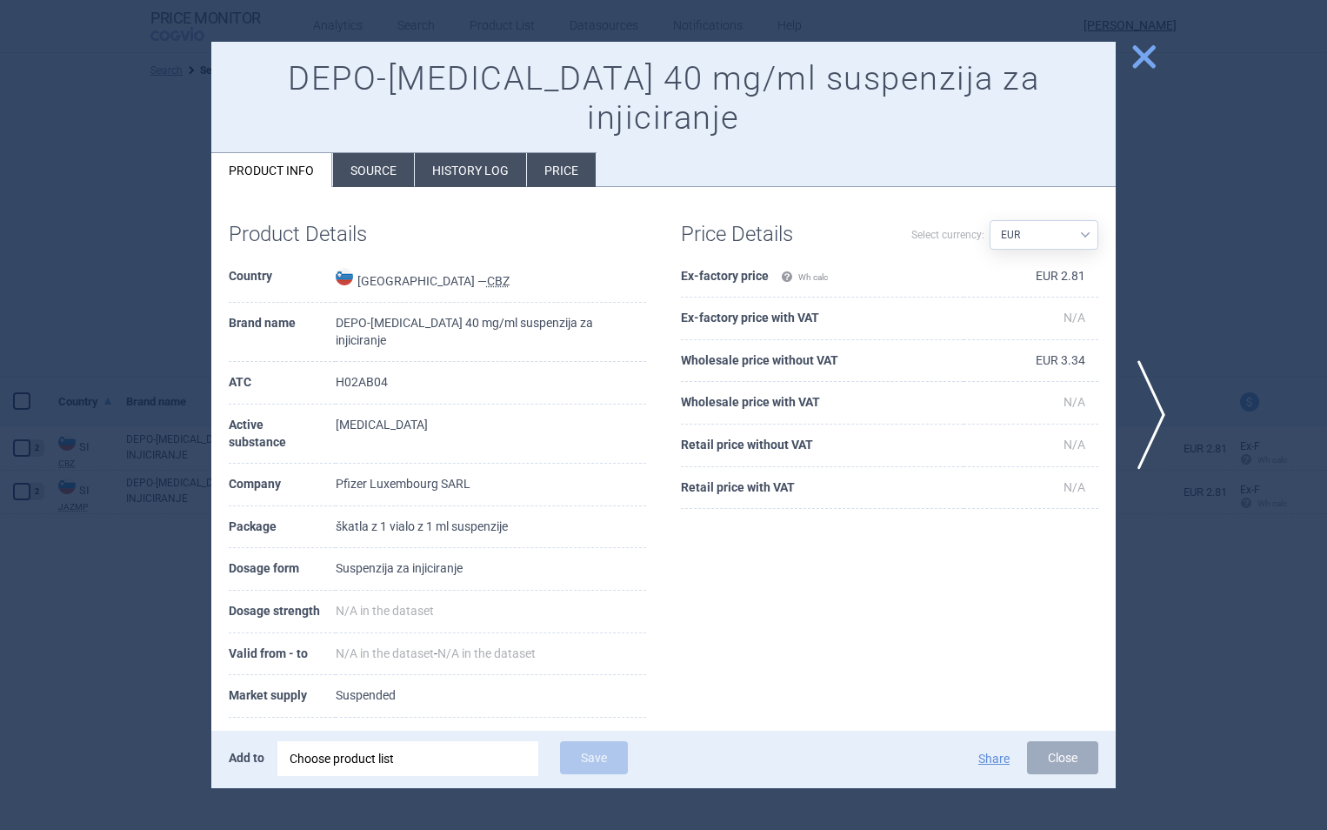
click at [1157, 62] on span "close" at bounding box center [1144, 57] width 30 height 30
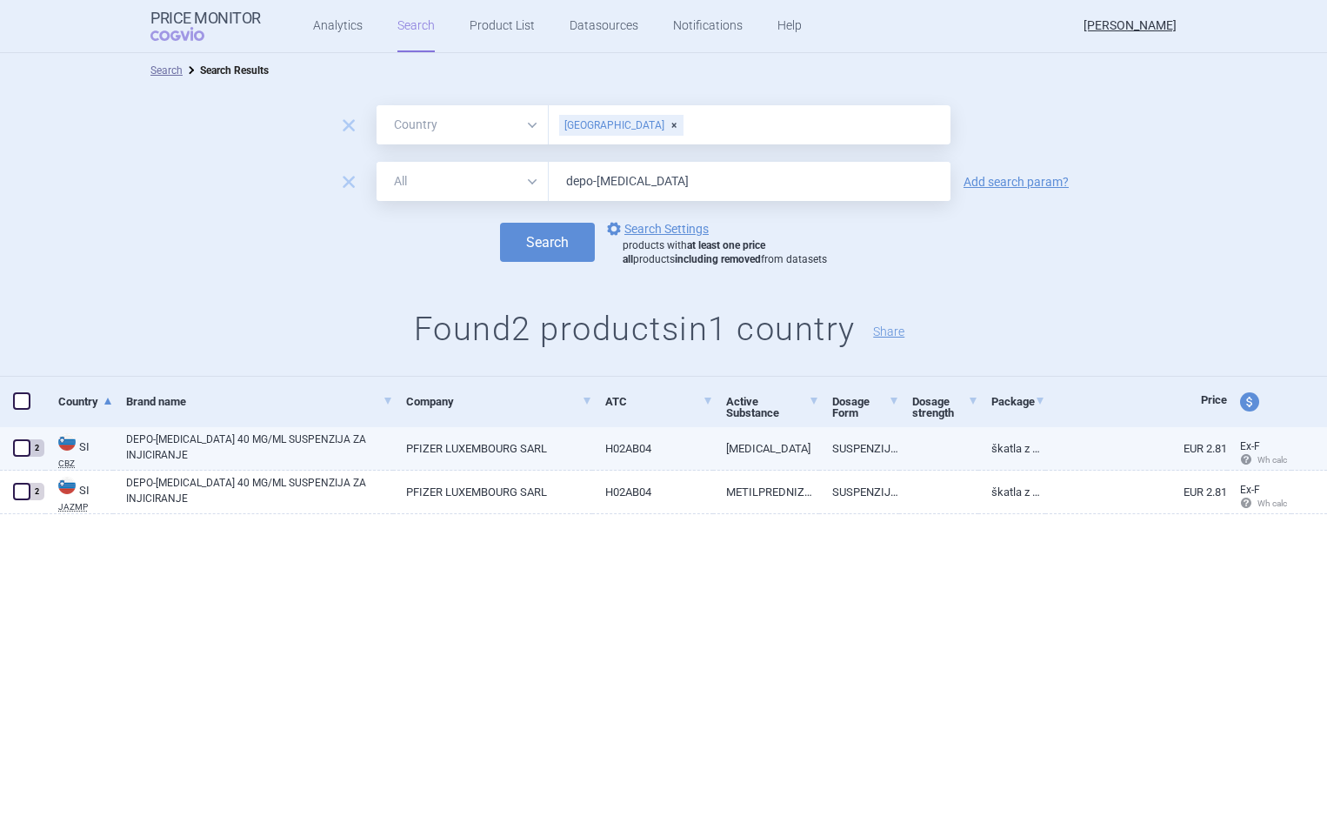
click at [20, 445] on span at bounding box center [21, 447] width 17 height 17
checkbox input "true"
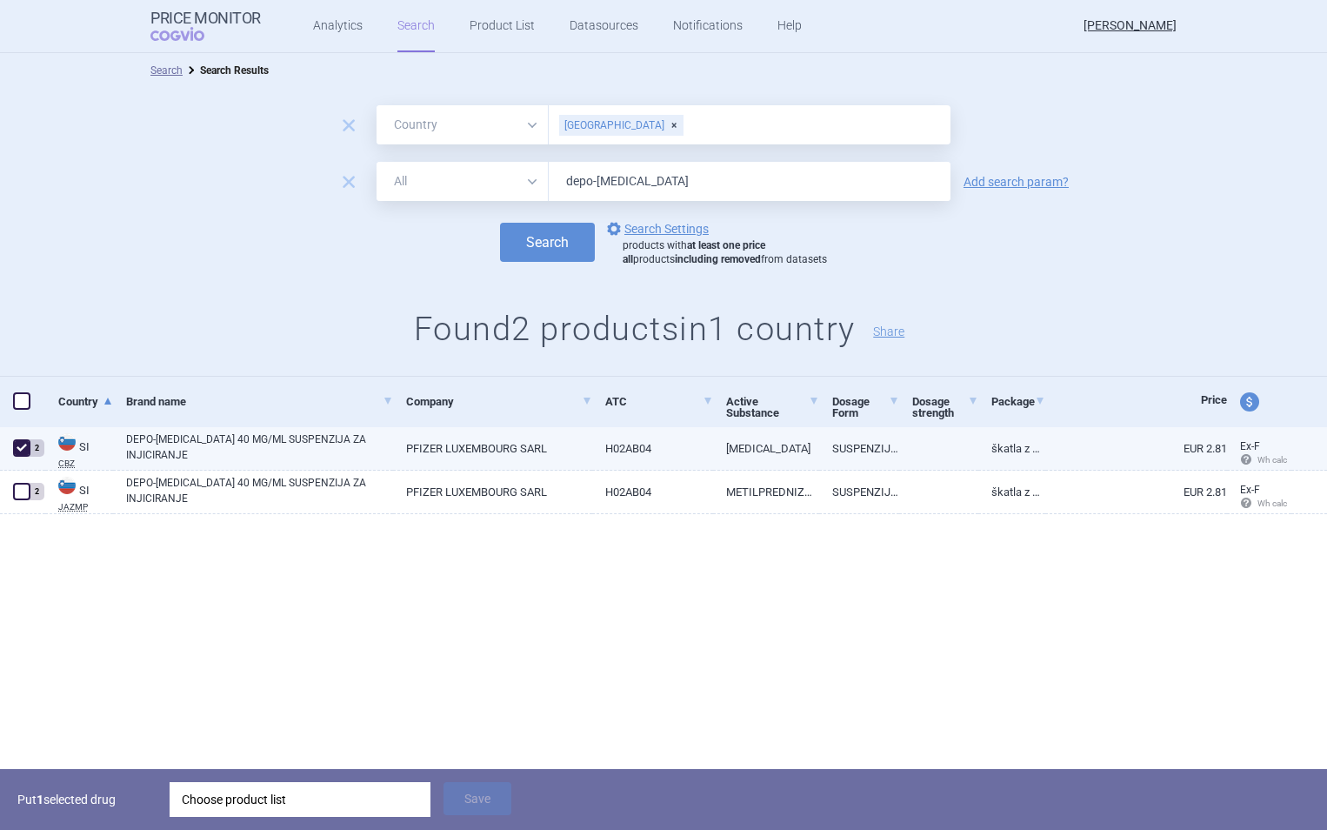
click at [382, 436] on link "DEPO-[MEDICAL_DATA] 40 MG/ML SUSPENZIJA ZA INJICIRANJE" at bounding box center [259, 446] width 267 height 31
select select "EUR"
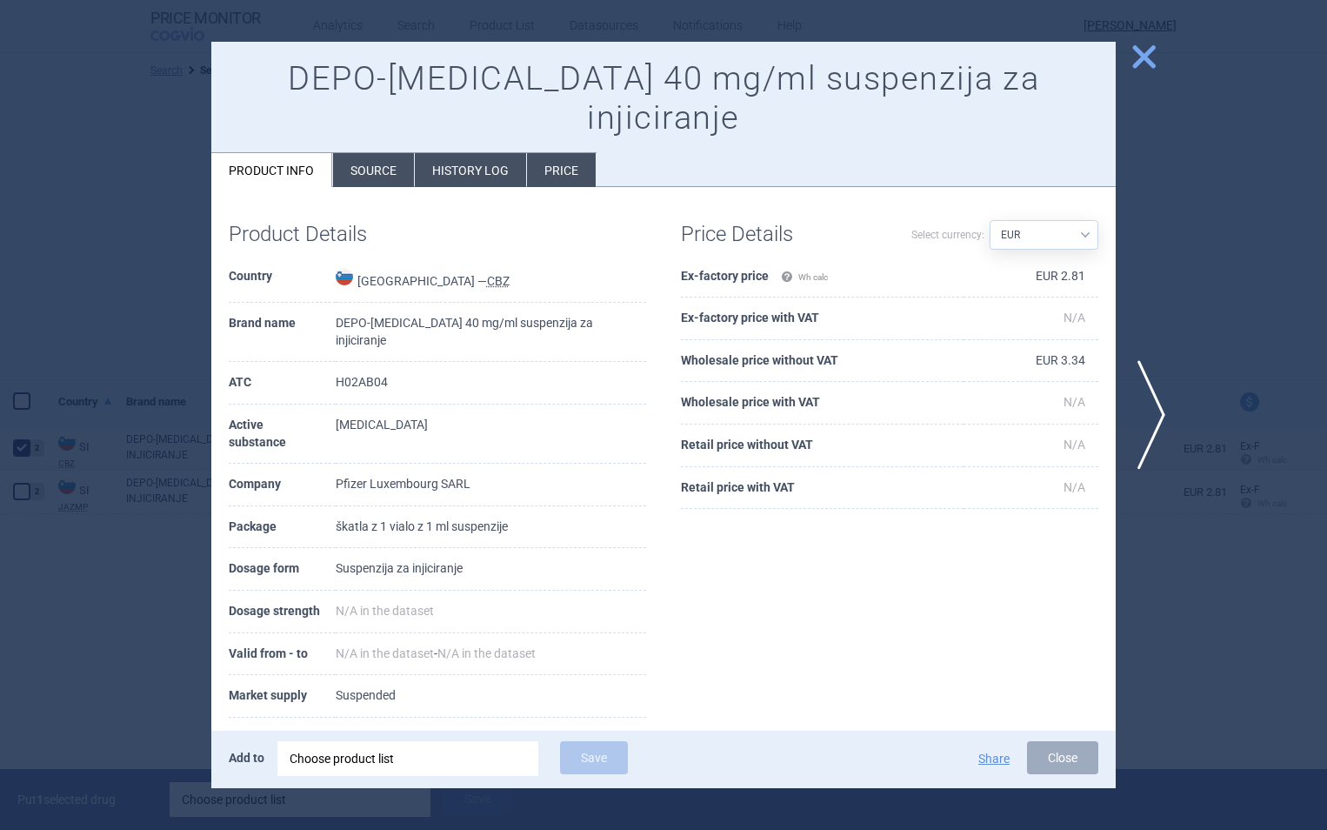
click at [1144, 57] on span "close" at bounding box center [1144, 57] width 30 height 30
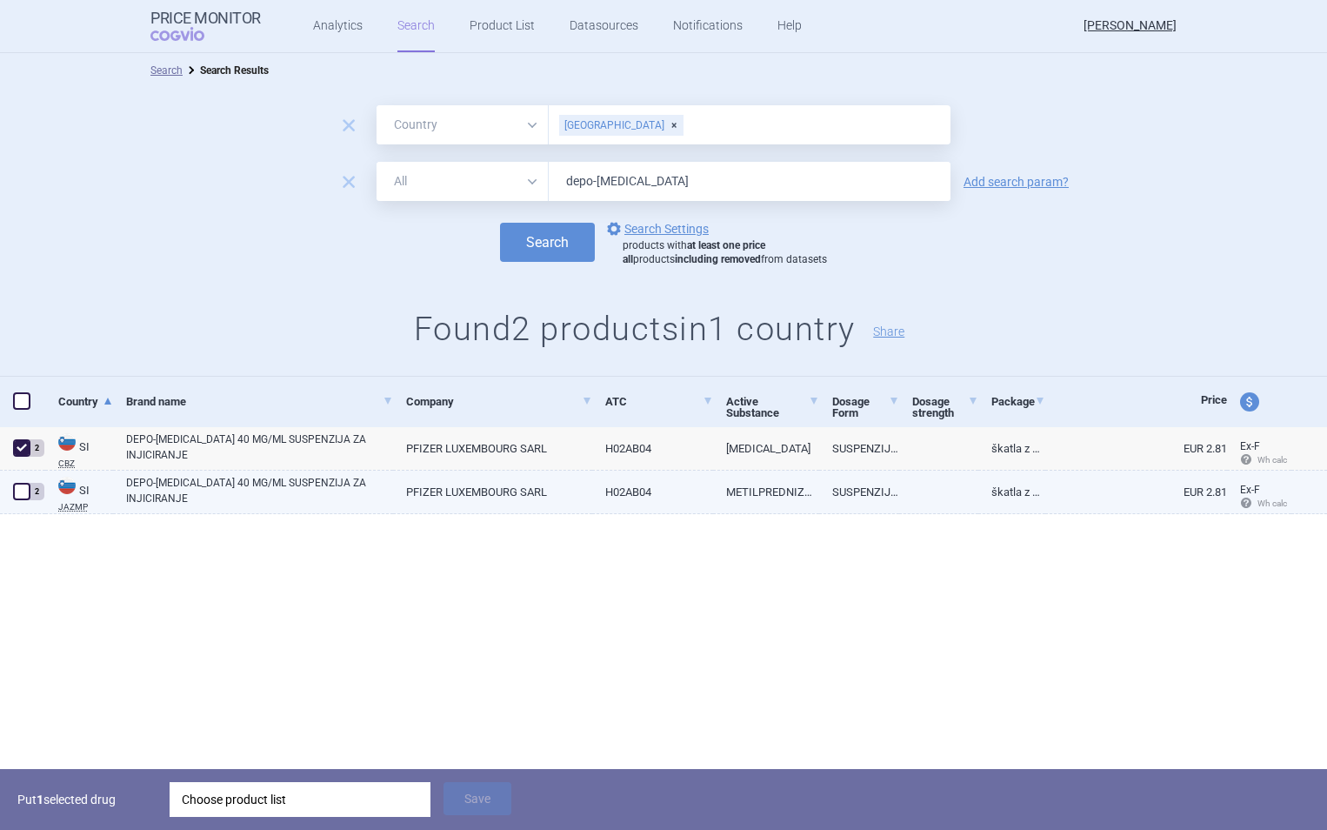
click at [20, 485] on span at bounding box center [21, 491] width 17 height 17
checkbox input "true"
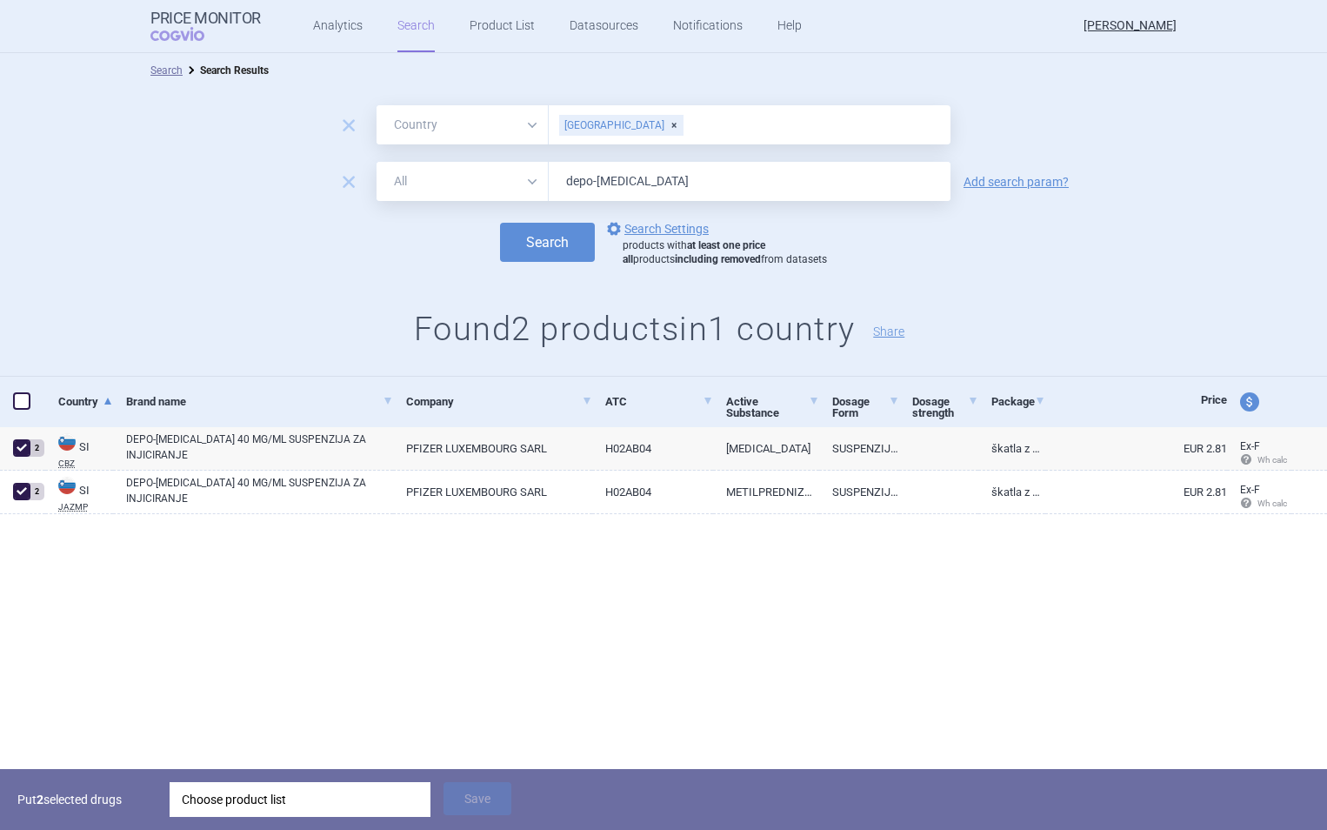
click at [311, 805] on div "Choose product list" at bounding box center [300, 799] width 237 height 35
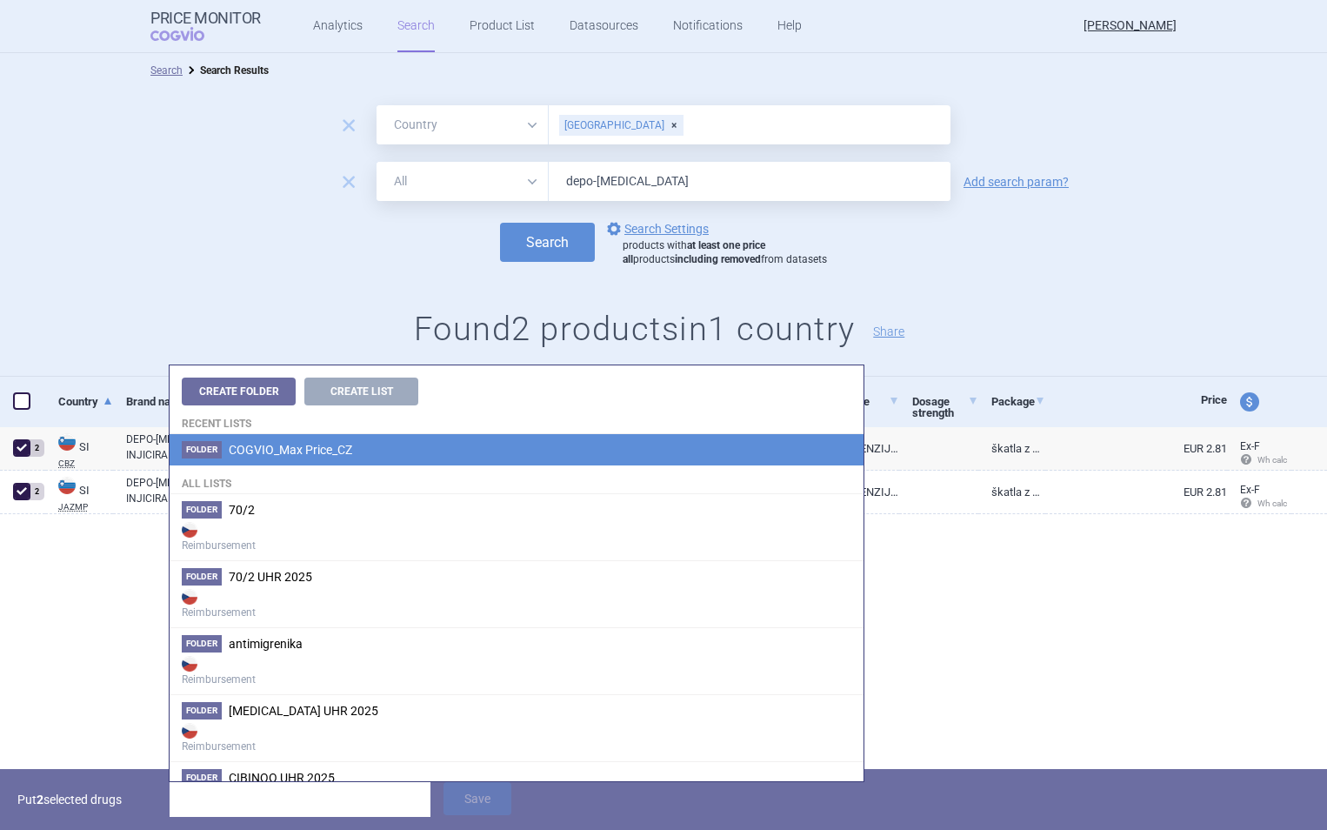
click at [341, 455] on span "COGVIO_Max Price_CZ" at bounding box center [291, 450] width 124 height 14
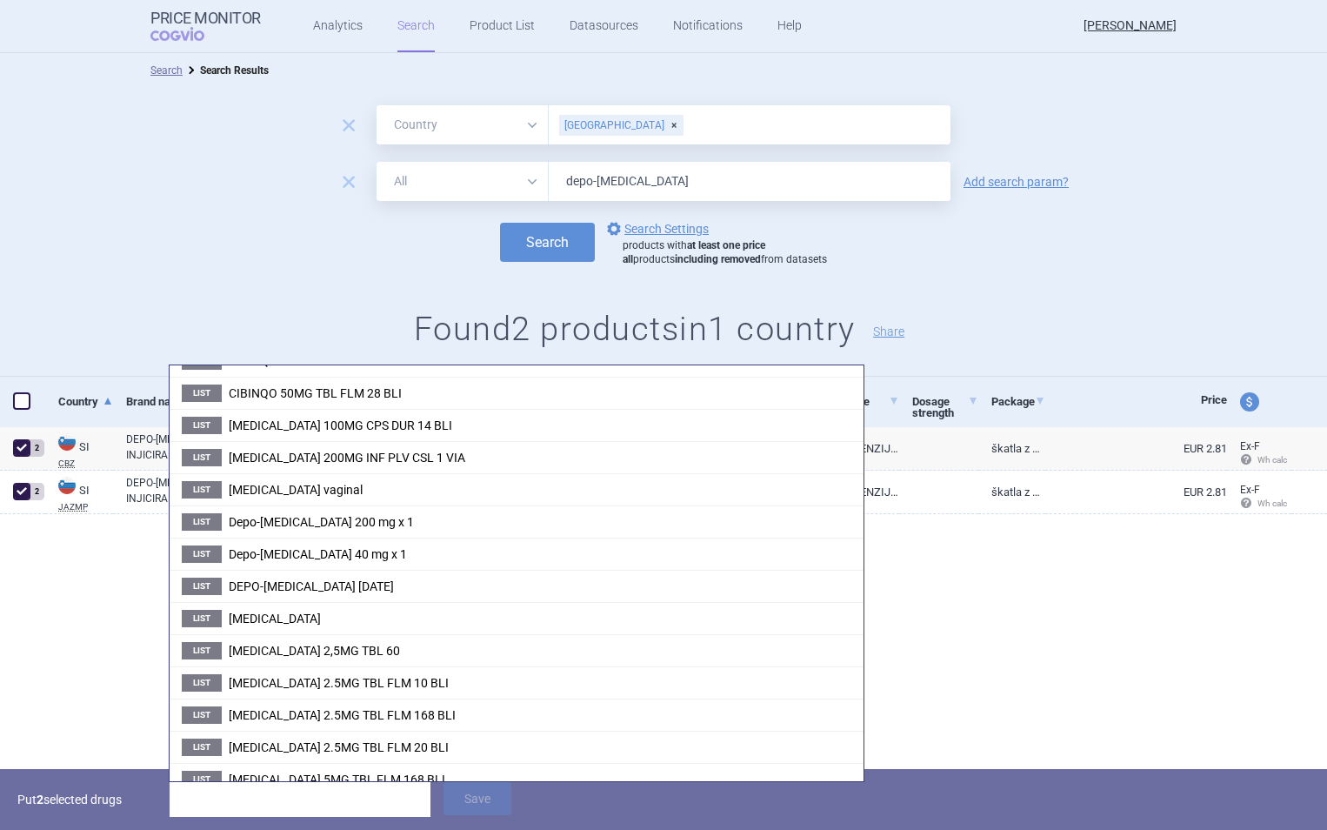
scroll to position [585, 0]
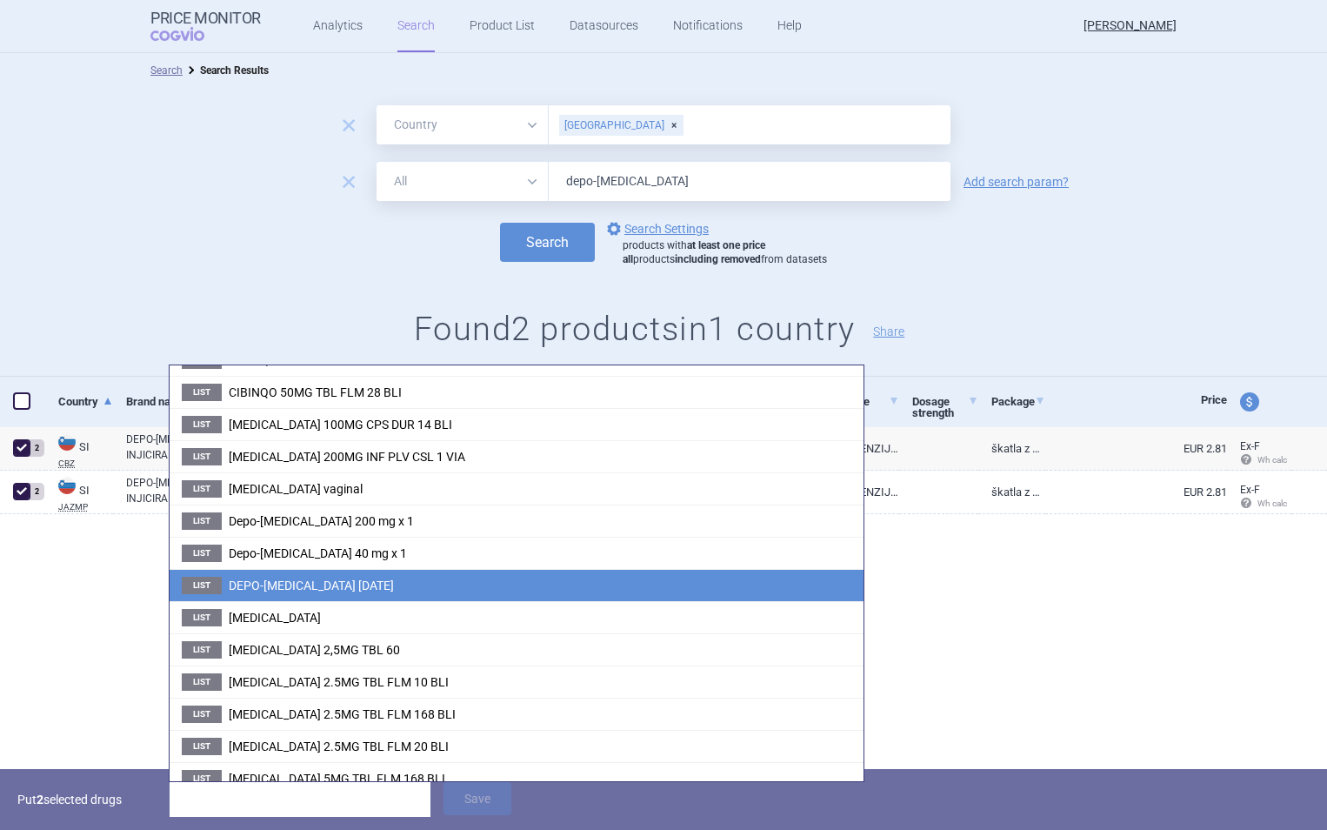
click at [331, 591] on span "DEPO-[MEDICAL_DATA] [DATE]" at bounding box center [311, 585] width 165 height 14
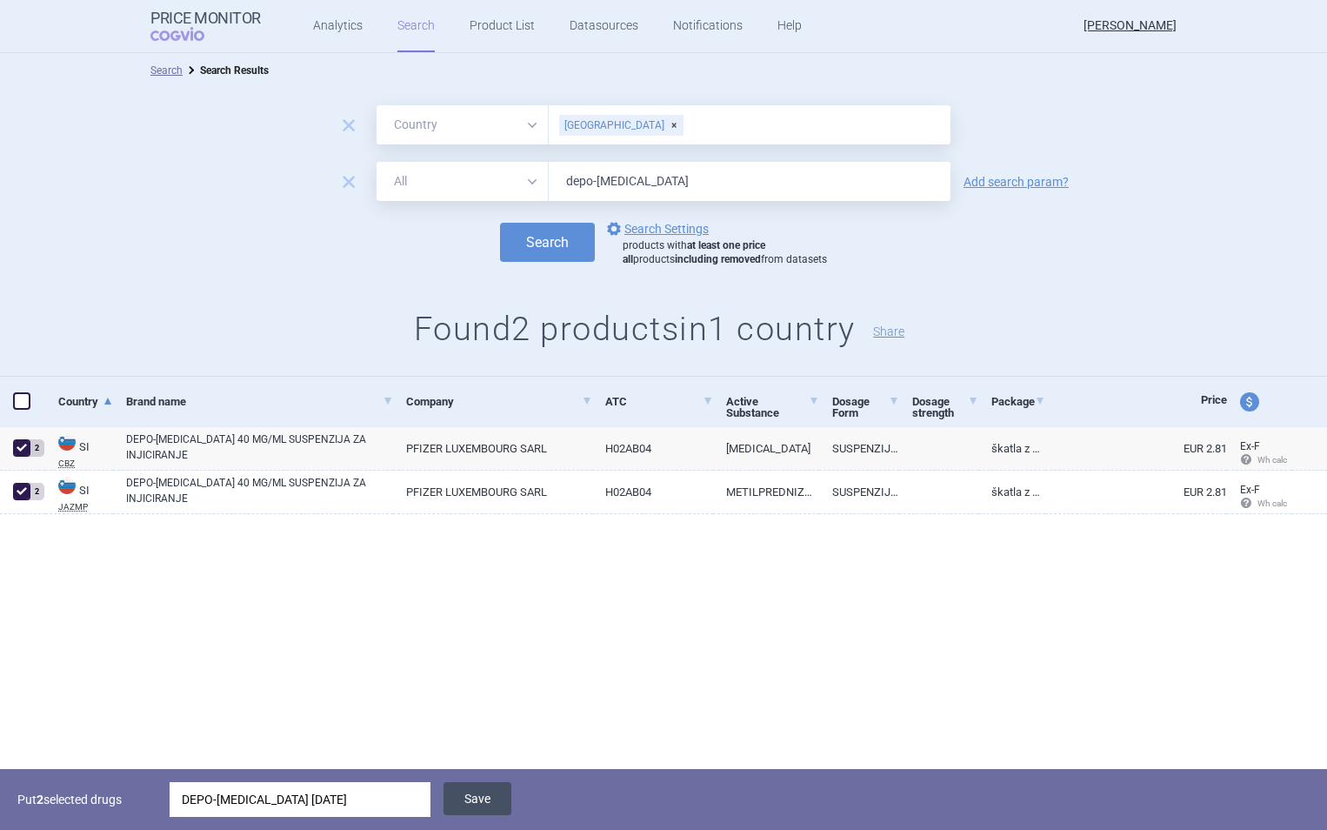
click at [484, 802] on button "Save" at bounding box center [478, 798] width 68 height 33
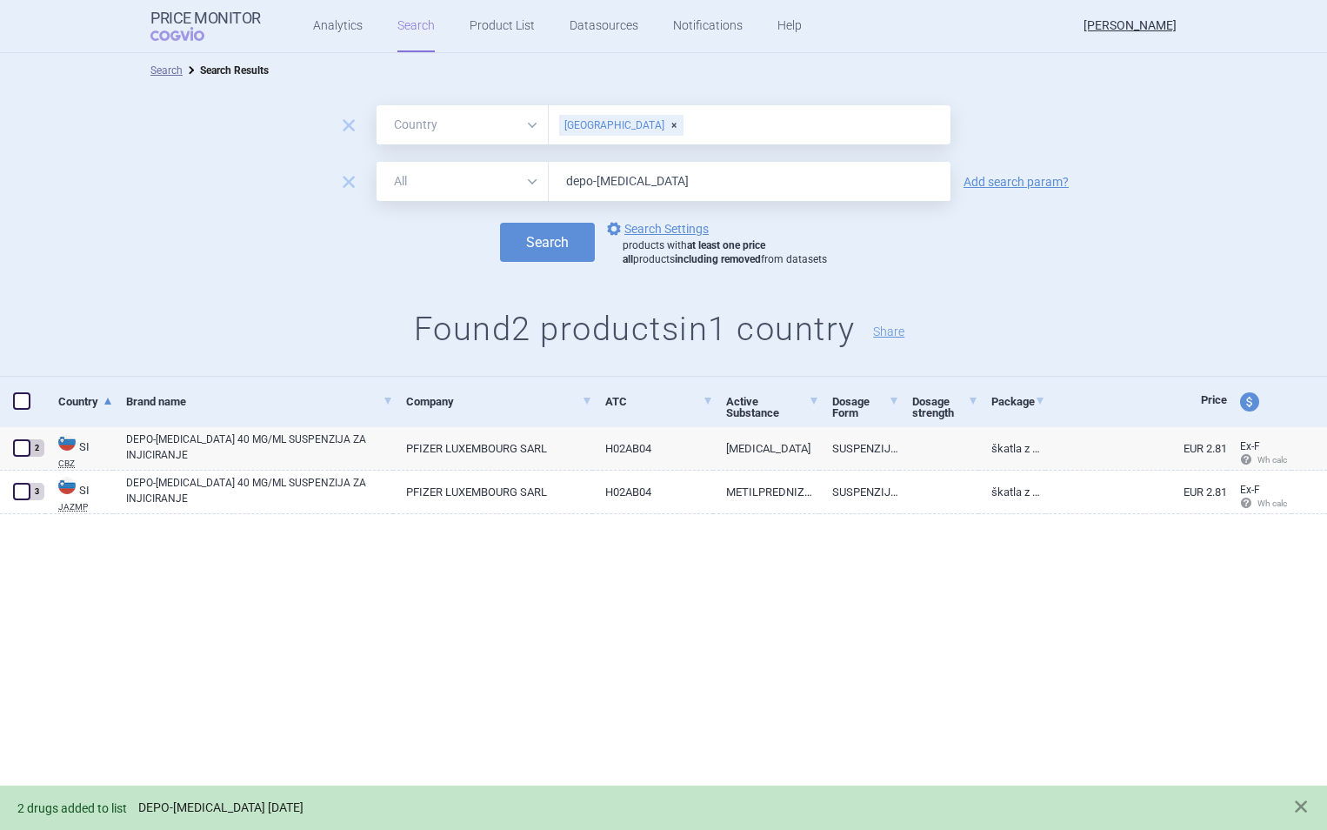
click at [270, 802] on link "DEPO-[MEDICAL_DATA] [DATE]" at bounding box center [220, 807] width 165 height 15
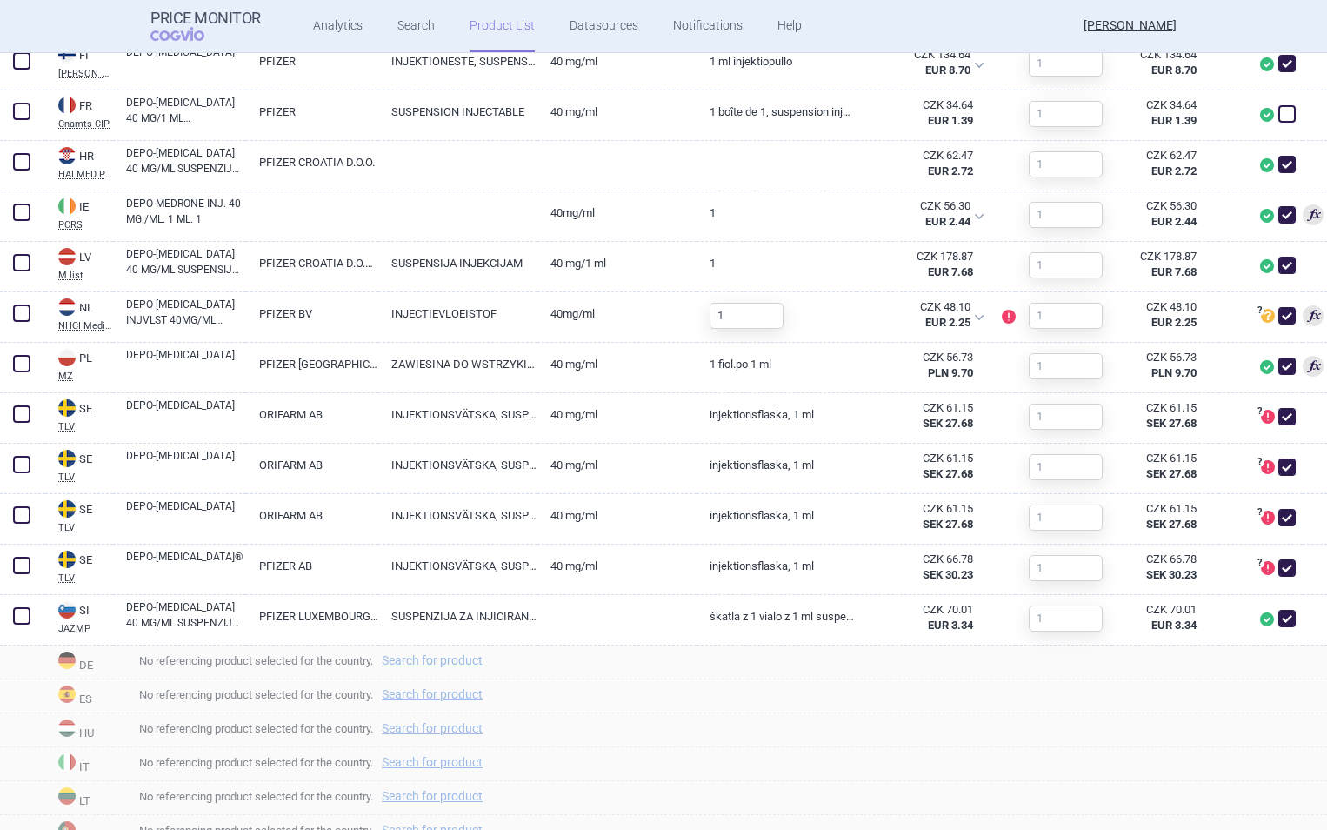
scroll to position [1053, 0]
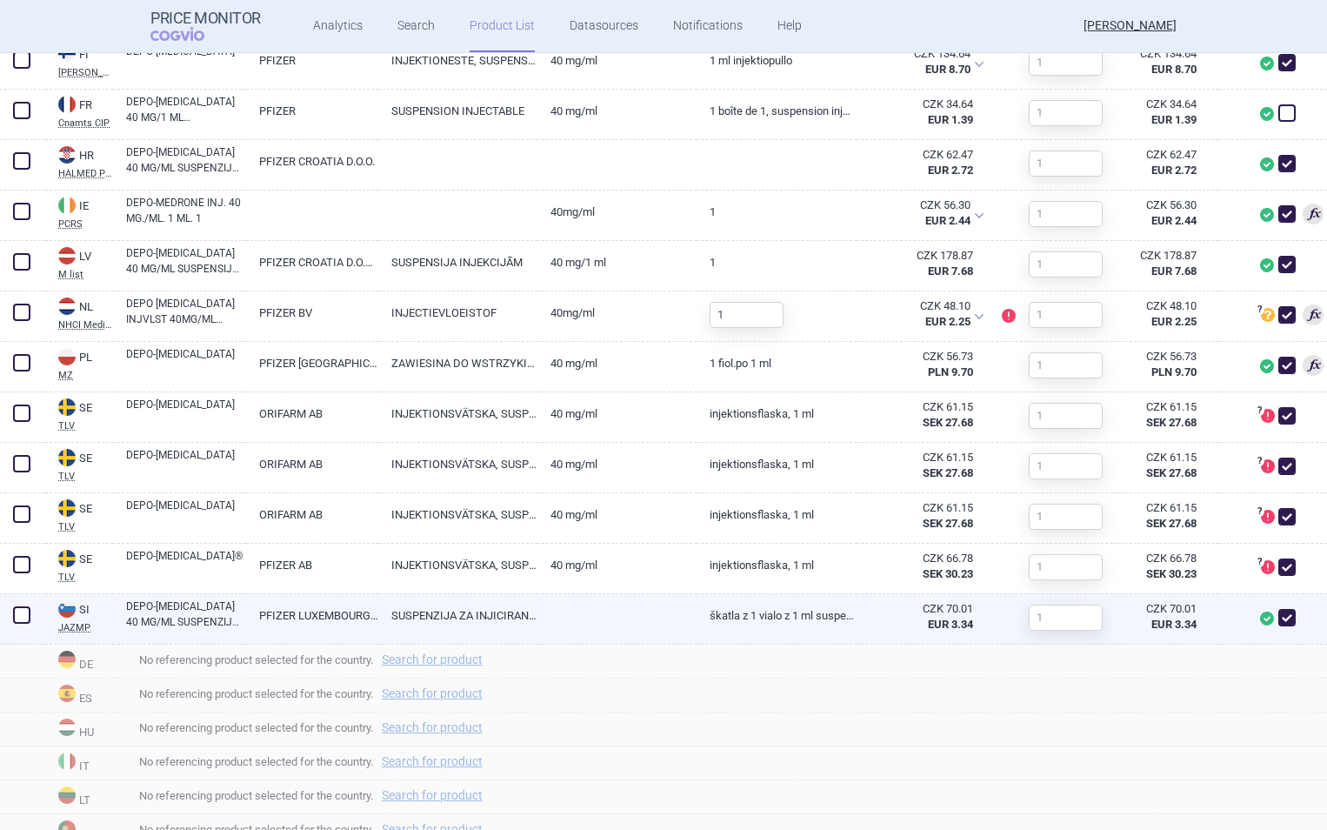
click at [382, 626] on link "SUSPENZIJA ZA INJICIRANJE" at bounding box center [457, 615] width 159 height 43
select select "EUR"
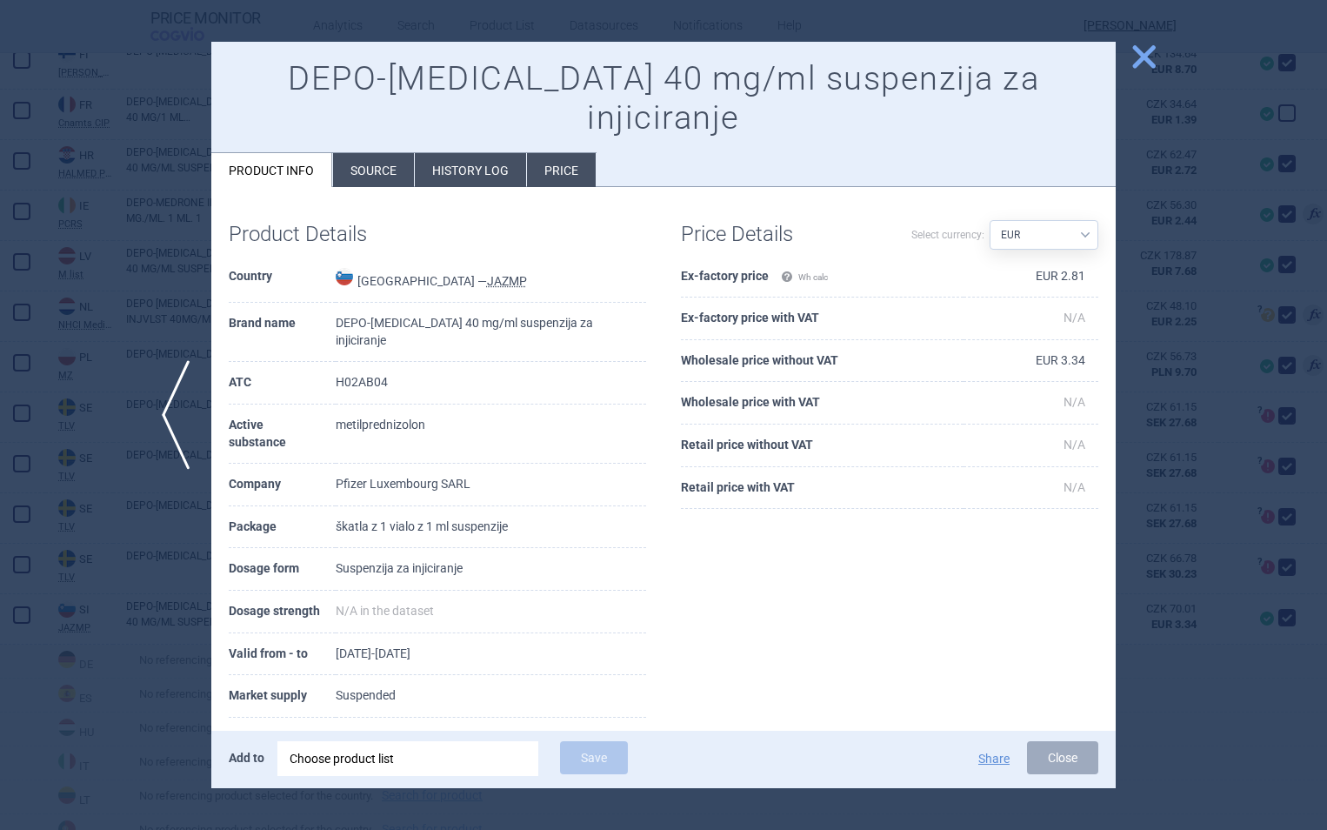
click at [1152, 49] on span "close" at bounding box center [1144, 57] width 30 height 30
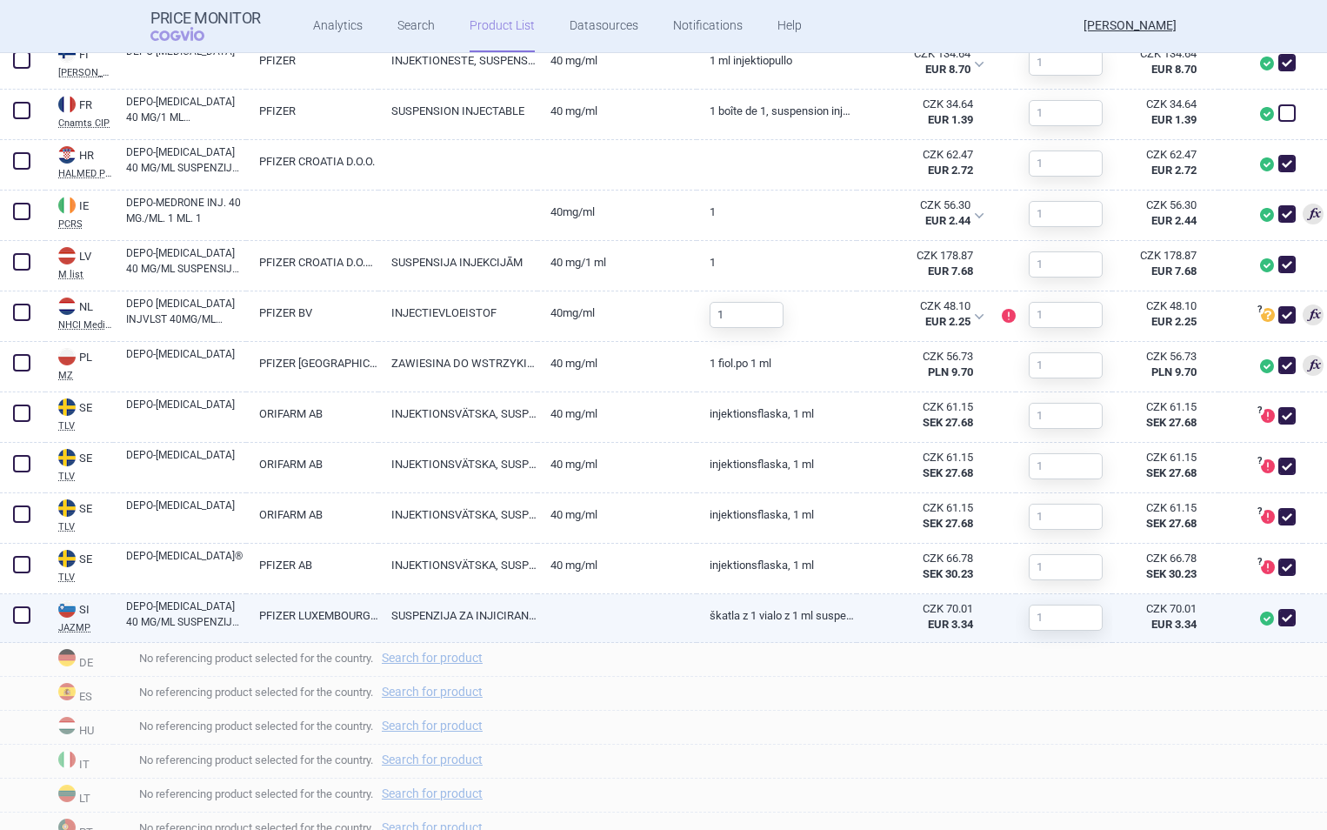
click at [213, 612] on link "DEPO-[MEDICAL_DATA] 40 MG/ML SUSPENZIJA ZA INJICIRANJE" at bounding box center [186, 613] width 120 height 31
select select "EUR"
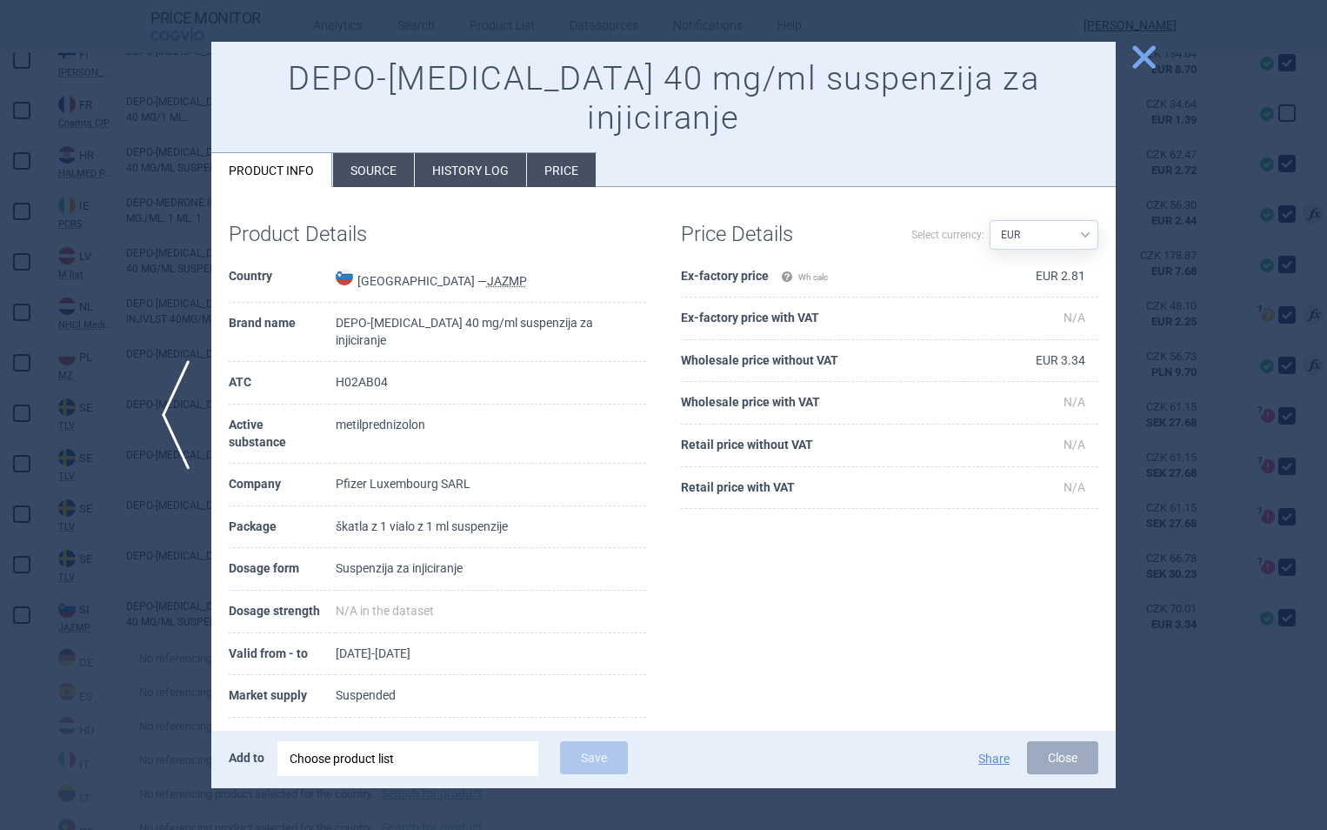
click at [466, 153] on li "History log" at bounding box center [470, 170] width 111 height 34
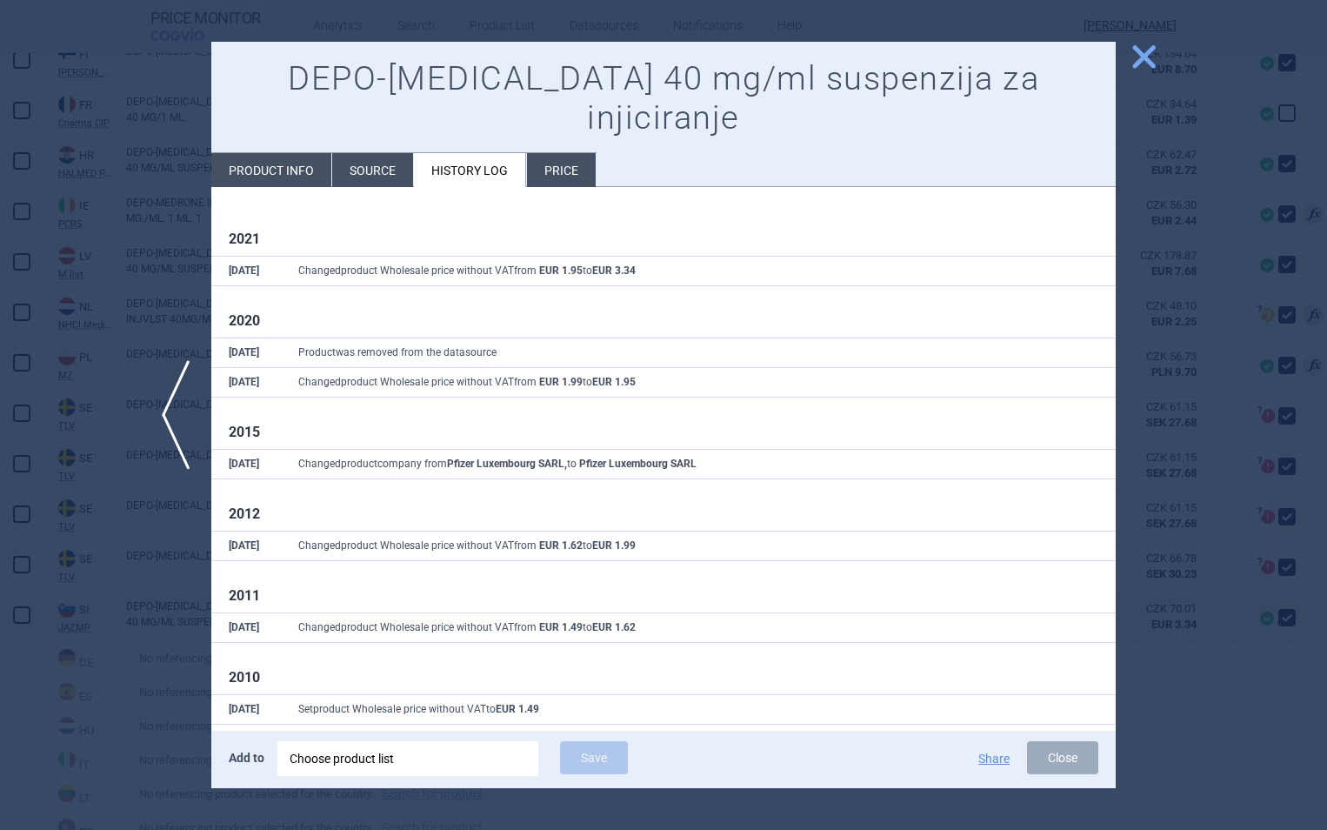
click at [1141, 57] on span "close" at bounding box center [1144, 57] width 30 height 30
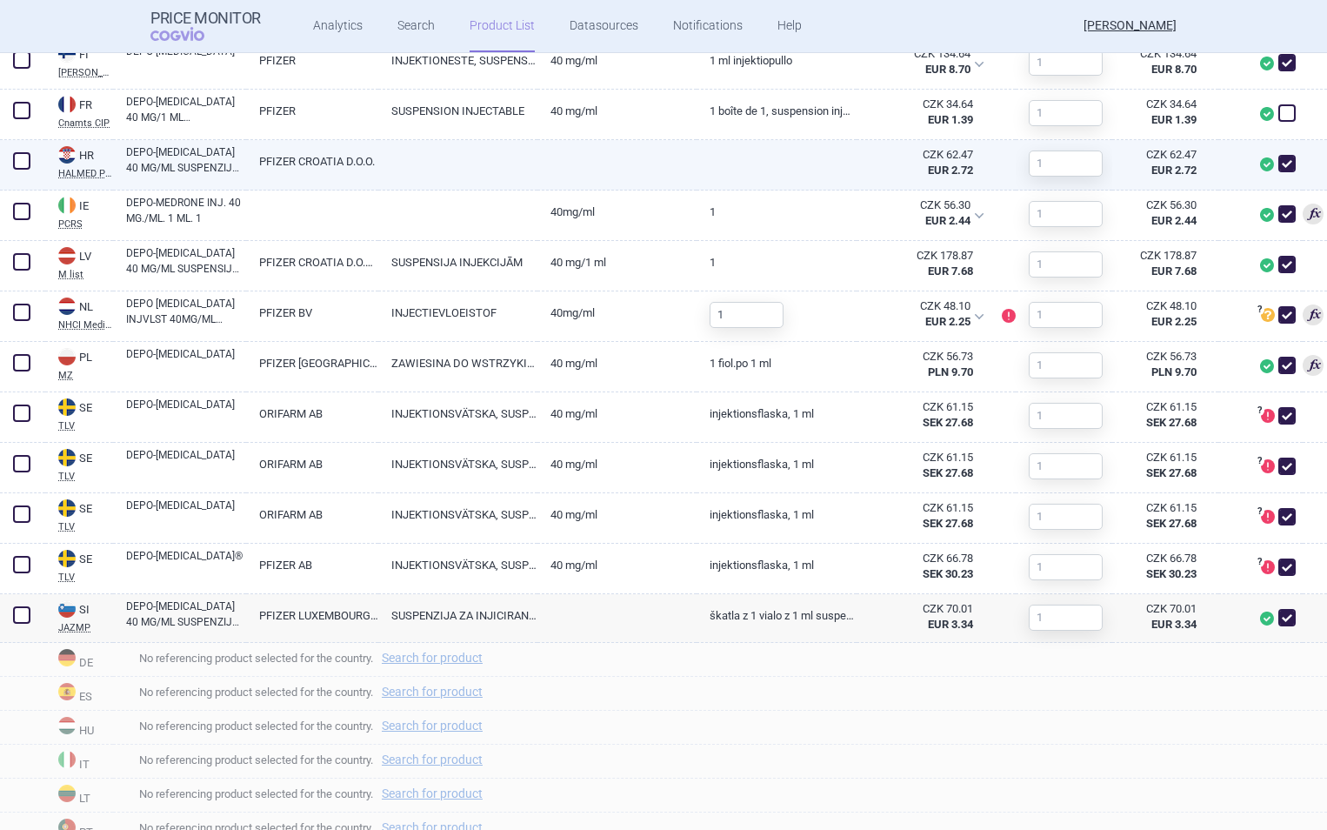
click at [223, 158] on link "DEPO-[MEDICAL_DATA] 40 MG/ML SUSPENZIJA ZA INJEKCIJU, 1 BOČICA S 1 ML SUSPENZIJ…" at bounding box center [186, 159] width 120 height 31
select select "EUR"
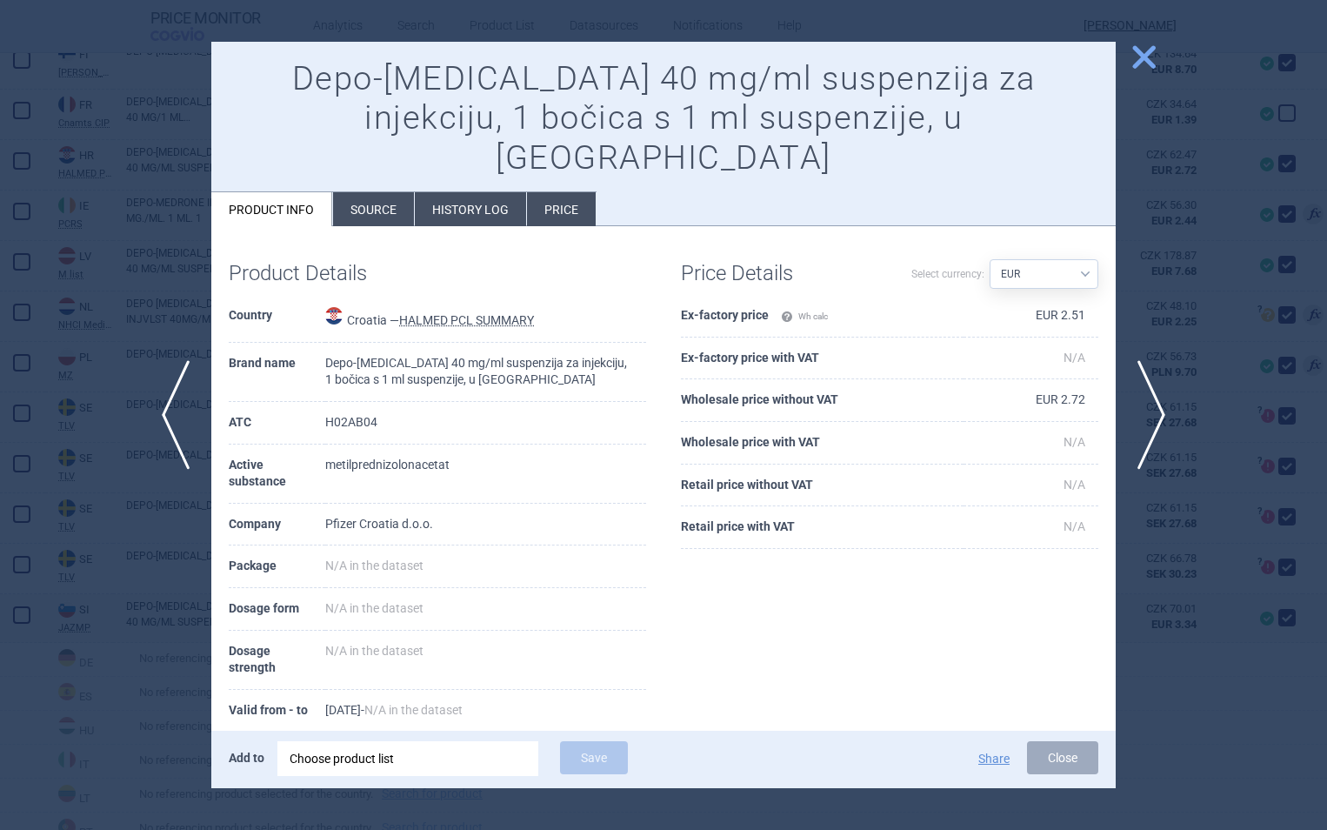
click at [494, 192] on li "History log" at bounding box center [470, 209] width 111 height 34
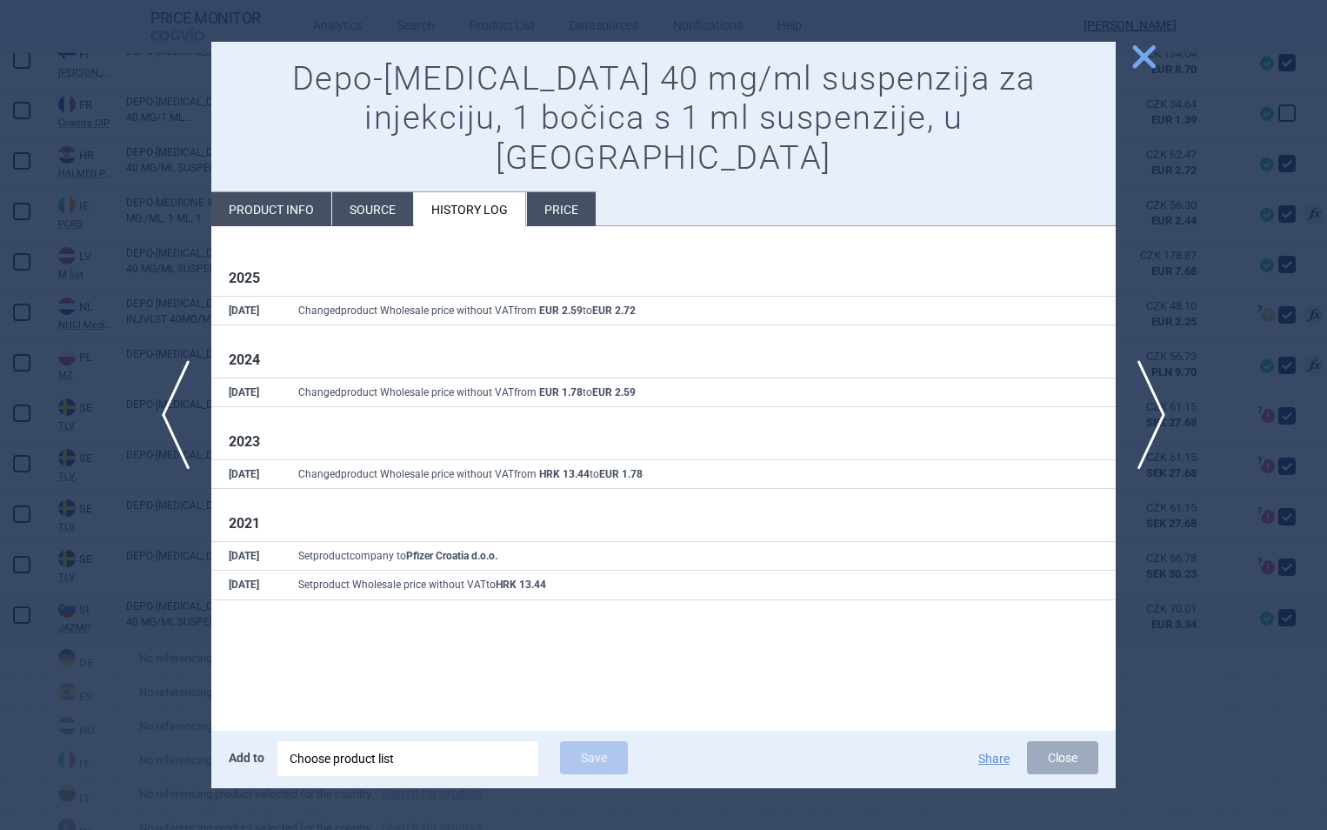
click at [1154, 55] on span "close" at bounding box center [1144, 57] width 30 height 30
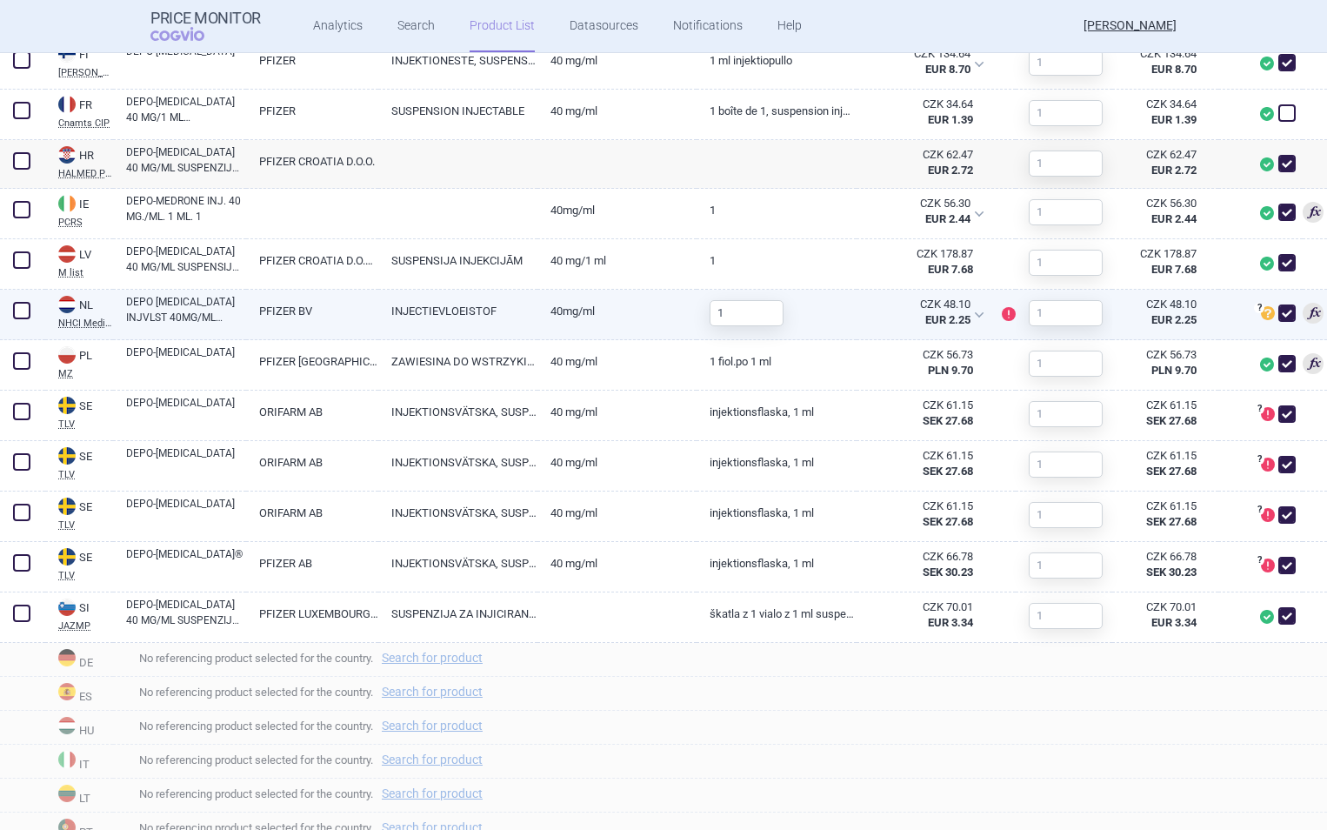
click at [629, 309] on link "40MG/ML" at bounding box center [617, 311] width 159 height 43
select select "EUR"
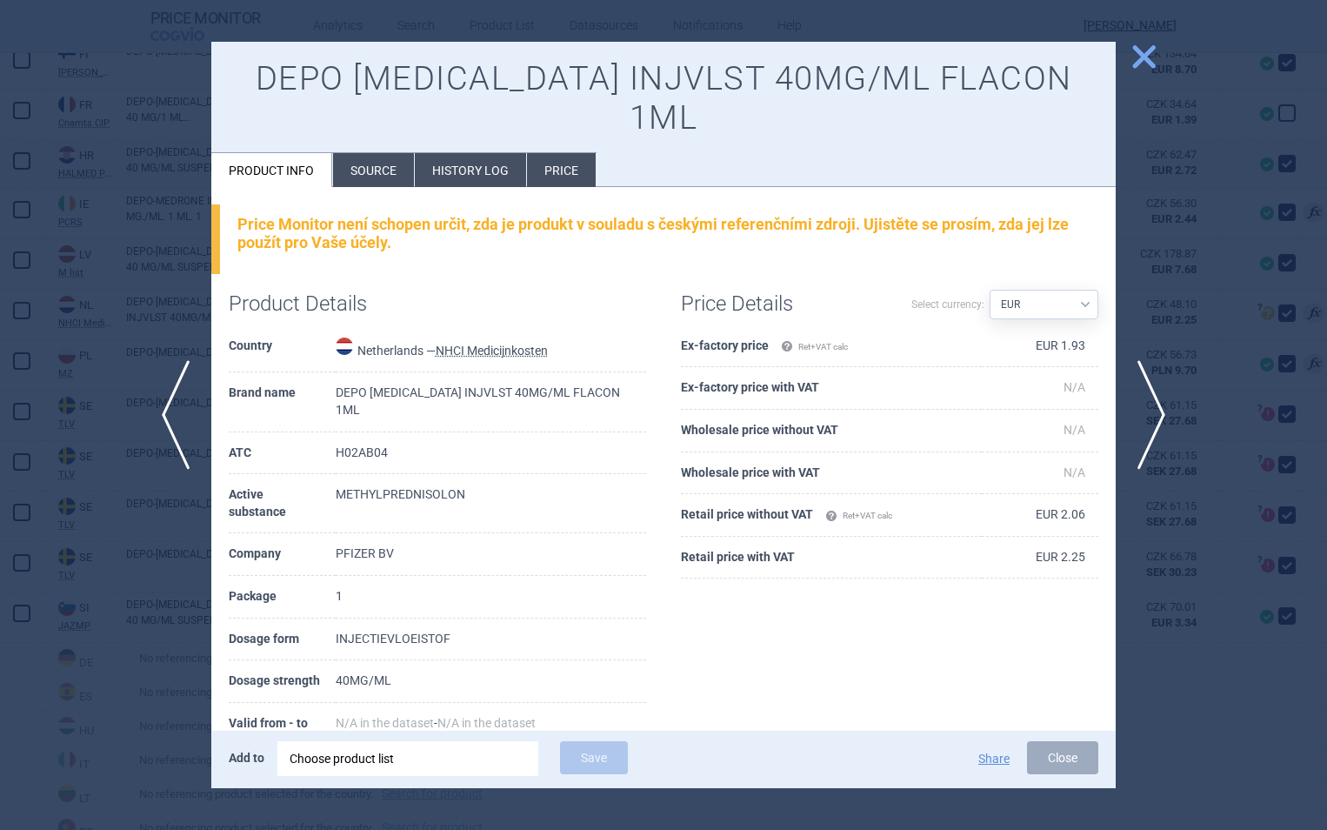
click at [1147, 53] on span "close" at bounding box center [1144, 57] width 30 height 30
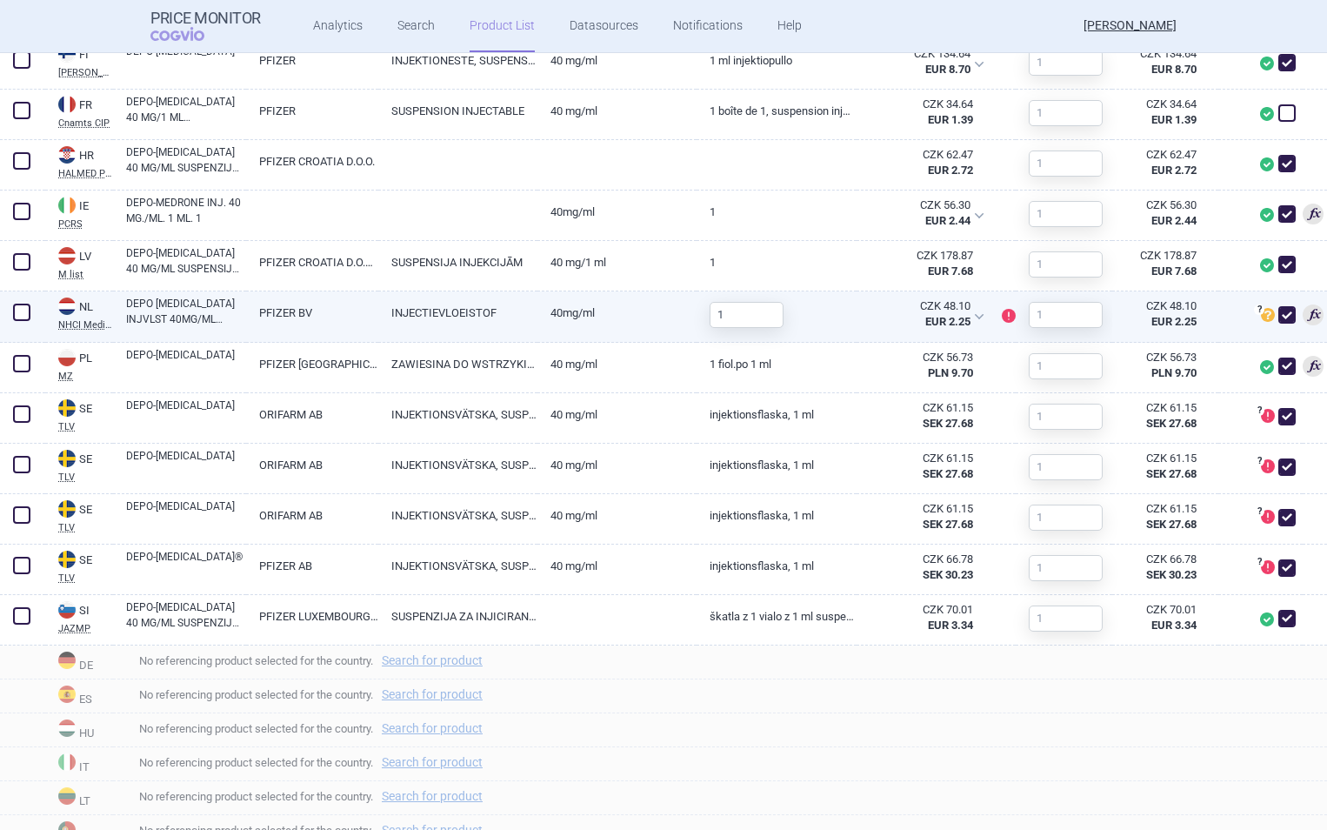
click at [421, 311] on link "INJECTIEVLOEISTOF" at bounding box center [457, 312] width 159 height 43
select select "EUR"
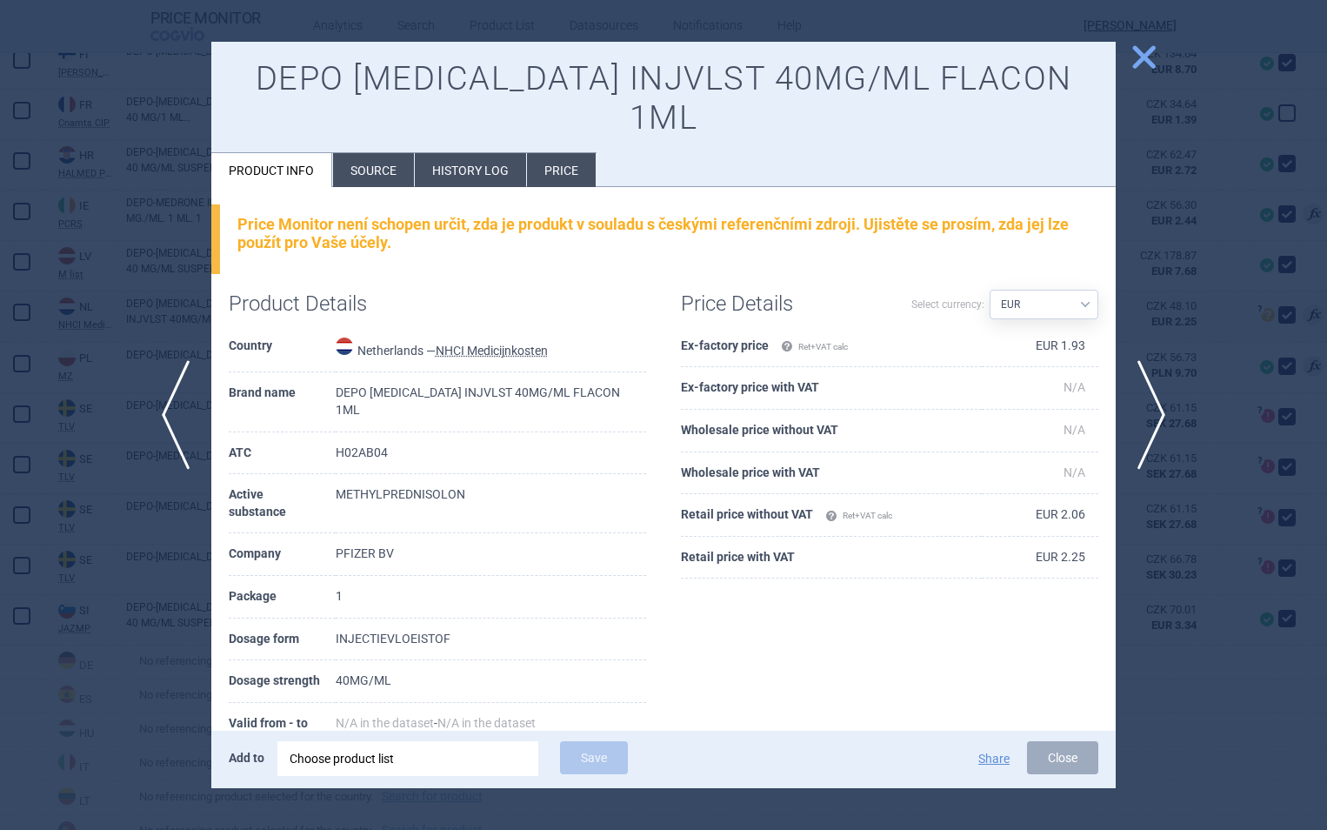
click at [571, 153] on li "Price" at bounding box center [561, 170] width 69 height 34
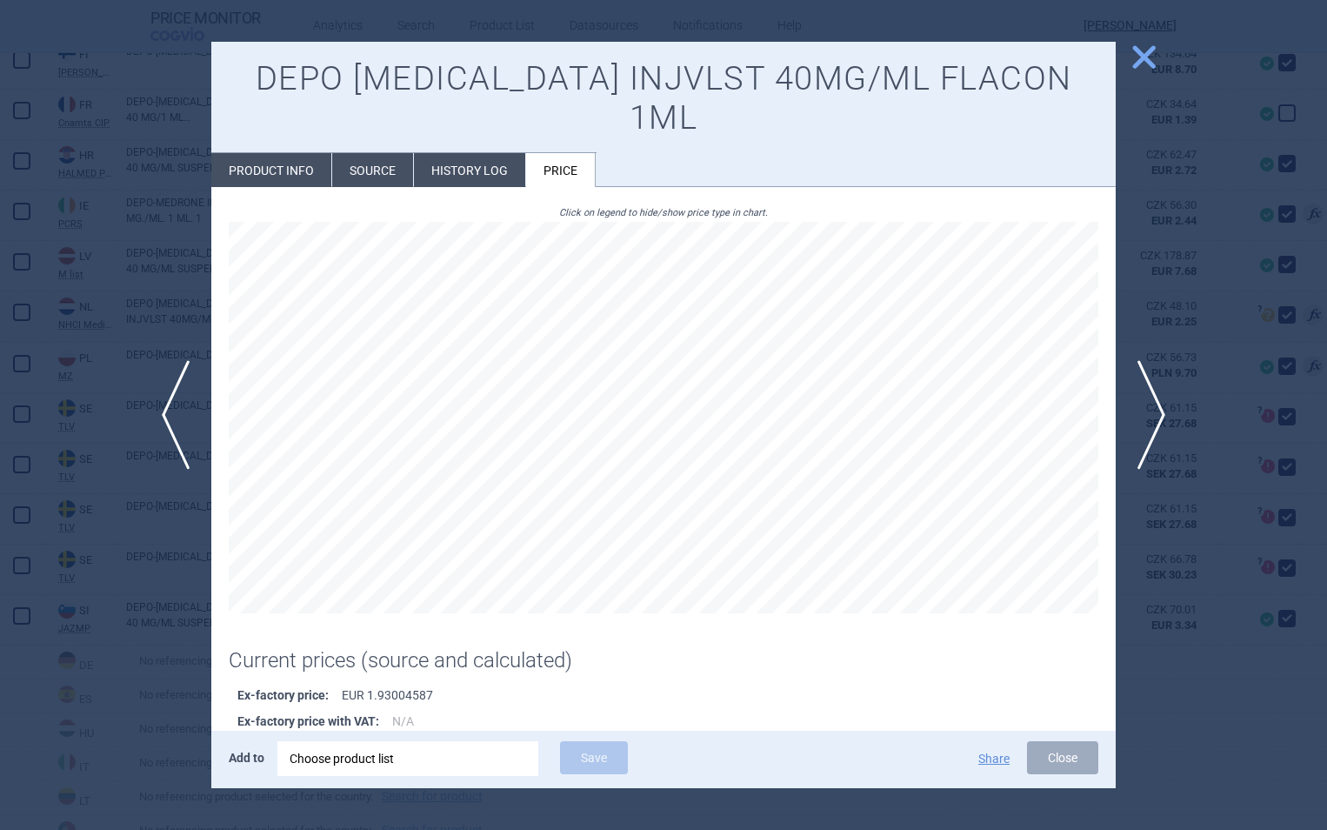
click at [295, 153] on li "Product info" at bounding box center [271, 170] width 120 height 34
select select "EUR"
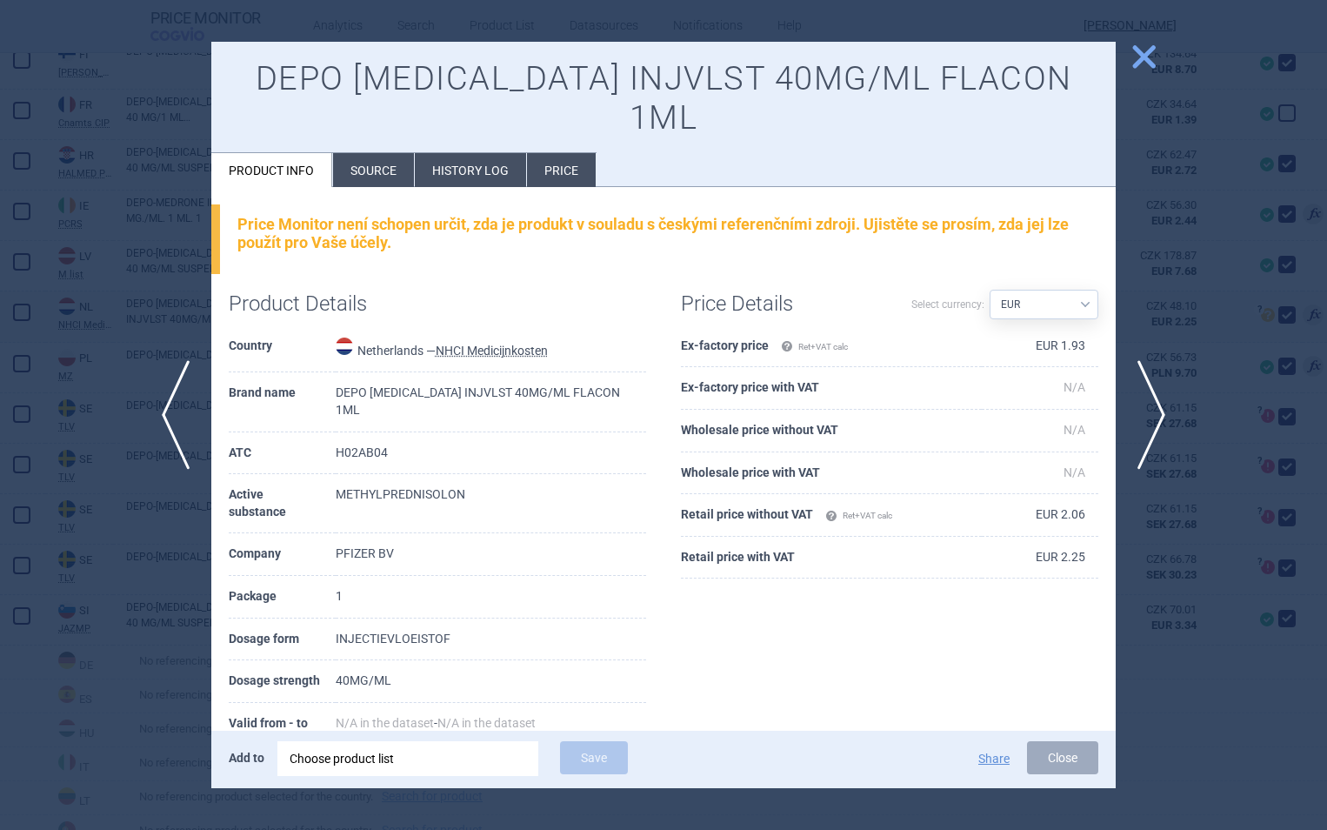
click at [1151, 63] on span "close" at bounding box center [1144, 57] width 30 height 30
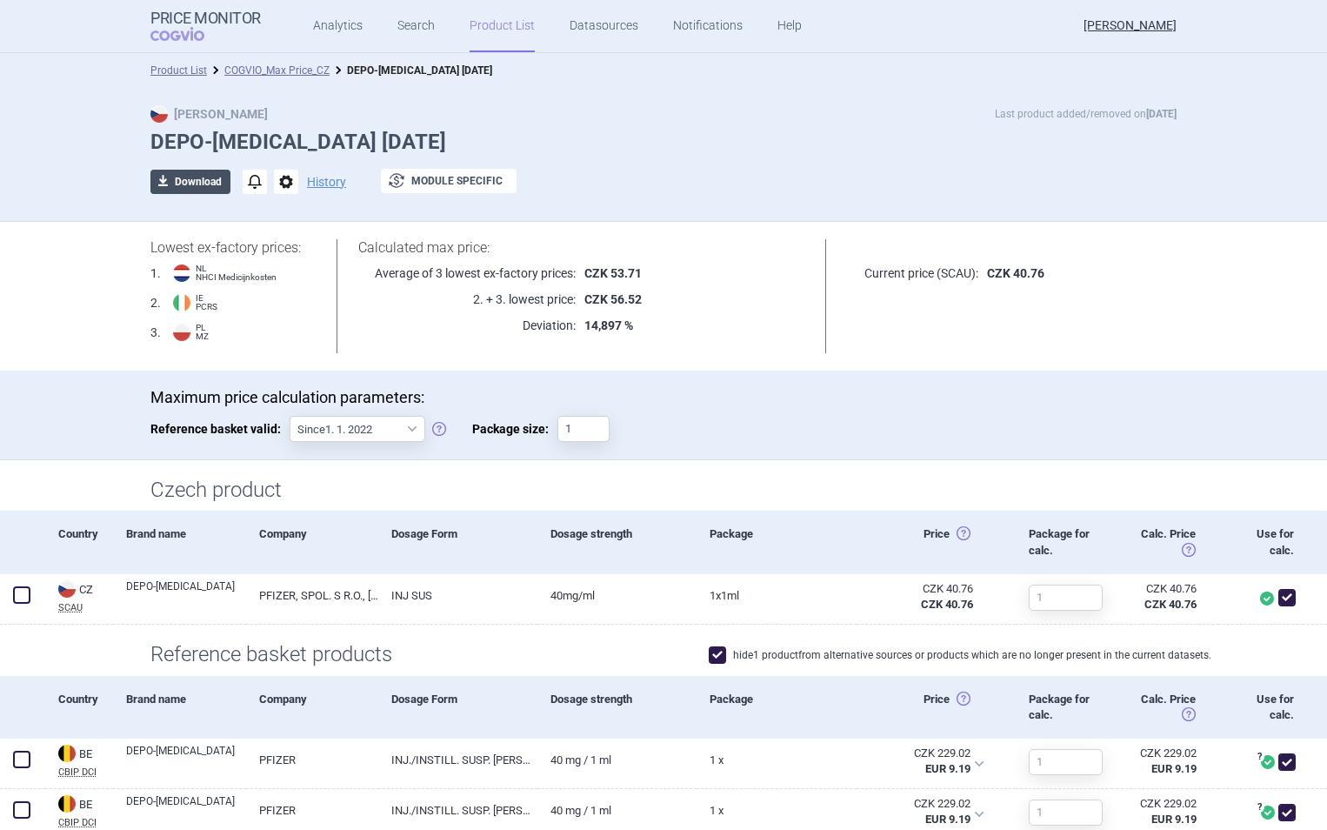
click at [181, 185] on button "download Download" at bounding box center [190, 182] width 80 height 24
select select "EUR"
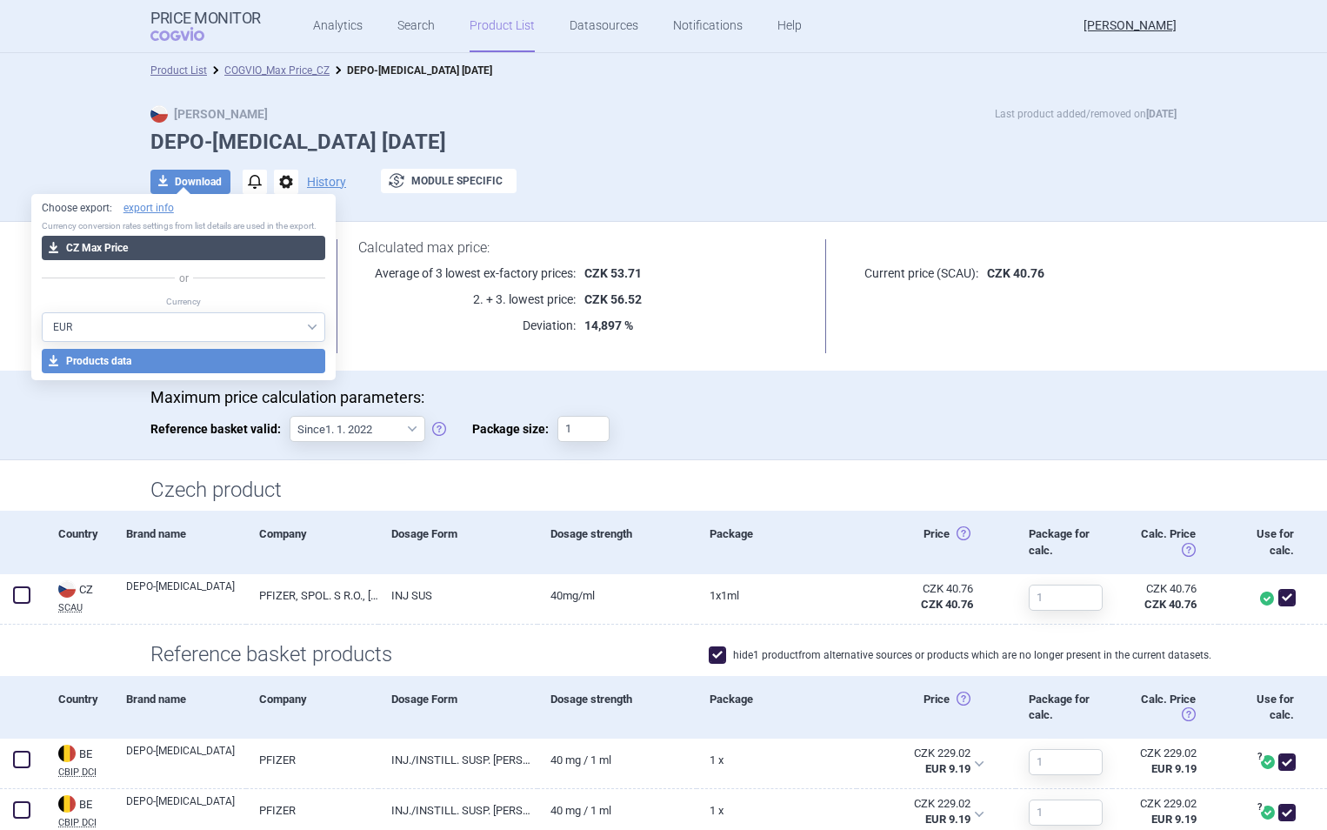
click at [193, 247] on button "download CZ Max Price" at bounding box center [184, 248] width 284 height 24
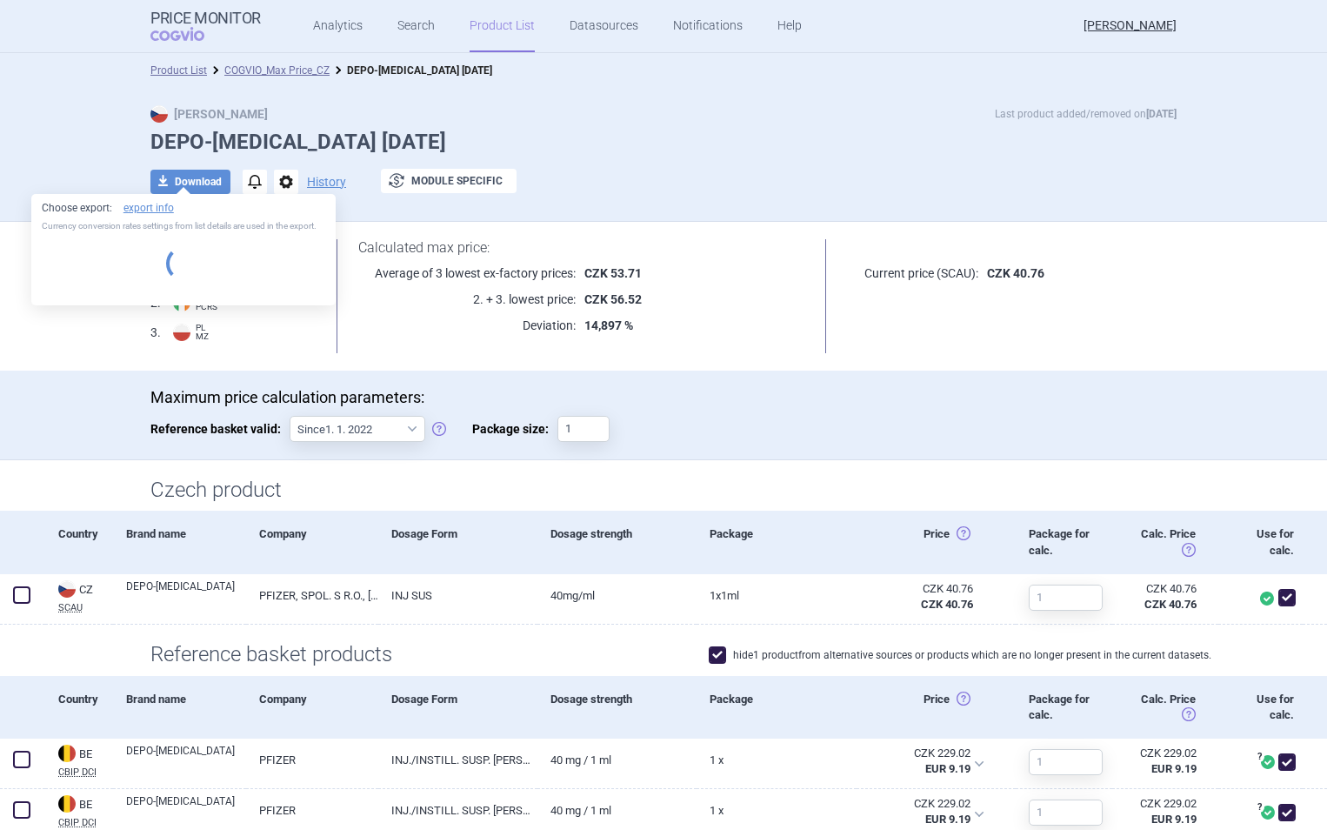
select select "EUR"
